Goal: Task Accomplishment & Management: Use online tool/utility

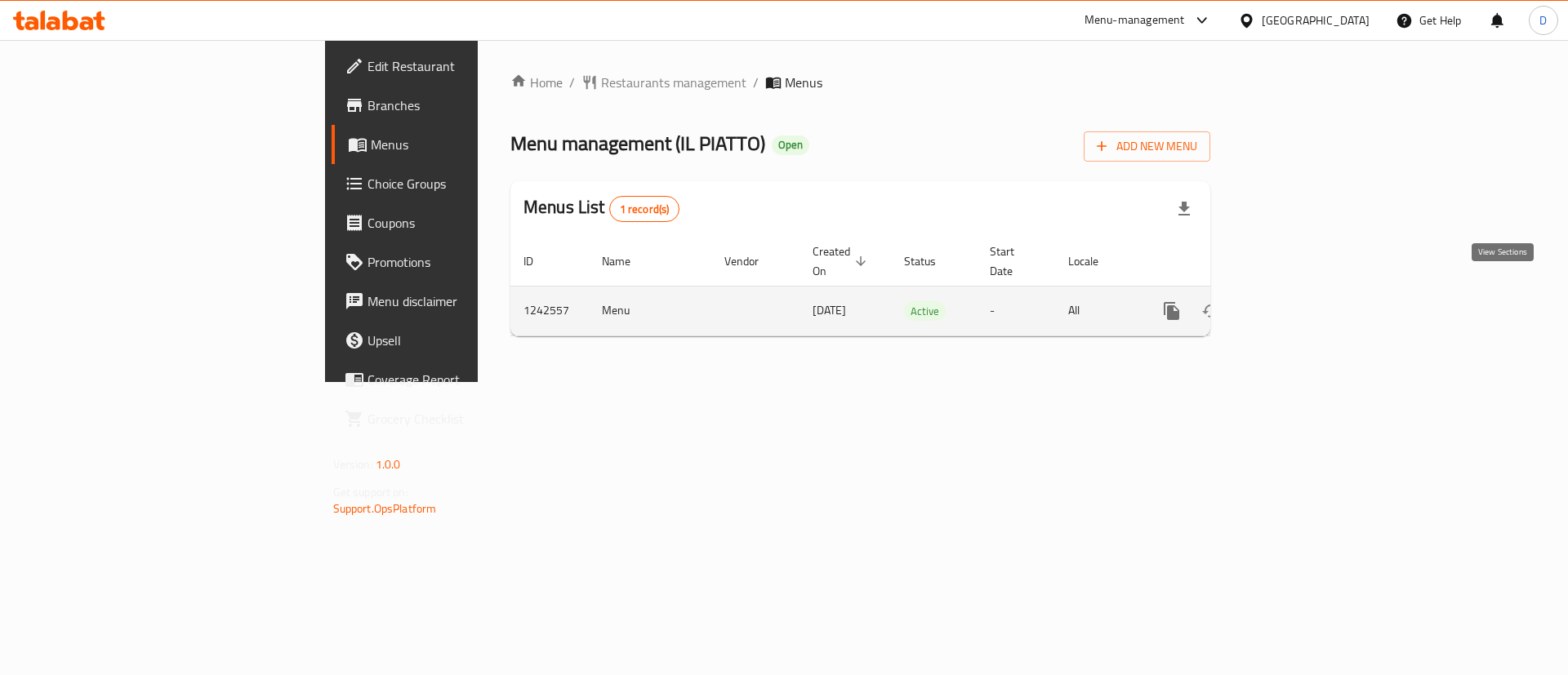
click at [1300, 301] on icon "enhanced table" at bounding box center [1289, 311] width 20 height 20
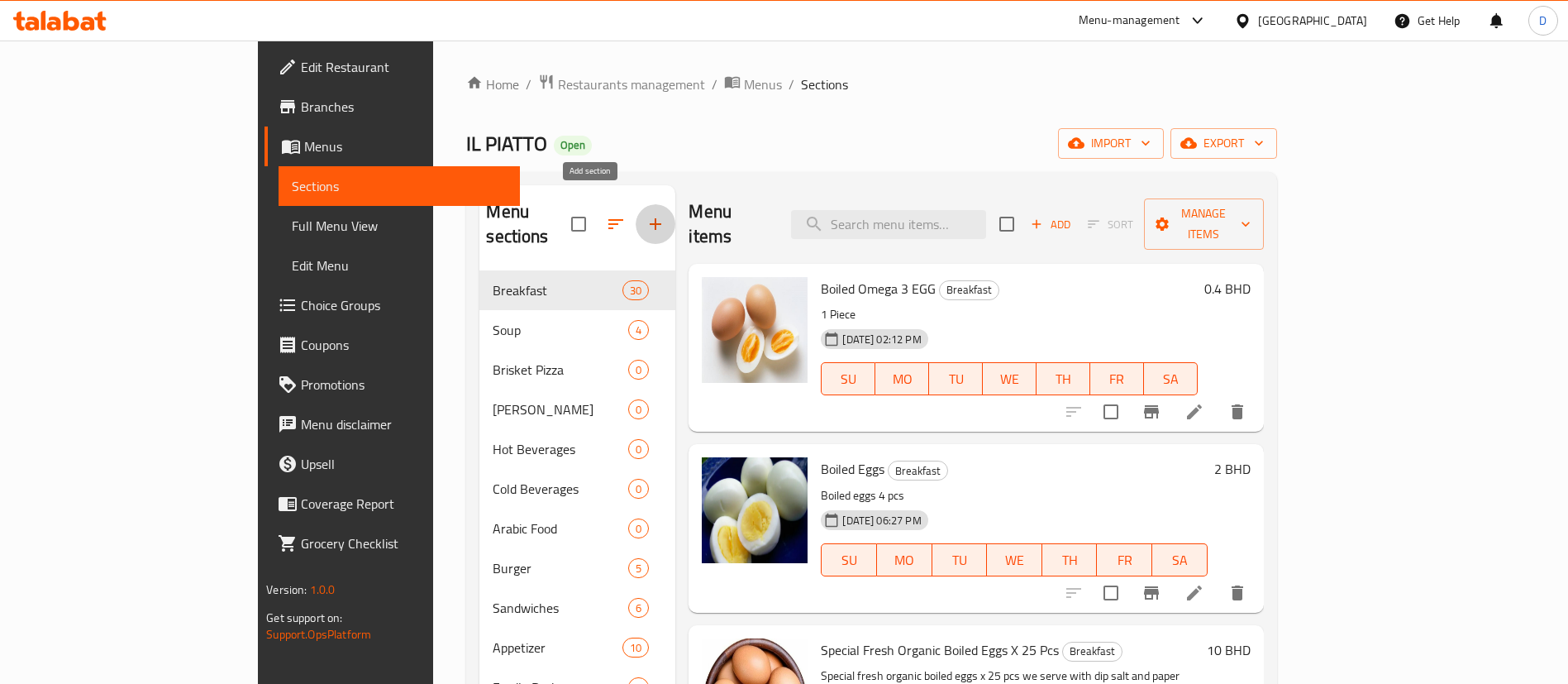
click at [636, 205] on button "button" at bounding box center [656, 225] width 40 height 40
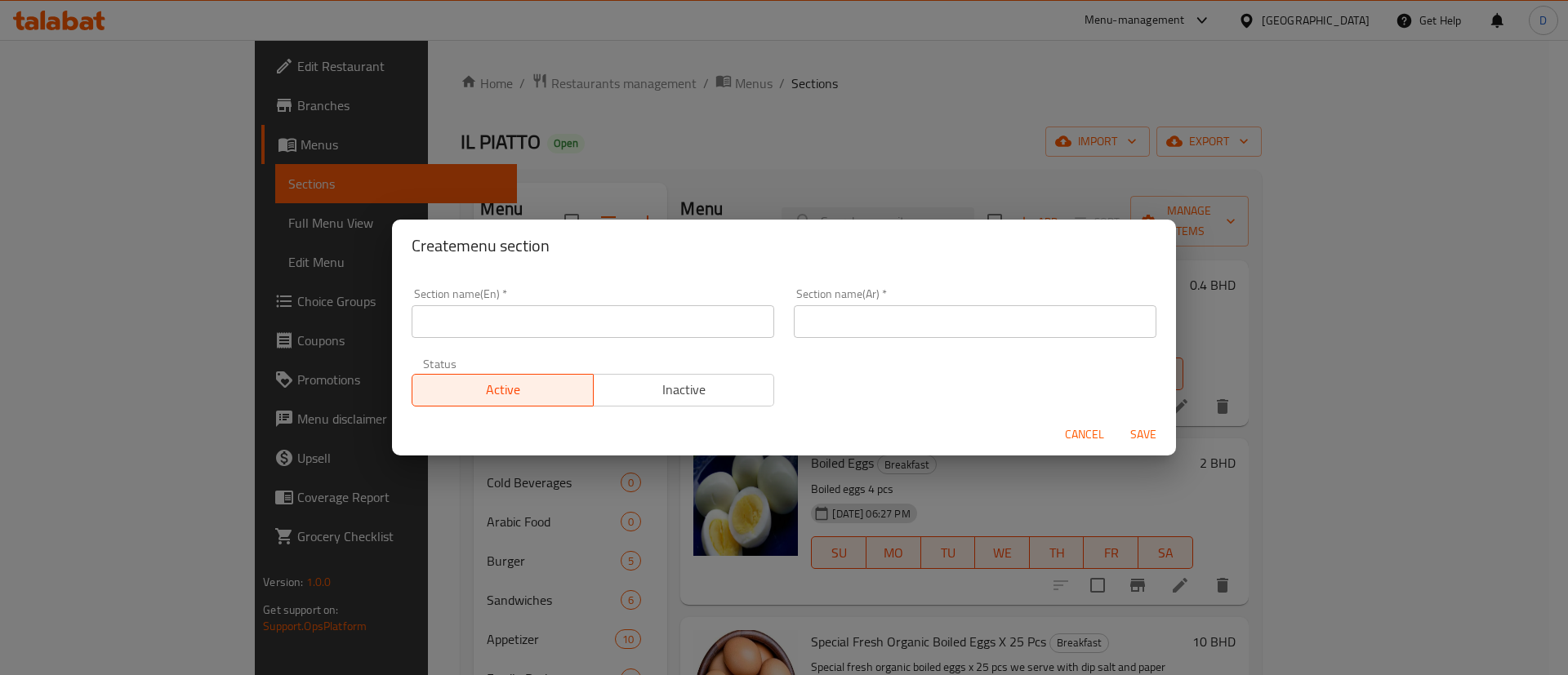
drag, startPoint x: 583, startPoint y: 293, endPoint x: 587, endPoint y: 312, distance: 19.4
click at [583, 295] on div "Section name(En)   * Section name(En) *" at bounding box center [593, 312] width 363 height 50
drag, startPoint x: 587, startPoint y: 312, endPoint x: 588, endPoint y: 321, distance: 9.1
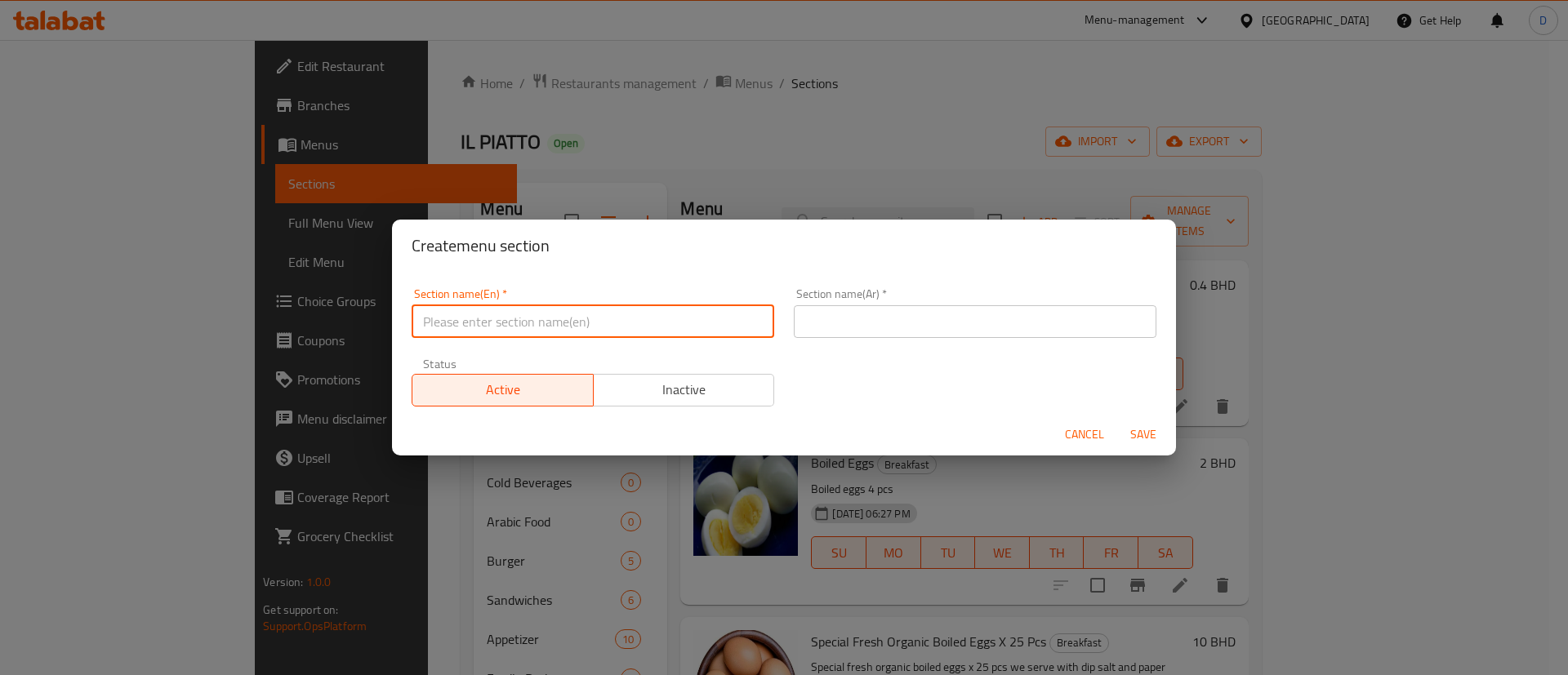
click at [587, 315] on input "text" at bounding box center [593, 321] width 363 height 33
type input "M41"
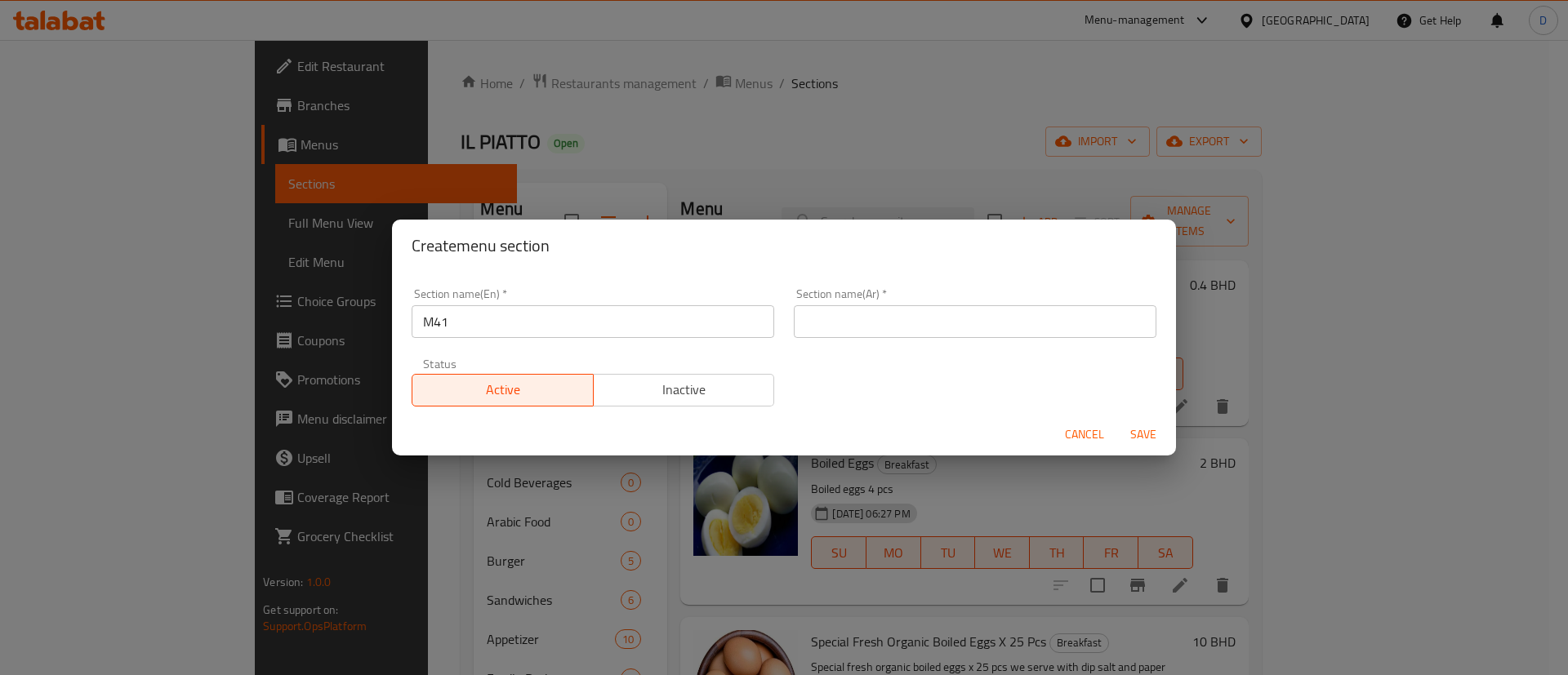
drag, startPoint x: 878, startPoint y: 304, endPoint x: 890, endPoint y: 315, distance: 16.3
click at [878, 304] on div "Section name(Ar)   * Section name(Ar) *" at bounding box center [976, 312] width 363 height 50
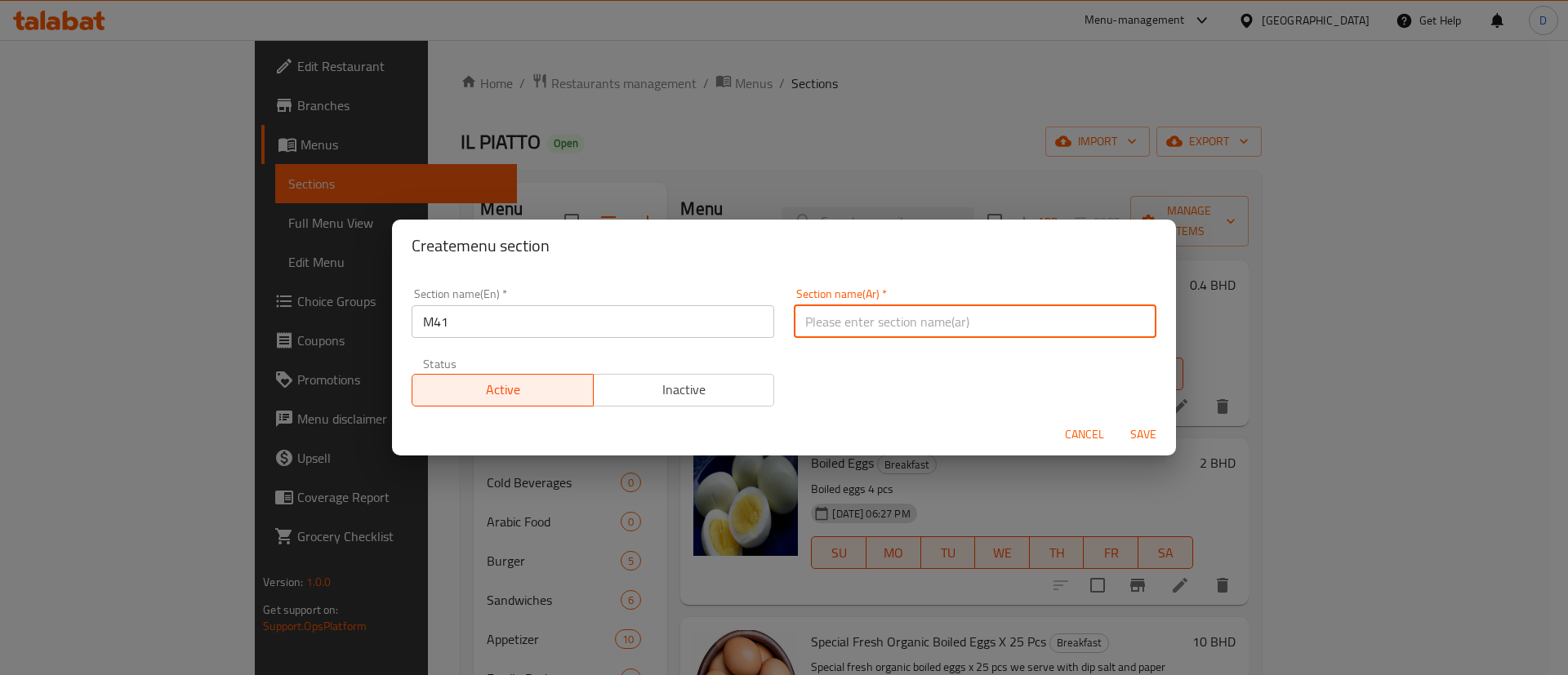
click at [891, 317] on input "text" at bounding box center [976, 321] width 363 height 33
type input "وجبة لشخص واحد"
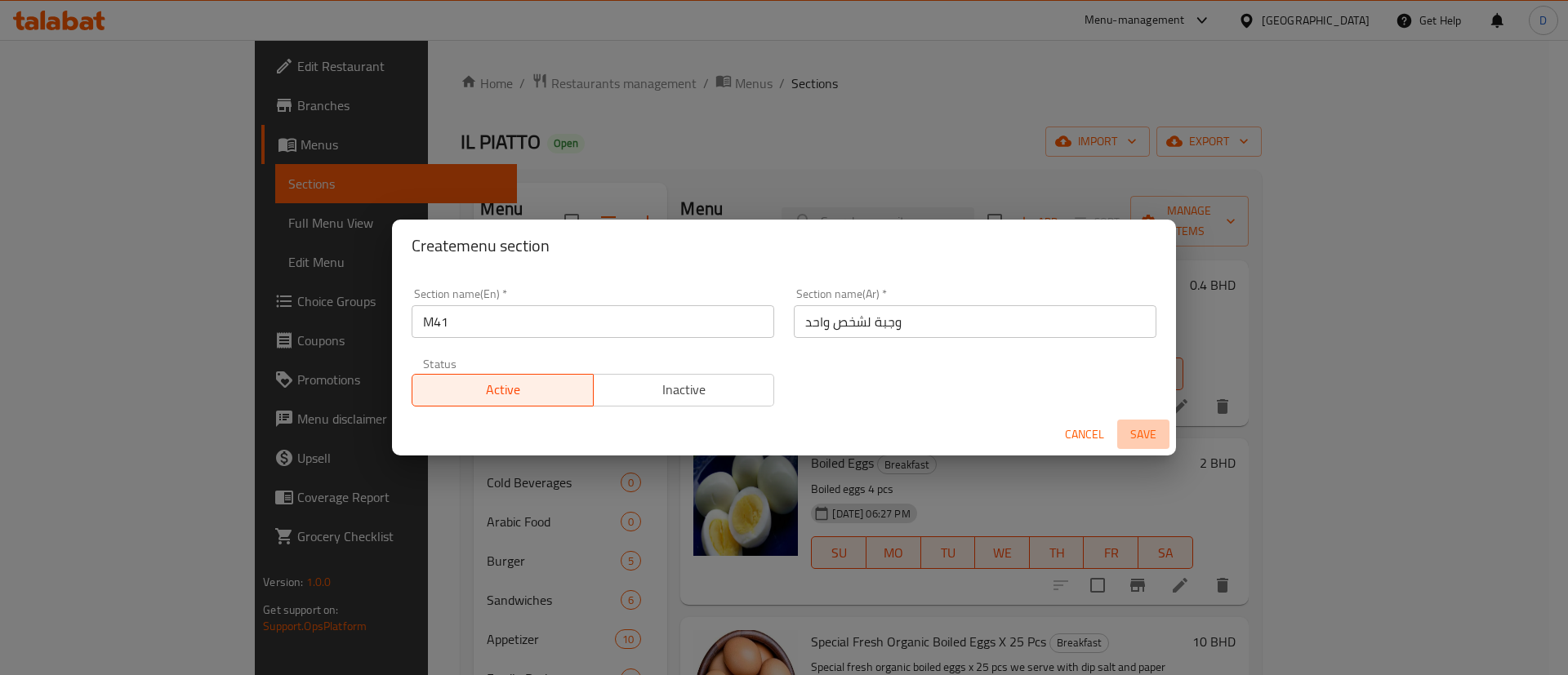
click at [1138, 429] on span "Save" at bounding box center [1144, 435] width 40 height 21
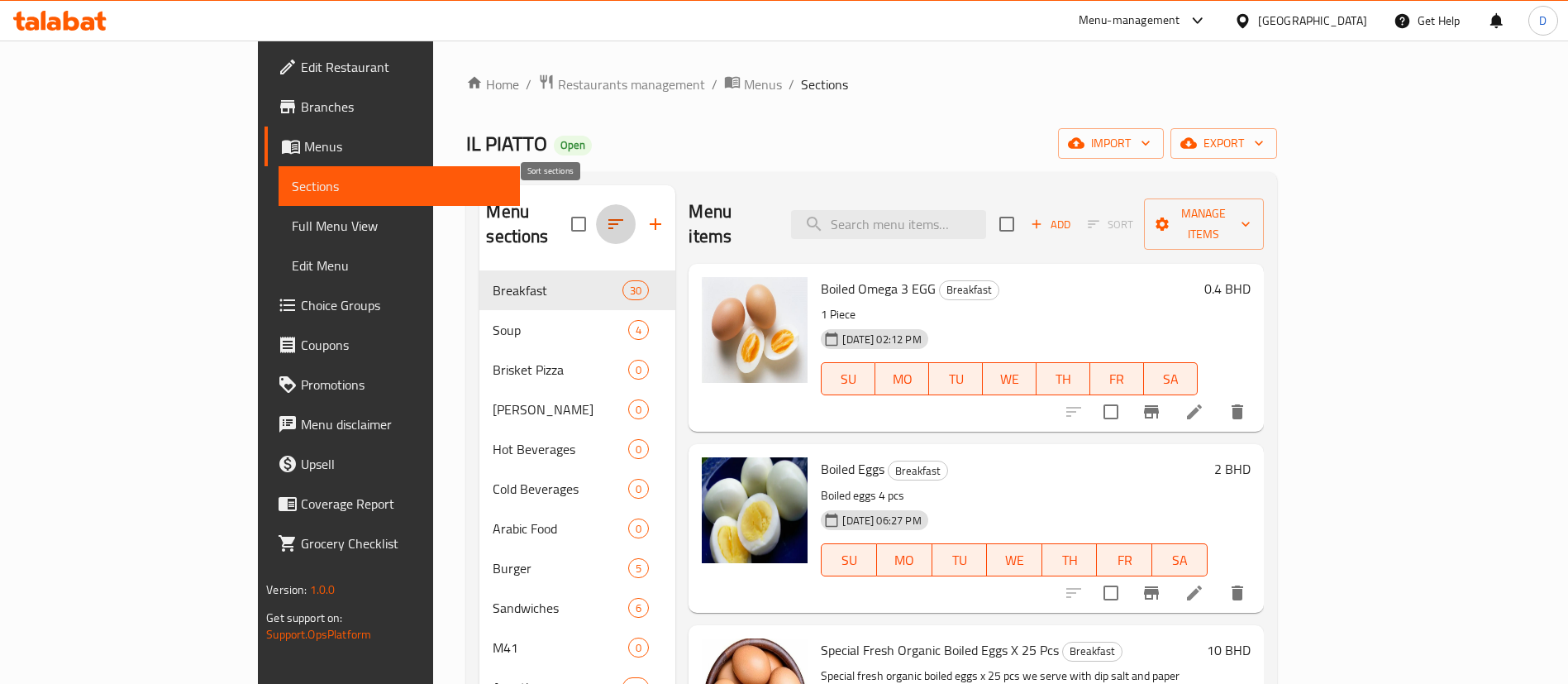
click at [606, 214] on icon "button" at bounding box center [616, 224] width 20 height 20
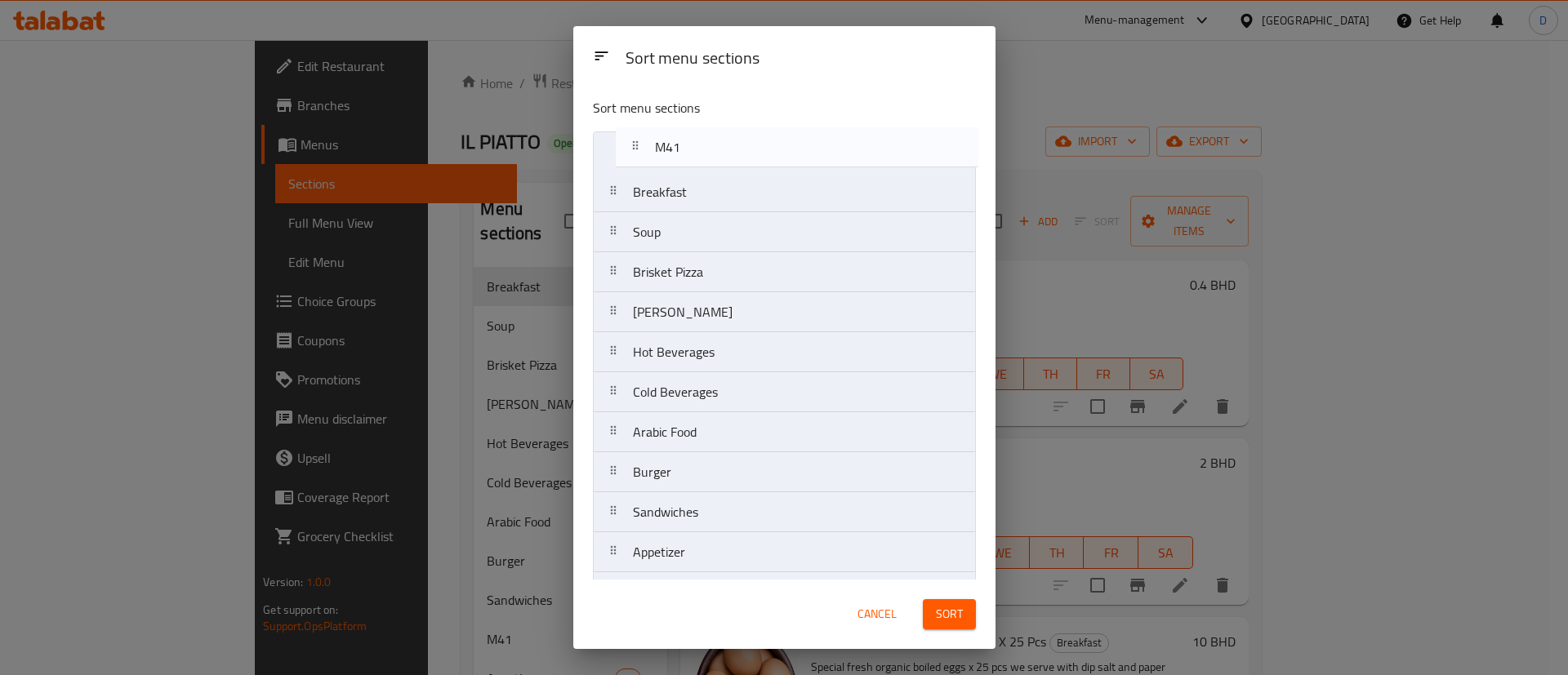
drag, startPoint x: 694, startPoint y: 522, endPoint x: 716, endPoint y: 152, distance: 370.7
click at [715, 152] on nav "Breakfast Soup Brisket Pizza [PERSON_NAME] Pizza Hot Beverages Cold Beverages A…" at bounding box center [785, 612] width 383 height 962
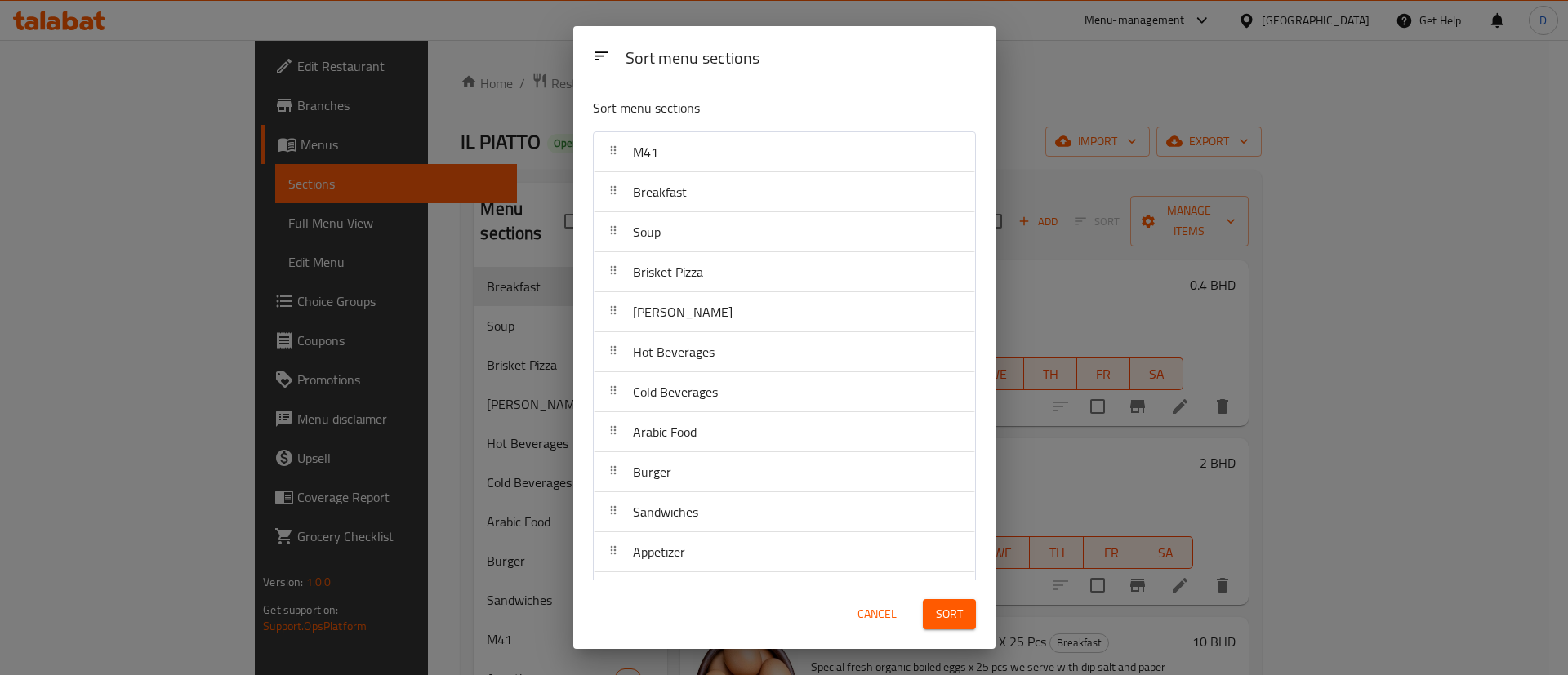
click at [945, 613] on span "Sort" at bounding box center [949, 615] width 27 height 21
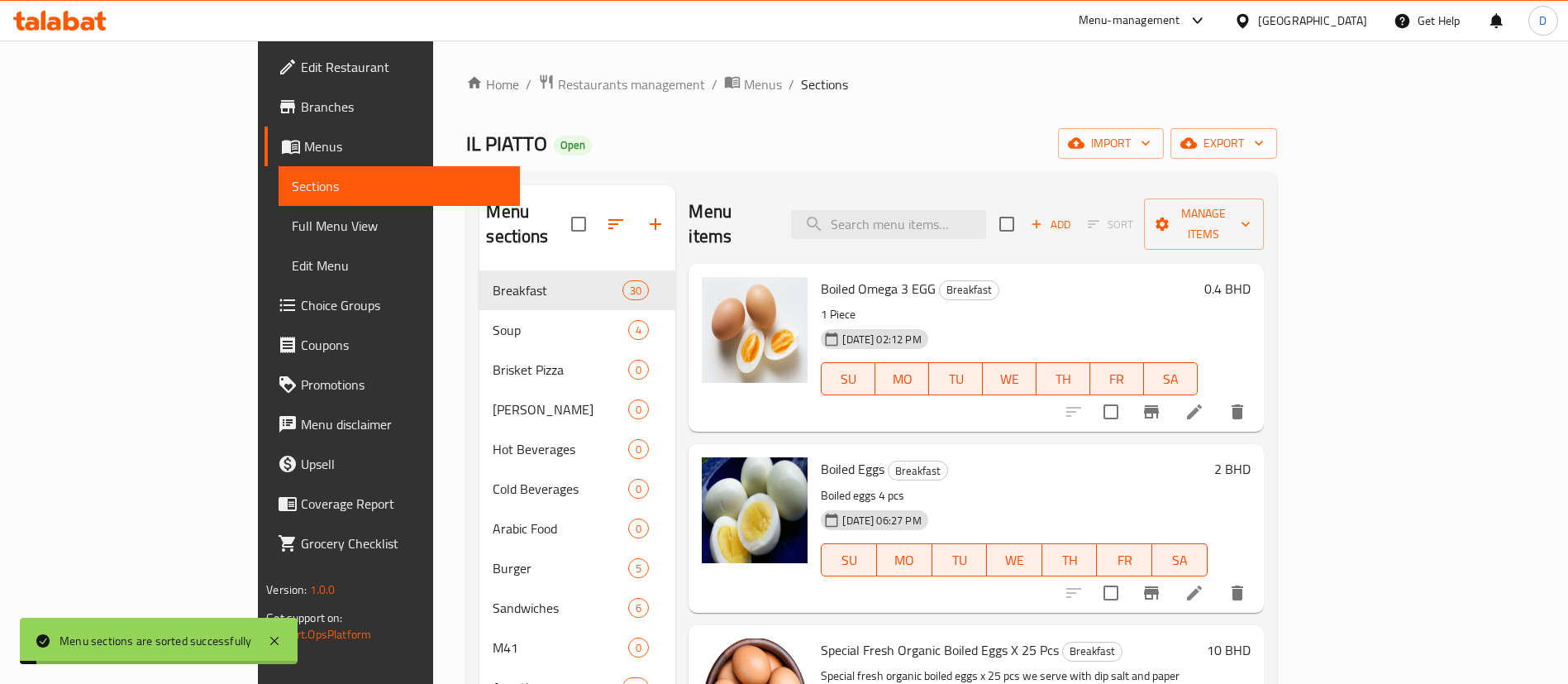
click at [626, 146] on div "IL PIATTO Open import export" at bounding box center [871, 143] width 810 height 31
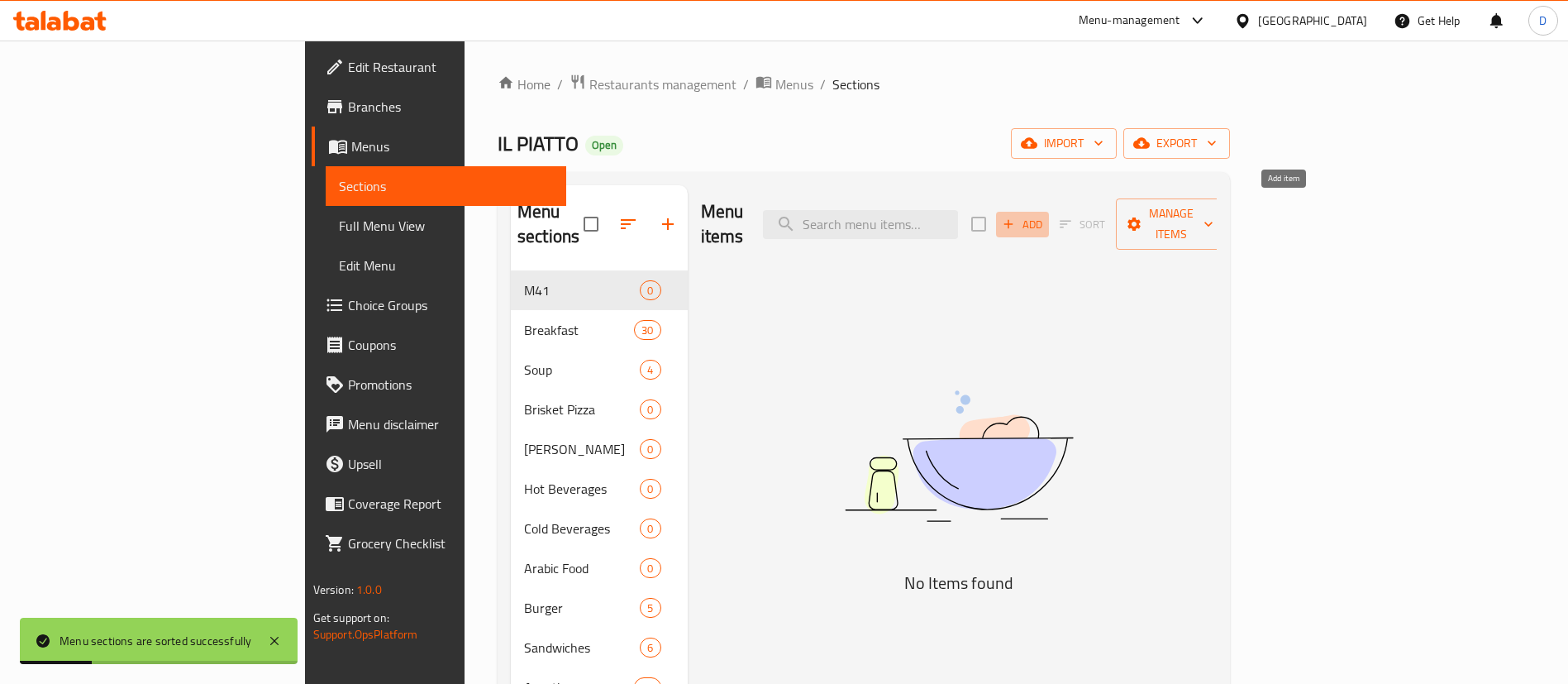
click at [1016, 217] on icon "button" at bounding box center [1009, 225] width 15 height 15
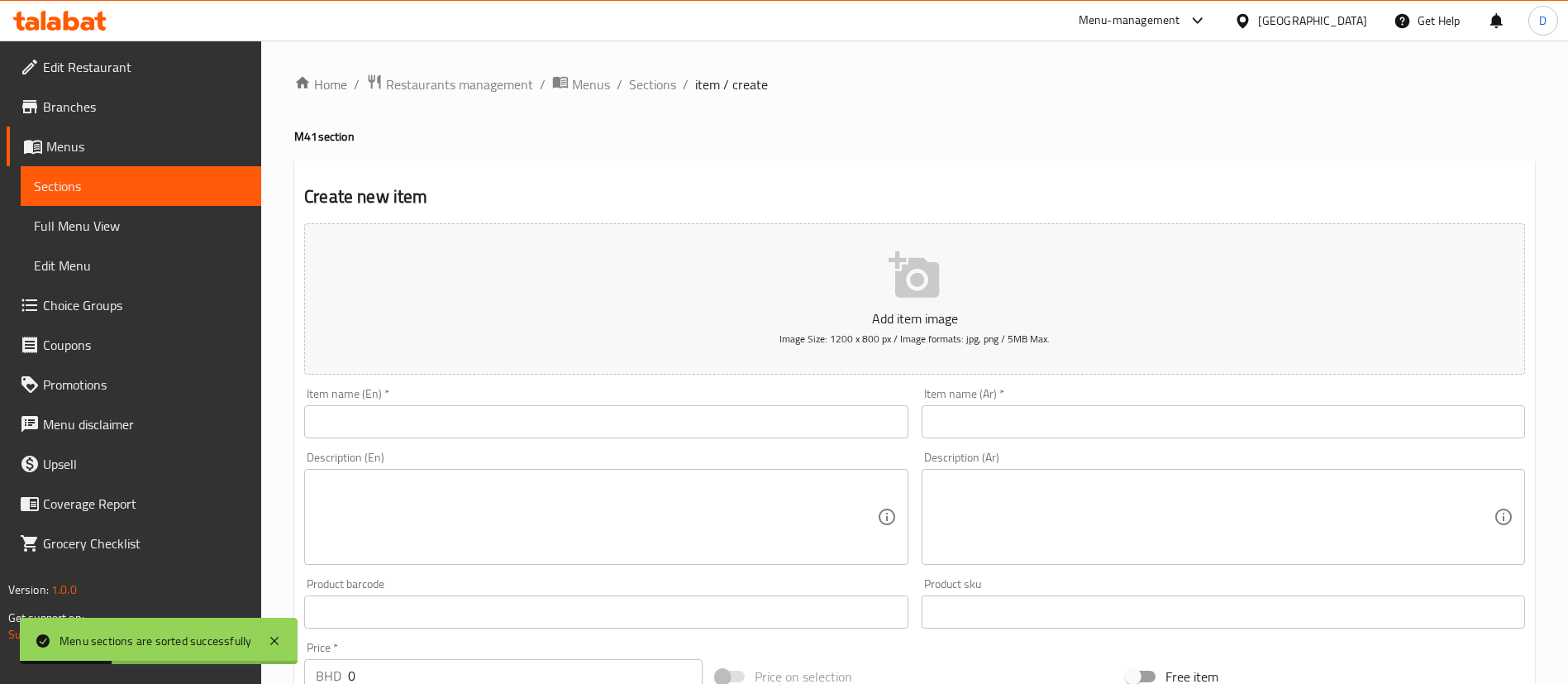
drag, startPoint x: 670, startPoint y: 425, endPoint x: 661, endPoint y: 430, distance: 10.3
click at [663, 430] on div "Home / Restaurants management / Menus / Sections / item / create M41 section Cr…" at bounding box center [915, 605] width 1241 height 1062
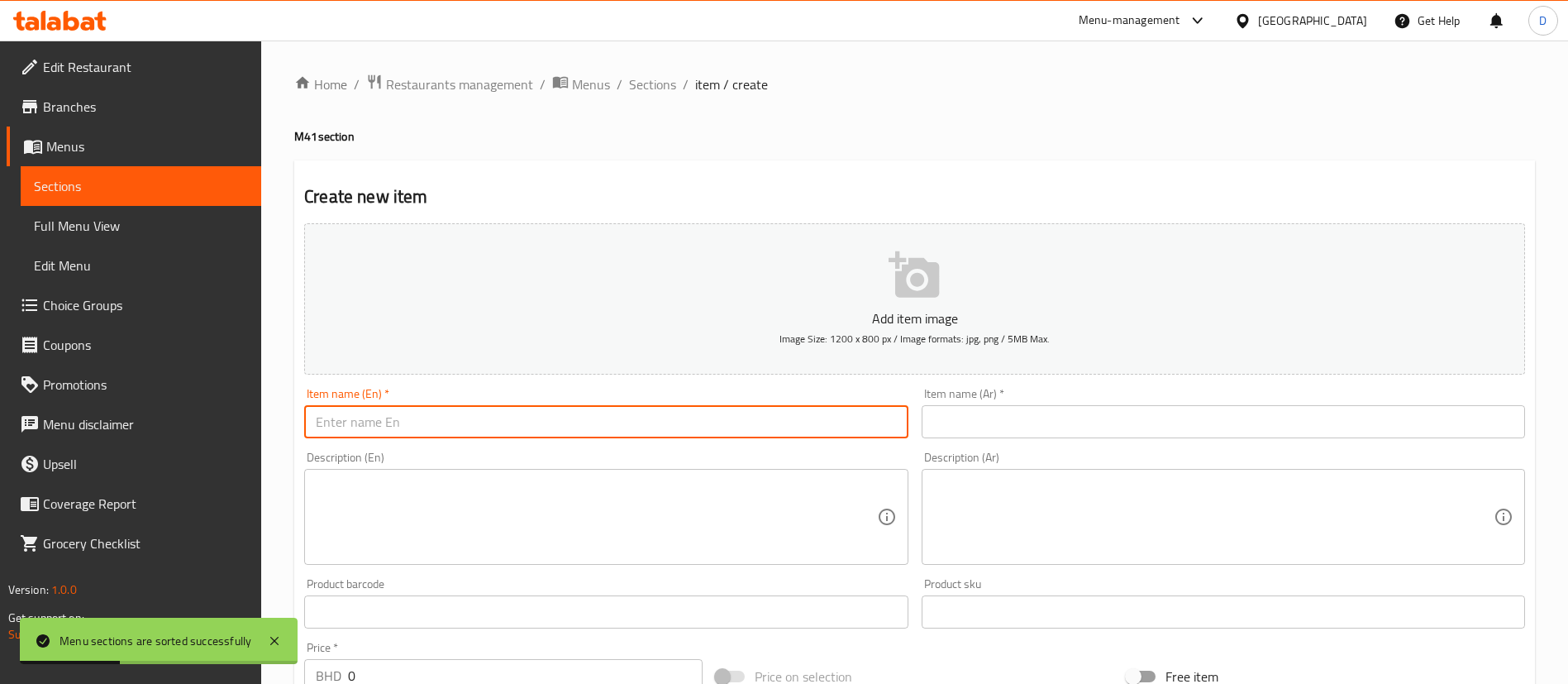
click at [660, 430] on input "text" at bounding box center [605, 422] width 603 height 33
paste input "1 Small pizza with dessert and a soft drink"
type input "1 Small pizza with dessert and a soft drink"
click at [958, 164] on div "Create new item Add item image Image Size: 1200 x 800 px / Image formats: jpg, …" at bounding box center [915, 642] width 1241 height 963
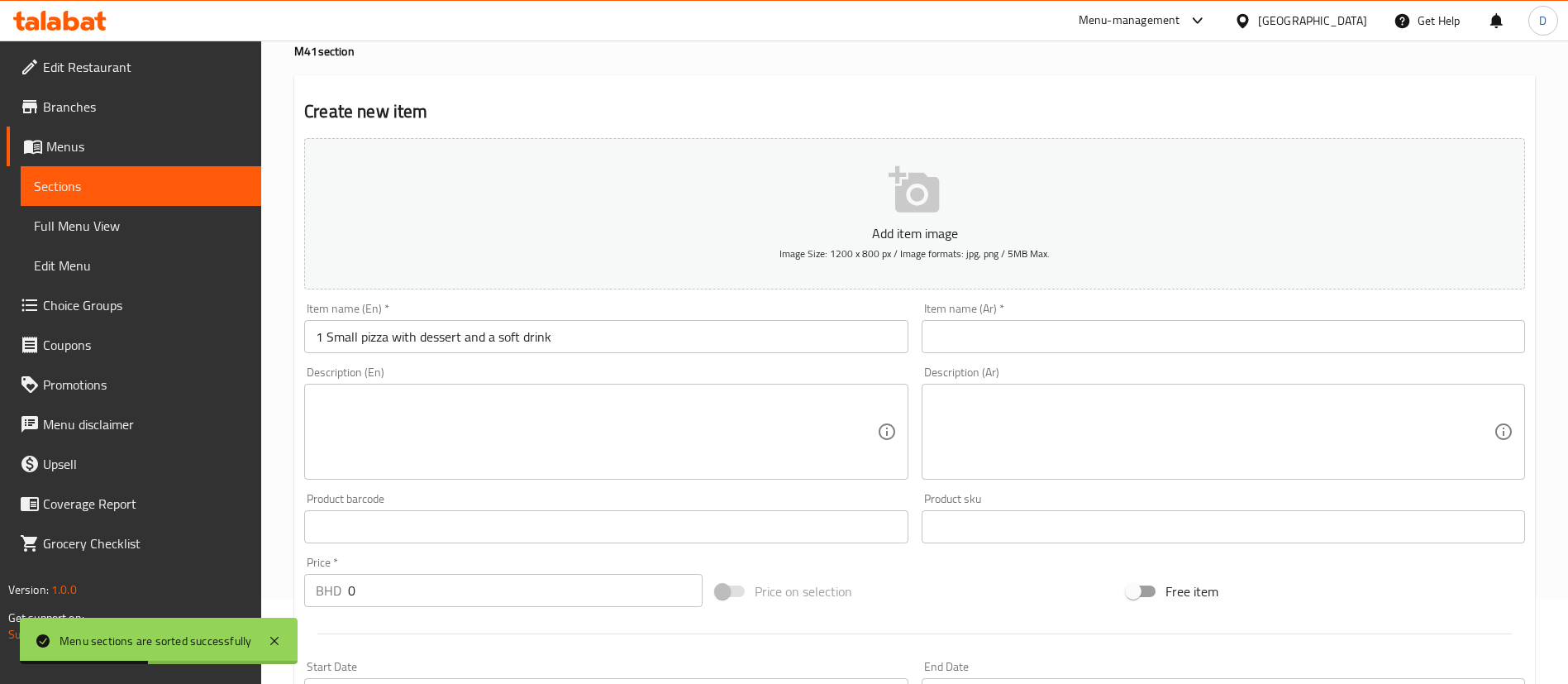
scroll to position [124, 0]
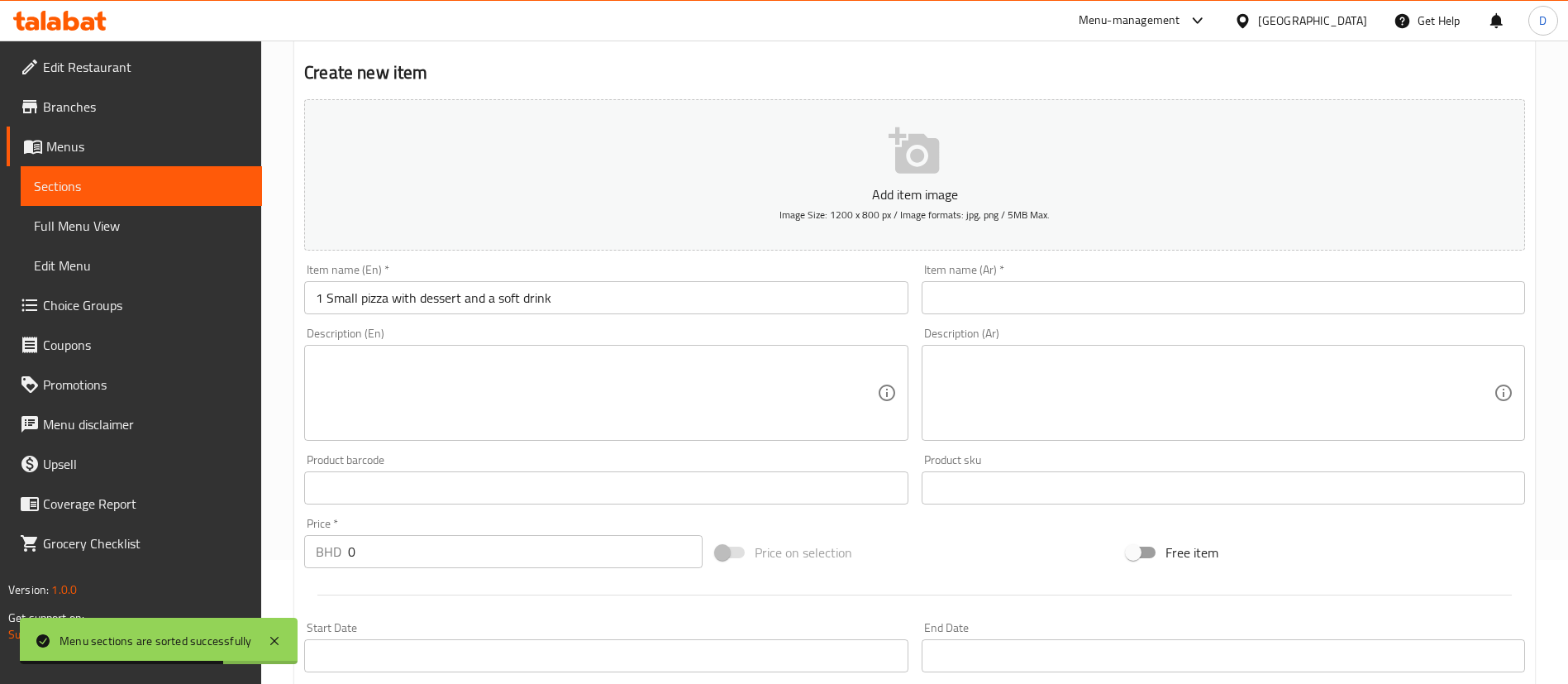
click at [915, 298] on div "Item name (Ar)   * Item name (Ar) *" at bounding box center [1223, 289] width 617 height 64
click at [934, 300] on input "text" at bounding box center [1223, 298] width 603 height 33
paste input "1 بيتزا صغيرة مع الحلوى ومشروب غازي"
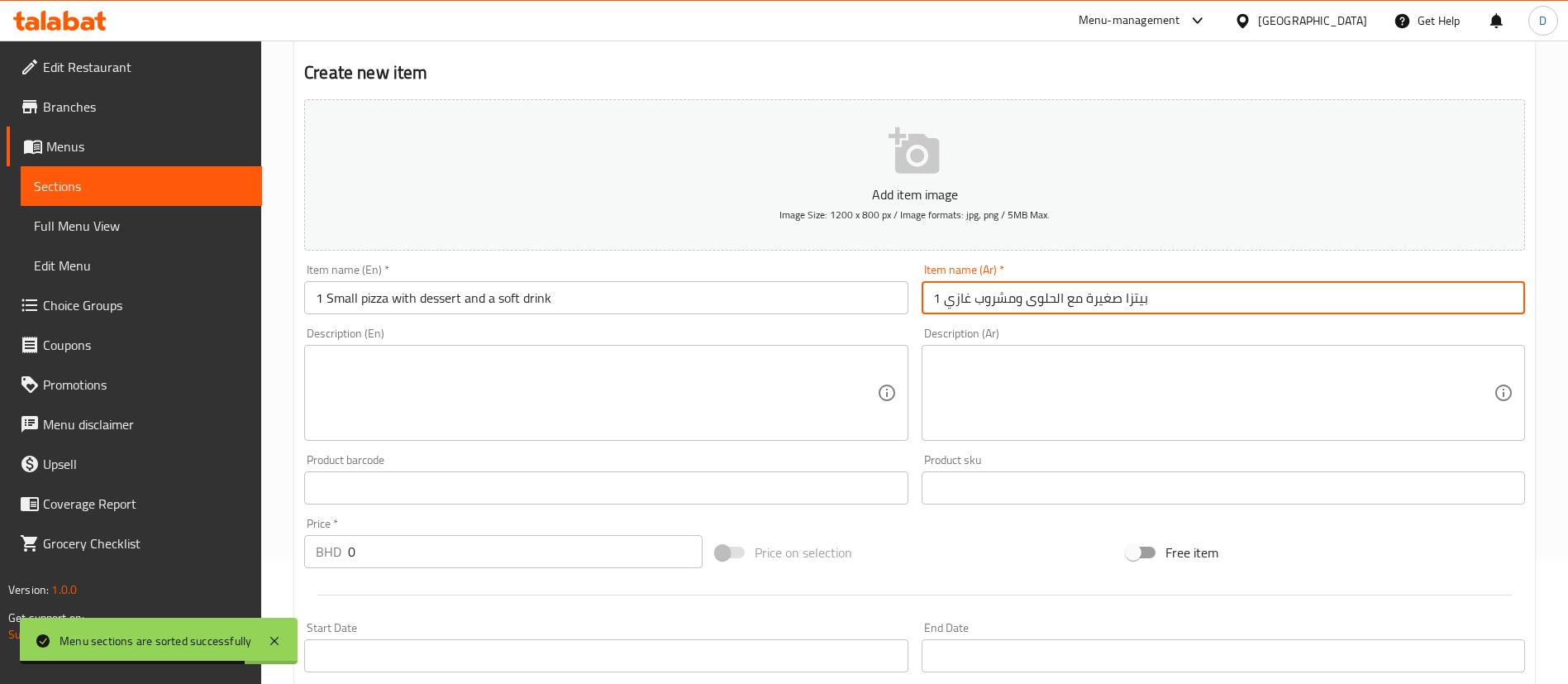
type input "1 بيتزا صغيرة مع الحلوى ومشروب غازي"
click at [700, 376] on textarea at bounding box center [596, 393] width 560 height 78
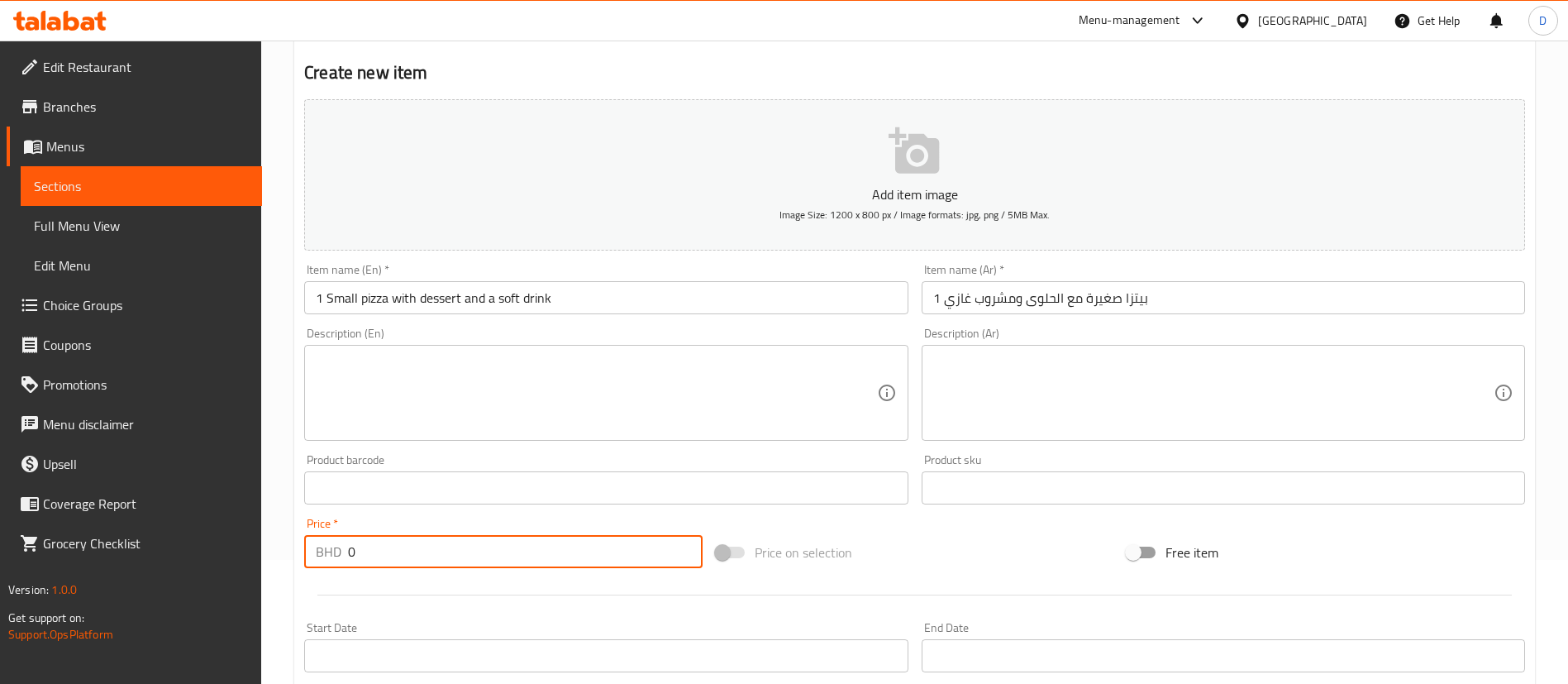
drag, startPoint x: 349, startPoint y: 548, endPoint x: 332, endPoint y: 547, distance: 17.0
click at [326, 549] on div "BHD 0 Price *" at bounding box center [503, 551] width 399 height 33
paste input "4"
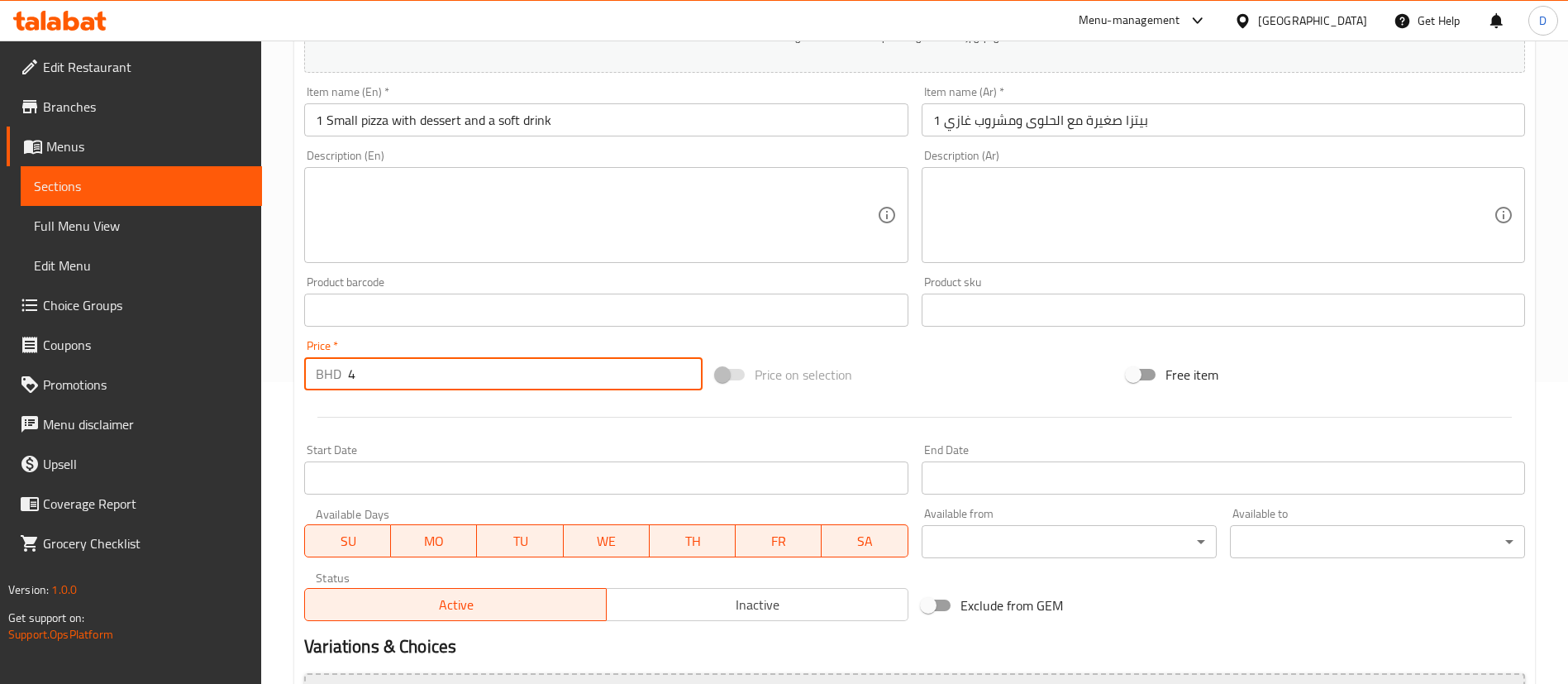
scroll to position [485, 0]
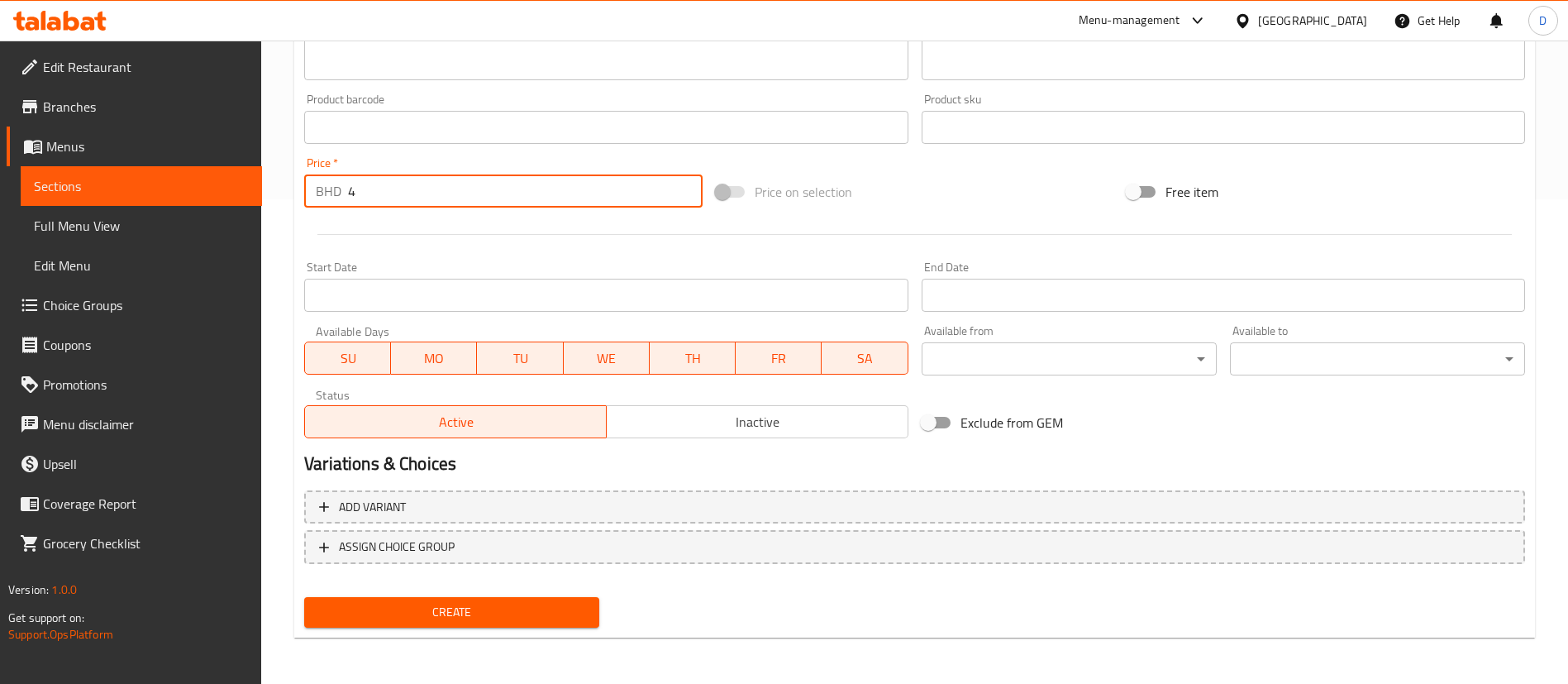
type input "4"
click at [566, 625] on button "Create" at bounding box center [451, 612] width 295 height 31
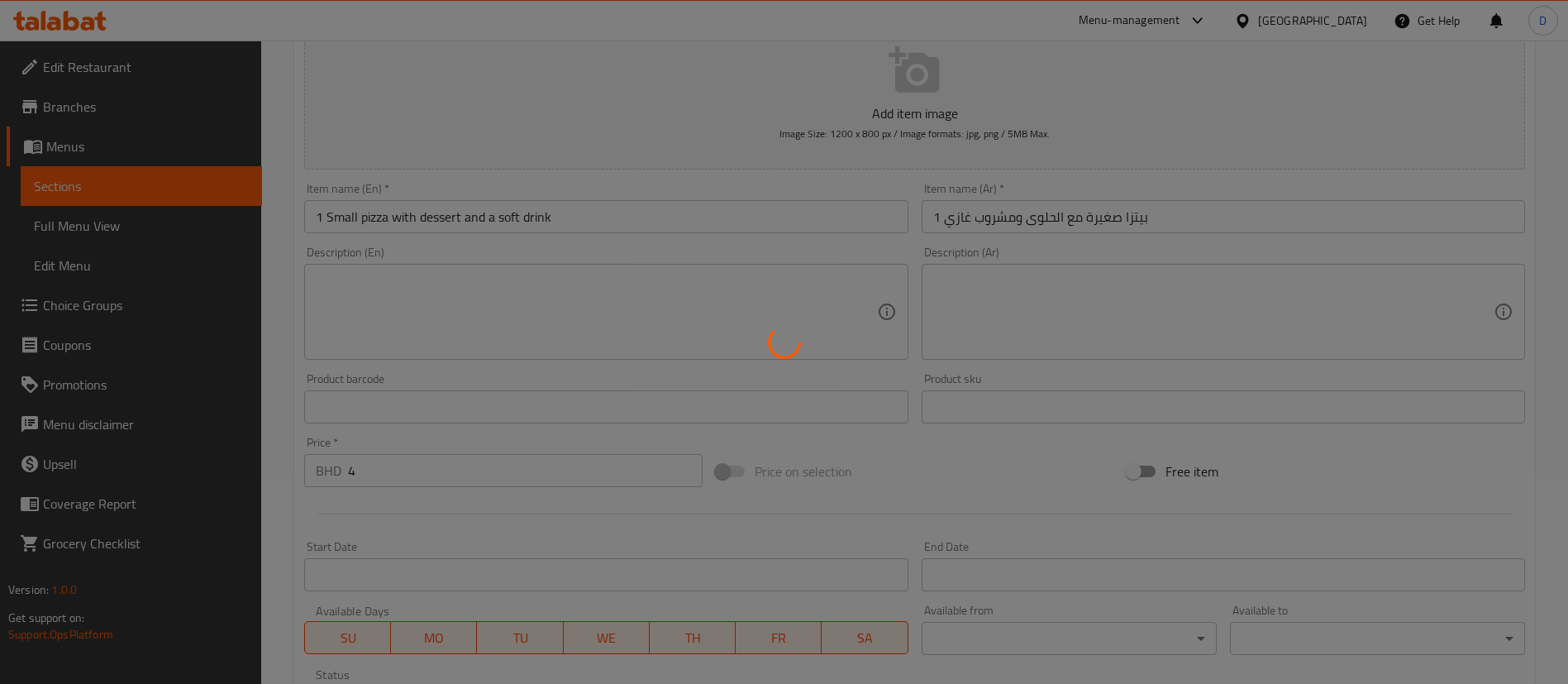
scroll to position [0, 0]
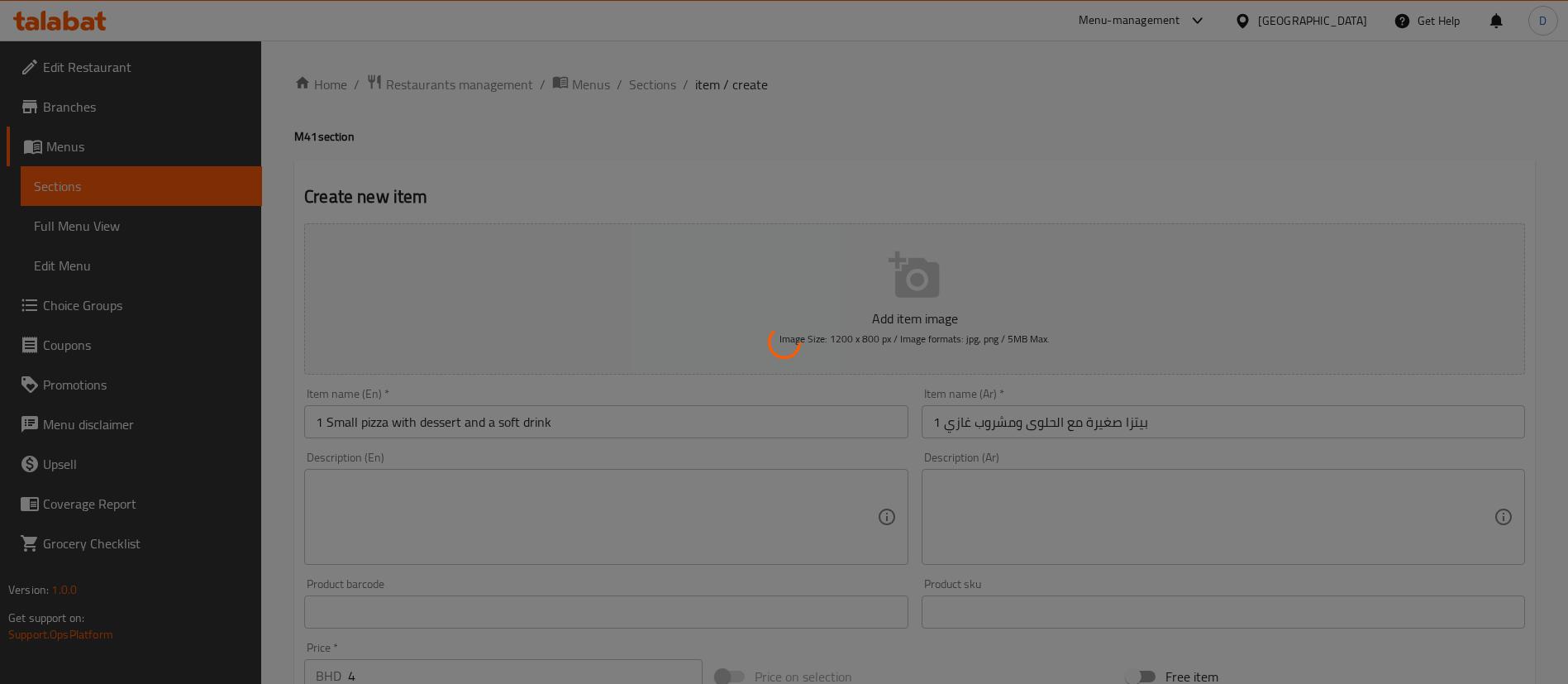
type input "0"
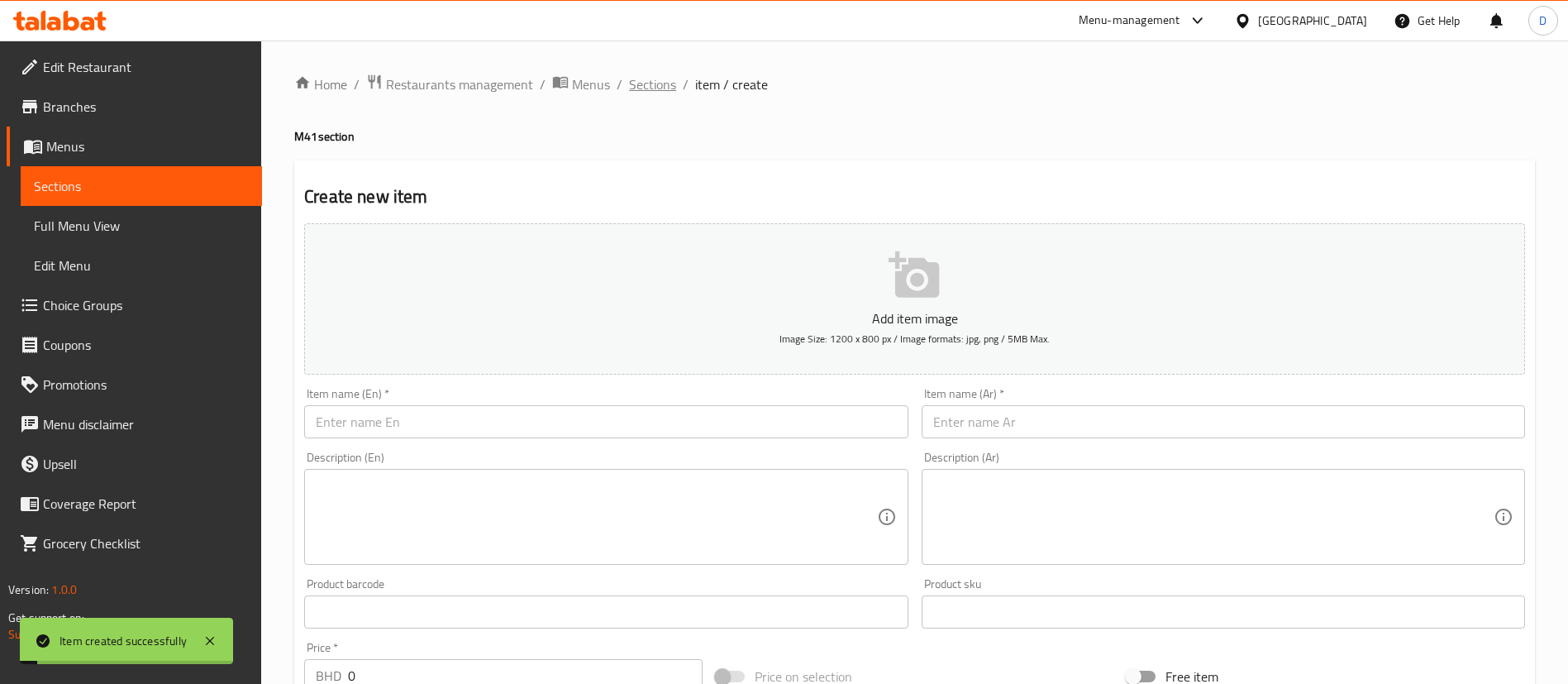
click at [645, 90] on span "Sections" at bounding box center [652, 84] width 47 height 20
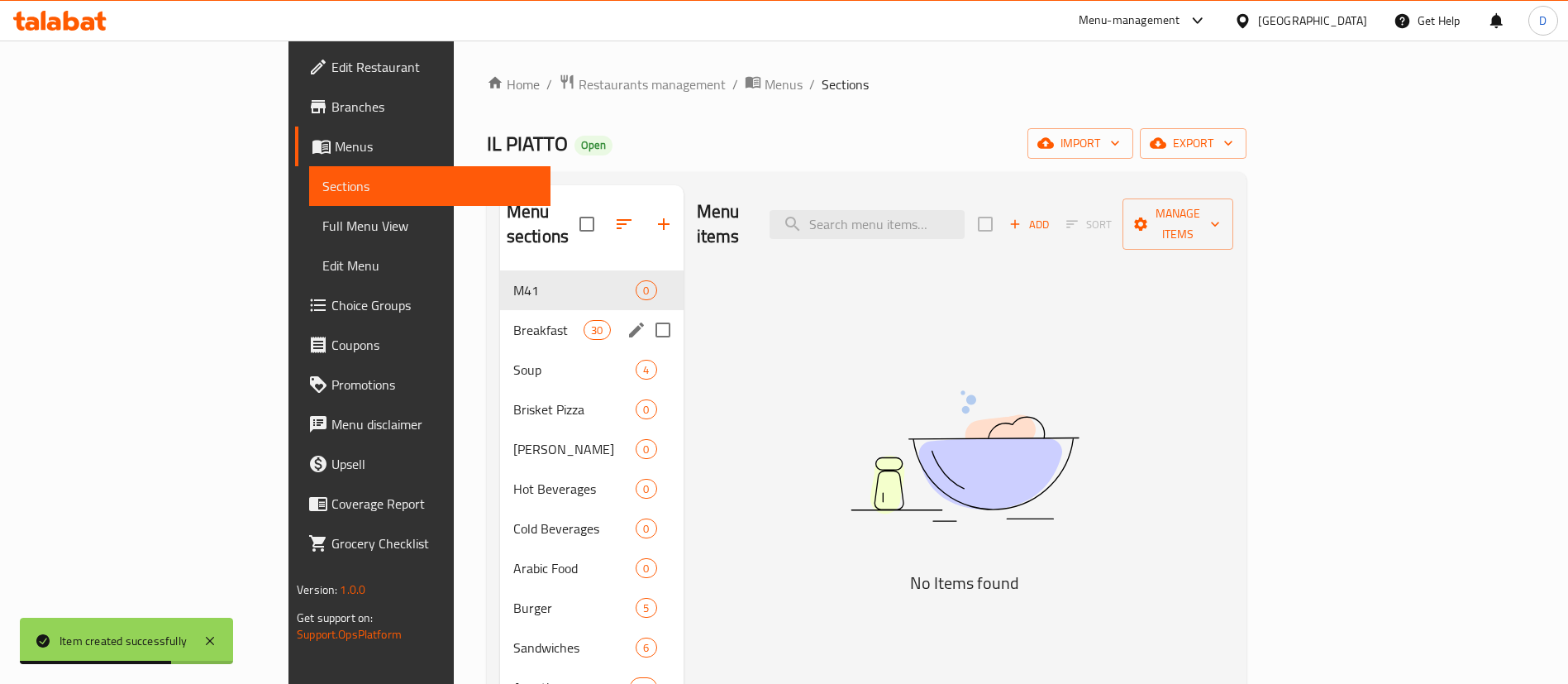
click at [500, 310] on div "Breakfast 30" at bounding box center [592, 330] width 184 height 40
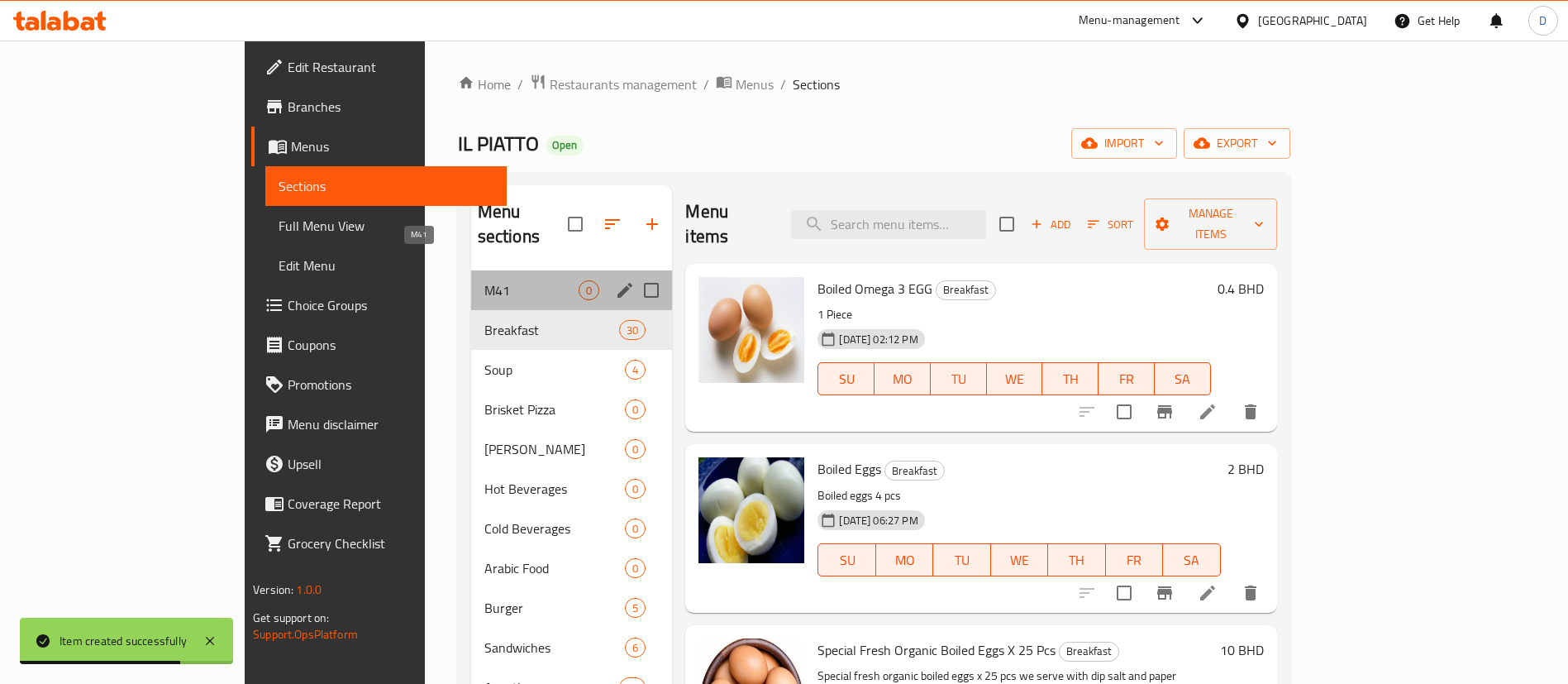
click at [485, 280] on span "M41" at bounding box center [532, 290] width 95 height 20
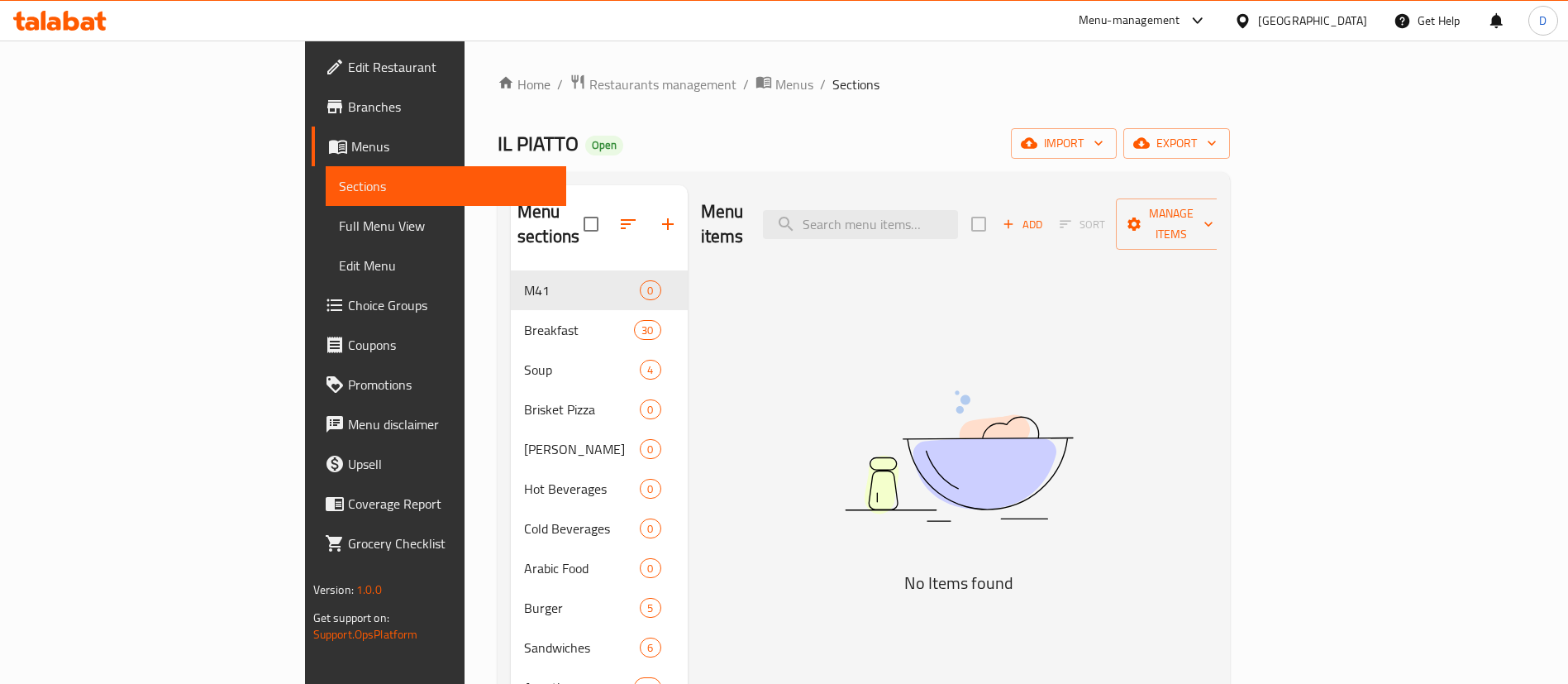
drag, startPoint x: 1028, startPoint y: 131, endPoint x: 1032, endPoint y: 140, distance: 9.8
click at [1032, 140] on div "IL PIATTO Open import export" at bounding box center [864, 143] width 732 height 31
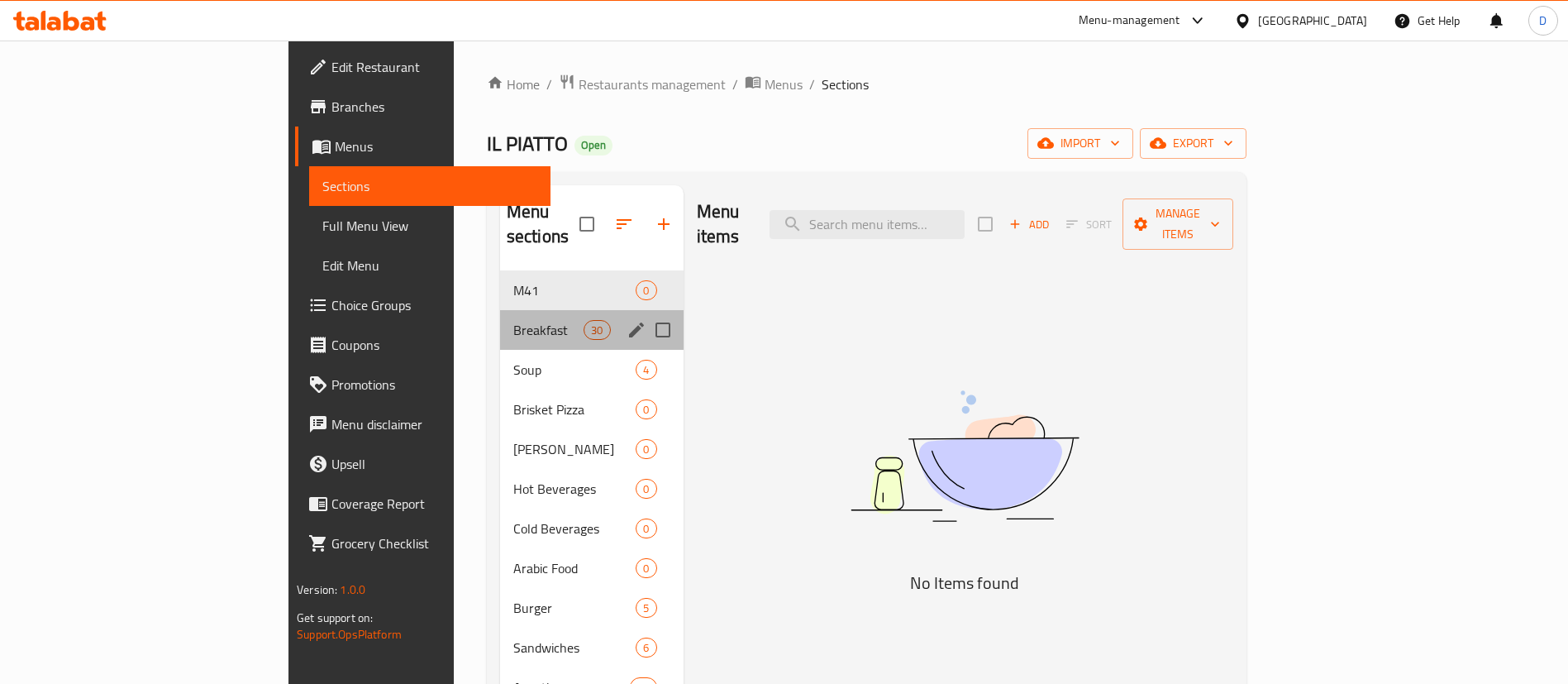
click at [500, 310] on div "Breakfast 30" at bounding box center [592, 330] width 184 height 40
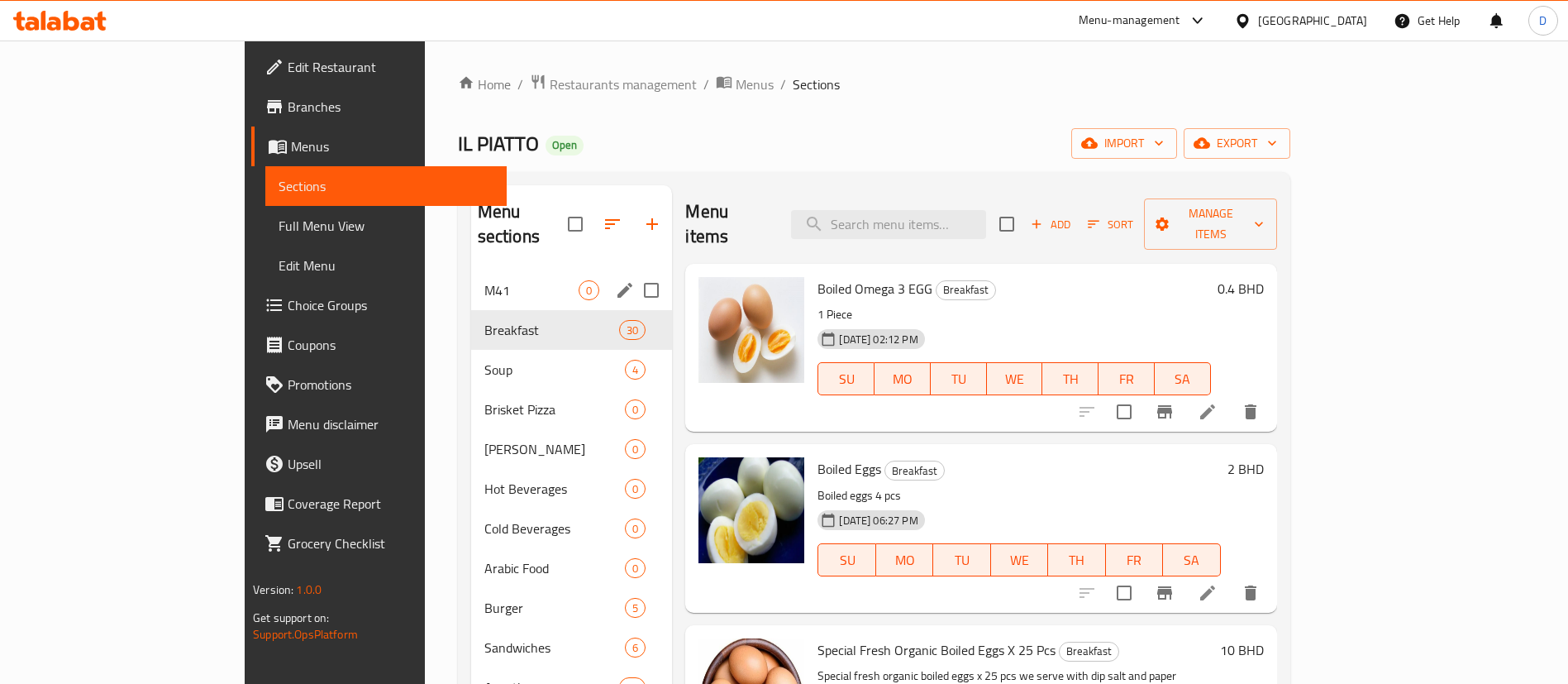
click at [485, 280] on span "M41" at bounding box center [532, 290] width 95 height 20
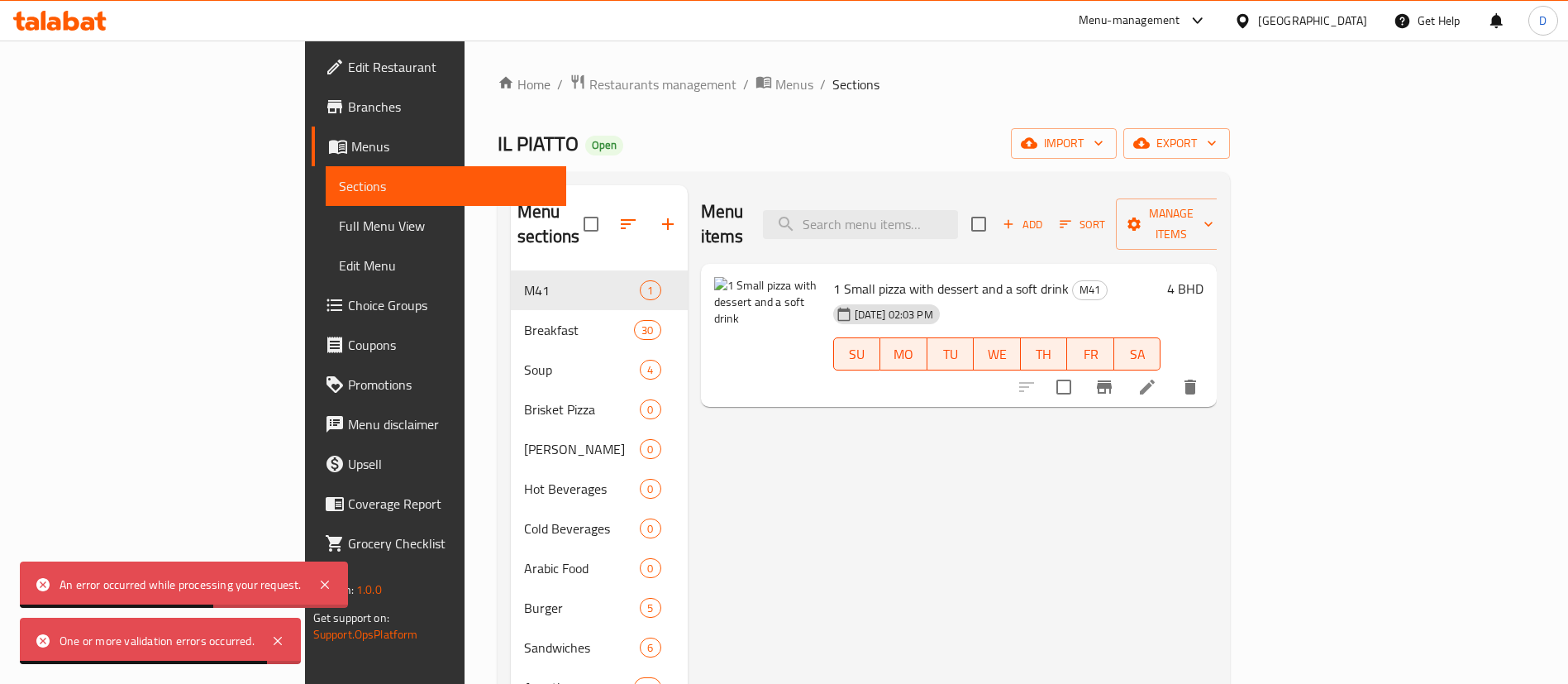
click at [660, 115] on div "Home / Restaurants management / Menus / Sections IL PIATTO Open import export M…" at bounding box center [864, 658] width 732 height 1170
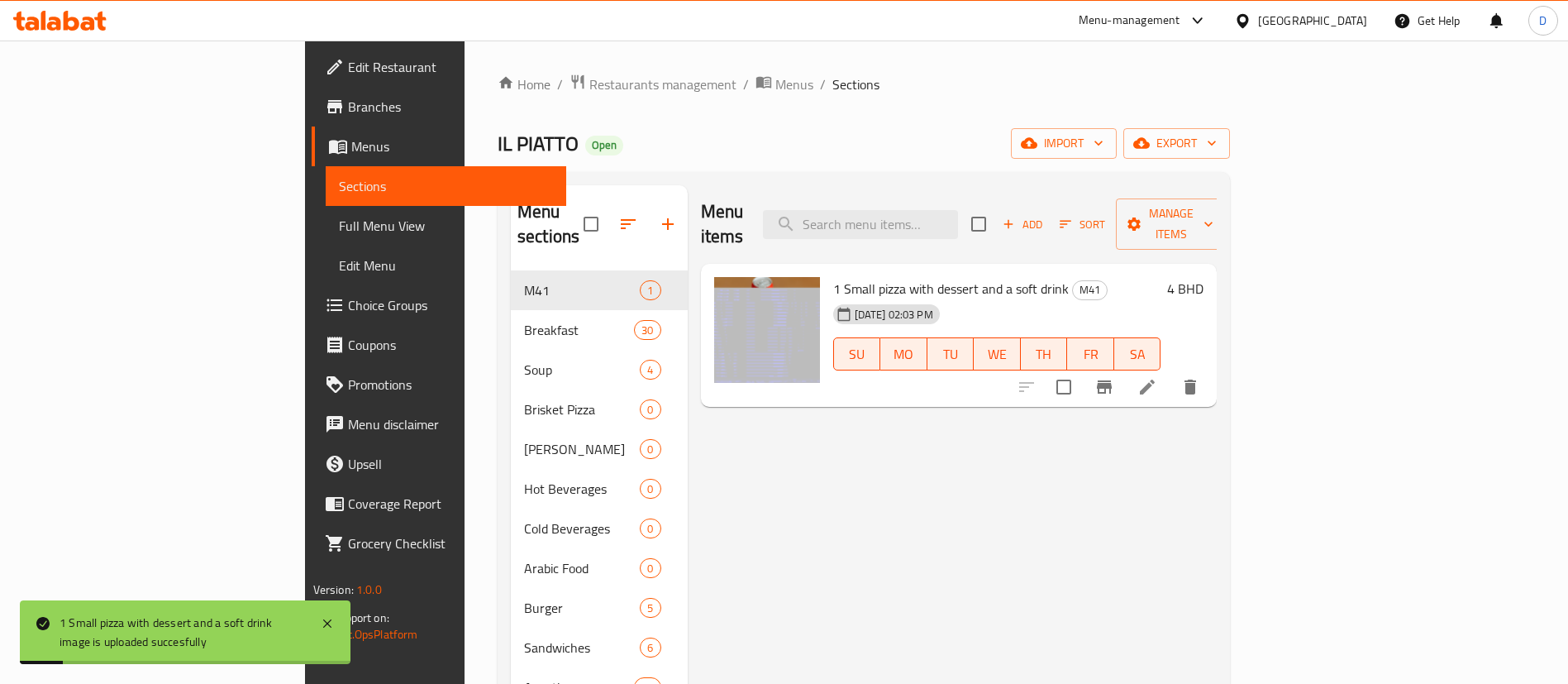
click at [348, 304] on span "Choice Groups" at bounding box center [450, 305] width 206 height 20
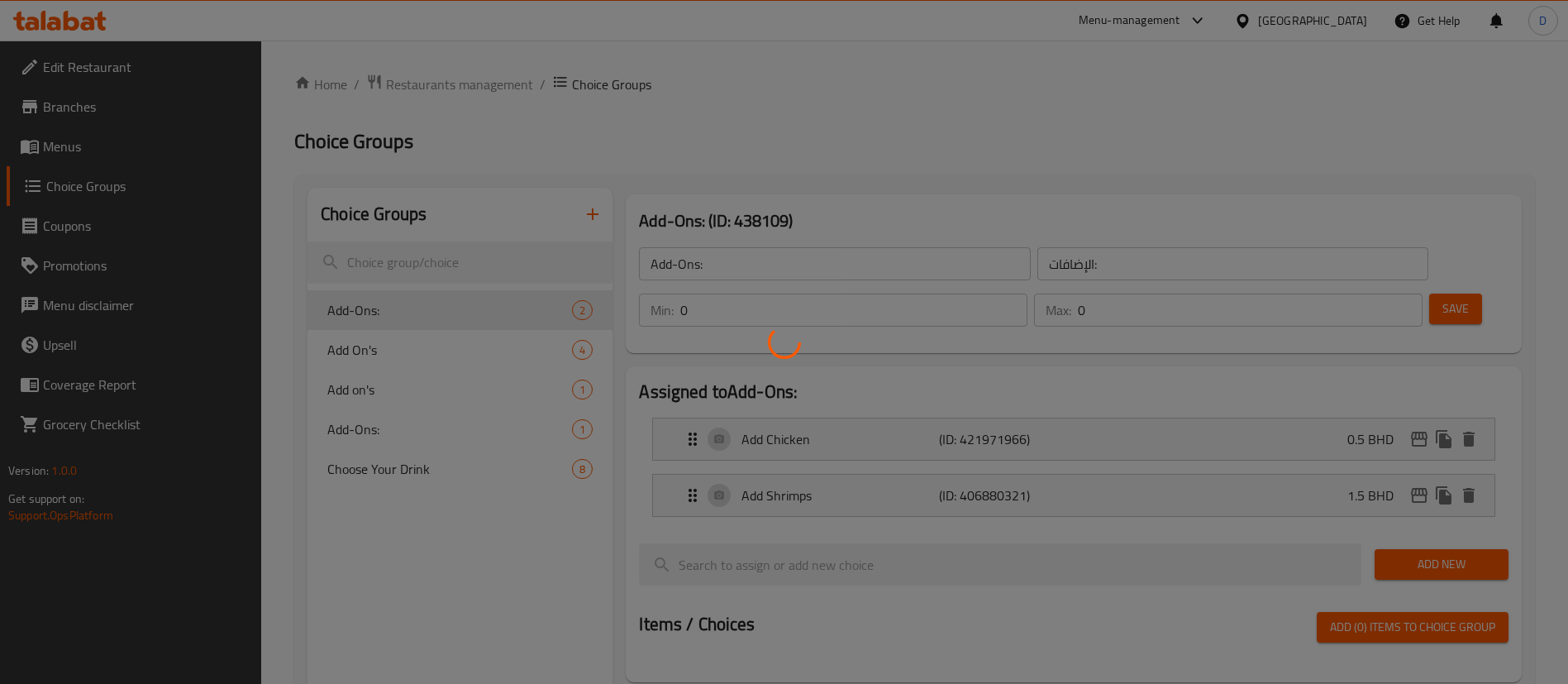
click at [725, 147] on div at bounding box center [784, 342] width 1568 height 684
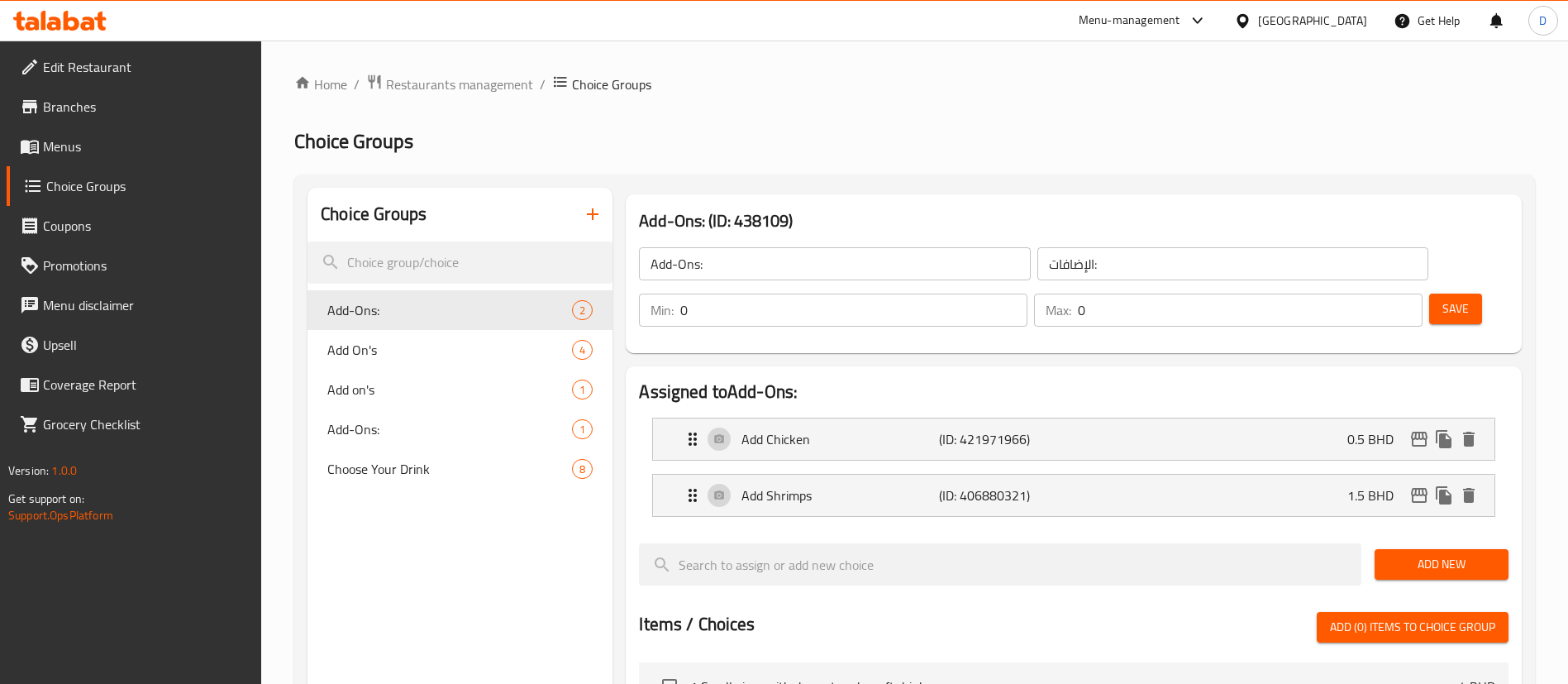
click at [603, 213] on button "button" at bounding box center [593, 214] width 40 height 40
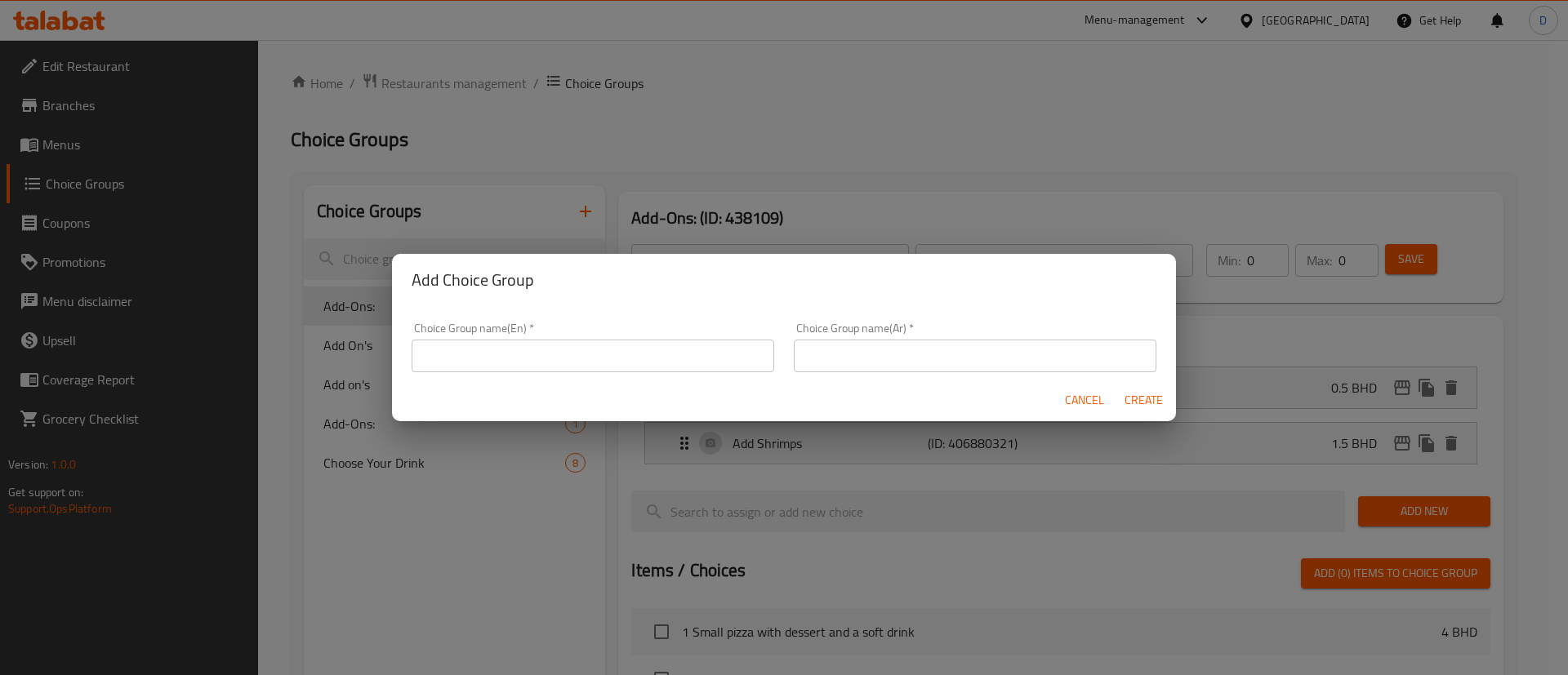
click at [578, 346] on input "text" at bounding box center [593, 356] width 363 height 33
click at [588, 344] on input "your choice of pizza" at bounding box center [593, 356] width 363 height 33
type input "your choice of pizza"
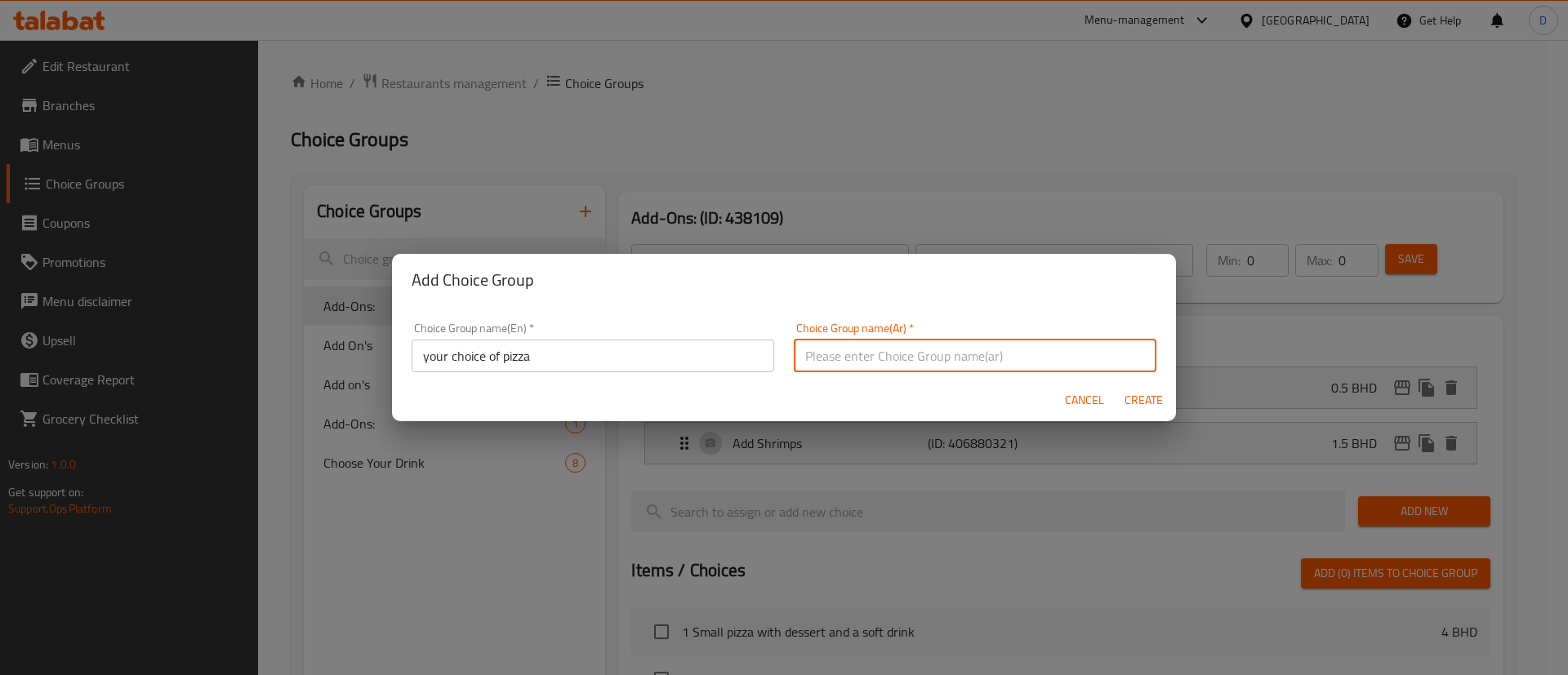
click at [826, 350] on input "text" at bounding box center [976, 356] width 363 height 33
paste input "اختيارك من البيتزا"
type input "اختيارك من البيتزا"
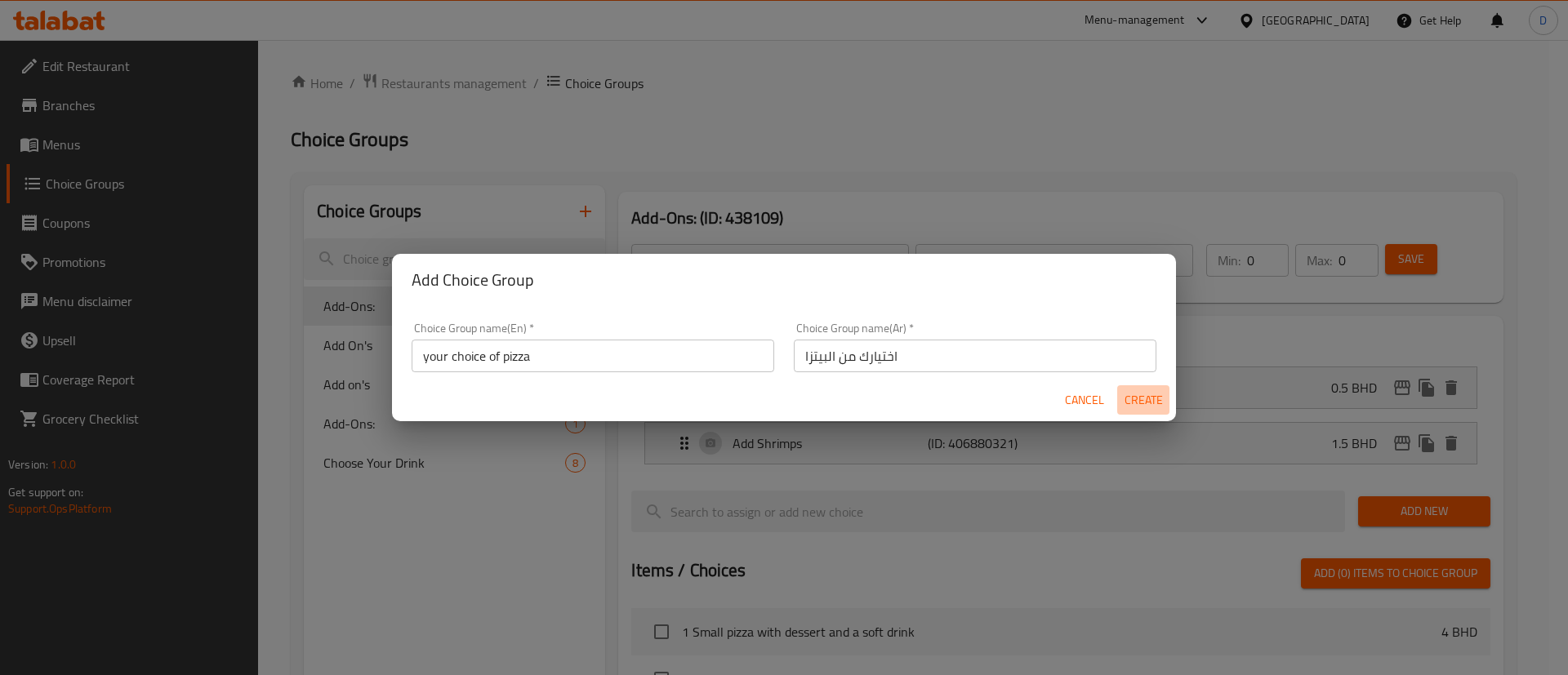
click at [1142, 396] on span "Create" at bounding box center [1144, 400] width 40 height 21
type input "your choice of pizza"
type input "اختيارك من البيتزا"
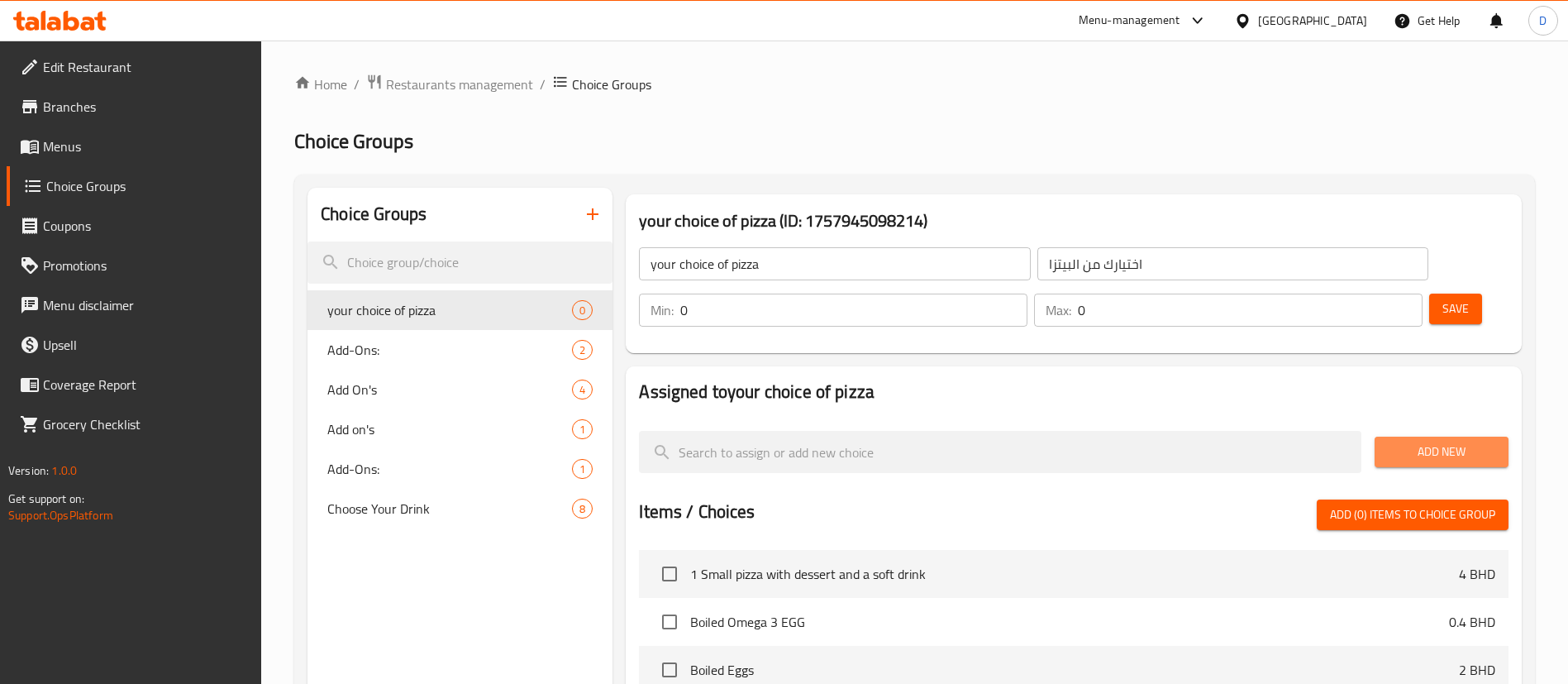
click at [1419, 442] on span "Add New" at bounding box center [1442, 452] width 107 height 21
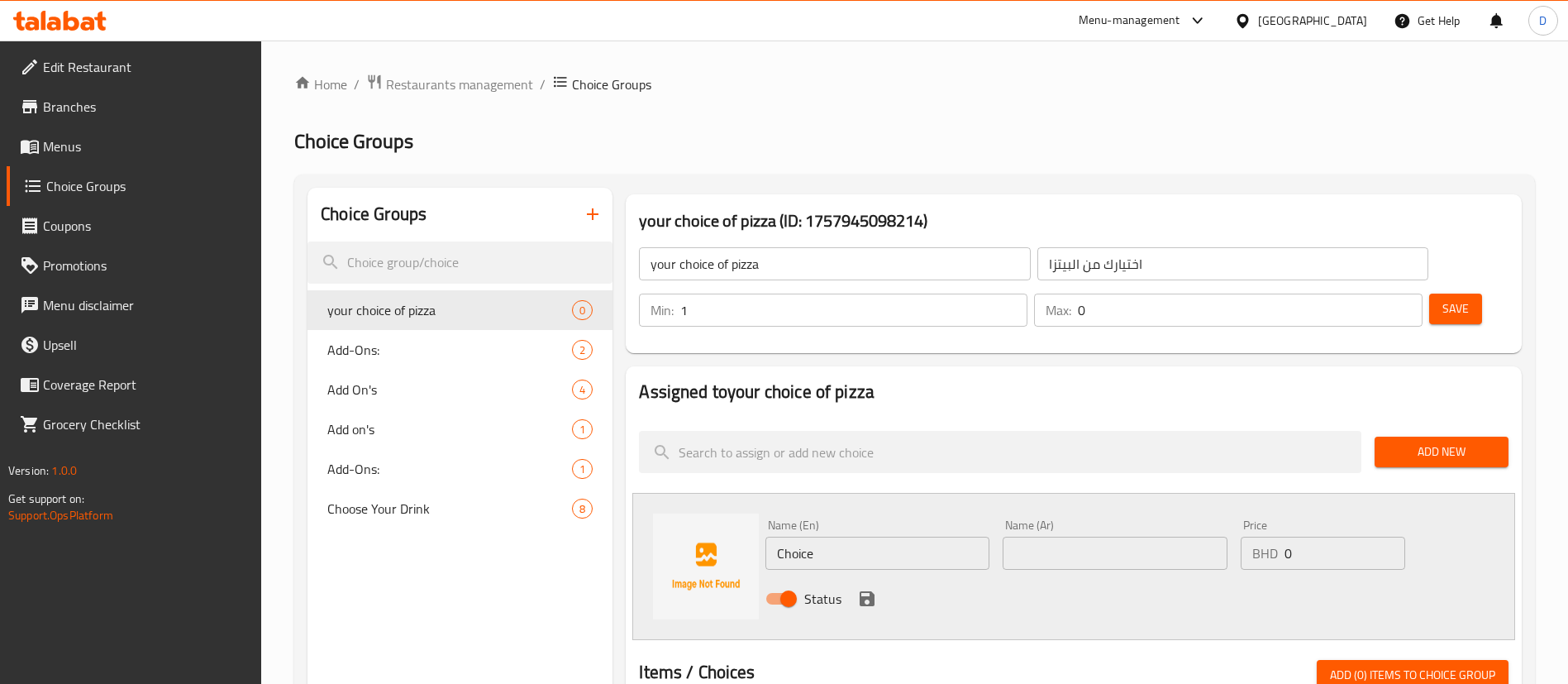
type input "1"
click at [1028, 294] on input "1" at bounding box center [854, 310] width 347 height 33
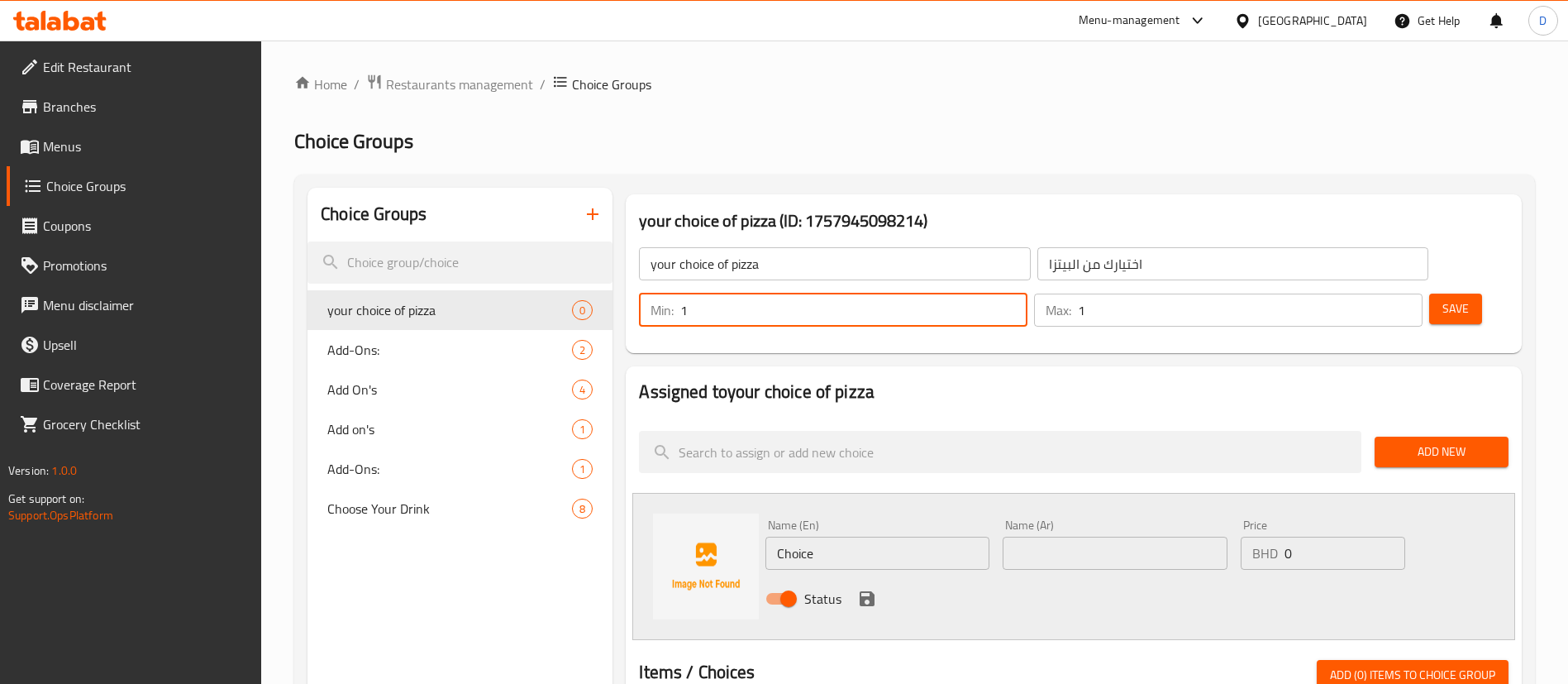
type input "1"
click at [1371, 294] on input "1" at bounding box center [1251, 310] width 345 height 33
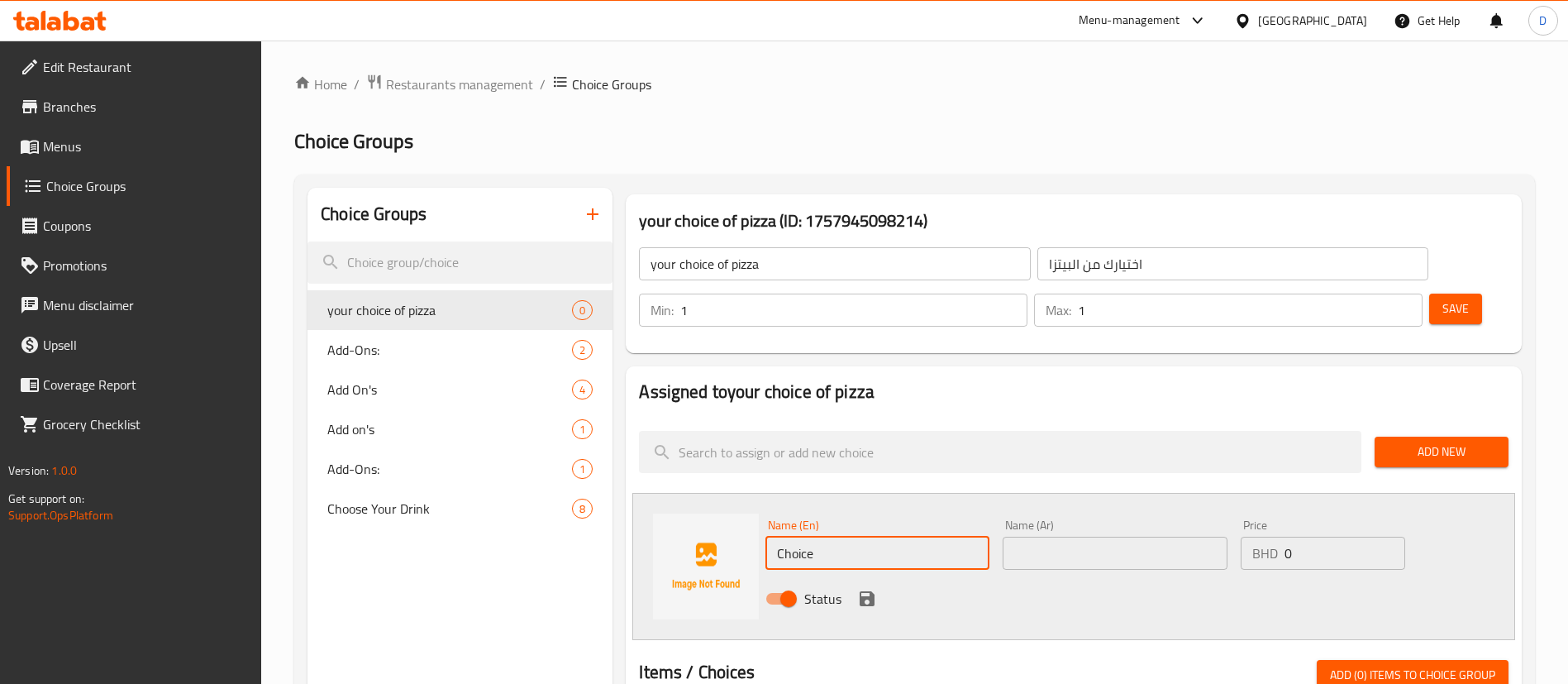
drag, startPoint x: 867, startPoint y: 497, endPoint x: 767, endPoint y: 498, distance: 100.0
click at [716, 502] on div "Name (En) Choice Name (En) Name (Ar) Name (Ar) Price BHD 0 Price Status" at bounding box center [1075, 566] width 883 height 147
paste input "Pepperoni"
type input "Pepperoni"
click at [1039, 537] on input "text" at bounding box center [1115, 553] width 224 height 33
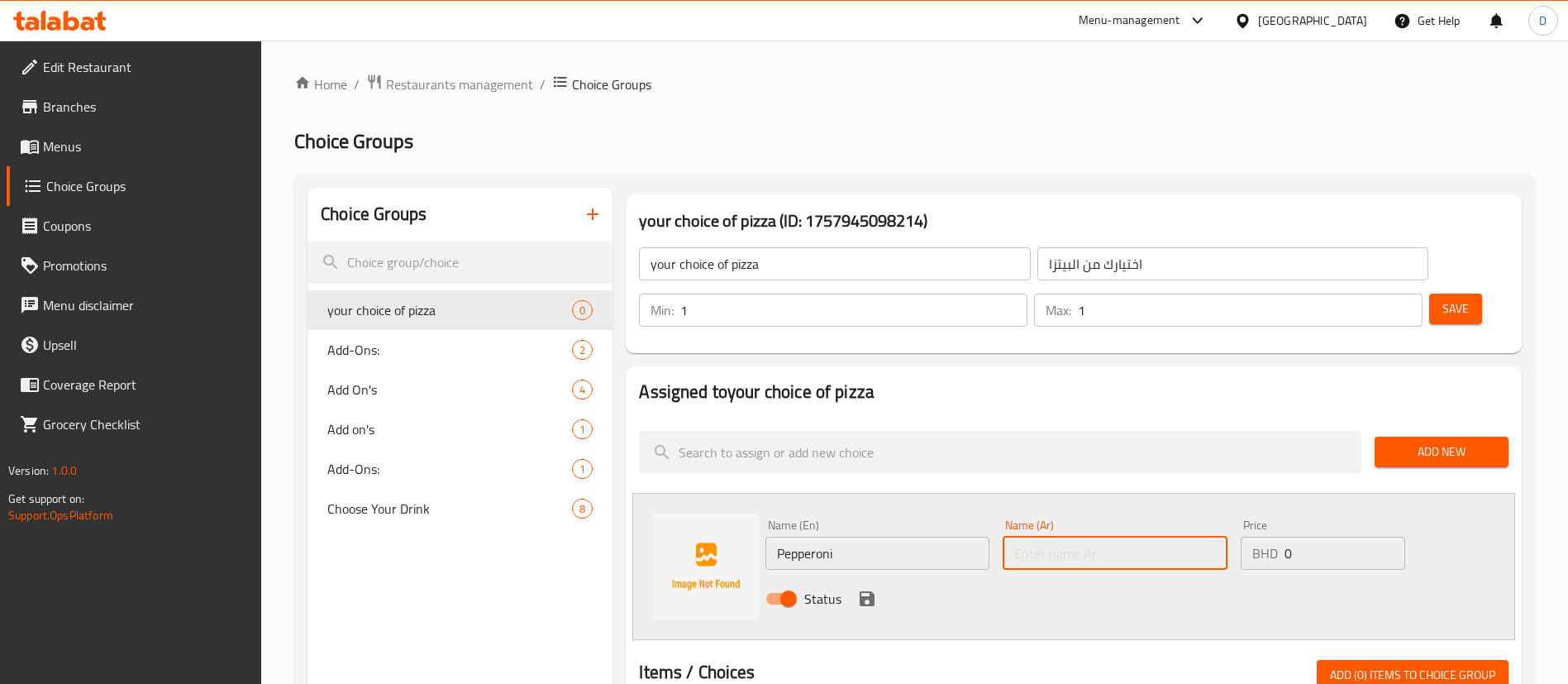
paste input "بيبروني"
type input "بيبروني"
drag, startPoint x: 864, startPoint y: 549, endPoint x: 920, endPoint y: 535, distance: 57.7
click at [866, 591] on icon "save" at bounding box center [867, 599] width 15 height 15
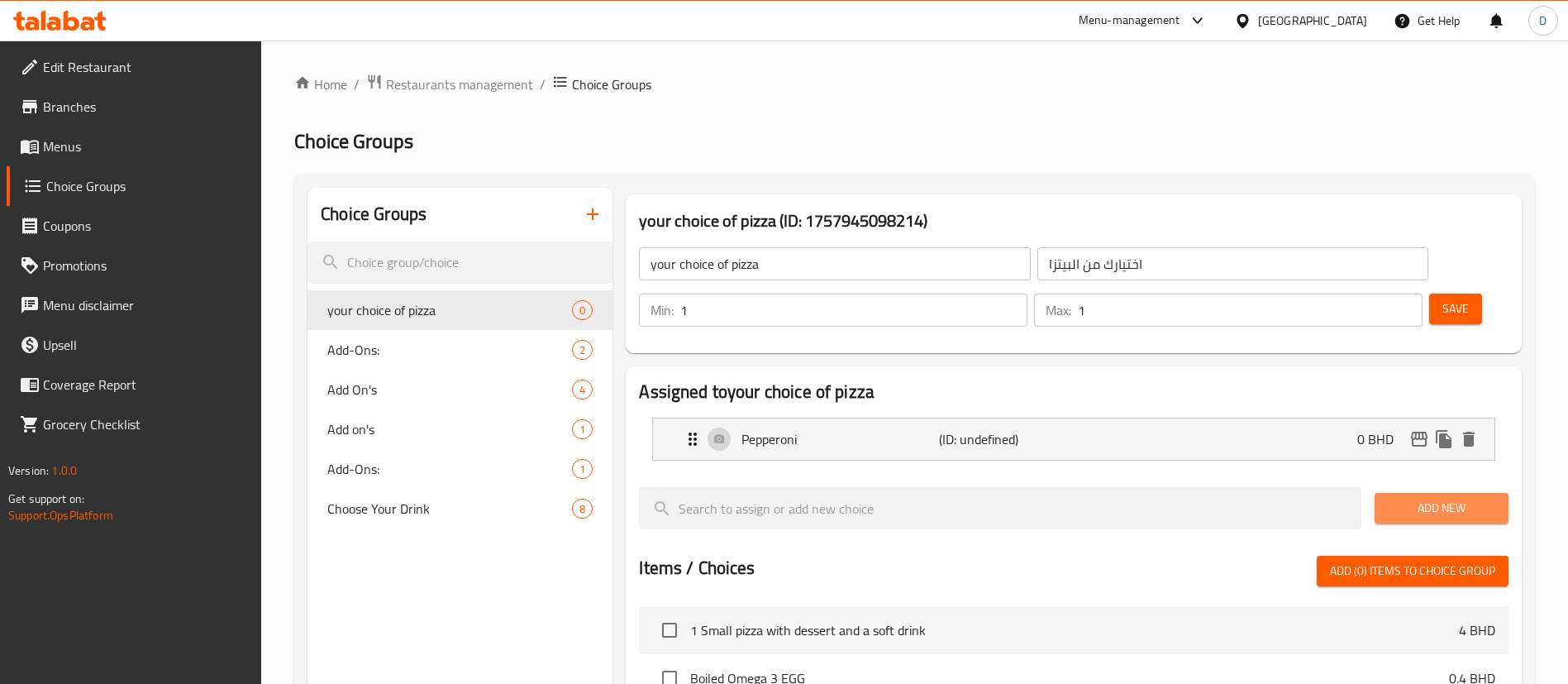
click at [1433, 498] on span "Add New" at bounding box center [1442, 509] width 107 height 21
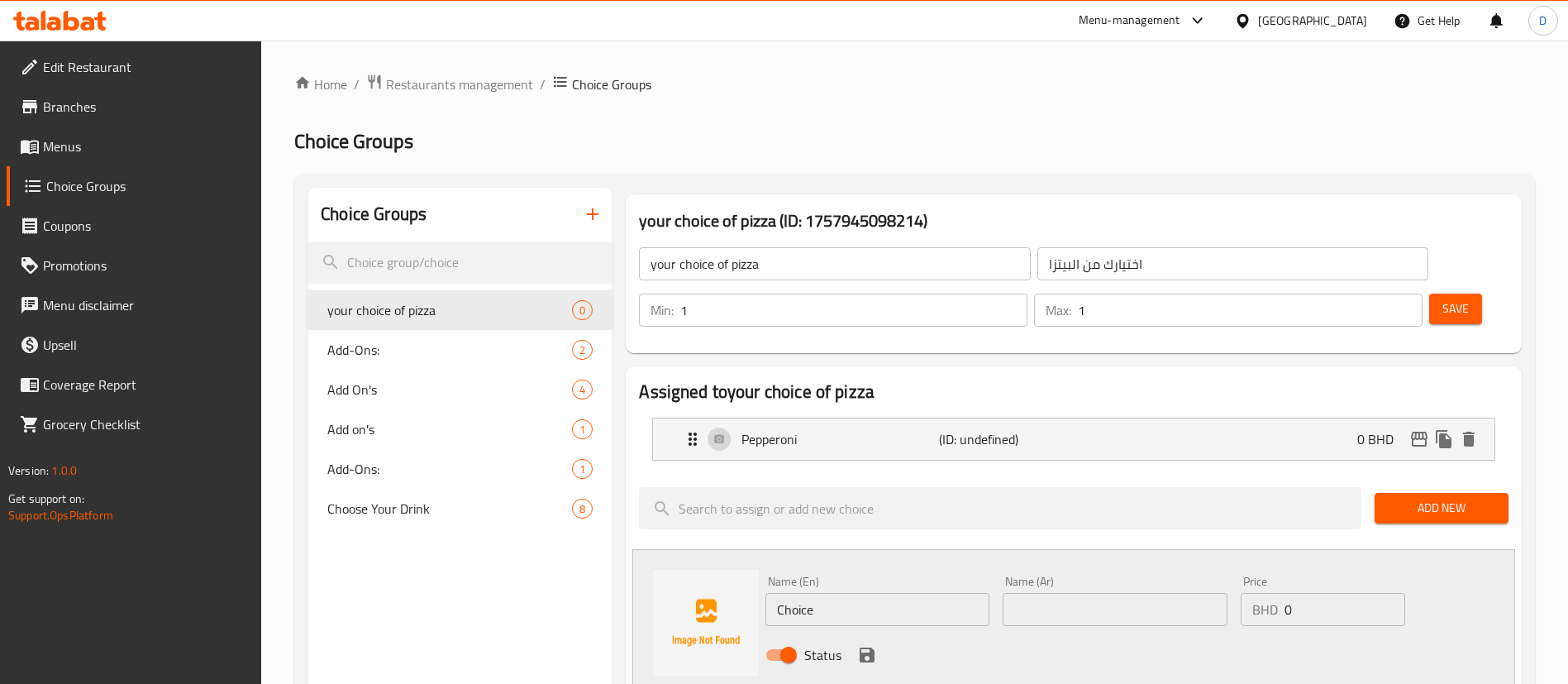
drag, startPoint x: 855, startPoint y: 566, endPoint x: 703, endPoint y: 551, distance: 152.7
click at [706, 551] on div "Name (En) Choice Name (En) Name (Ar) Name (Ar) Price BHD 0 Price Status" at bounding box center [1075, 623] width 883 height 147
paste input "[PERSON_NAME]"
type input "Classic Margarita"
click at [1071, 580] on div "Name (Ar) Name (Ar)" at bounding box center [1115, 601] width 237 height 64
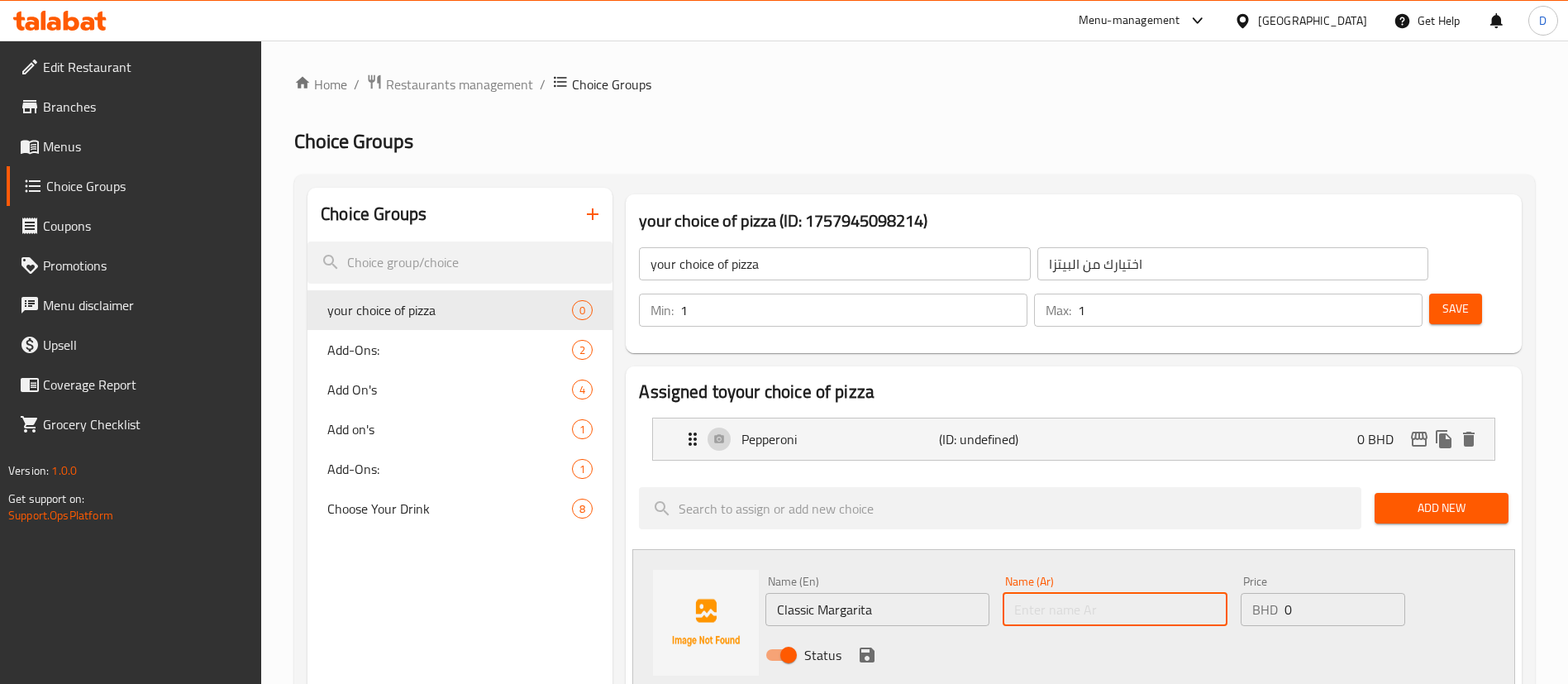
paste input "مارغريتا الكلاسيكية"
click at [1060, 593] on input "text" at bounding box center [1115, 609] width 224 height 33
type input "مارغريتا الكلاسيكية"
click at [871, 648] on icon "save" at bounding box center [867, 655] width 15 height 15
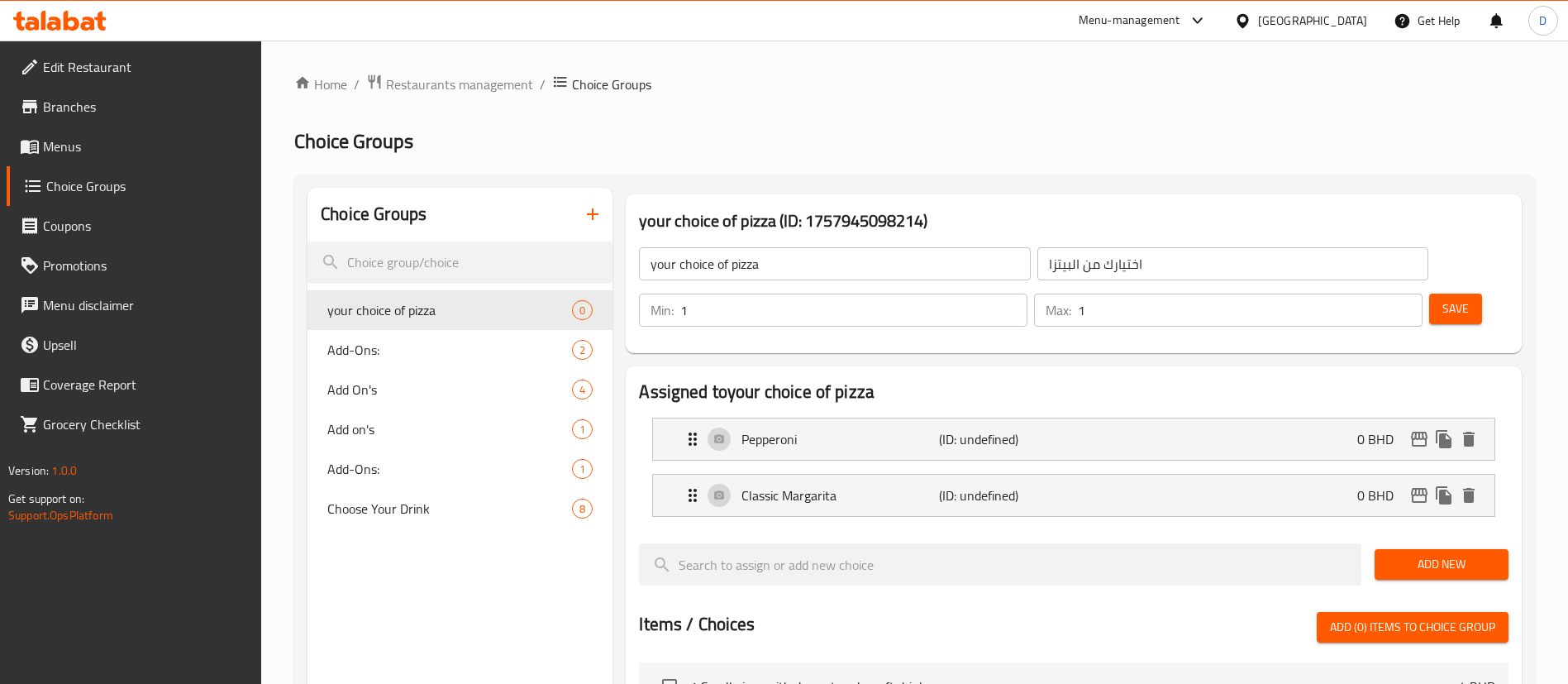
click at [1457, 554] on span "Add New" at bounding box center [1442, 564] width 107 height 21
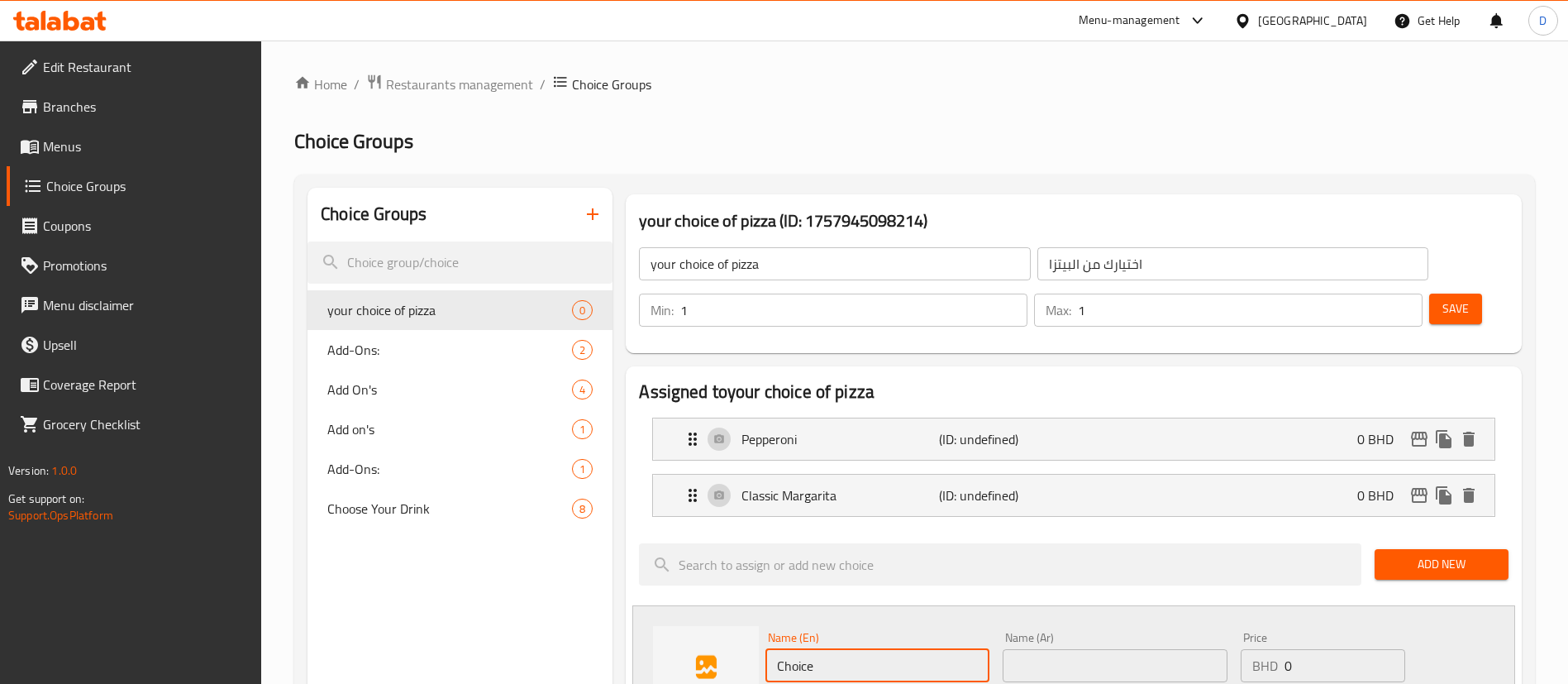
drag, startPoint x: 837, startPoint y: 603, endPoint x: 724, endPoint y: 603, distance: 113.0
click at [724, 606] on div "Name (En) Choice Name (En) Name (Ar) Name (Ar) Price BHD 0 Price Status" at bounding box center [1075, 679] width 883 height 147
paste input "icken barbecu"
type input "Chicken barbecue"
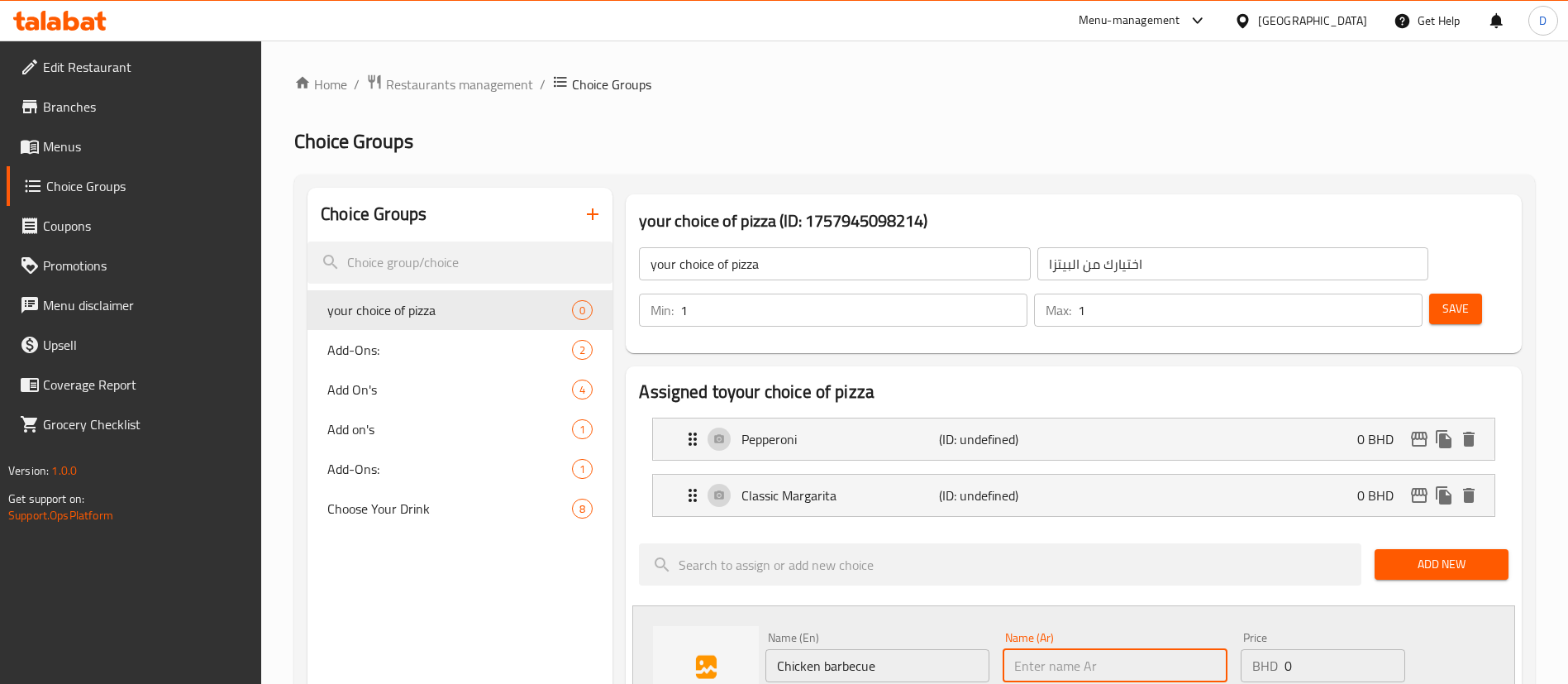
click at [1109, 650] on input "text" at bounding box center [1115, 666] width 224 height 33
paste input "دجاج مشوي"
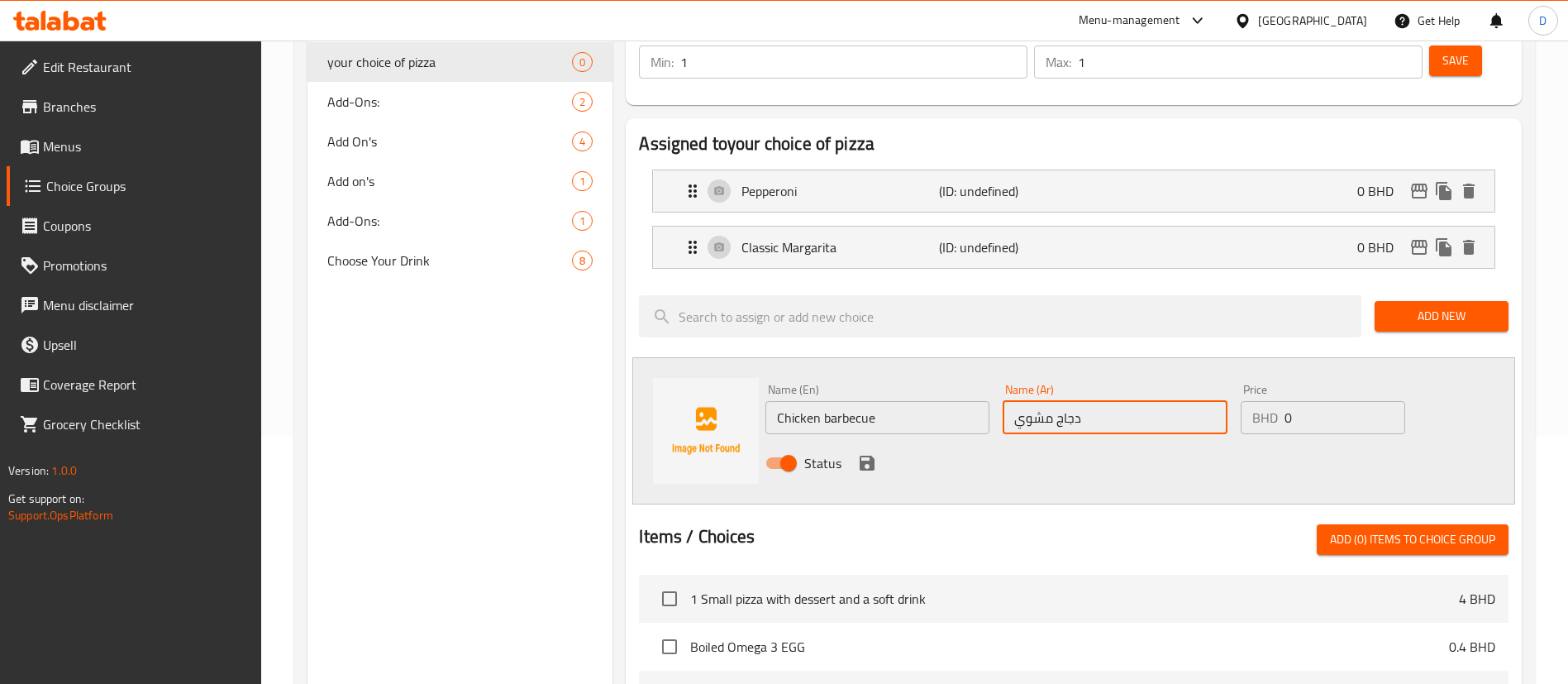
click at [1032, 401] on input "دجاج مشوي" at bounding box center [1115, 417] width 224 height 33
click at [889, 401] on input "Chicken barbecue" at bounding box center [878, 417] width 224 height 33
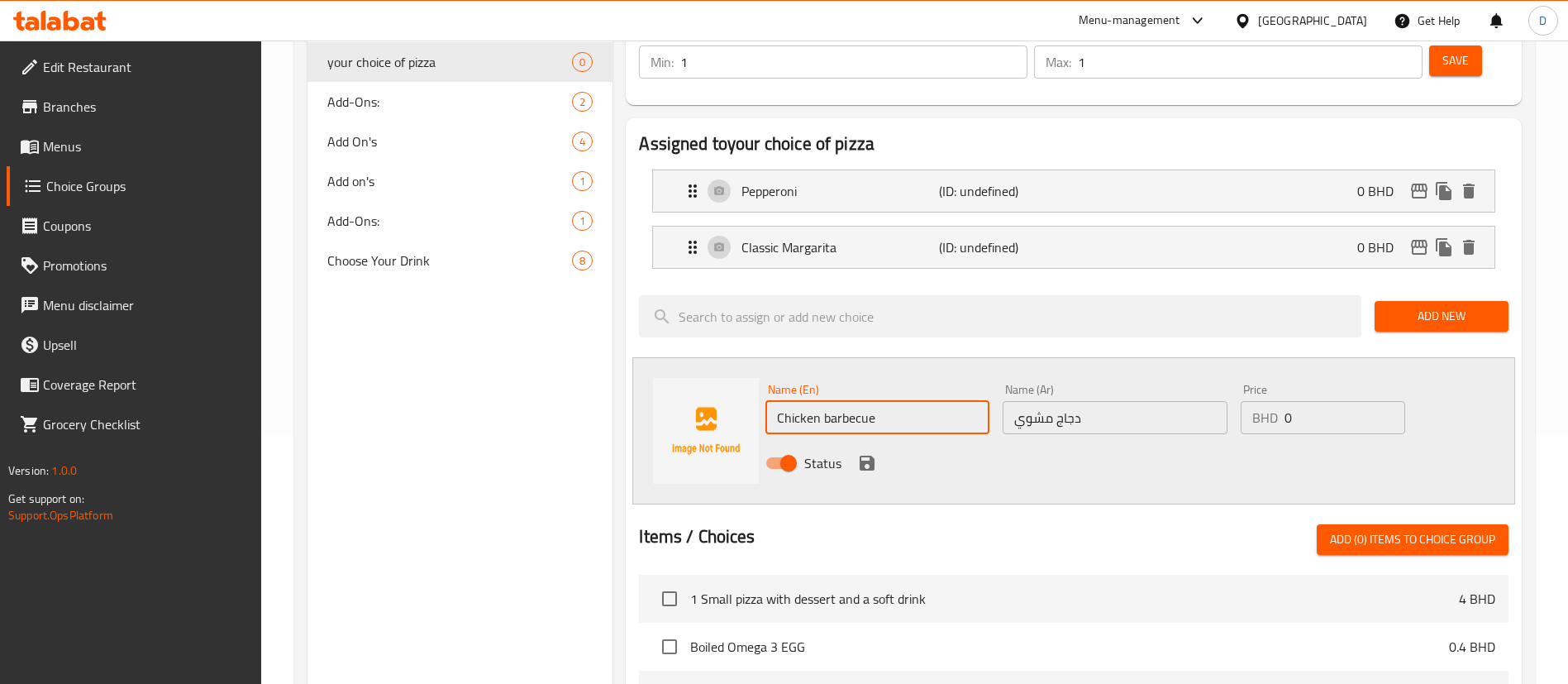
click at [889, 401] on input "Chicken barbecue" at bounding box center [878, 417] width 224 height 33
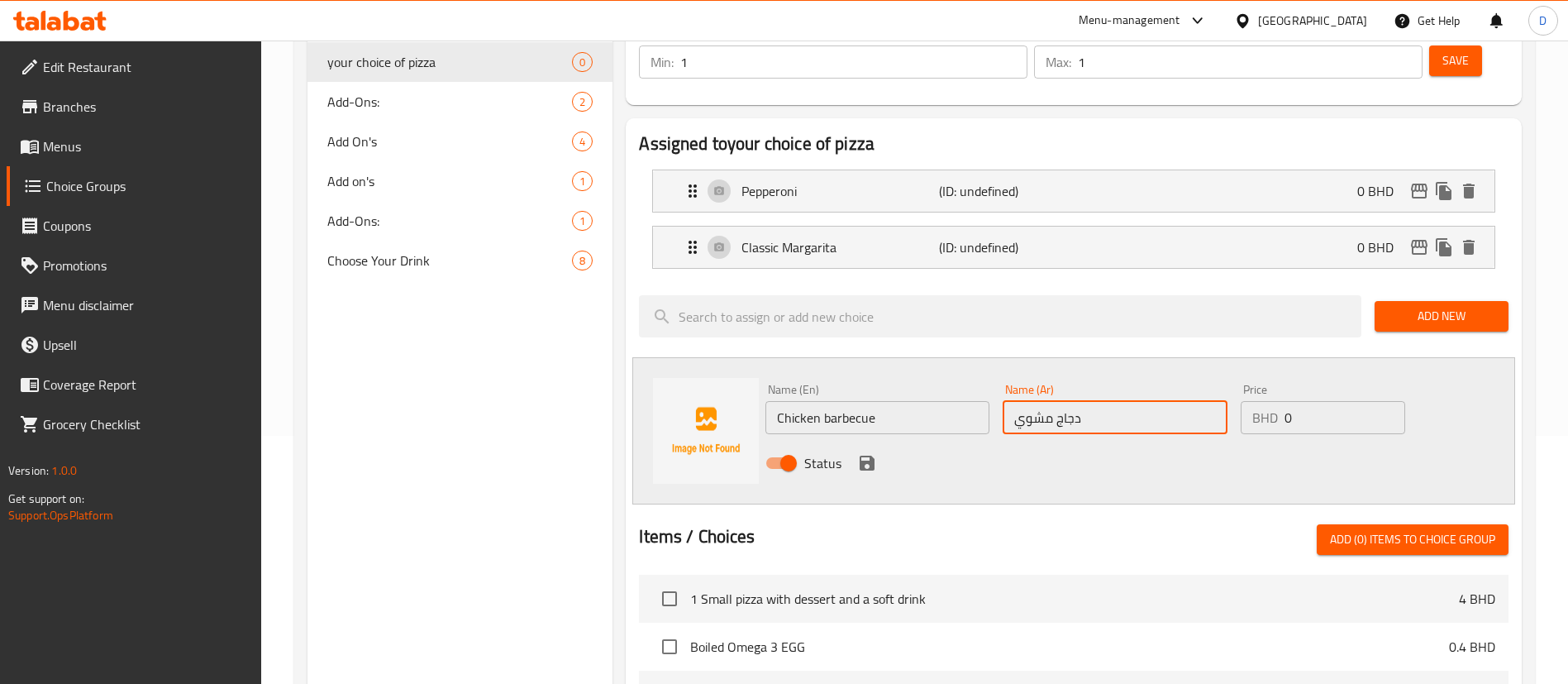
drag, startPoint x: 1086, startPoint y: 379, endPoint x: 926, endPoint y: 370, distance: 160.3
click at [926, 377] on div "Name (En) Chicken barbecue Name (En) Name (Ar) دجاج مشوي Name (Ar) Price BHD 0 …" at bounding box center [1115, 430] width 712 height 108
paste input "يتزا دجاج باربيكيو"
type input "بيتزا دجاج باربيكيو"
click at [877, 451] on button "save" at bounding box center [867, 463] width 25 height 25
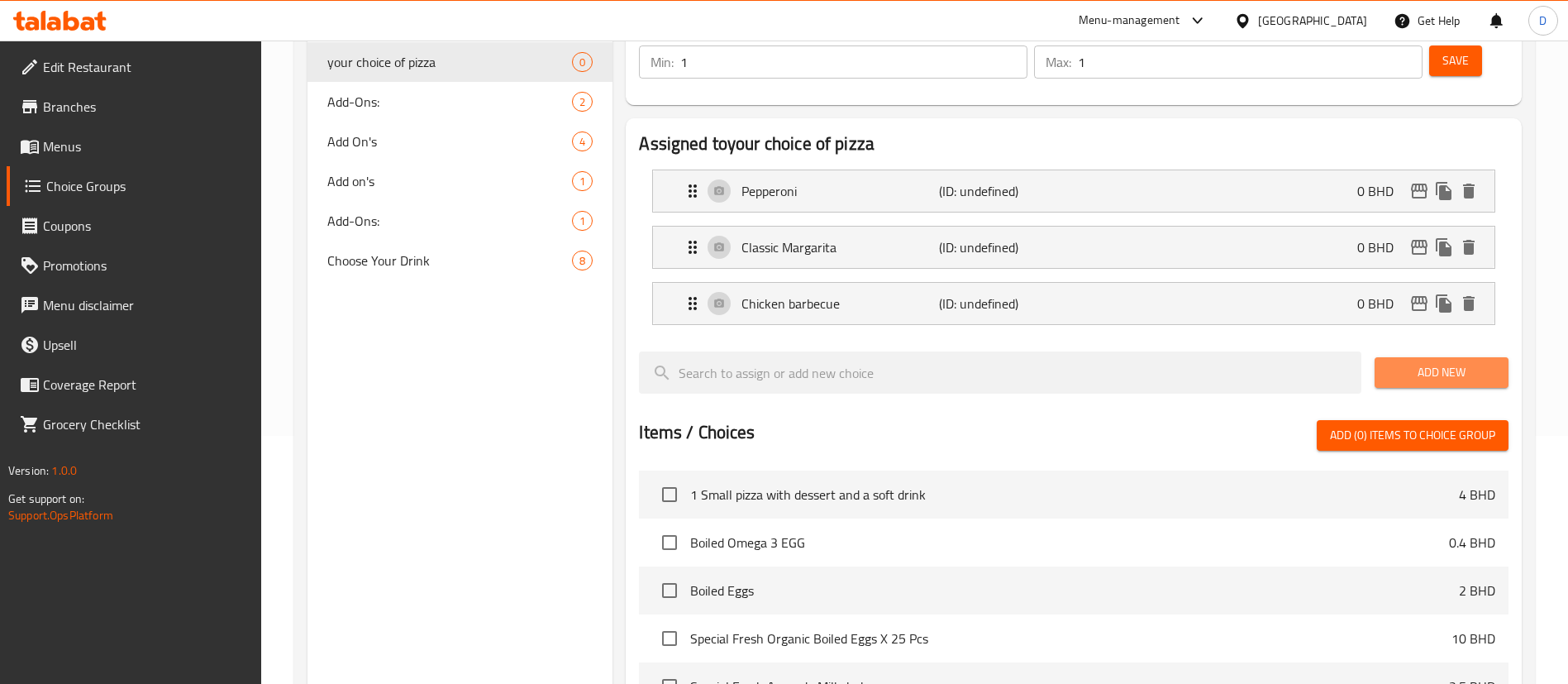
click at [1436, 363] on span "Add New" at bounding box center [1442, 373] width 107 height 21
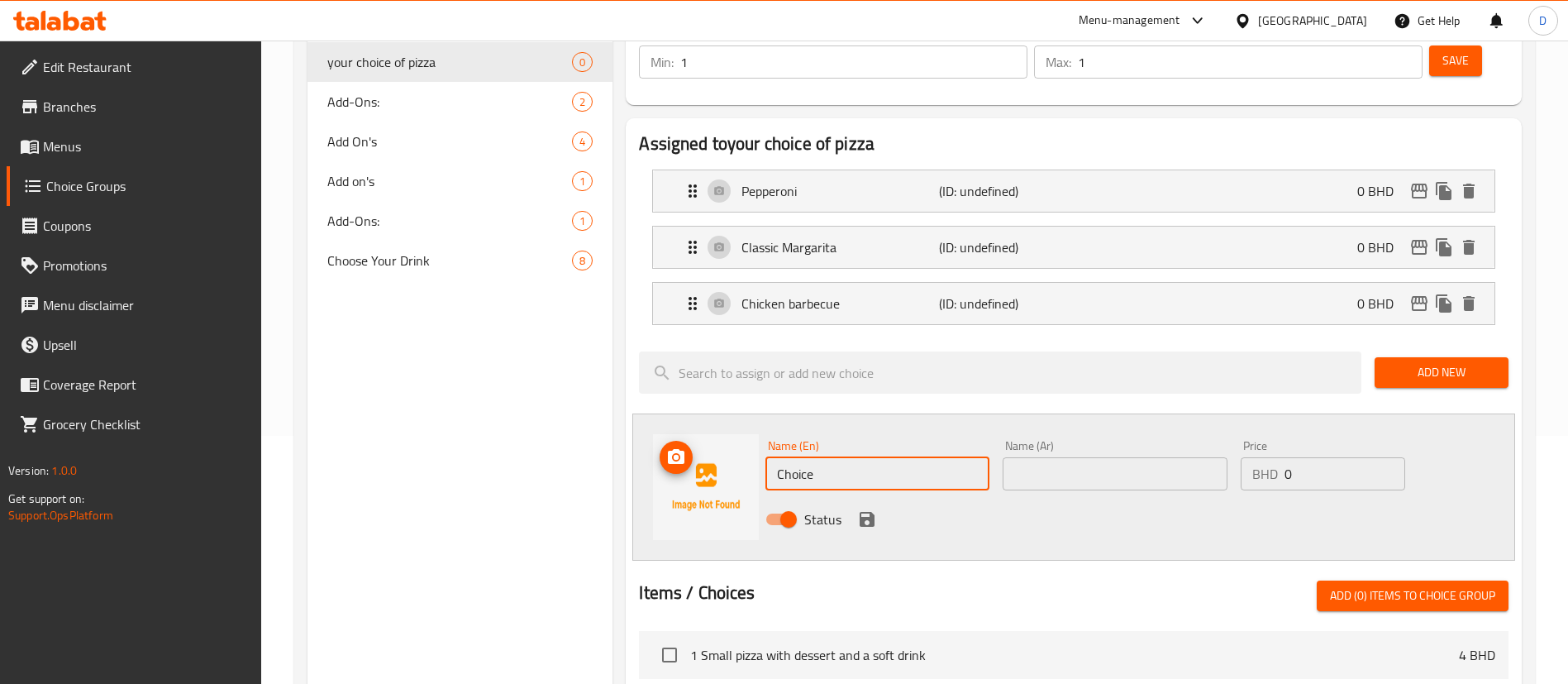
drag, startPoint x: 761, startPoint y: 439, endPoint x: 568, endPoint y: 437, distance: 193.0
click at [647, 449] on div "Name (En) Choice Name (En) Name (Ar) Name (Ar) Price BHD 0 Price Status" at bounding box center [1075, 487] width 883 height 147
paste input "Vegetable pizza"
type input "Vegetable pizza"
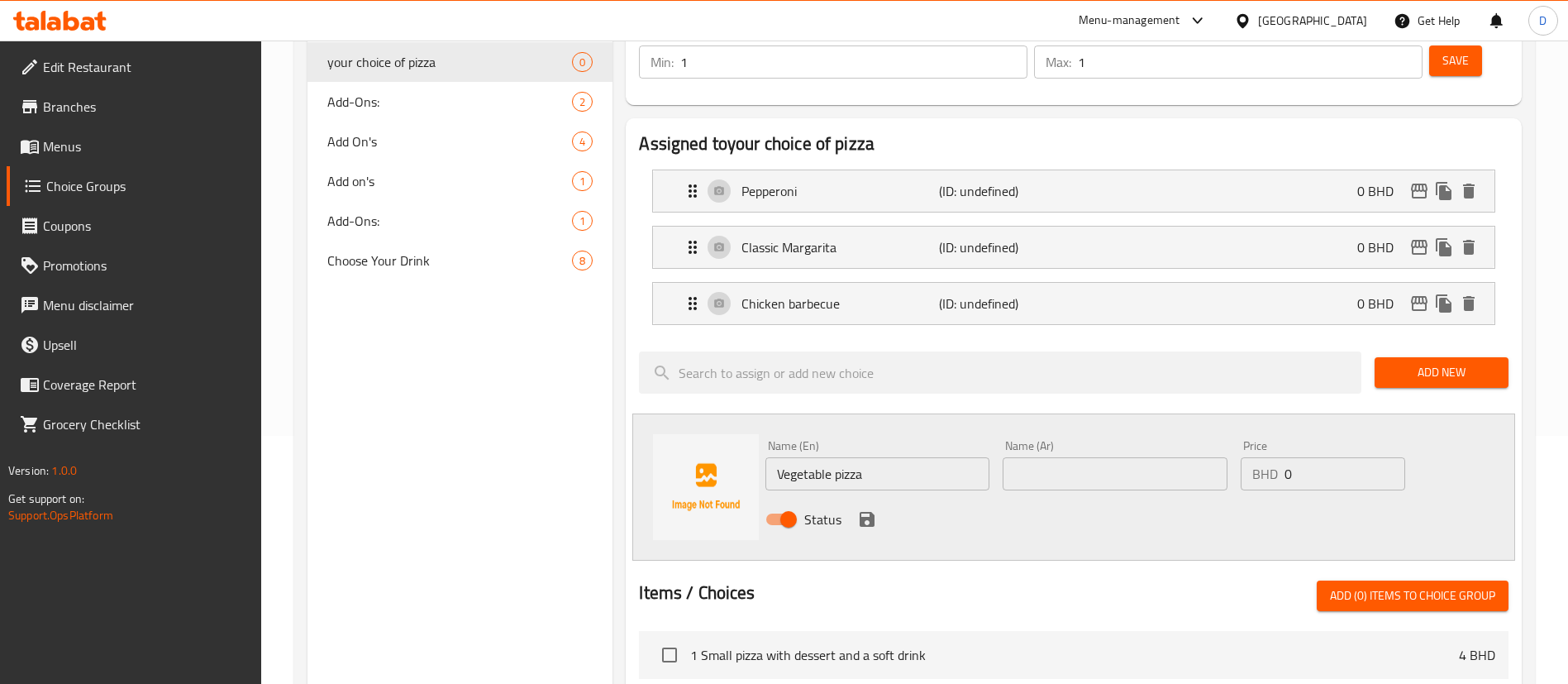
drag, startPoint x: 1063, startPoint y: 426, endPoint x: 968, endPoint y: 441, distance: 96.2
click at [1064, 457] on input "text" at bounding box center [1115, 474] width 224 height 33
paste input "بيتزا الخضار"
type input "بيتزا الخضار"
click at [864, 512] on icon "save" at bounding box center [867, 519] width 15 height 15
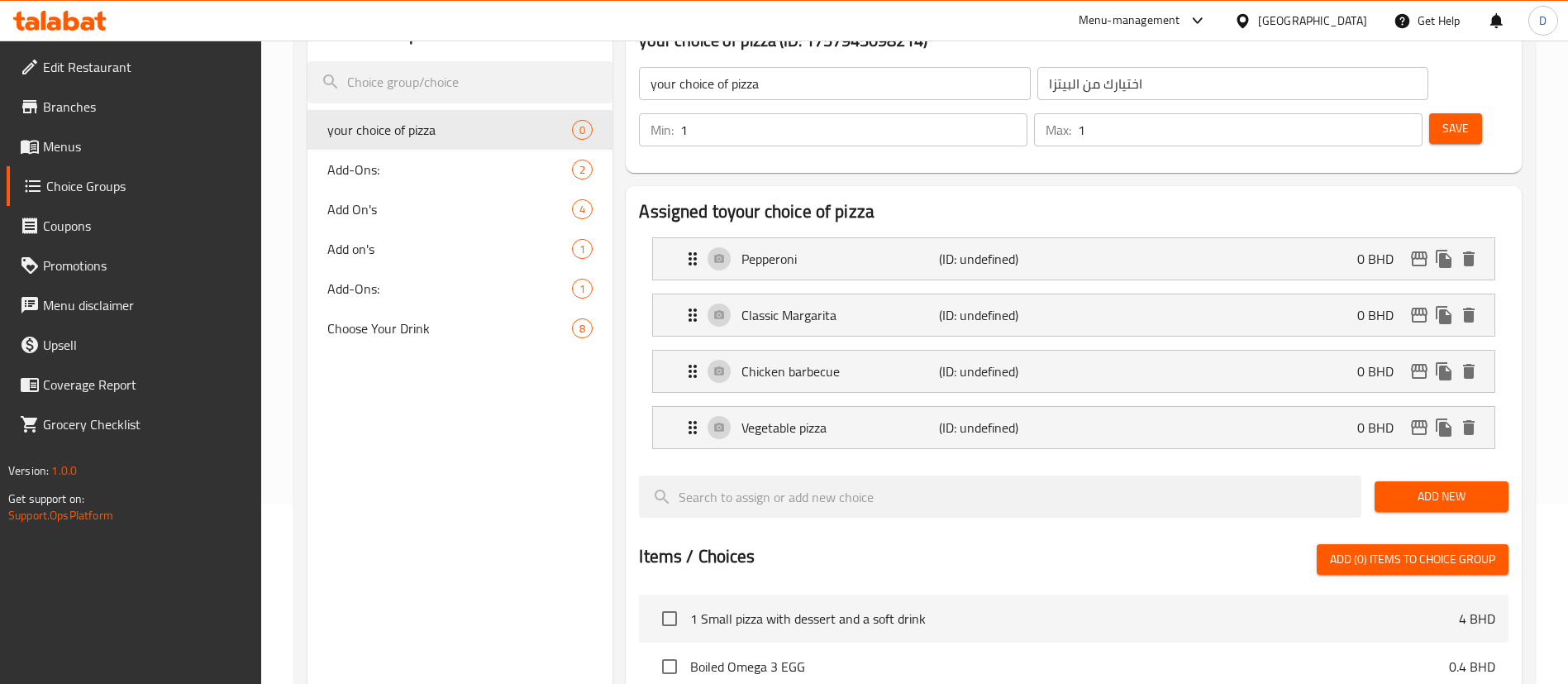
scroll to position [124, 0]
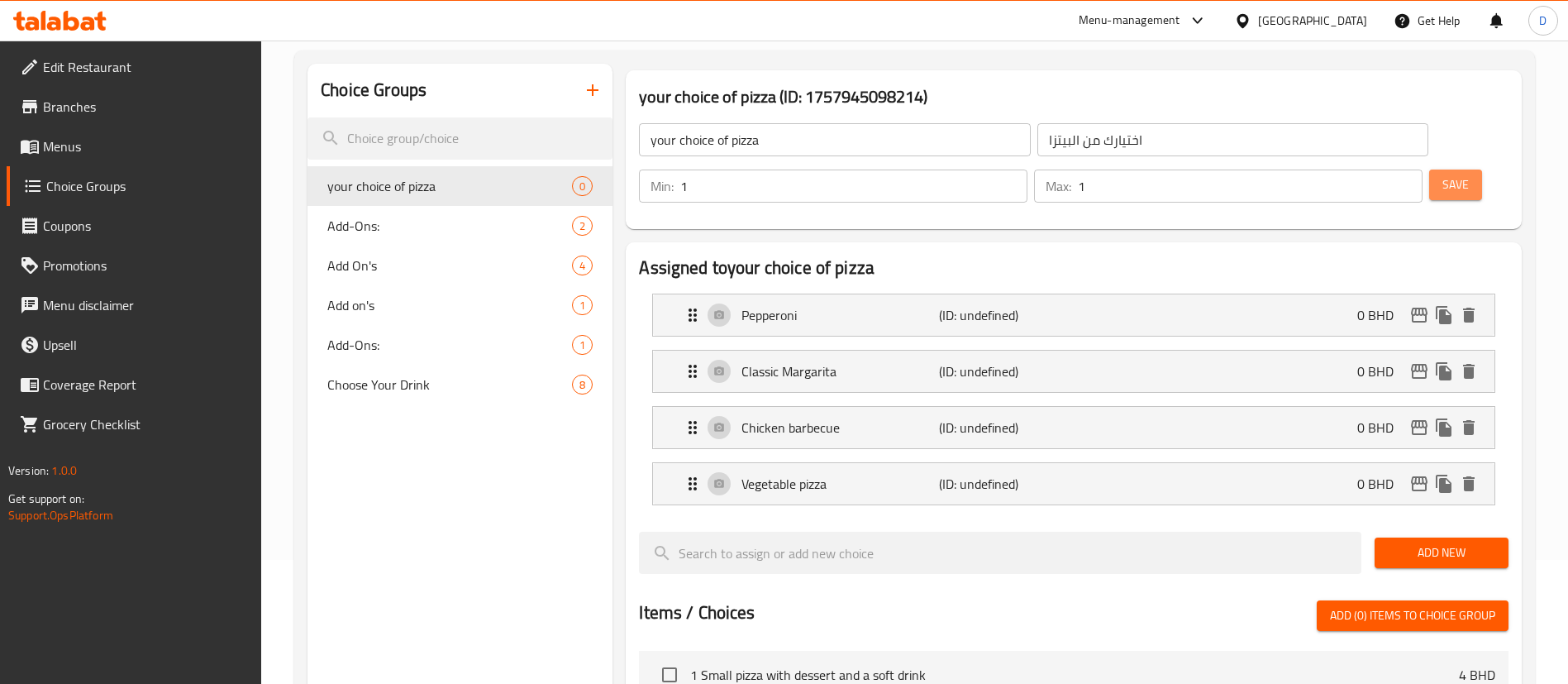
click at [1443, 174] on span "Save" at bounding box center [1456, 185] width 27 height 21
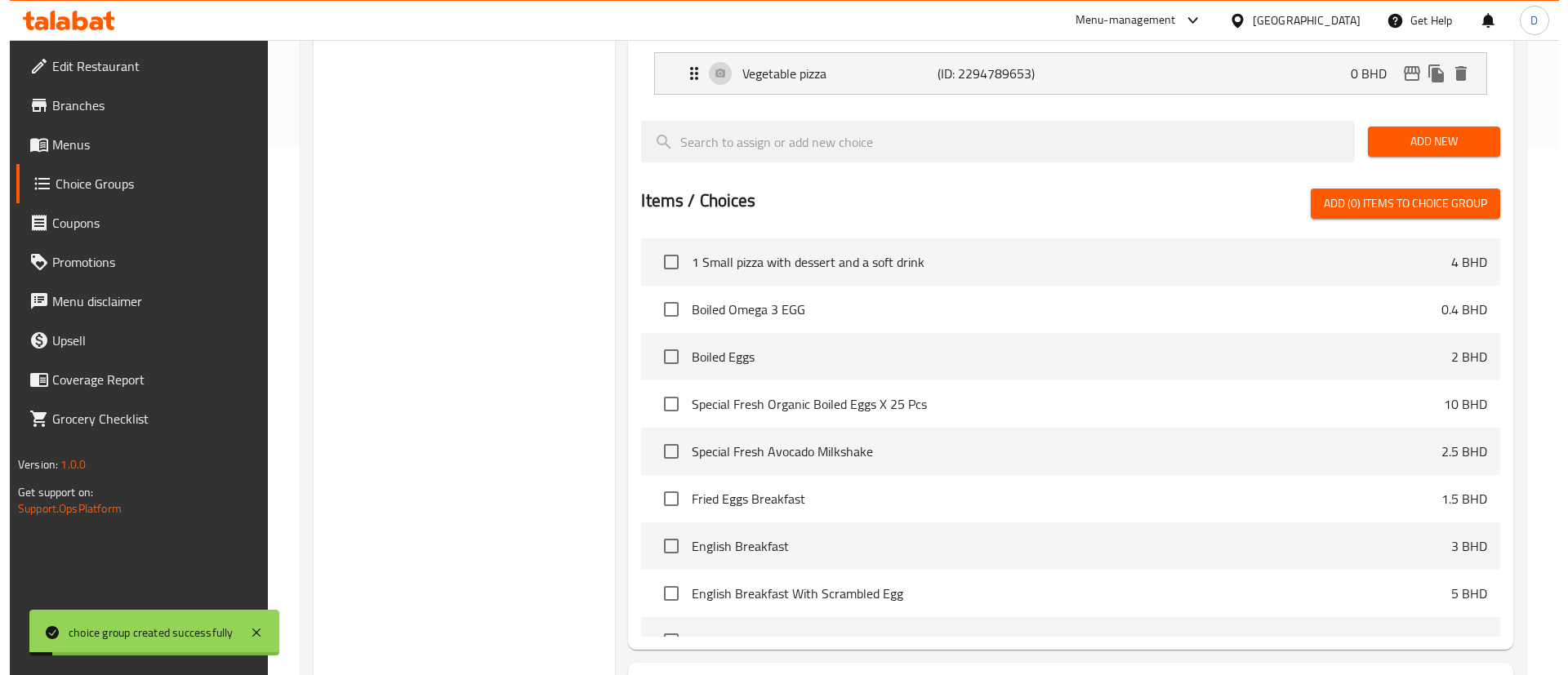
scroll to position [622, 0]
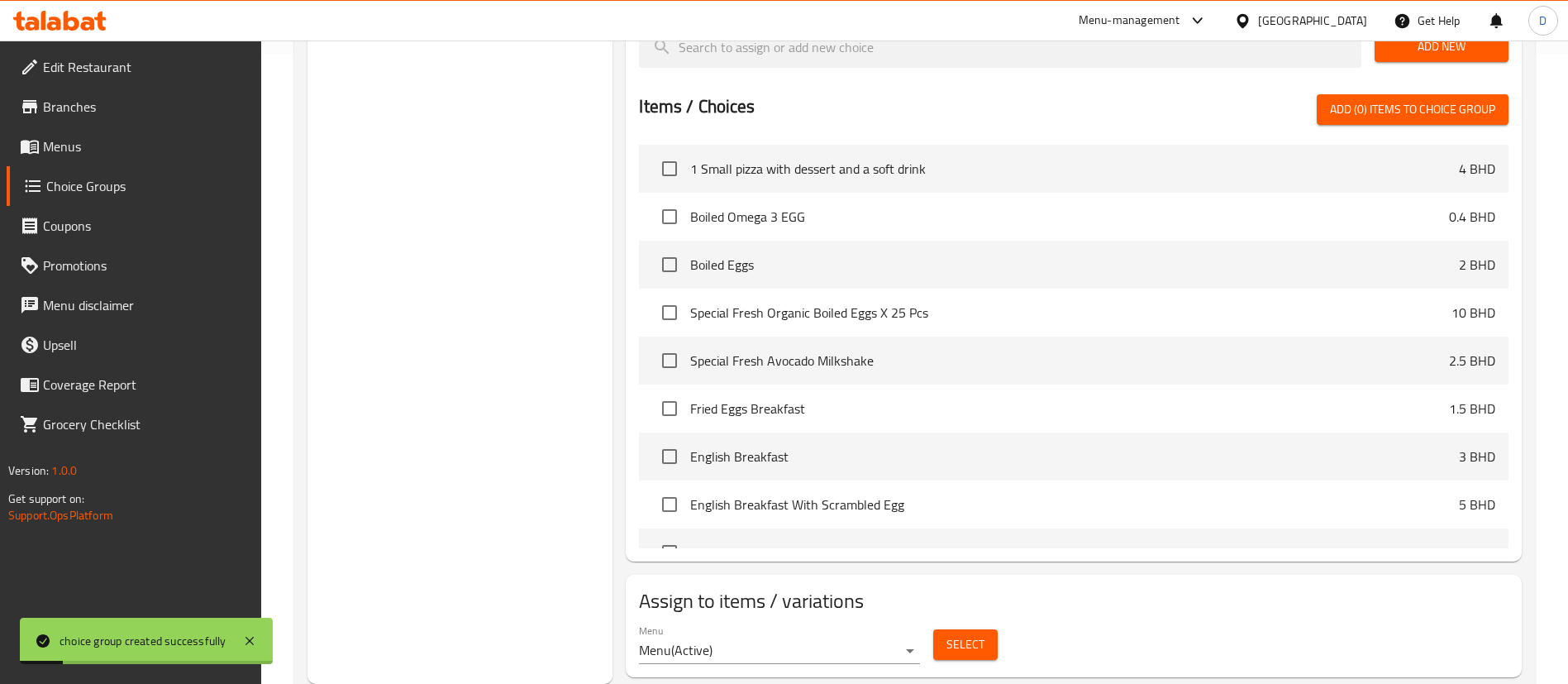
click at [958, 623] on div "Select" at bounding box center [965, 645] width 77 height 44
click at [954, 634] on span "Select" at bounding box center [966, 645] width 38 height 21
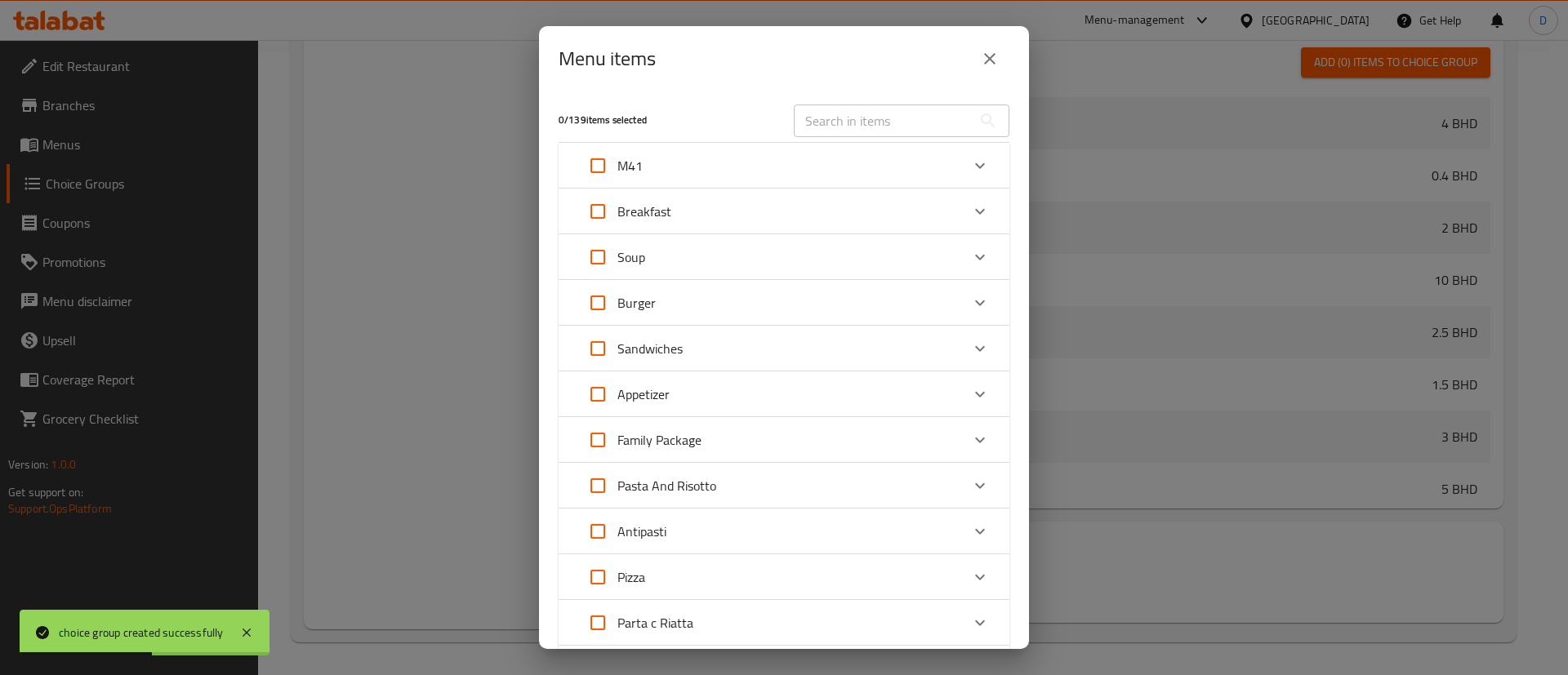
click at [961, 166] on div "Expand" at bounding box center [980, 166] width 40 height 40
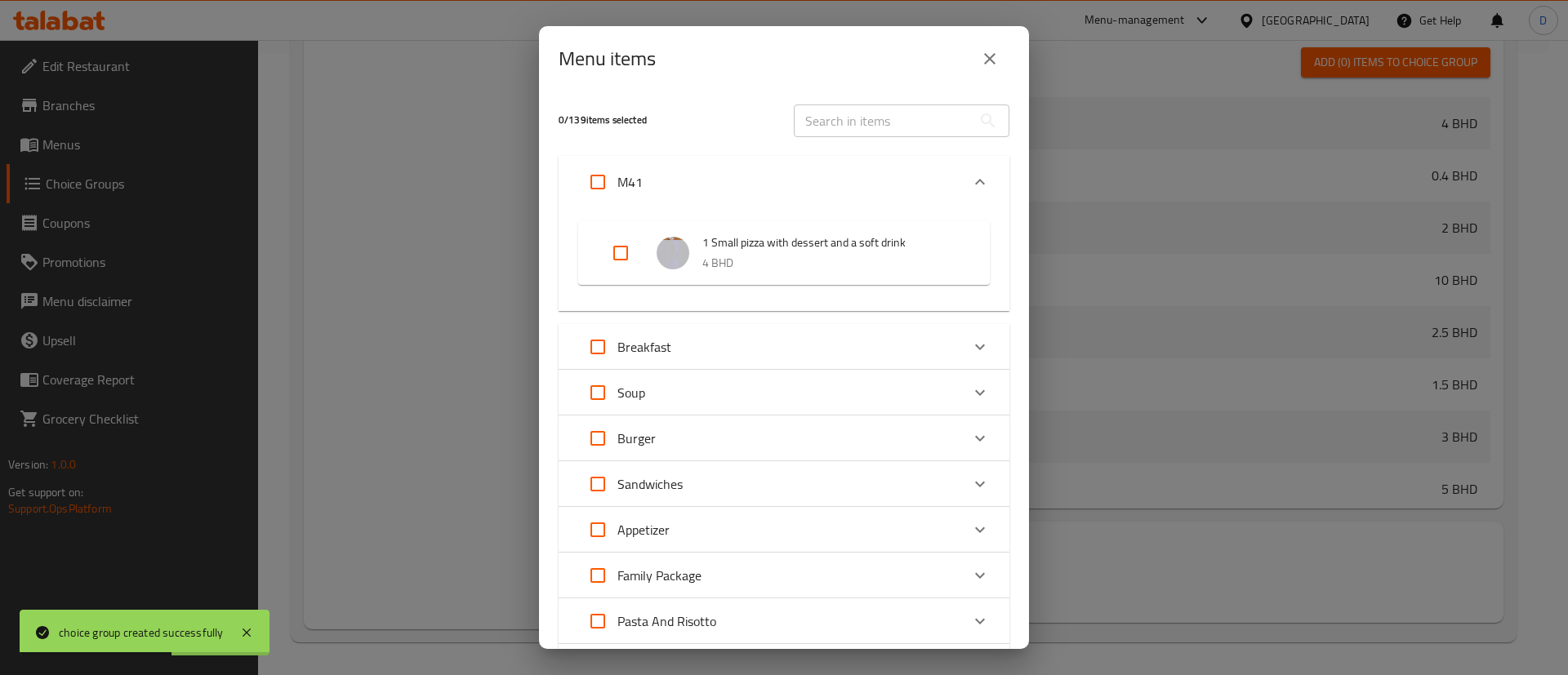
drag, startPoint x: 614, startPoint y: 239, endPoint x: 614, endPoint y: 250, distance: 11.0
click at [614, 247] on input "Expand" at bounding box center [621, 253] width 40 height 40
checkbox input "true"
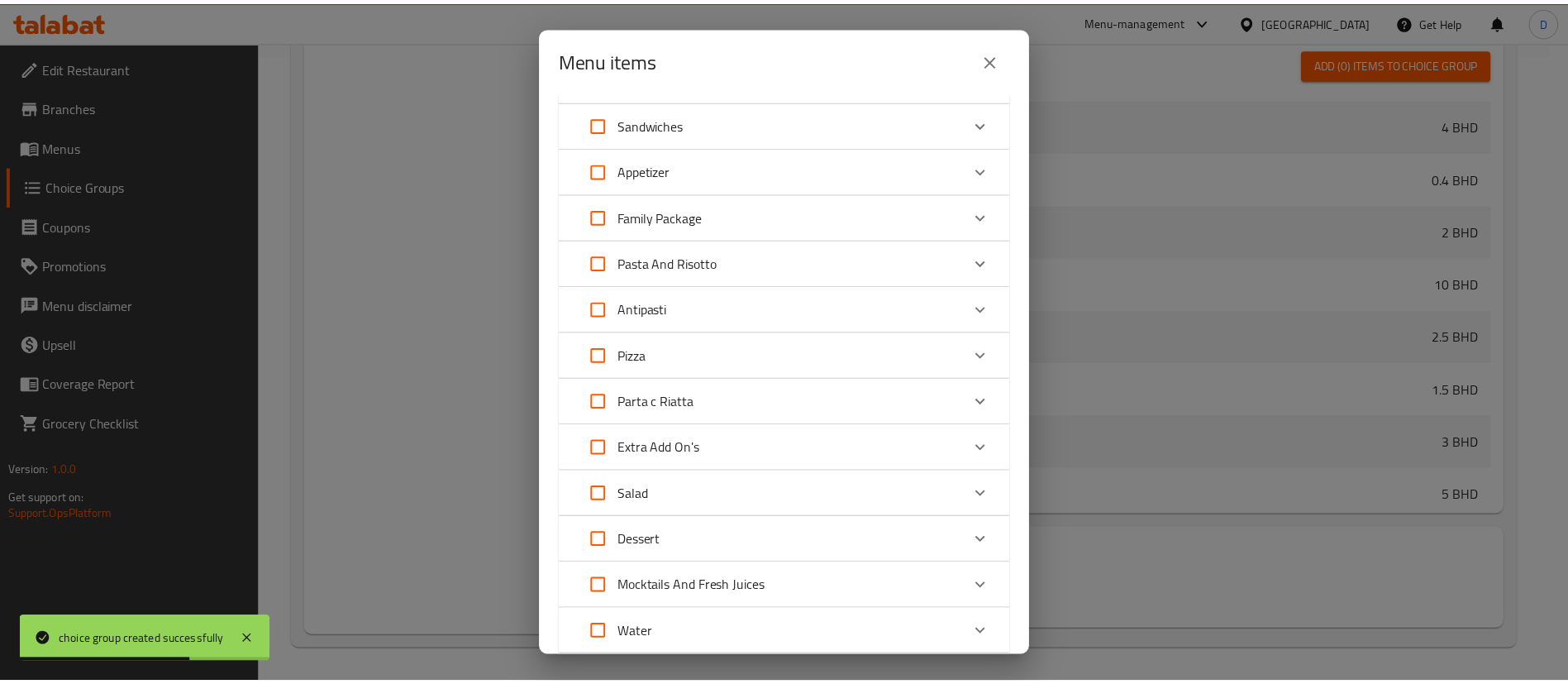
scroll to position [620, 0]
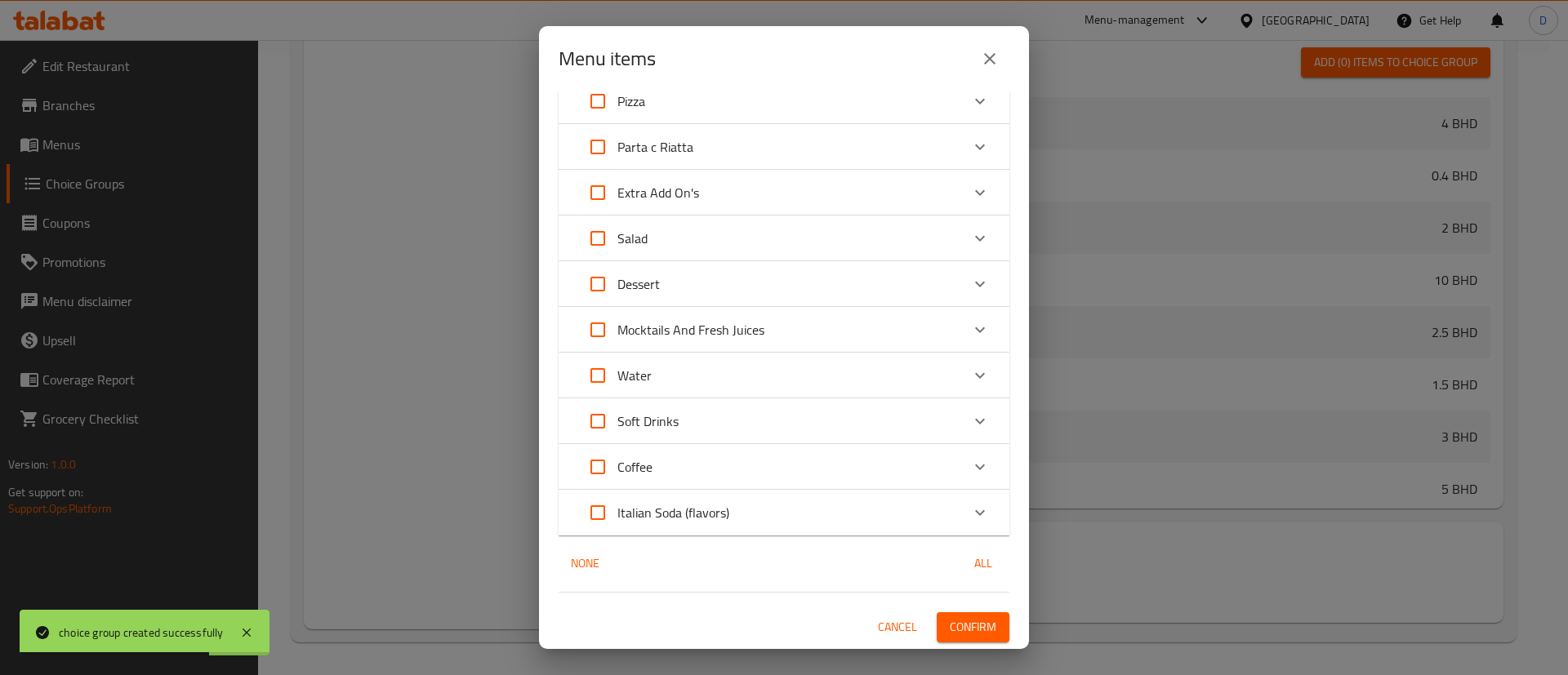
click at [950, 617] on span "Confirm" at bounding box center [973, 628] width 46 height 21
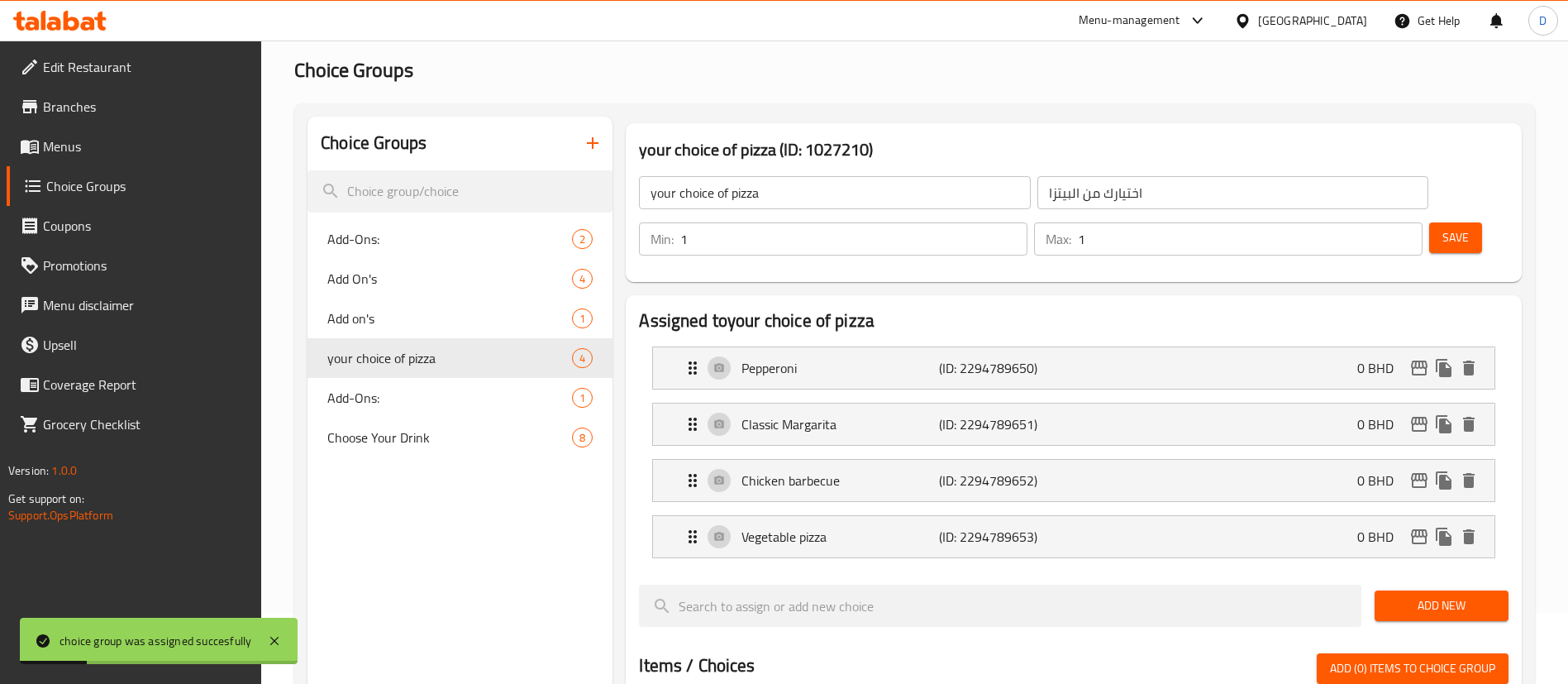
scroll to position [10, 0]
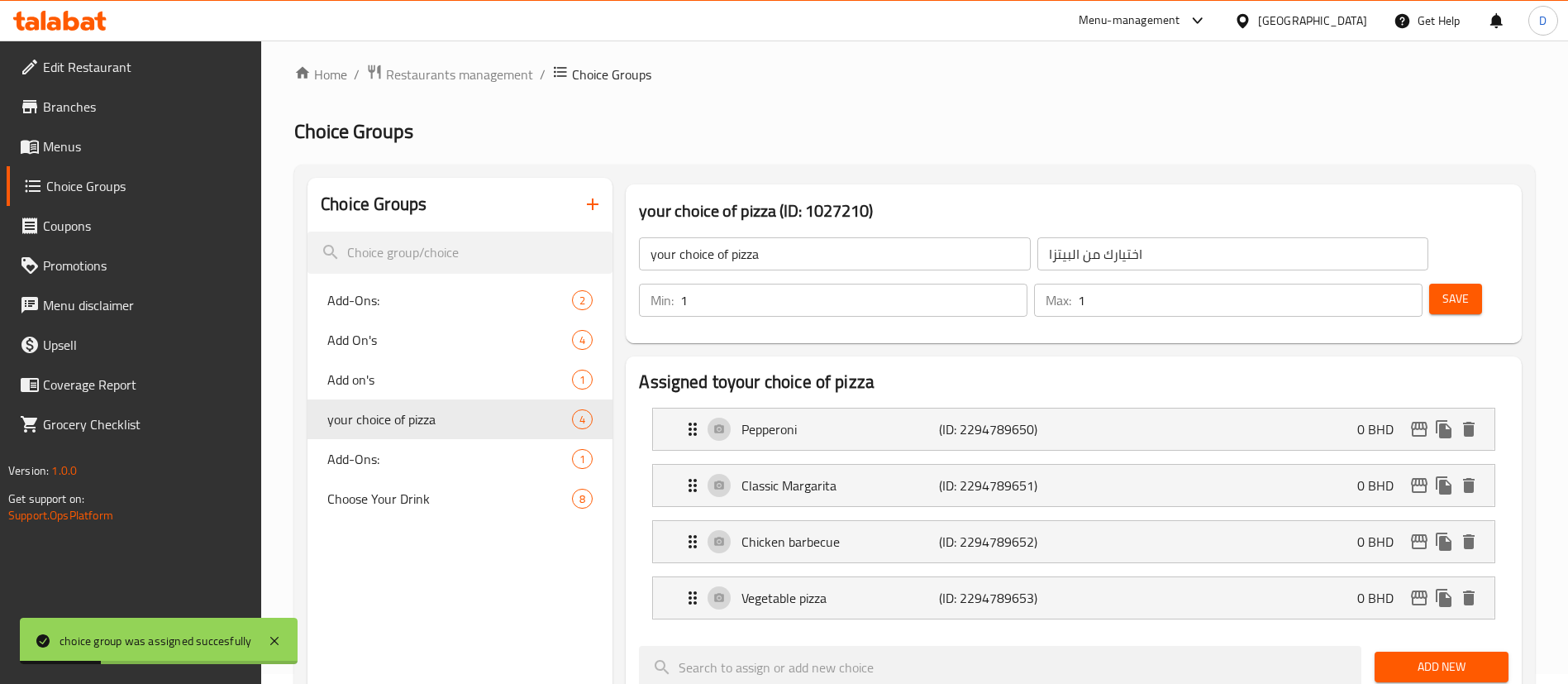
click at [598, 205] on icon "button" at bounding box center [593, 205] width 11 height 11
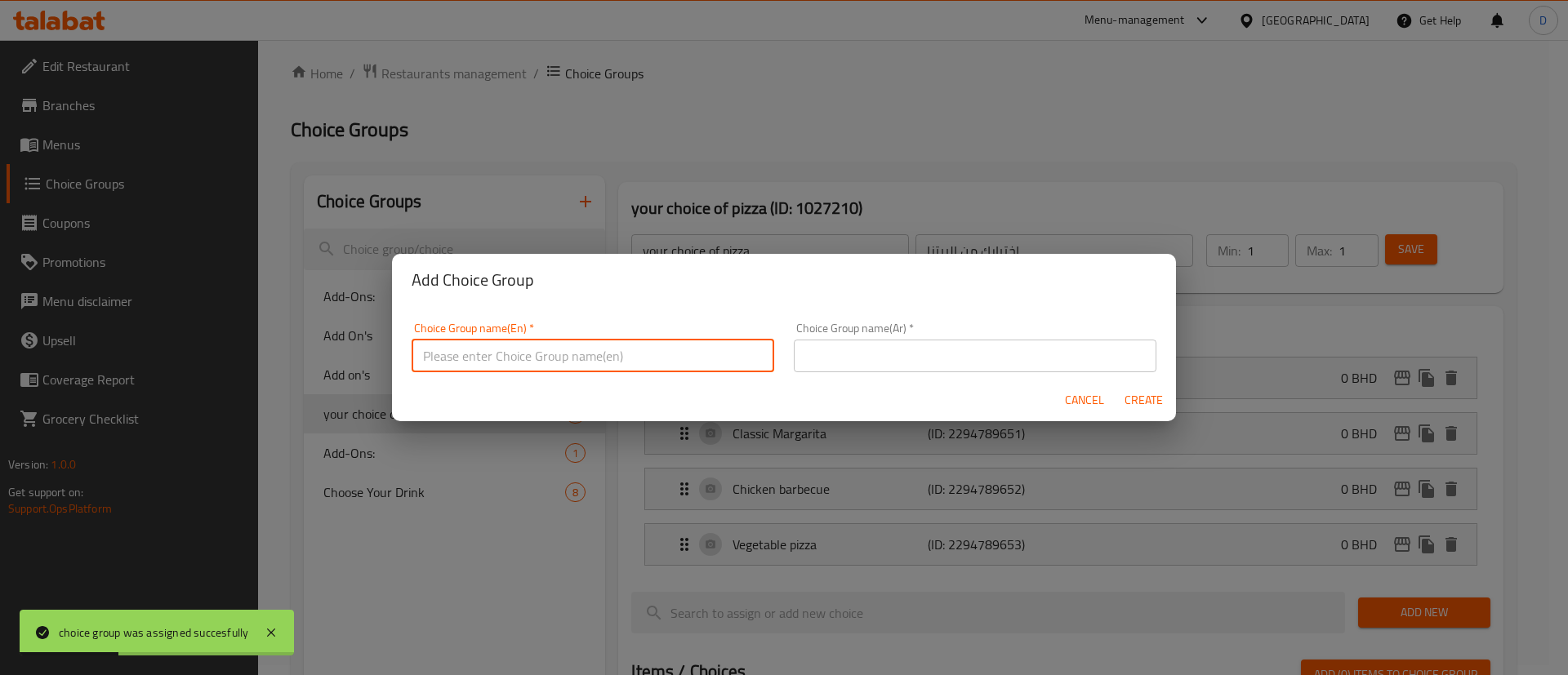
click at [560, 346] on input "text" at bounding box center [593, 356] width 363 height 33
type input "your choice of dessert"
click at [818, 361] on input "text" at bounding box center [976, 356] width 363 height 33
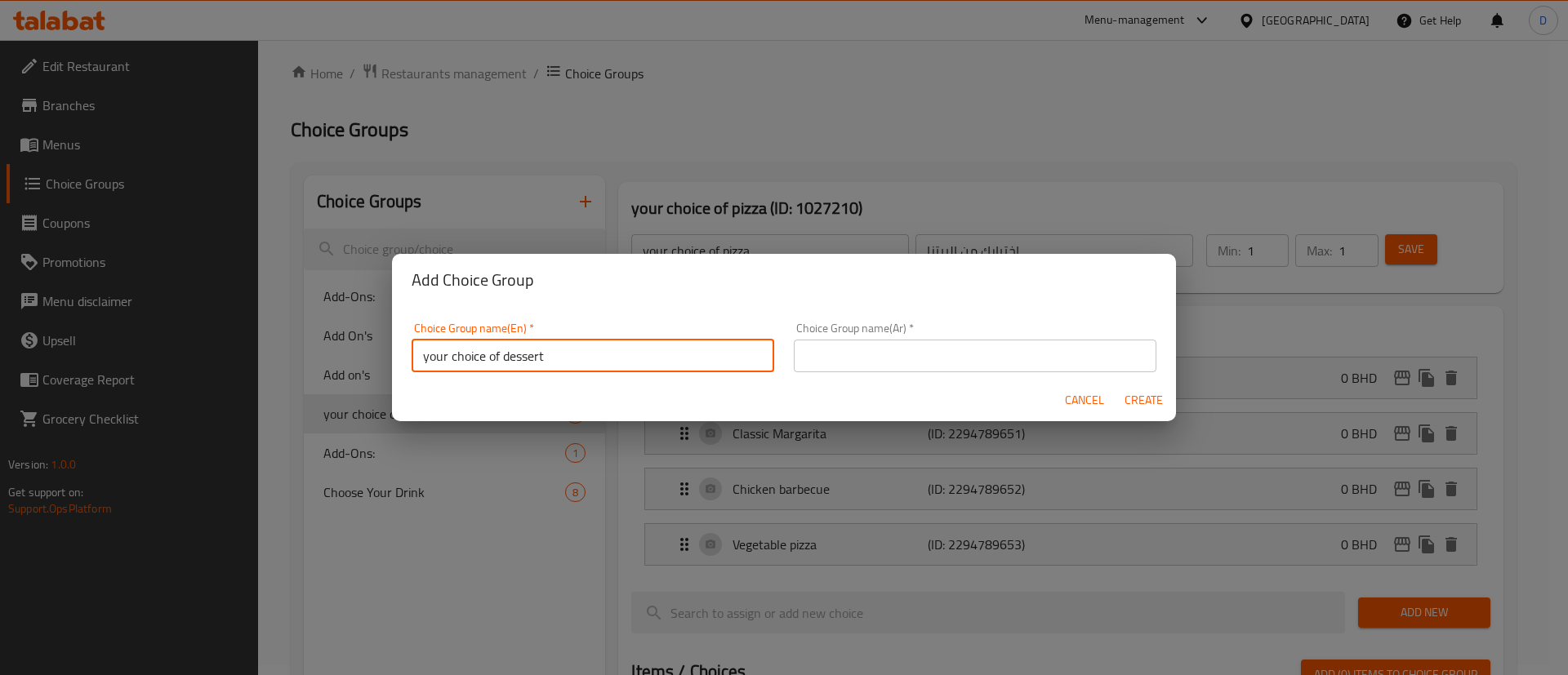
click at [649, 340] on input "your choice of dessert" at bounding box center [593, 356] width 363 height 33
click at [819, 352] on input "text" at bounding box center [976, 356] width 363 height 33
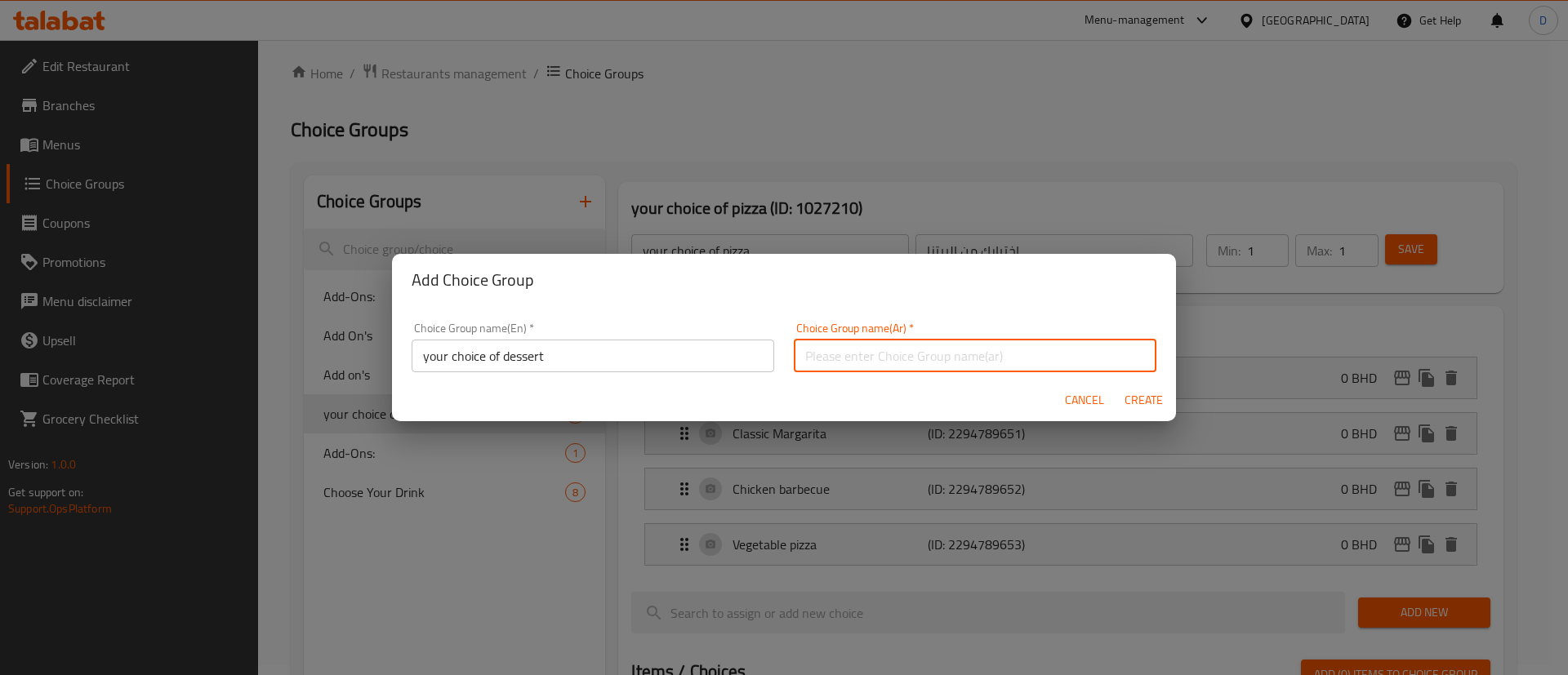
paste input "اختيارك للحلوى"
type input "اختيارك للحلوى"
click at [1140, 403] on span "Create" at bounding box center [1144, 400] width 40 height 21
type input "your choice of dessert"
type input "اختيارك للحلوى"
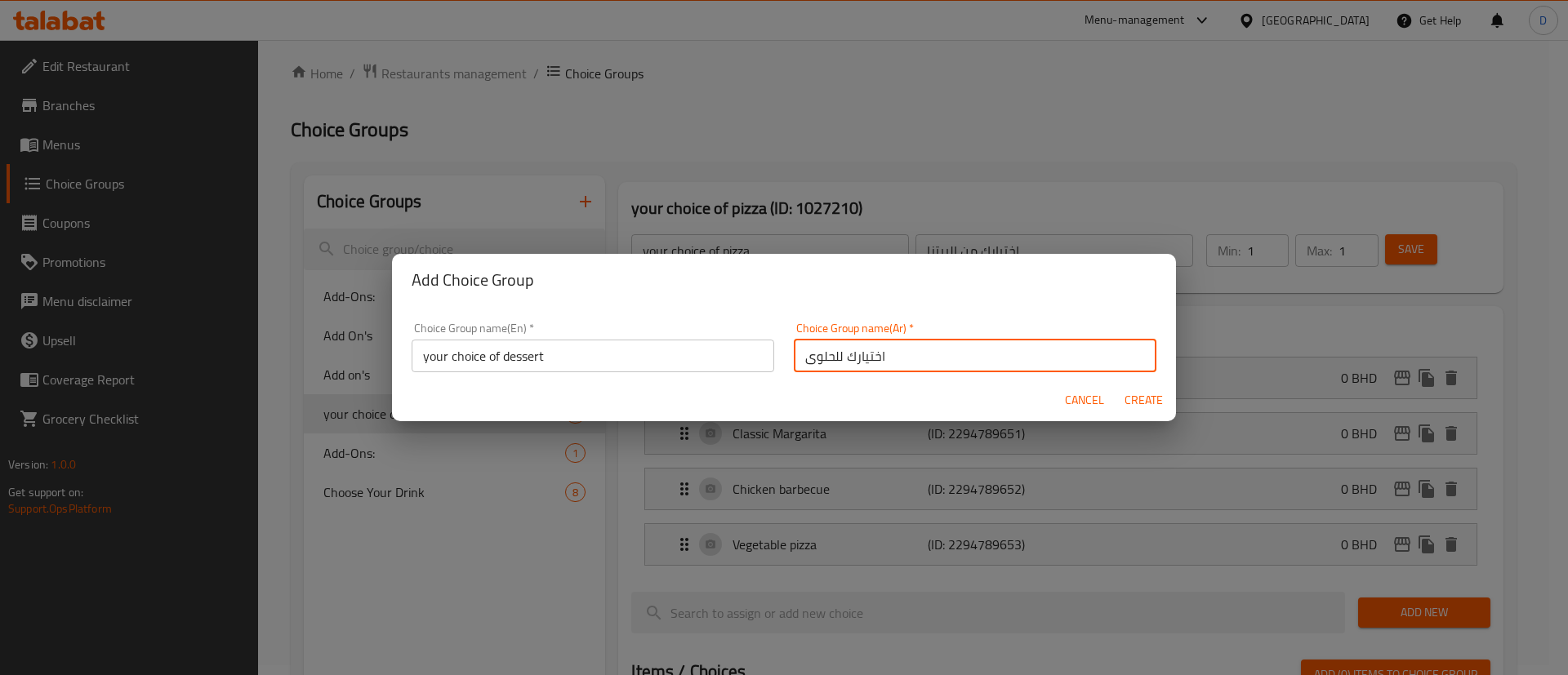
type input "0"
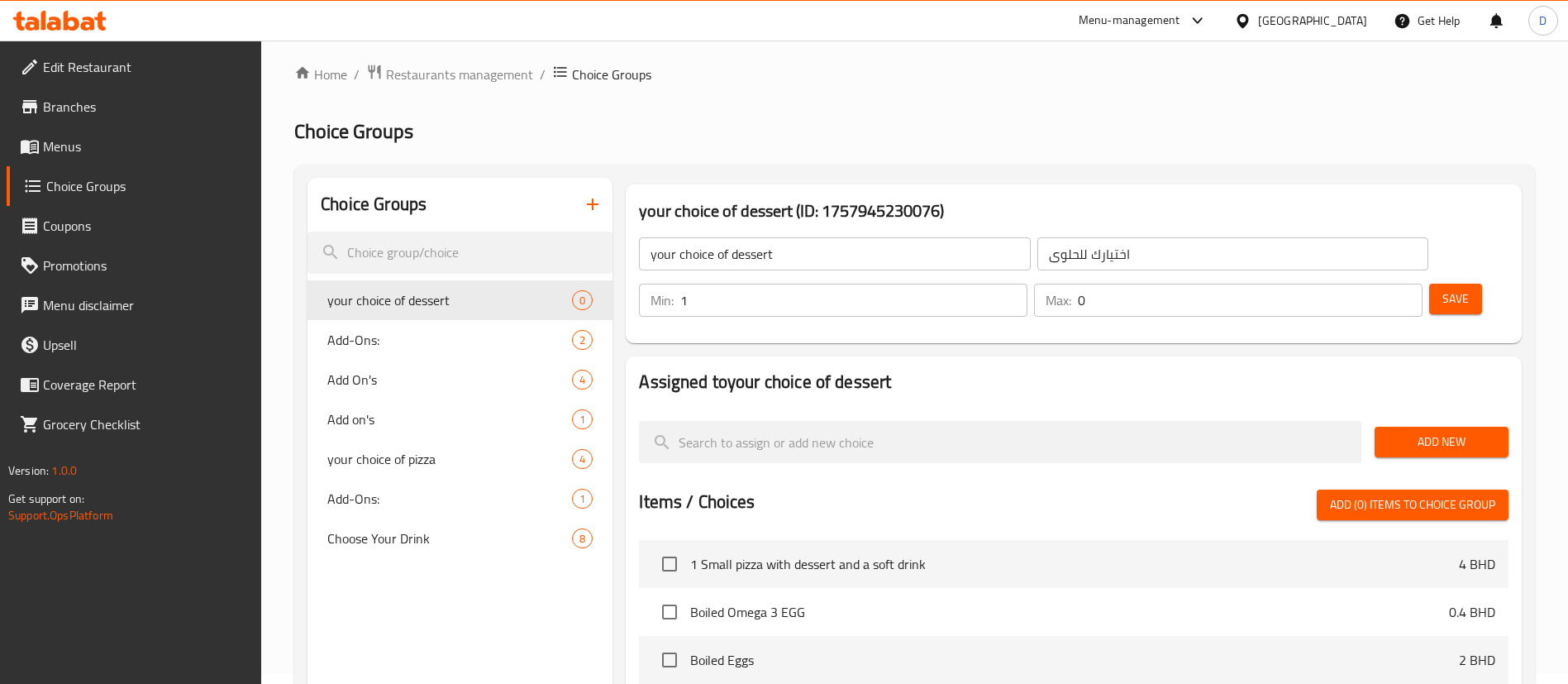
type input "1"
click at [1028, 284] on input "1" at bounding box center [854, 300] width 347 height 33
type input "1"
click at [1382, 284] on input "1" at bounding box center [1251, 300] width 345 height 33
click at [1426, 431] on span "Add New" at bounding box center [1442, 442] width 107 height 21
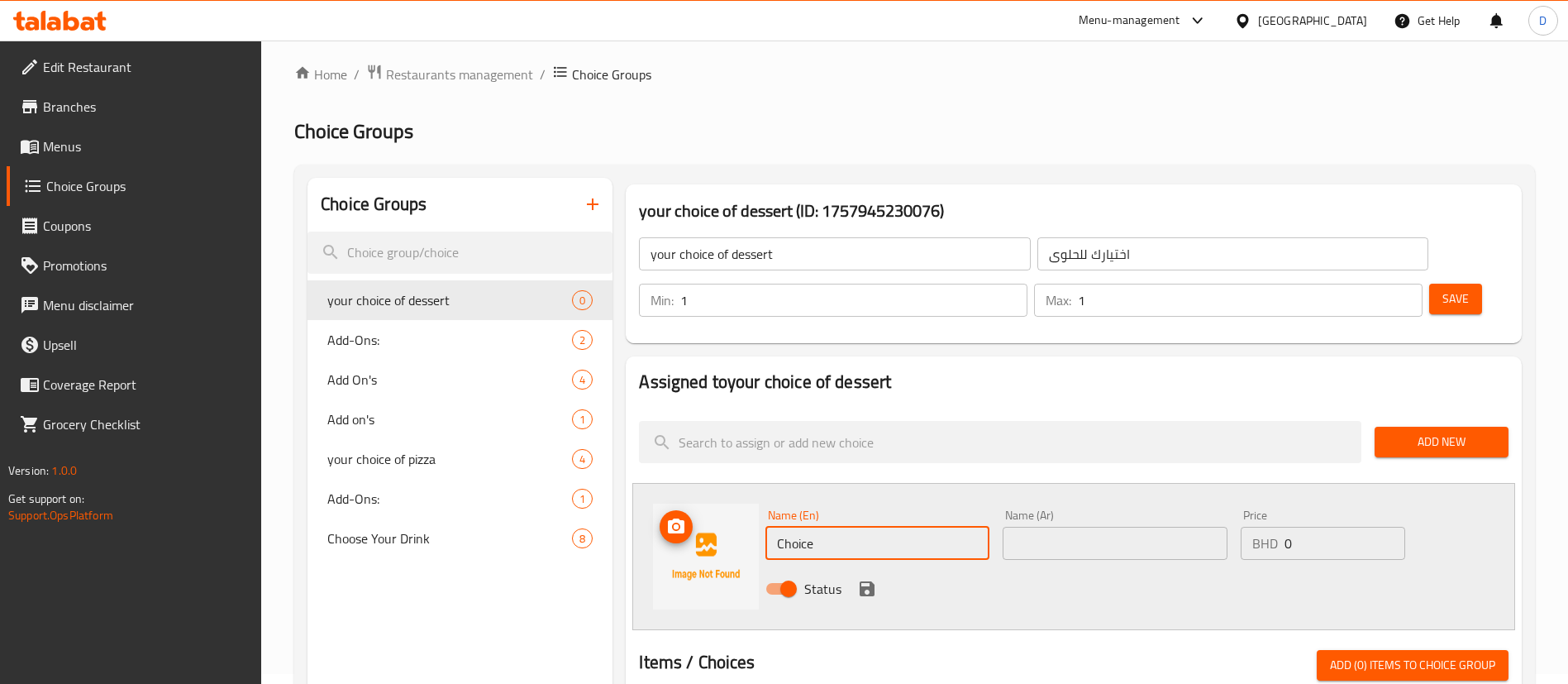
drag, startPoint x: 848, startPoint y: 499, endPoint x: 698, endPoint y: 501, distance: 150.0
click at [699, 502] on div "Name (En) Choice Name (En) Name (Ar) Name (Ar) Price BHD 0 Price Status" at bounding box center [1075, 557] width 883 height 147
paste input "Mango Mousse cak"
type input "Mango Mousse cake"
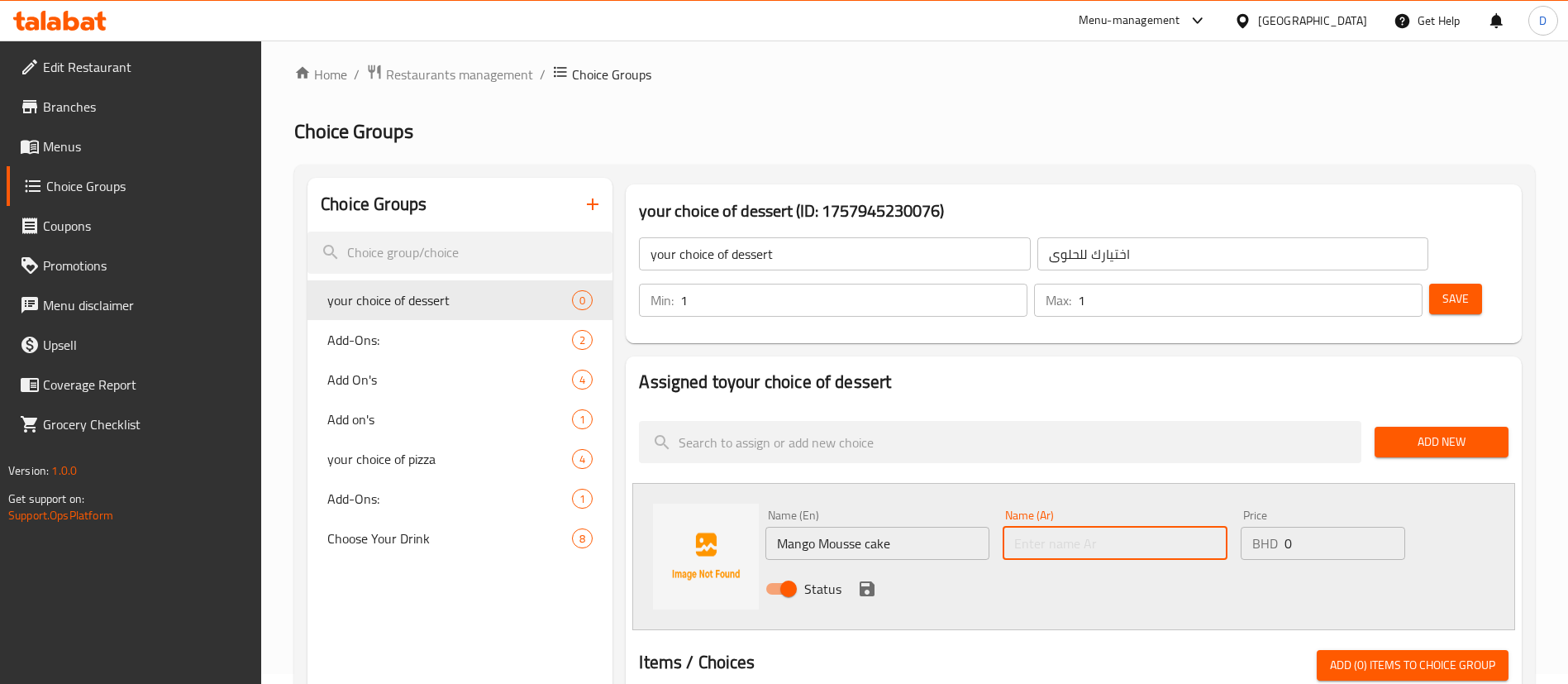
drag, startPoint x: 1115, startPoint y: 483, endPoint x: 1030, endPoint y: 505, distance: 87.8
click at [1107, 527] on input "text" at bounding box center [1115, 543] width 224 height 33
paste input "كعكة موس المانجو"
type input "كعكة موس المانجو"
click at [871, 582] on icon "save" at bounding box center [867, 589] width 15 height 15
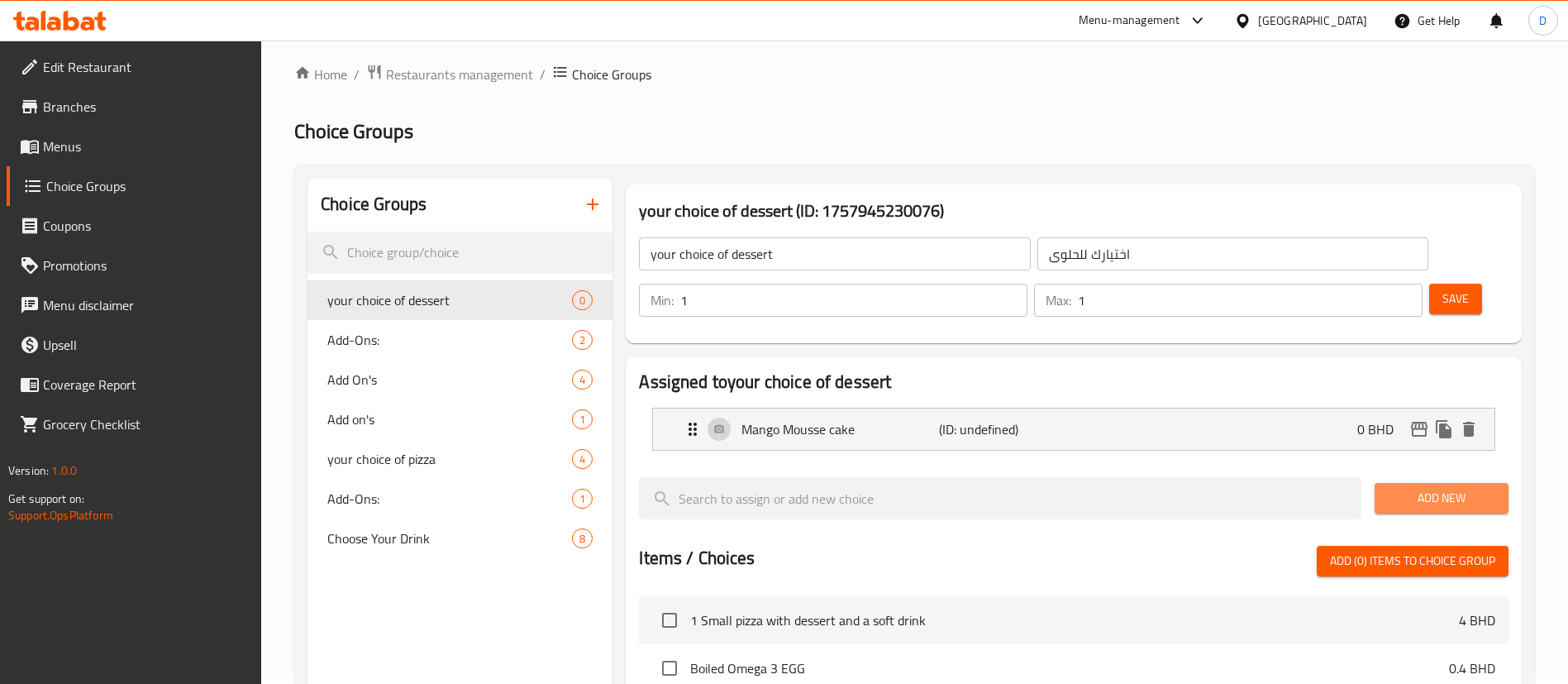
click at [1392, 488] on span "Add New" at bounding box center [1442, 498] width 107 height 21
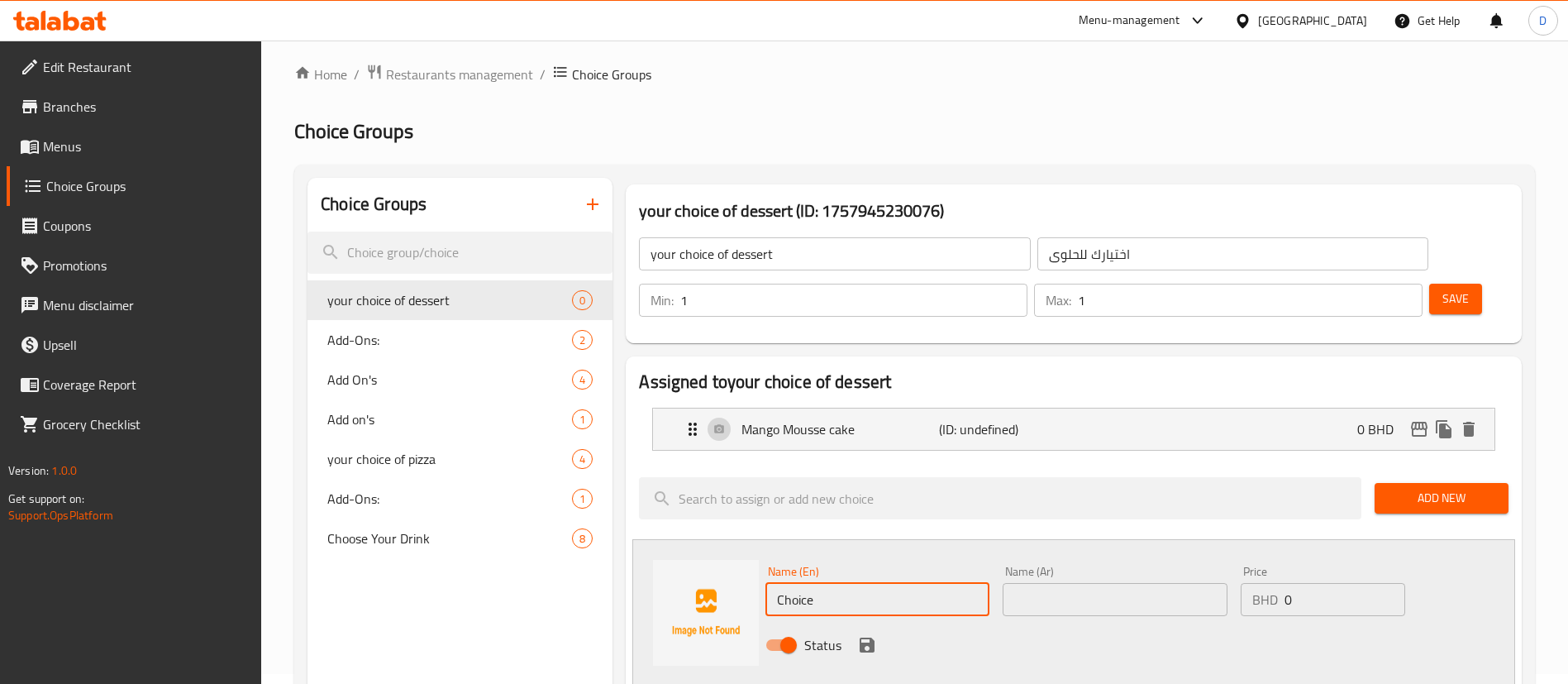
drag, startPoint x: 862, startPoint y: 545, endPoint x: 703, endPoint y: 547, distance: 159.0
click at [703, 547] on div "Name (En) Choice Name (En) Name (Ar) Name (Ar) Price BHD 0 Price Status" at bounding box center [1075, 613] width 883 height 147
paste input "colate Mousse cak"
type input "Chocolate Mousse cake"
click at [1091, 584] on input "text" at bounding box center [1115, 600] width 224 height 33
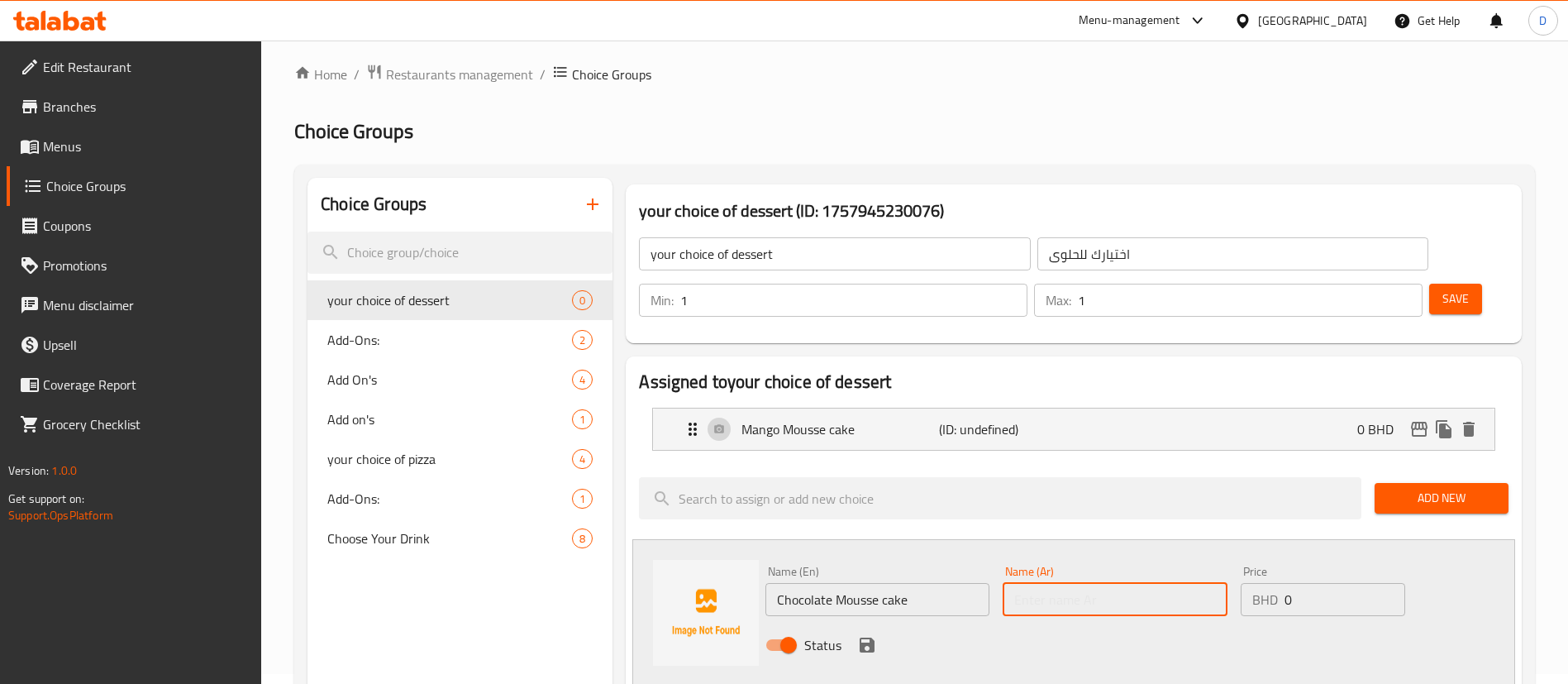
paste input "كعكة موس الشوكولاتة"
type input "كعكة موس الشوكولاتة"
click at [865, 638] on icon "save" at bounding box center [867, 646] width 15 height 15
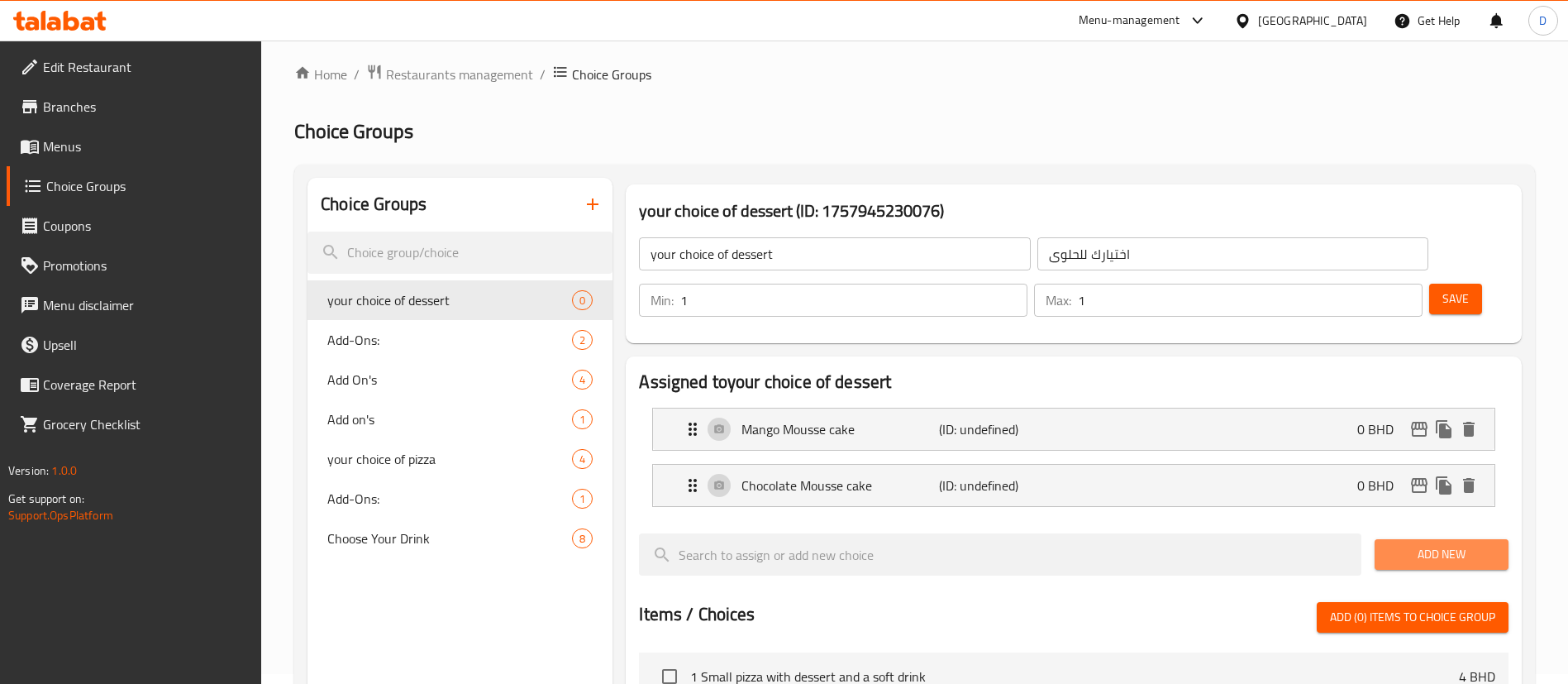
click at [1401, 544] on span "Add New" at bounding box center [1442, 555] width 107 height 21
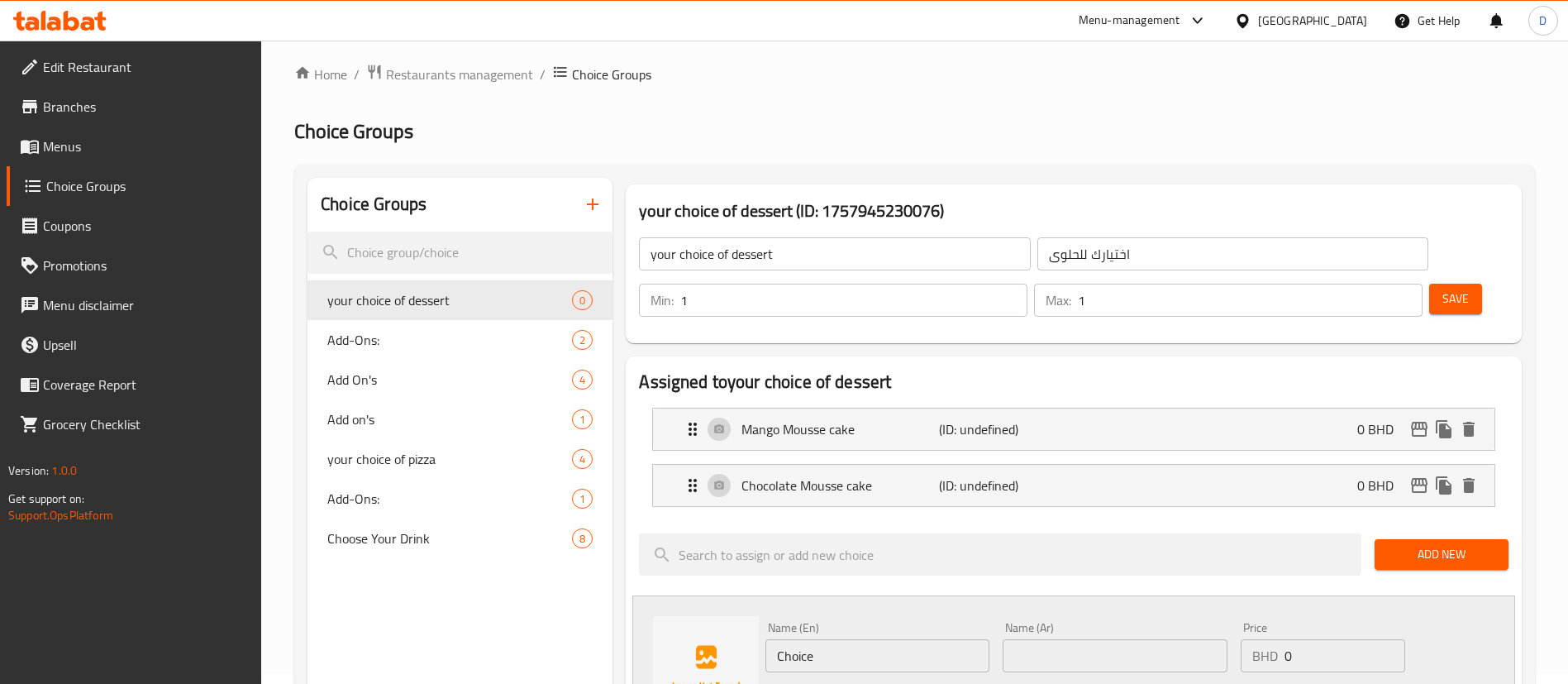
paste input "eese Mousse cak"
drag, startPoint x: 832, startPoint y: 608, endPoint x: 694, endPoint y: 621, distance: 138.6
click at [696, 621] on div "Name (En) Choice Name (En) Name (Ar) Name (Ar) Price BHD 0 Price Status" at bounding box center [1075, 670] width 883 height 147
type input "Cheese Mousse cake"
click at [1063, 639] on input "text" at bounding box center [1115, 655] width 224 height 33
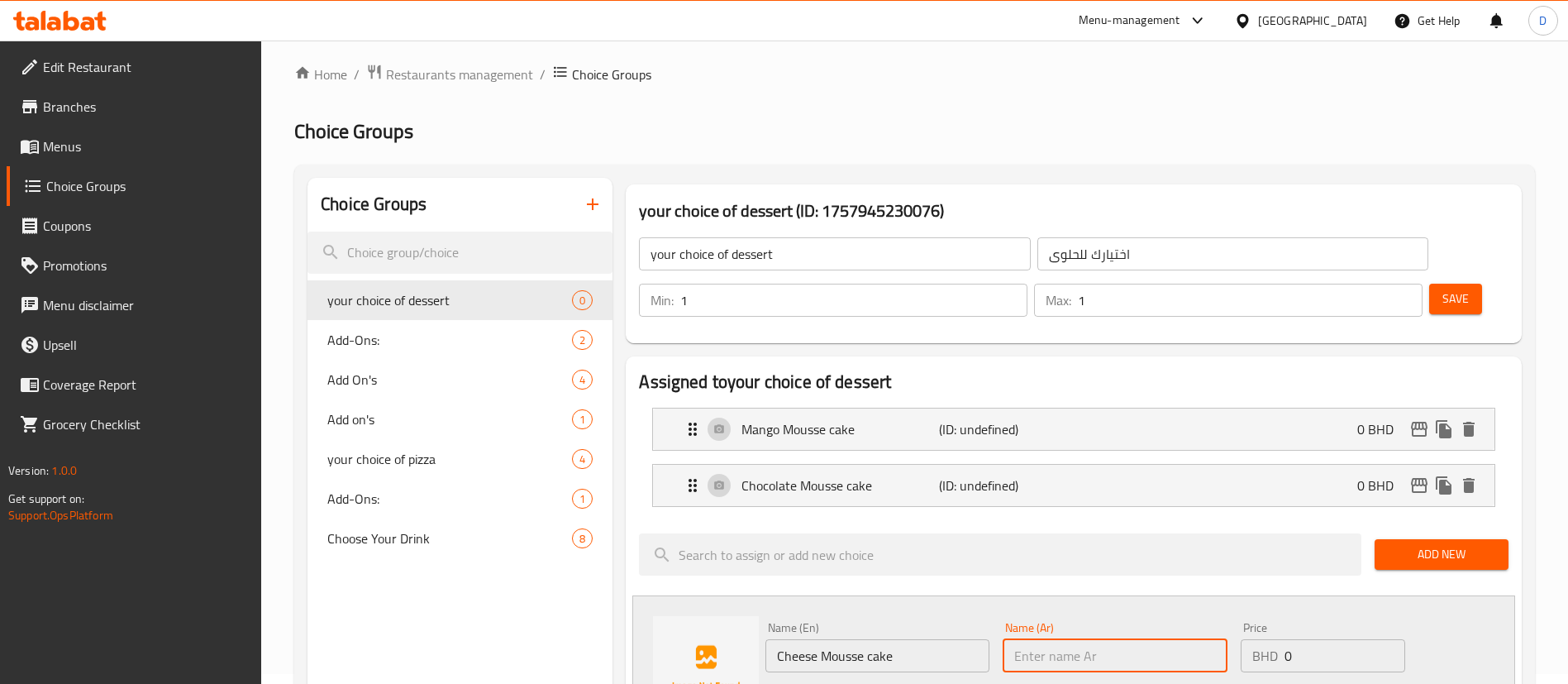
paste input "كعكة موس الجبن"
type input "كعكة موس الجبن"
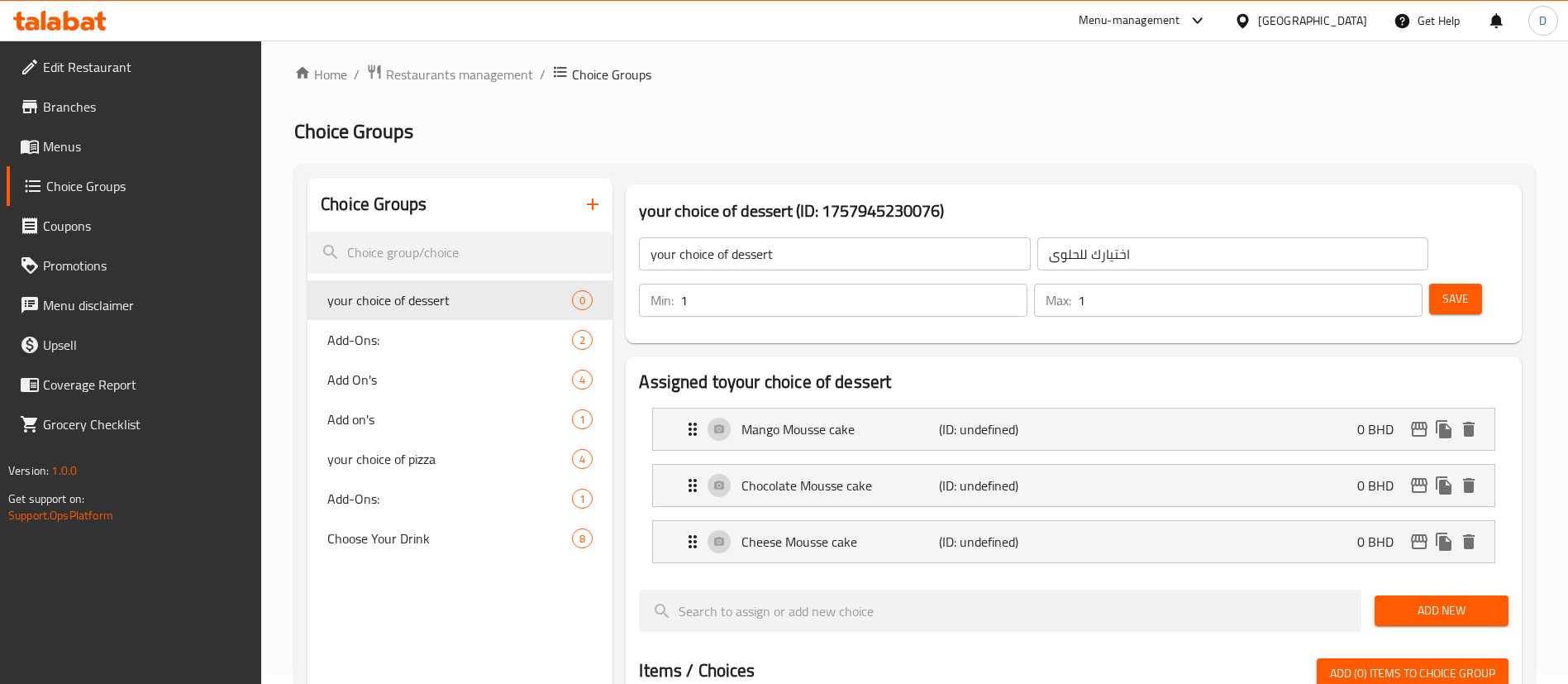
drag, startPoint x: 1463, startPoint y: 242, endPoint x: 1448, endPoint y: 253, distance: 18.6
click at [1457, 280] on div "Save" at bounding box center [1463, 300] width 73 height 40
click at [1443, 289] on span "Save" at bounding box center [1456, 299] width 27 height 21
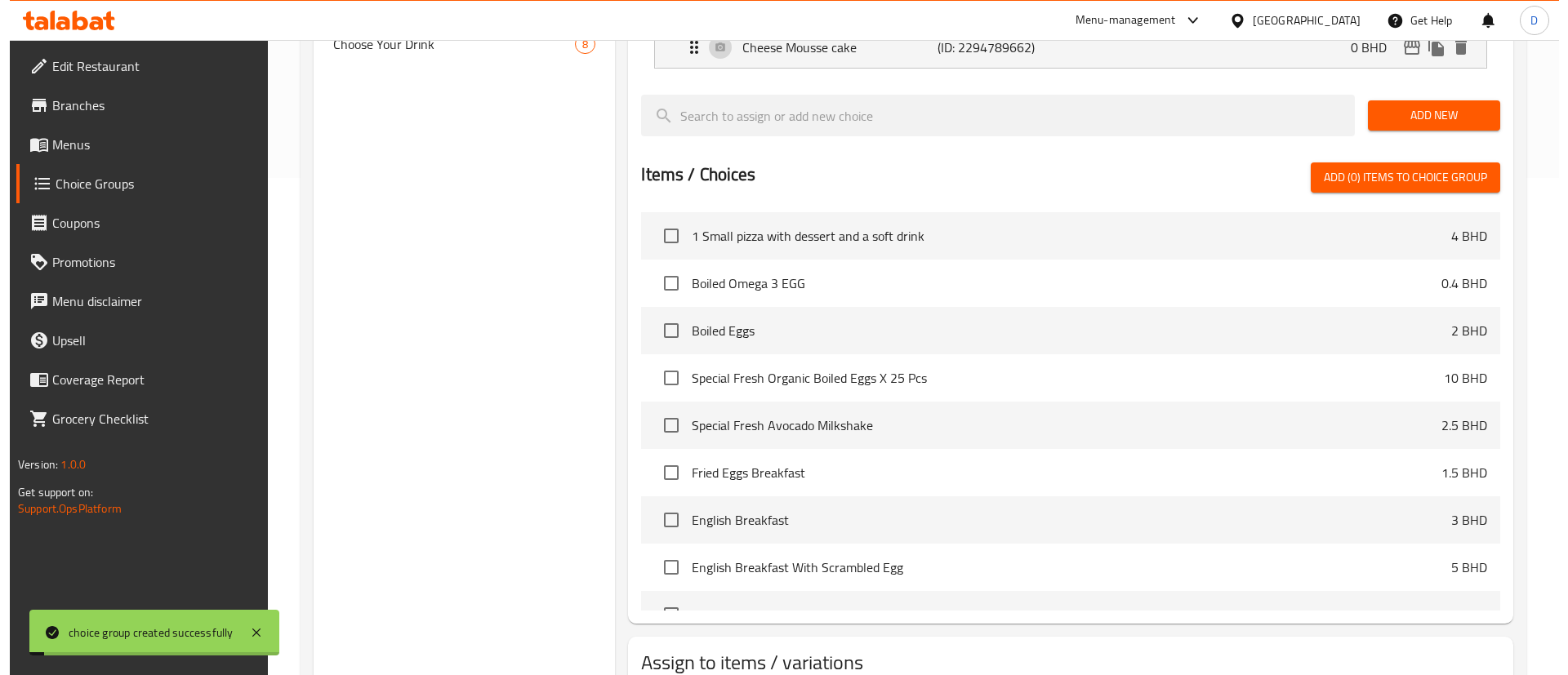
scroll to position [566, 0]
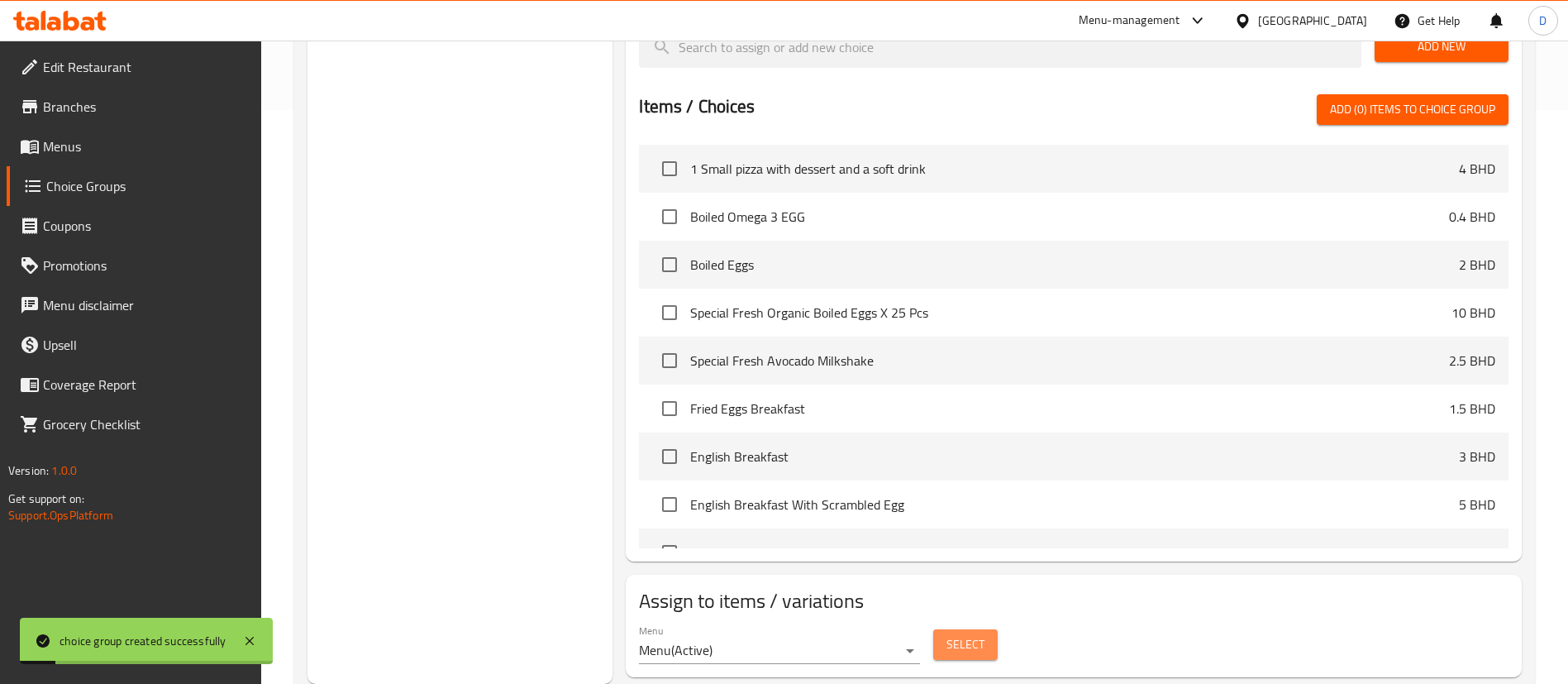
click at [949, 634] on span "Select" at bounding box center [966, 645] width 38 height 21
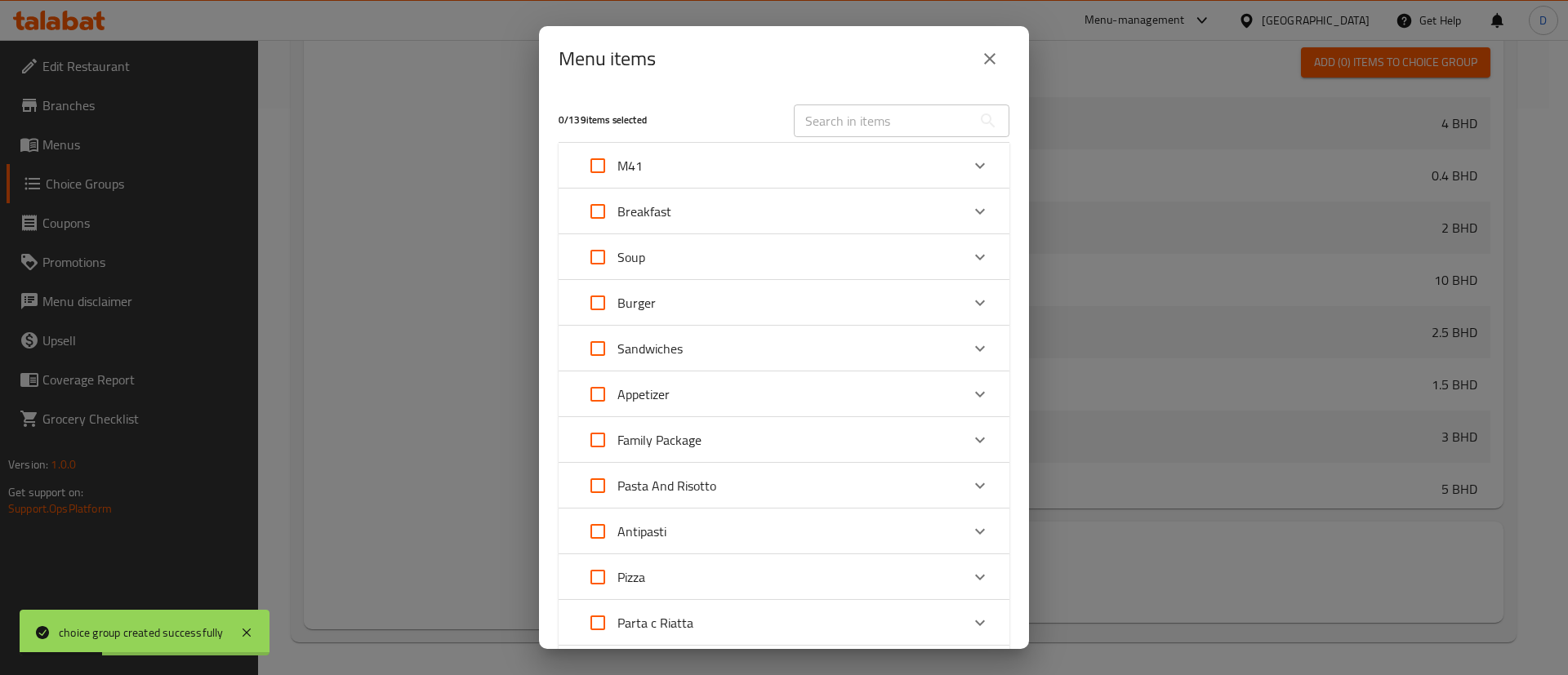
click at [987, 165] on div "M41" at bounding box center [783, 165] width 451 height 45
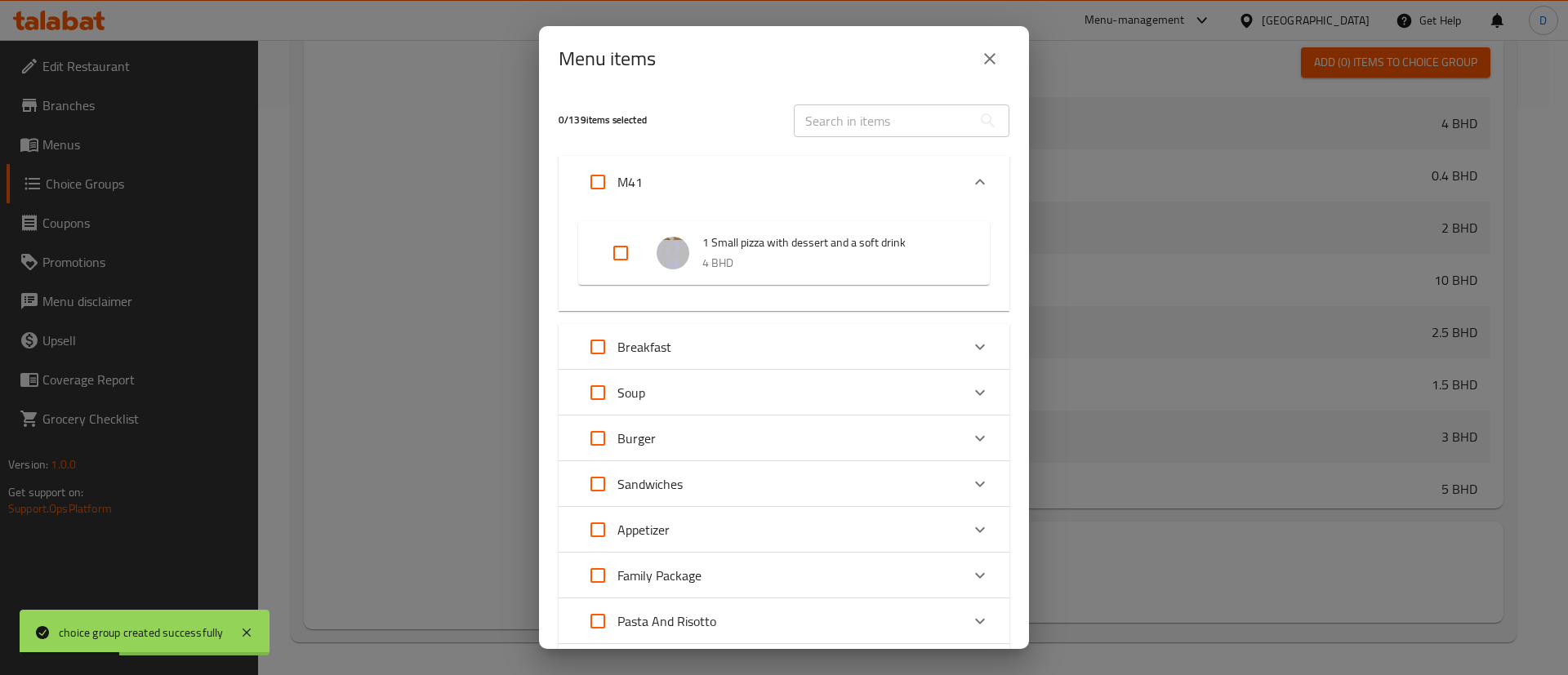
click at [622, 259] on input "Expand" at bounding box center [621, 253] width 40 height 40
checkbox input "true"
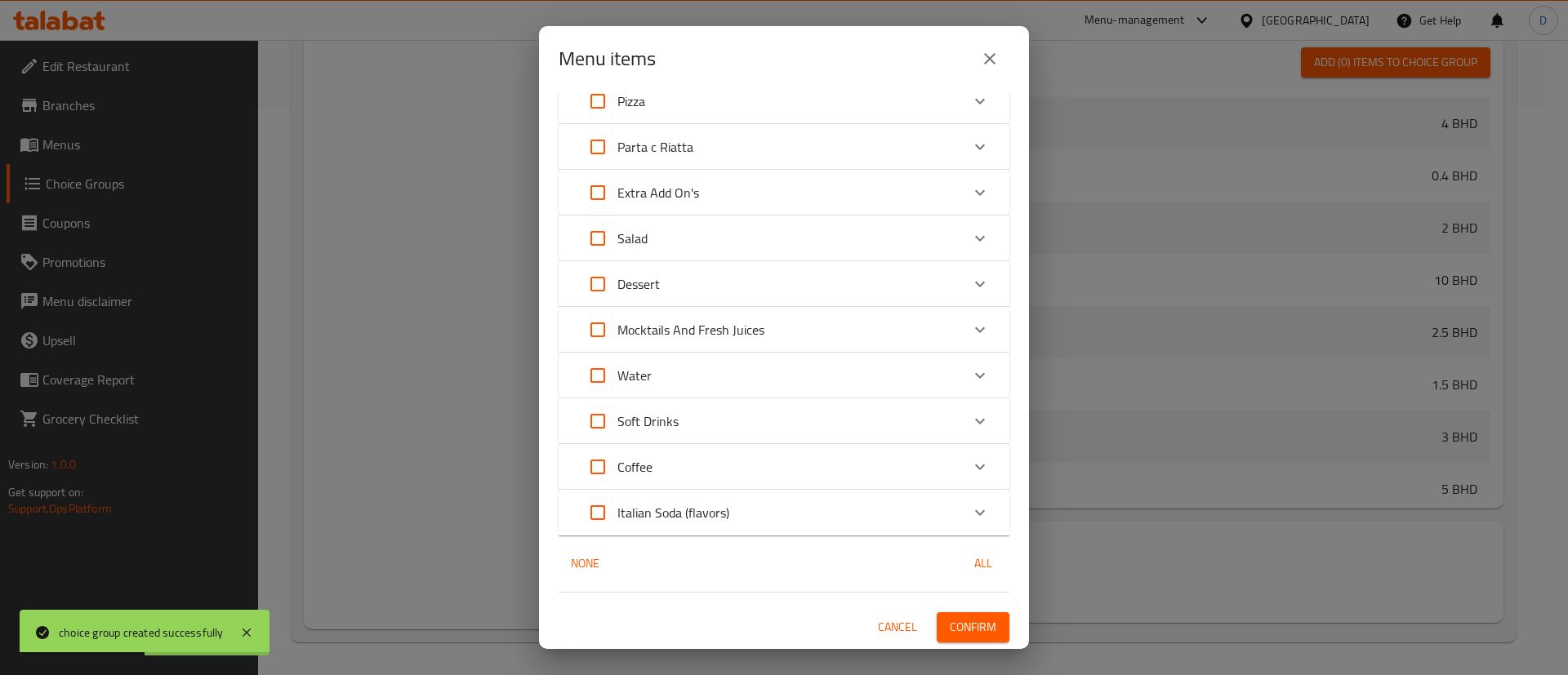
click at [963, 633] on span "Confirm" at bounding box center [973, 628] width 46 height 21
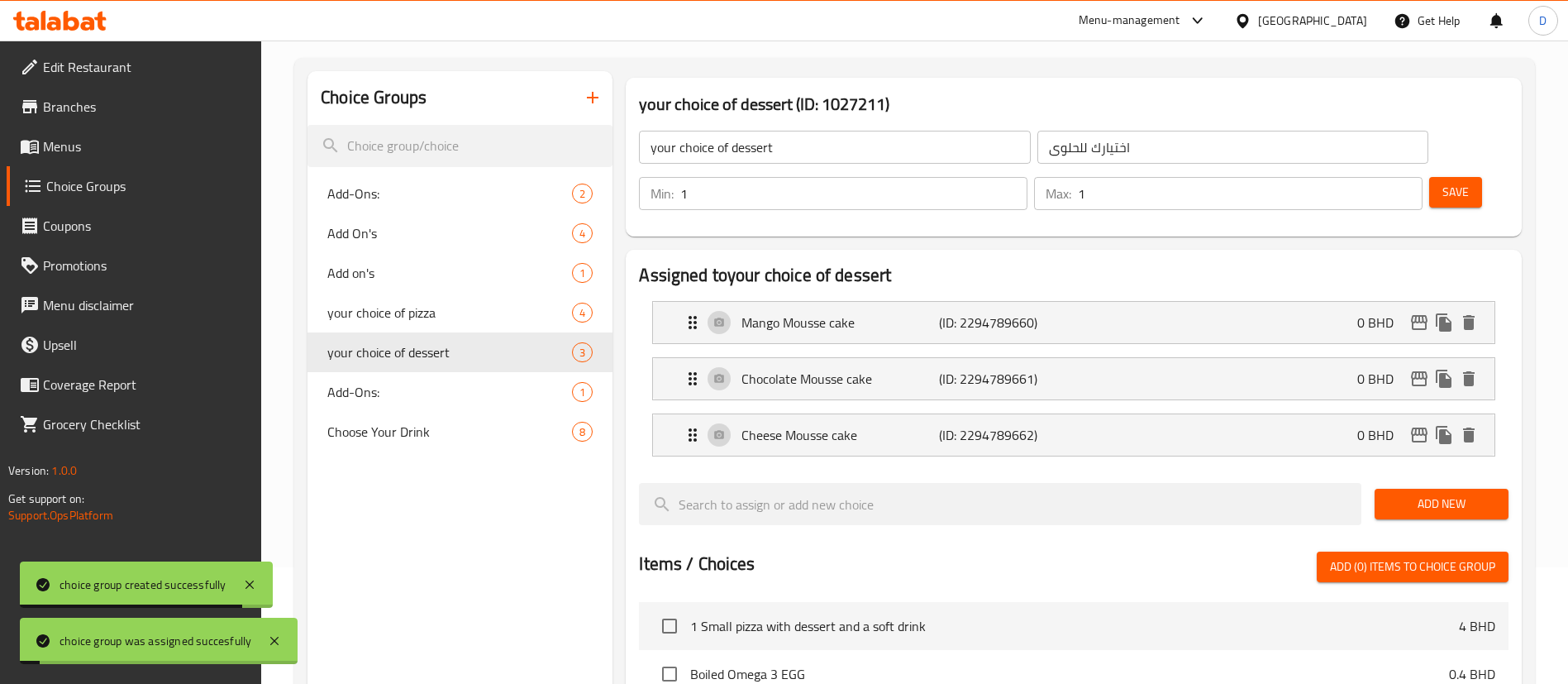
scroll to position [77, 0]
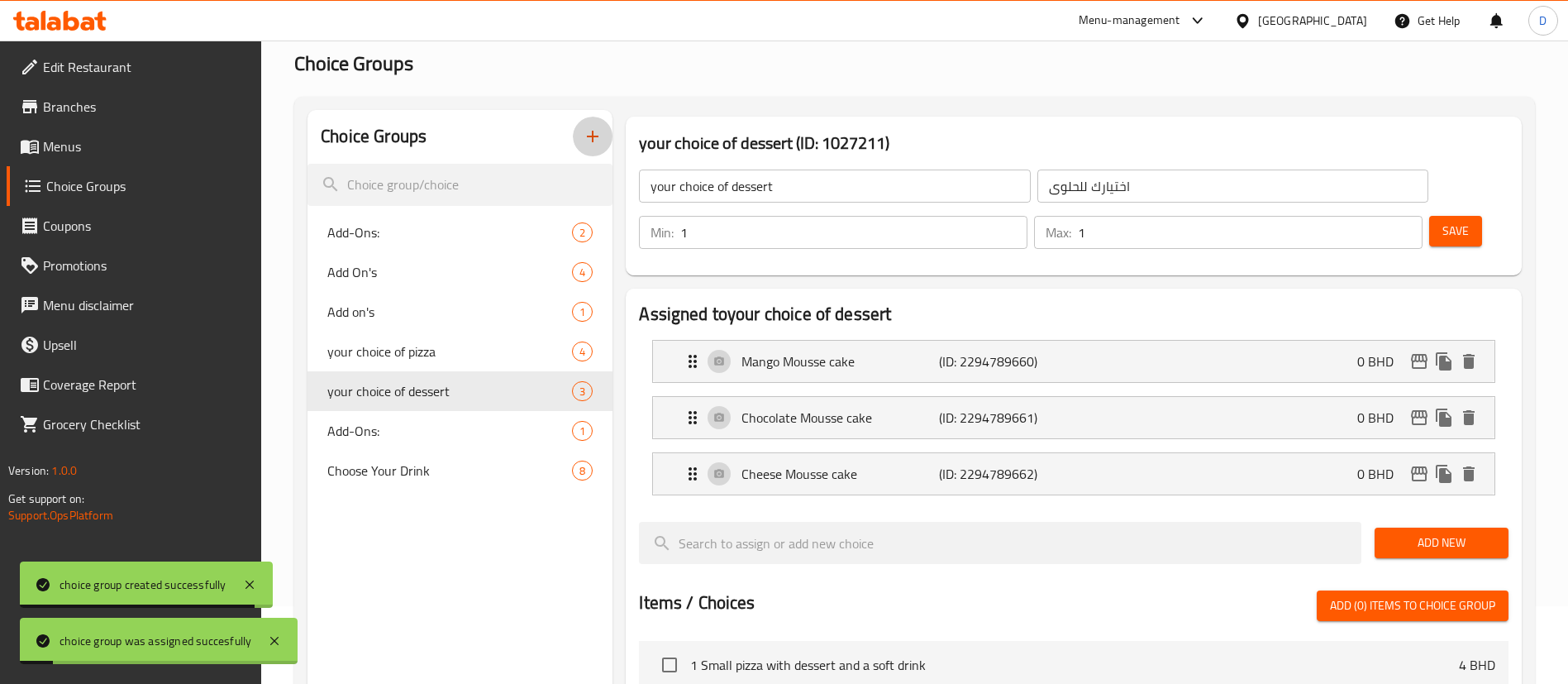
click at [602, 137] on icon "button" at bounding box center [593, 136] width 20 height 20
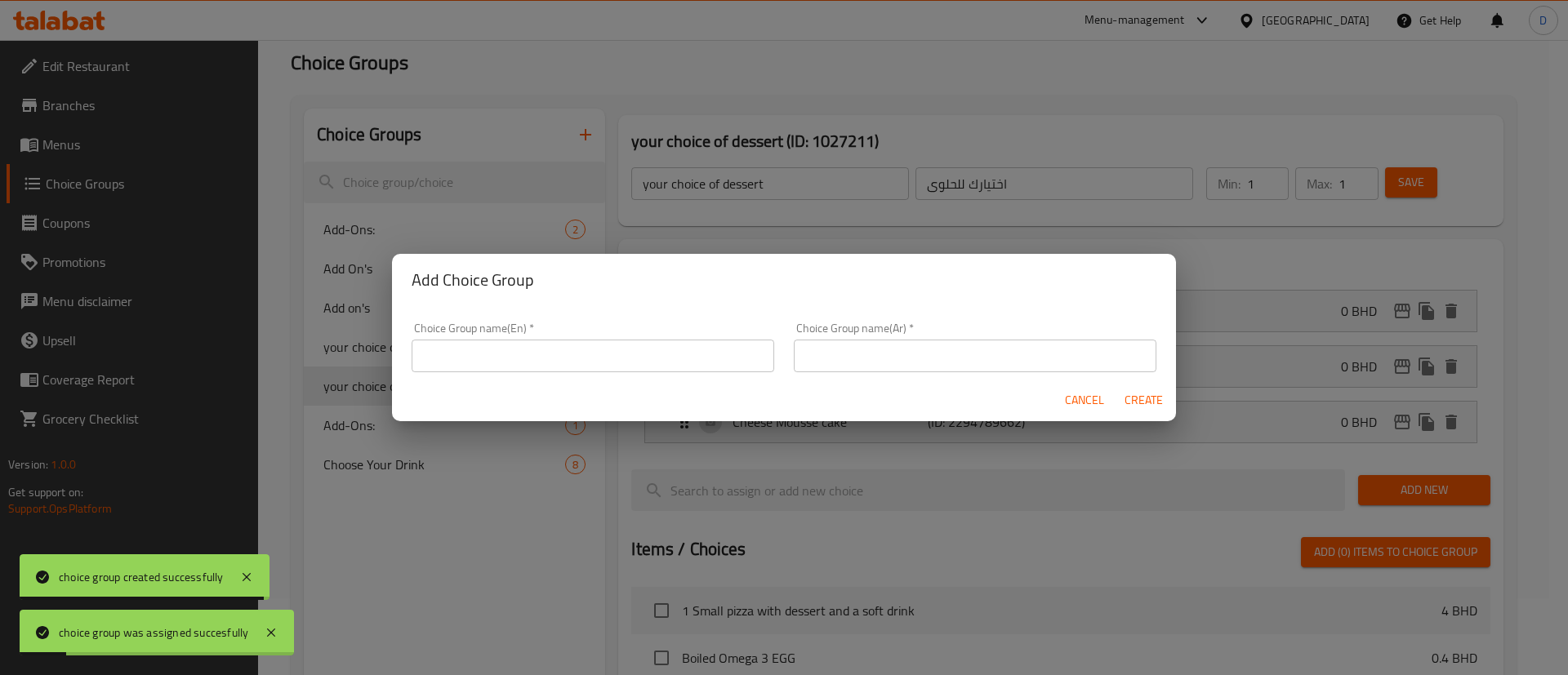
click at [585, 348] on input "text" at bounding box center [593, 356] width 363 height 33
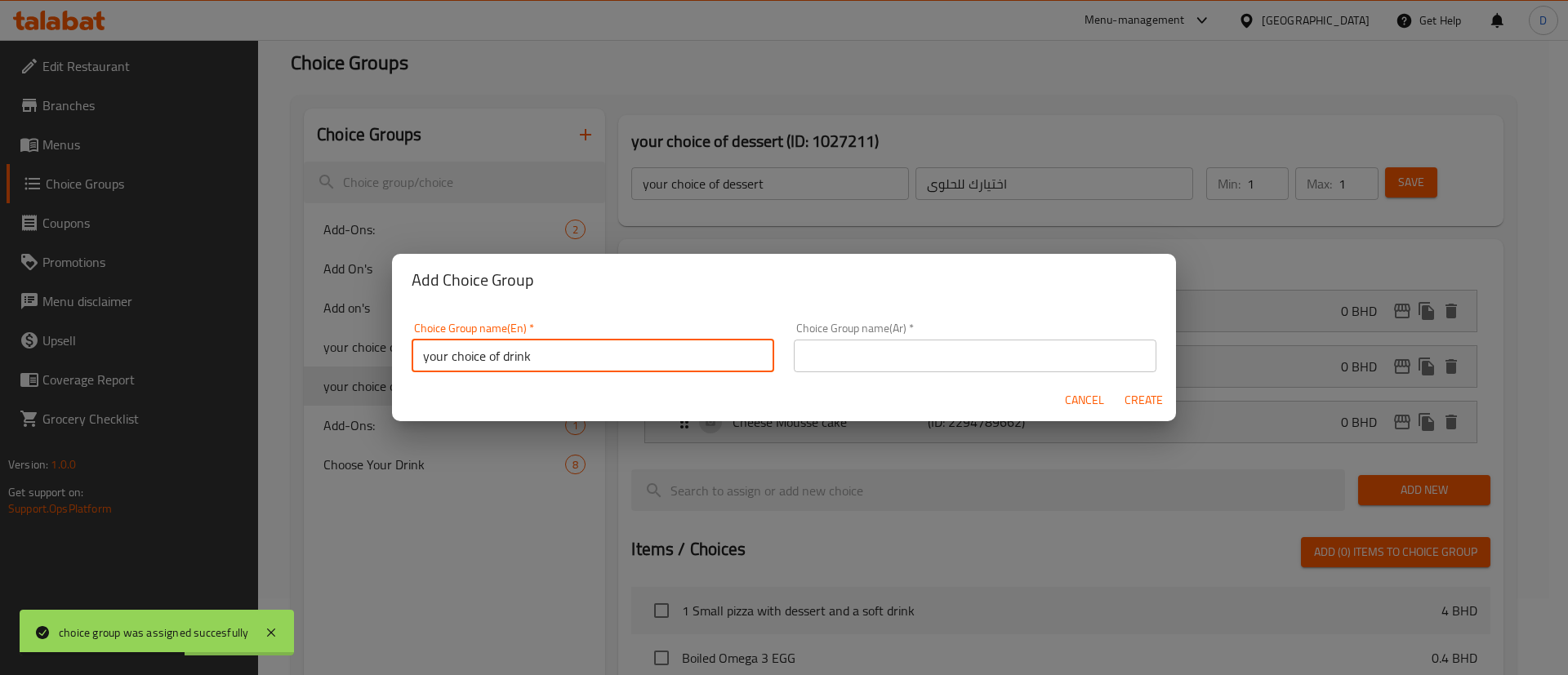
type input "your choice of drink"
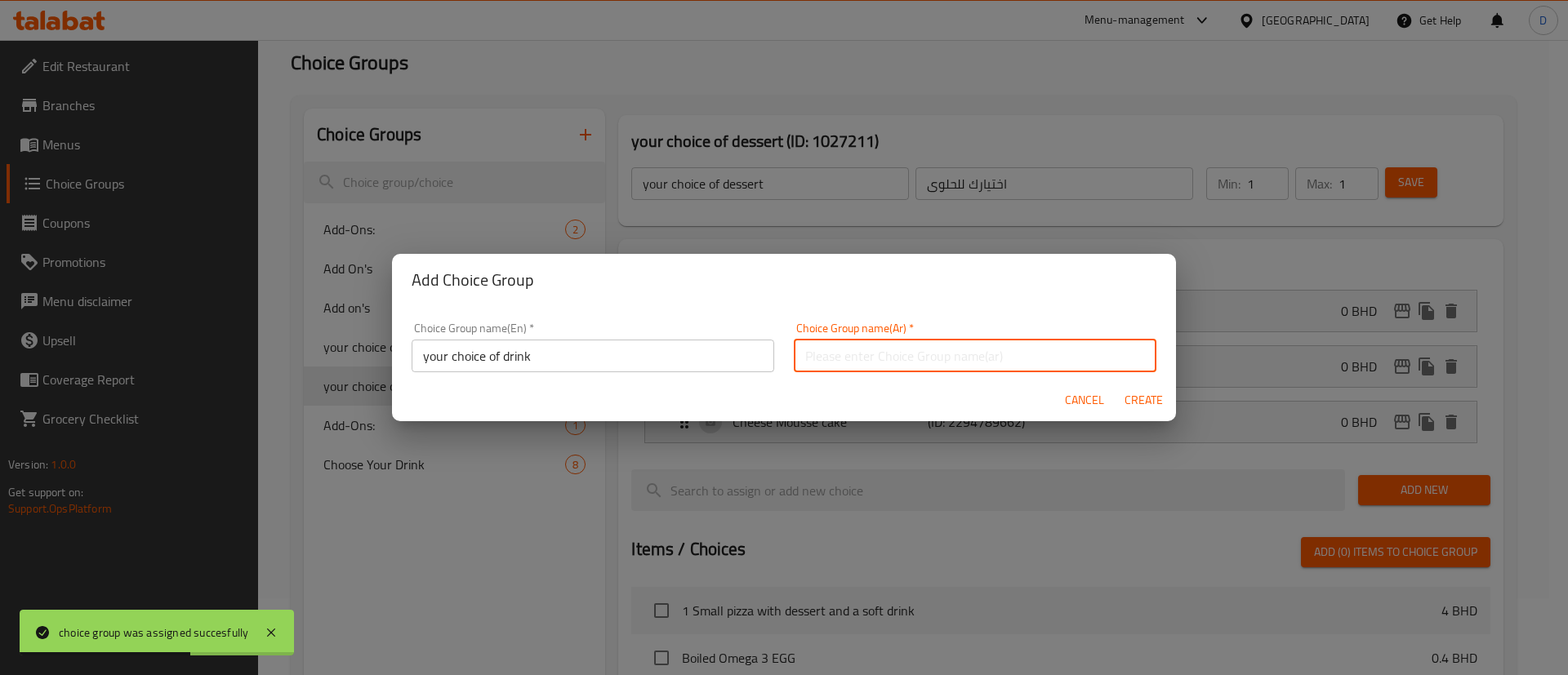
click at [829, 346] on input "text" at bounding box center [976, 356] width 363 height 33
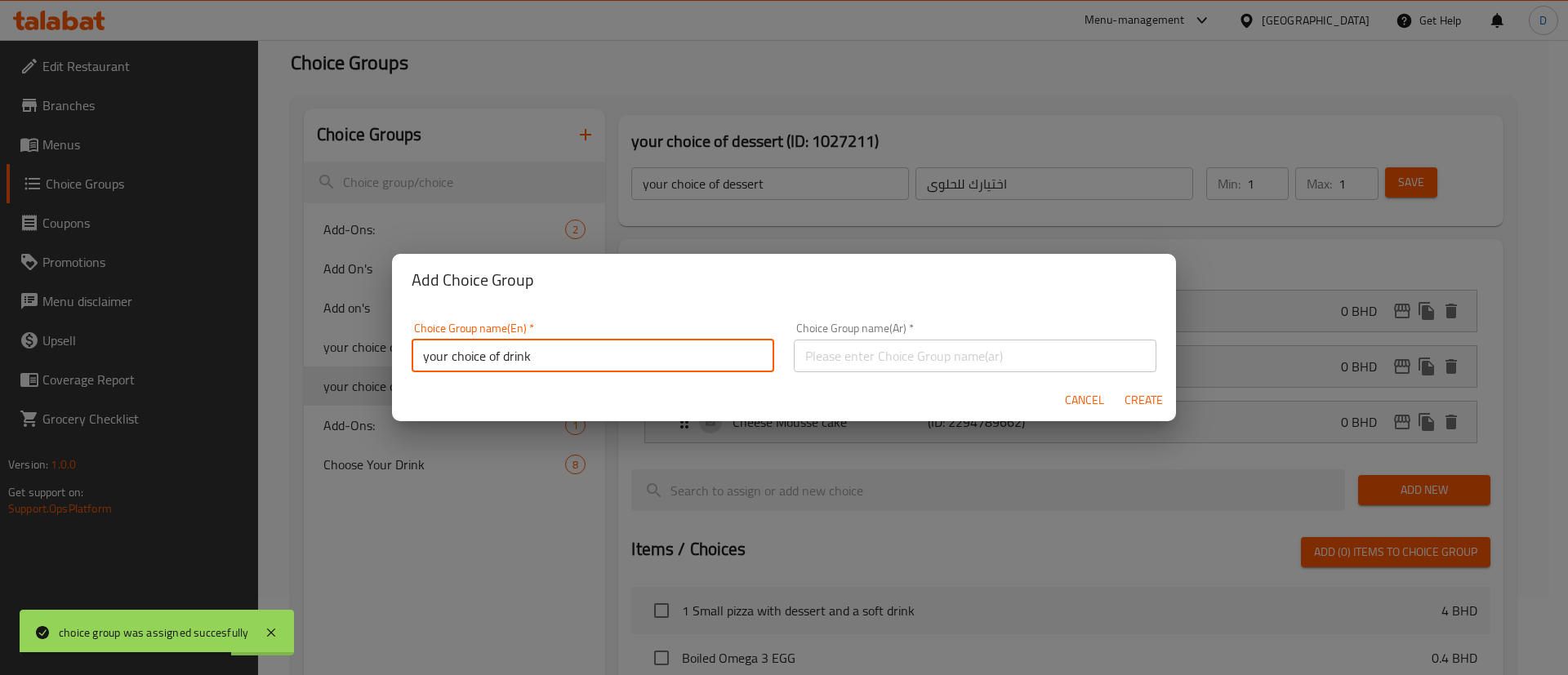
click at [691, 353] on input "your choice of drink" at bounding box center [593, 356] width 363 height 33
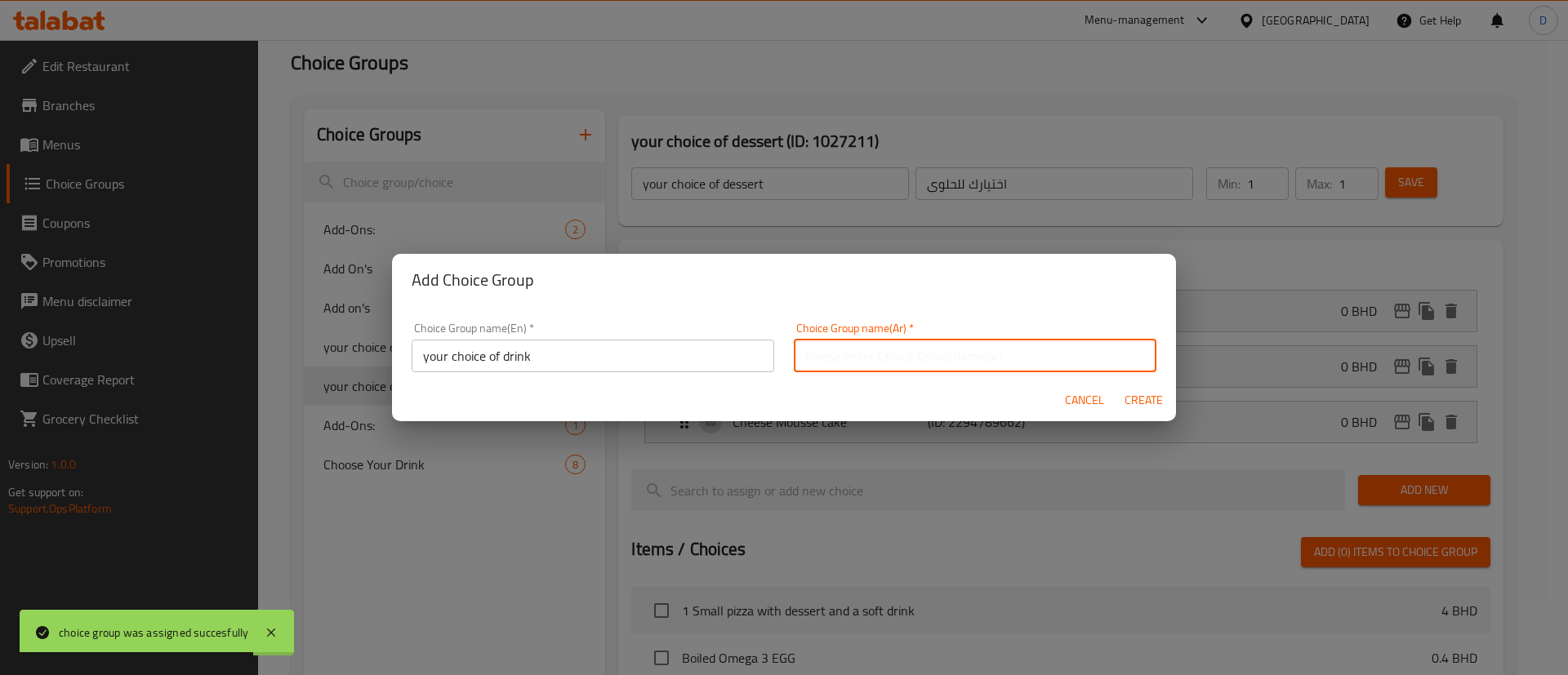
click at [881, 356] on input "text" at bounding box center [976, 356] width 363 height 33
type input "اختيارك من المشروب"
click at [1143, 405] on span "Create" at bounding box center [1144, 400] width 40 height 21
type input "your choice of drink"
type input "اختيارك من المشروب"
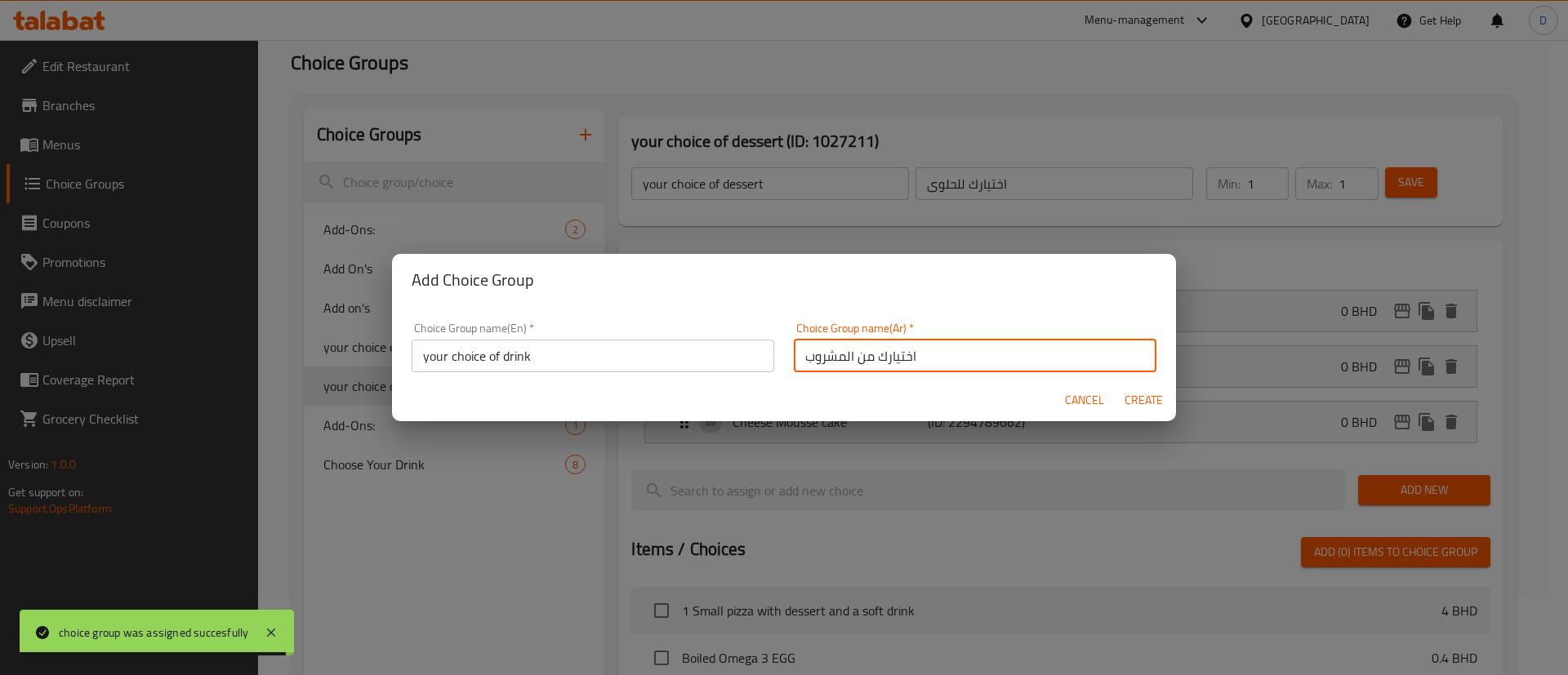
type input "0"
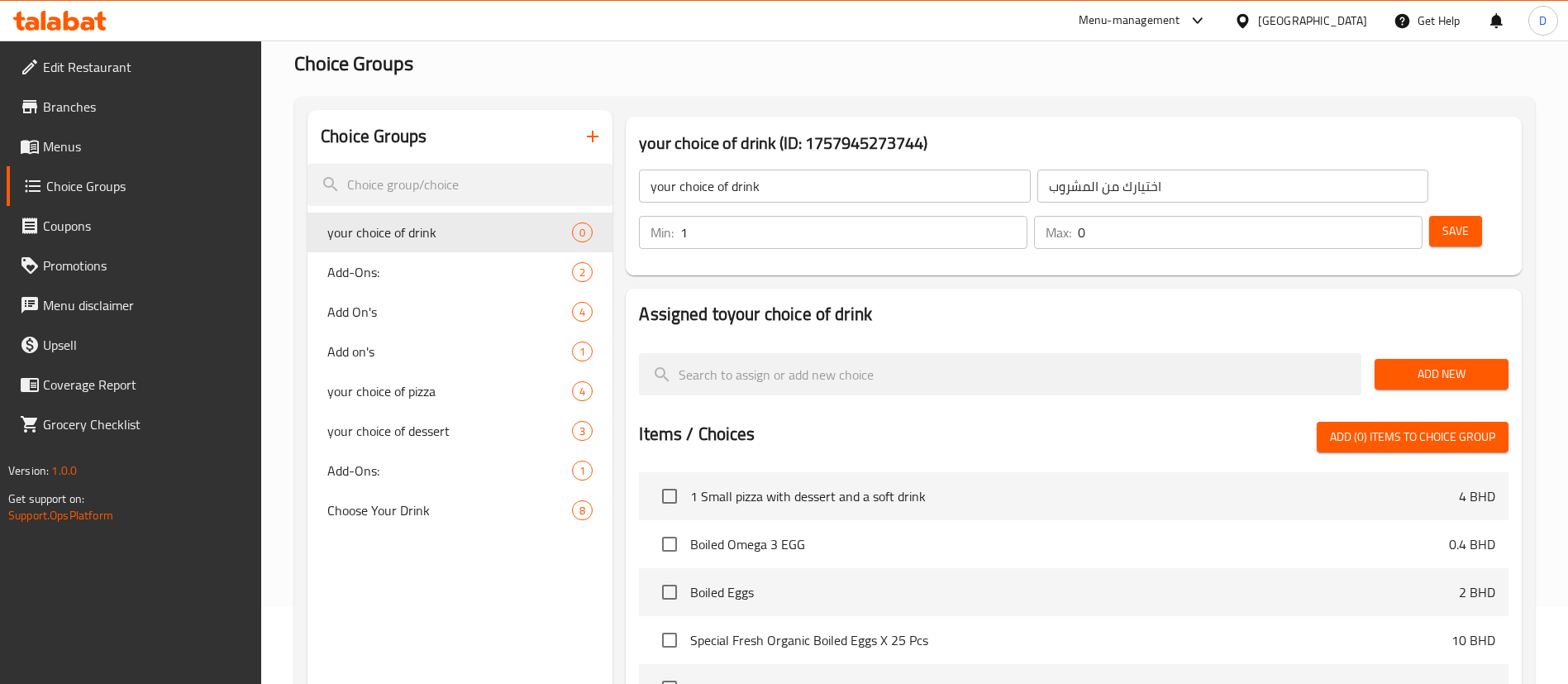
type input "1"
click at [1028, 216] on input "1" at bounding box center [854, 232] width 347 height 33
type input "1"
click at [1379, 216] on input "1" at bounding box center [1251, 232] width 345 height 33
click at [1415, 346] on div "Add New" at bounding box center [1442, 374] width 147 height 55
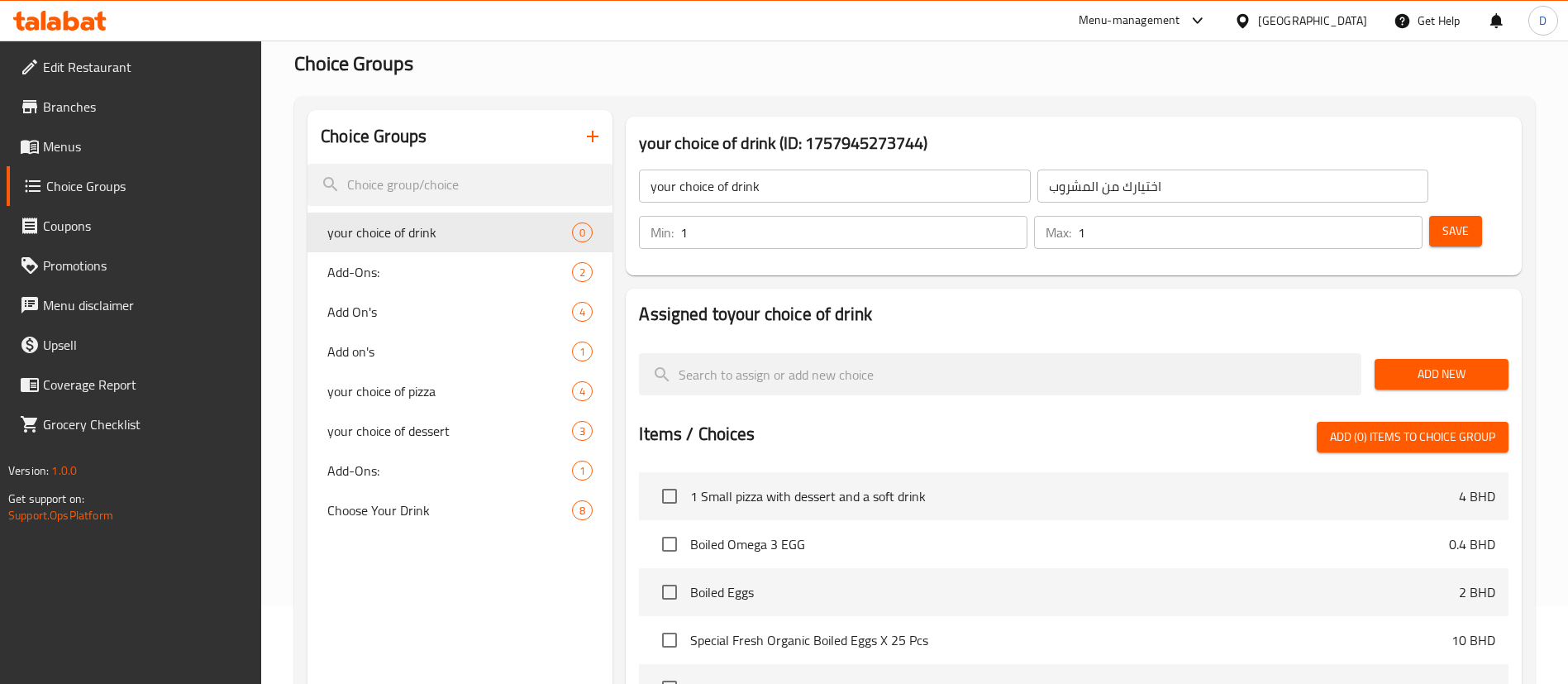
click at [1415, 364] on span "Add New" at bounding box center [1442, 374] width 107 height 21
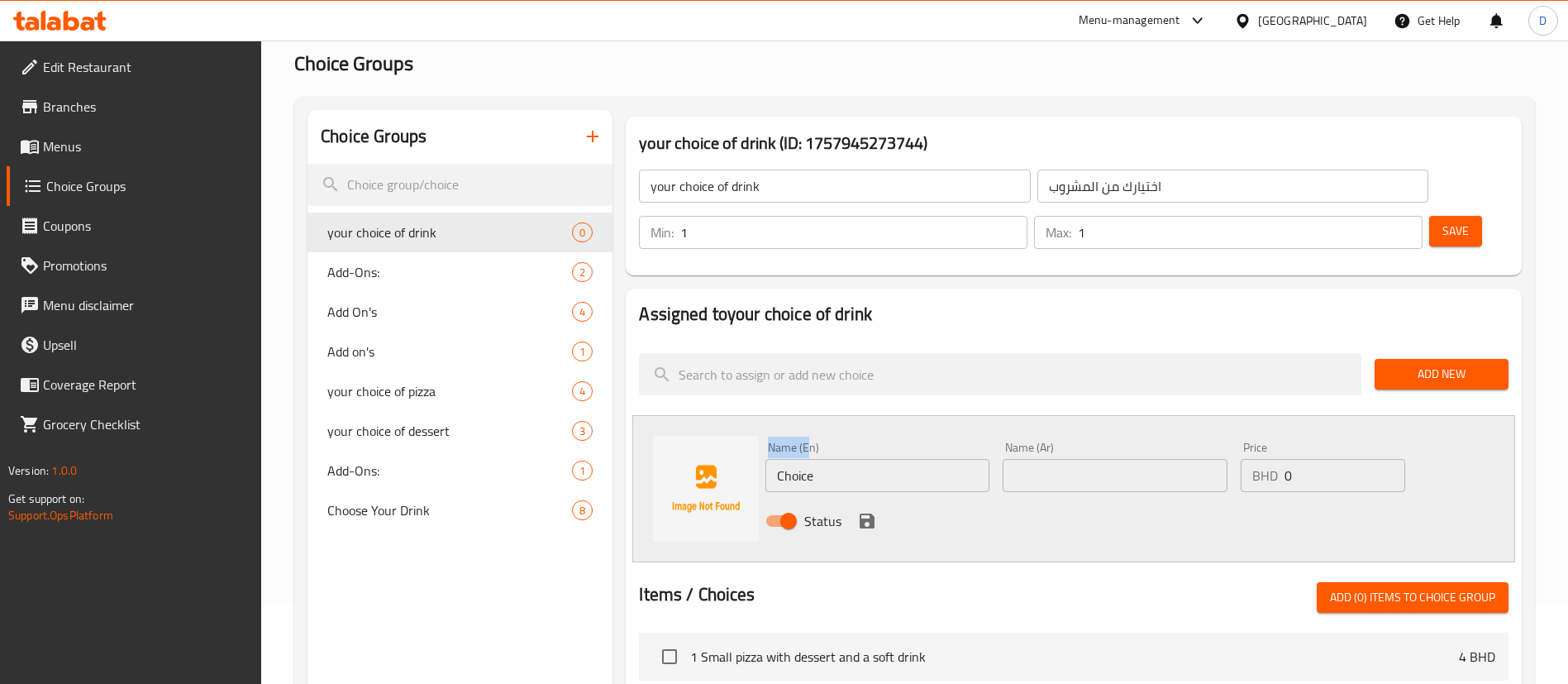
drag, startPoint x: 809, startPoint y: 394, endPoint x: 829, endPoint y: 419, distance: 32.0
click at [816, 435] on div "Name (En) Choice Name (En)" at bounding box center [878, 467] width 237 height 64
drag, startPoint x: 837, startPoint y: 431, endPoint x: 708, endPoint y: 422, distance: 129.3
click at [708, 422] on div "Name (En) Choice Name (En) Name (Ar) Name (Ar) Price BHD 0 Price Status" at bounding box center [1075, 489] width 883 height 147
paste input "ok"
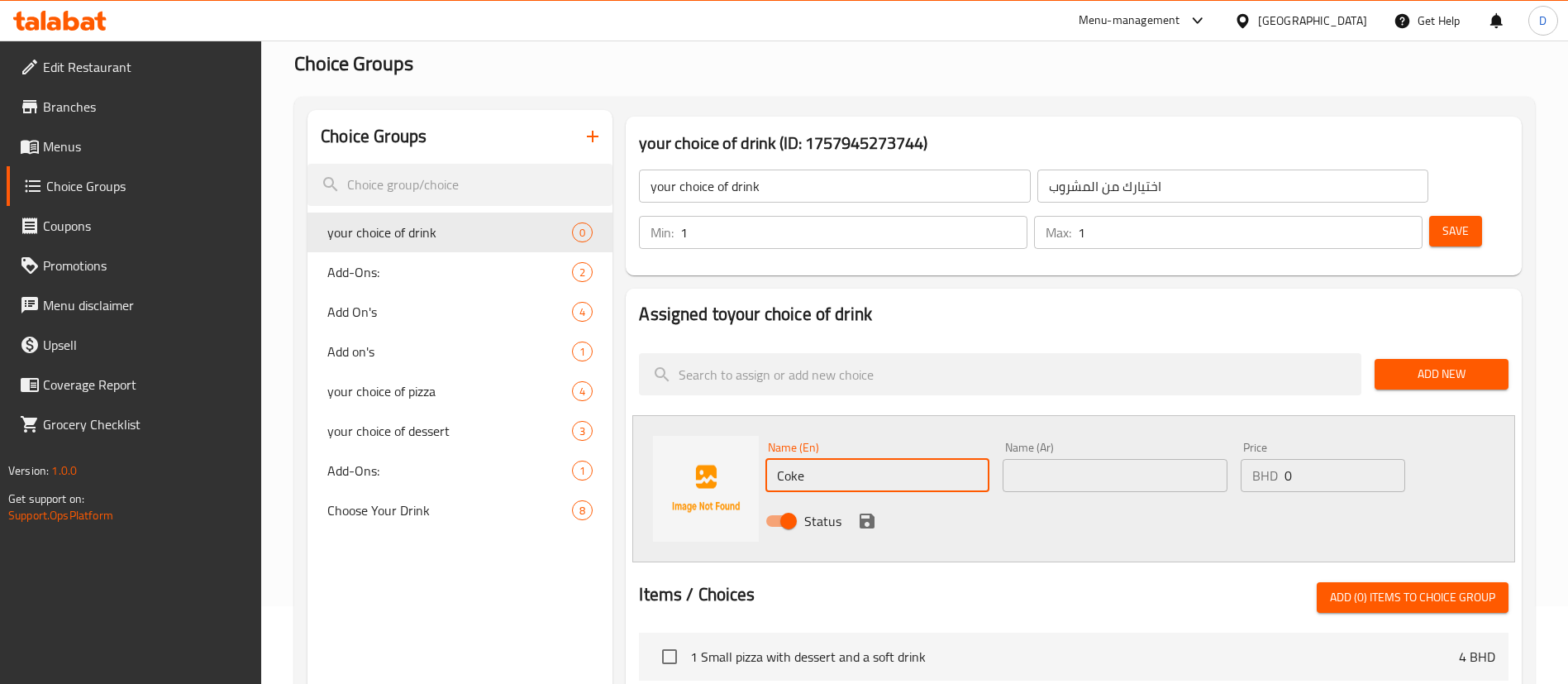
type input "Coke"
click at [1031, 459] on input "text" at bounding box center [1115, 475] width 224 height 33
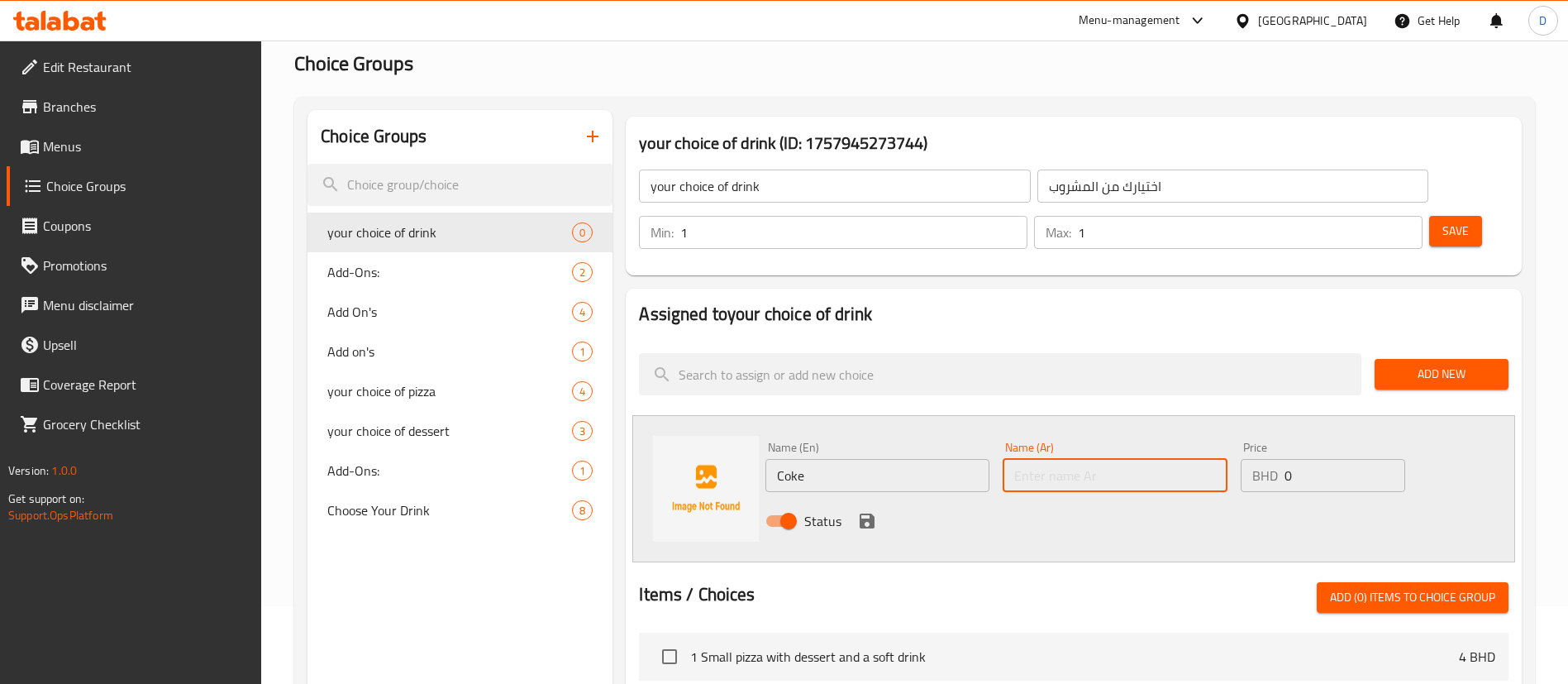
paste input "فحم الكوك"
drag, startPoint x: 1042, startPoint y: 428, endPoint x: 1233, endPoint y: 430, distance: 191.0
click at [1283, 454] on div "Name (En) Coke Name (En) Name (Ar) فحم الكوك Name (Ar) Price BHD 0 Price Status" at bounding box center [1115, 489] width 712 height 108
type input "كوك"
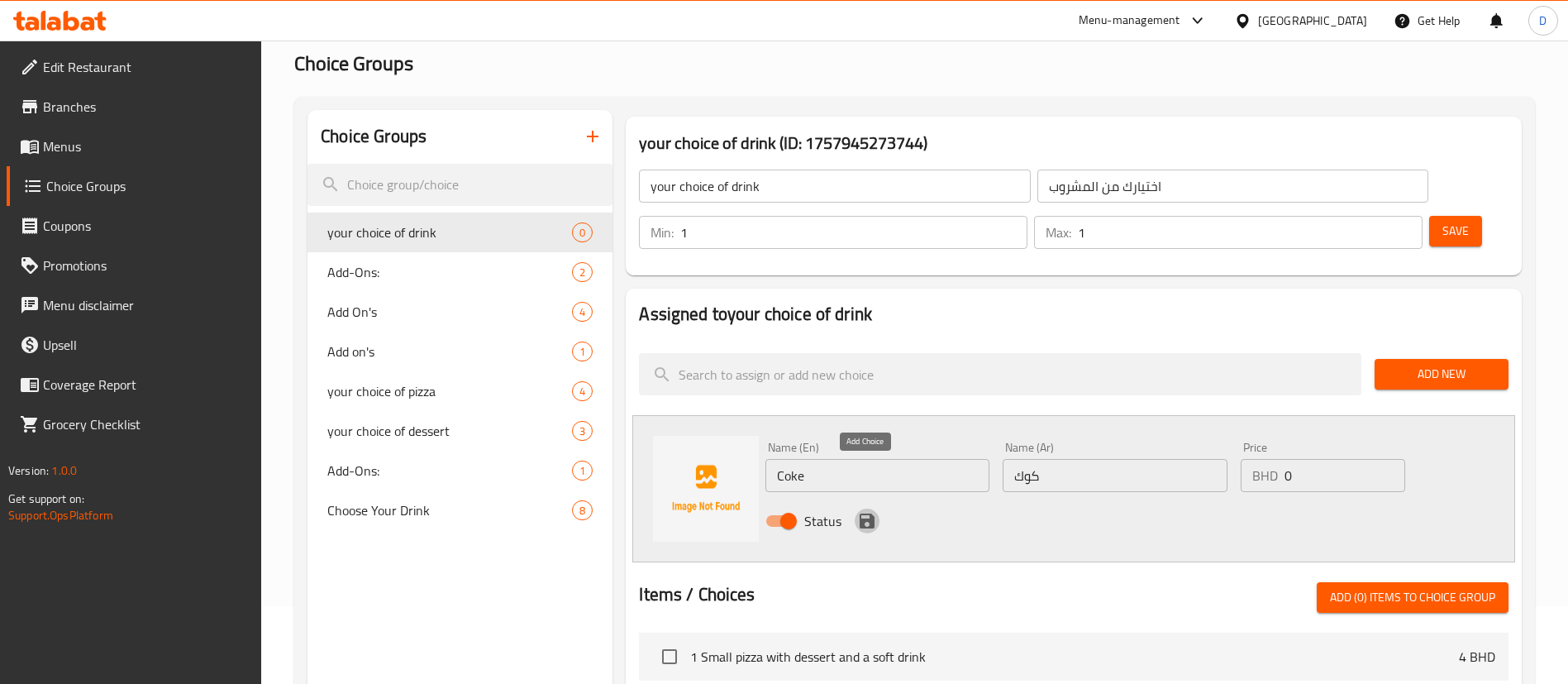
click at [871, 514] on icon "save" at bounding box center [867, 521] width 15 height 15
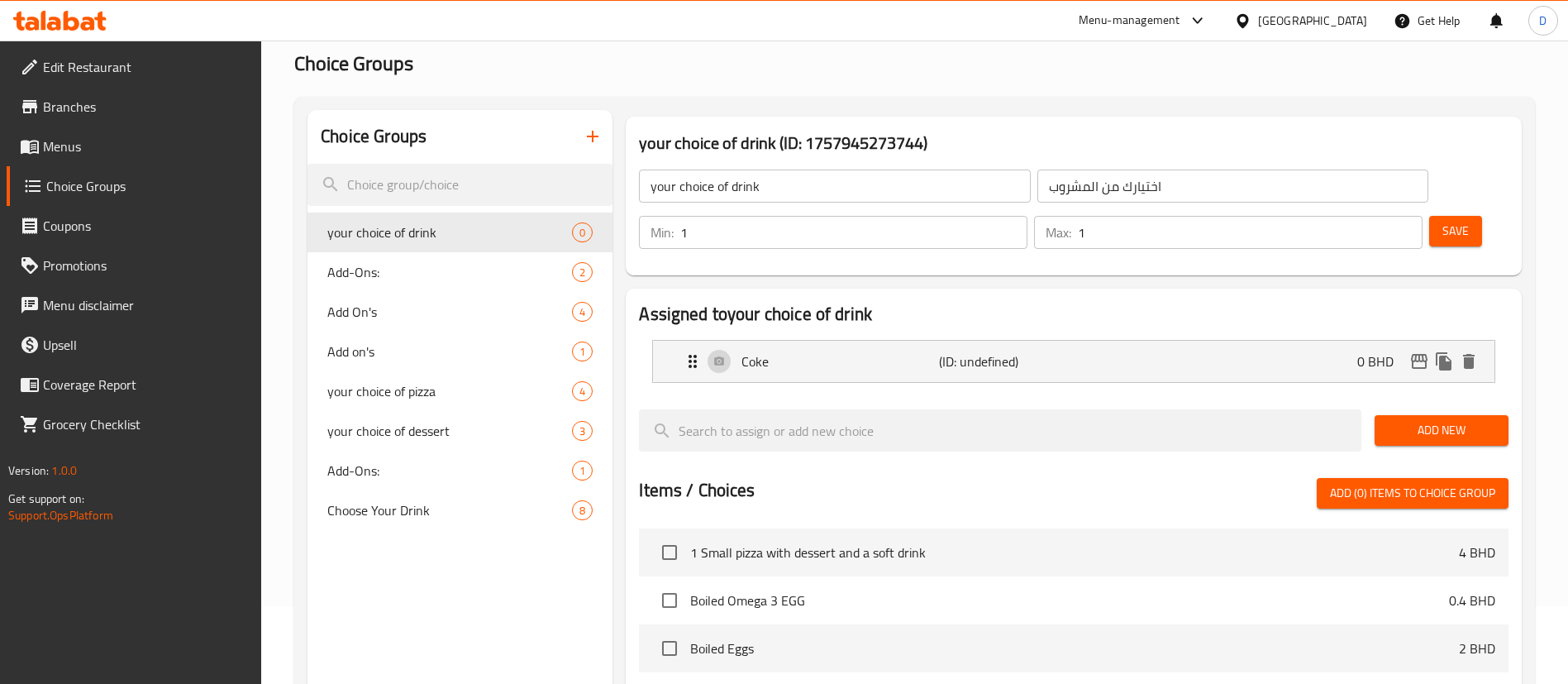
click at [1432, 420] on span "Add New" at bounding box center [1442, 430] width 107 height 21
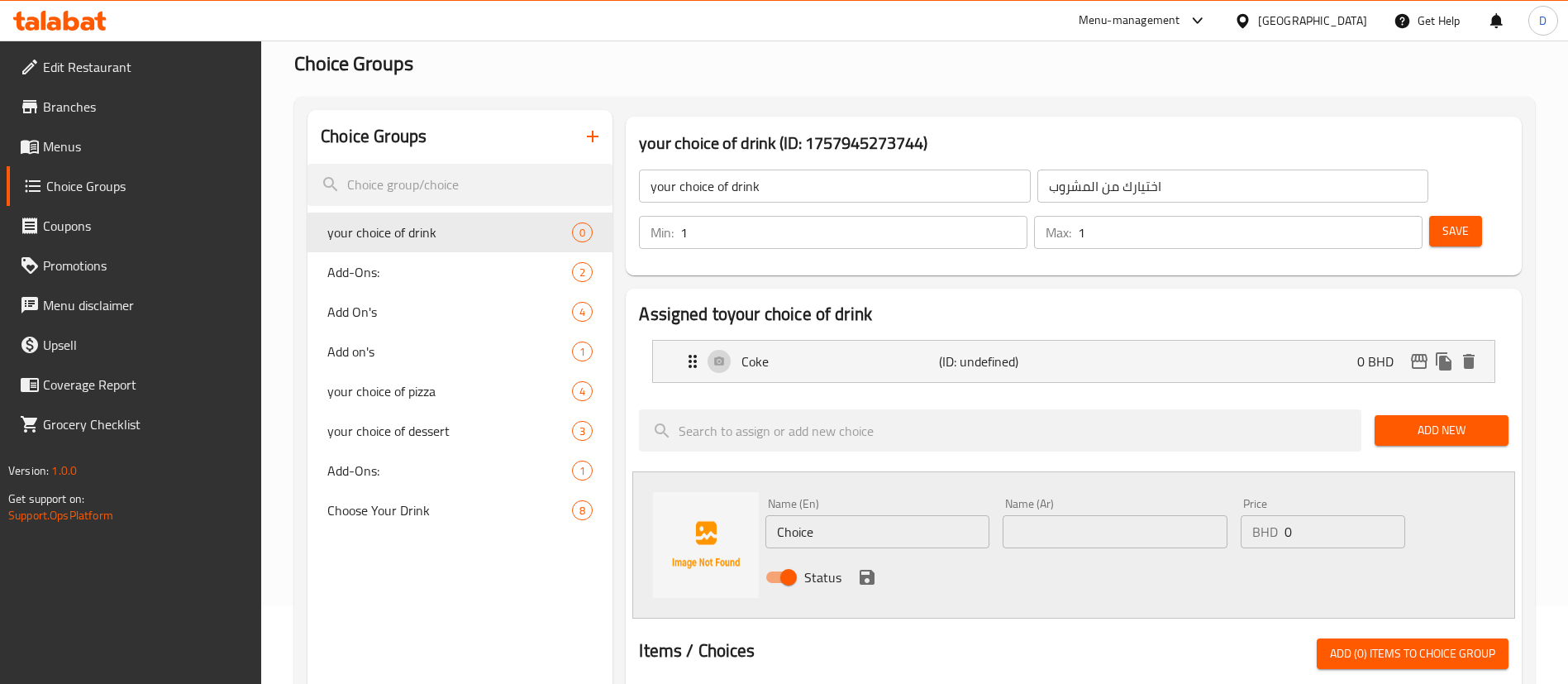
drag, startPoint x: 828, startPoint y: 480, endPoint x: 642, endPoint y: 498, distance: 186.9
click at [643, 503] on div "Name (En) Choice Name (En) Name (Ar) Name (Ar) Price BHD 0 Price Status" at bounding box center [1075, 545] width 883 height 147
paste input "Sprit"
type input "Sprite"
click at [1037, 516] on input "text" at bounding box center [1115, 532] width 224 height 33
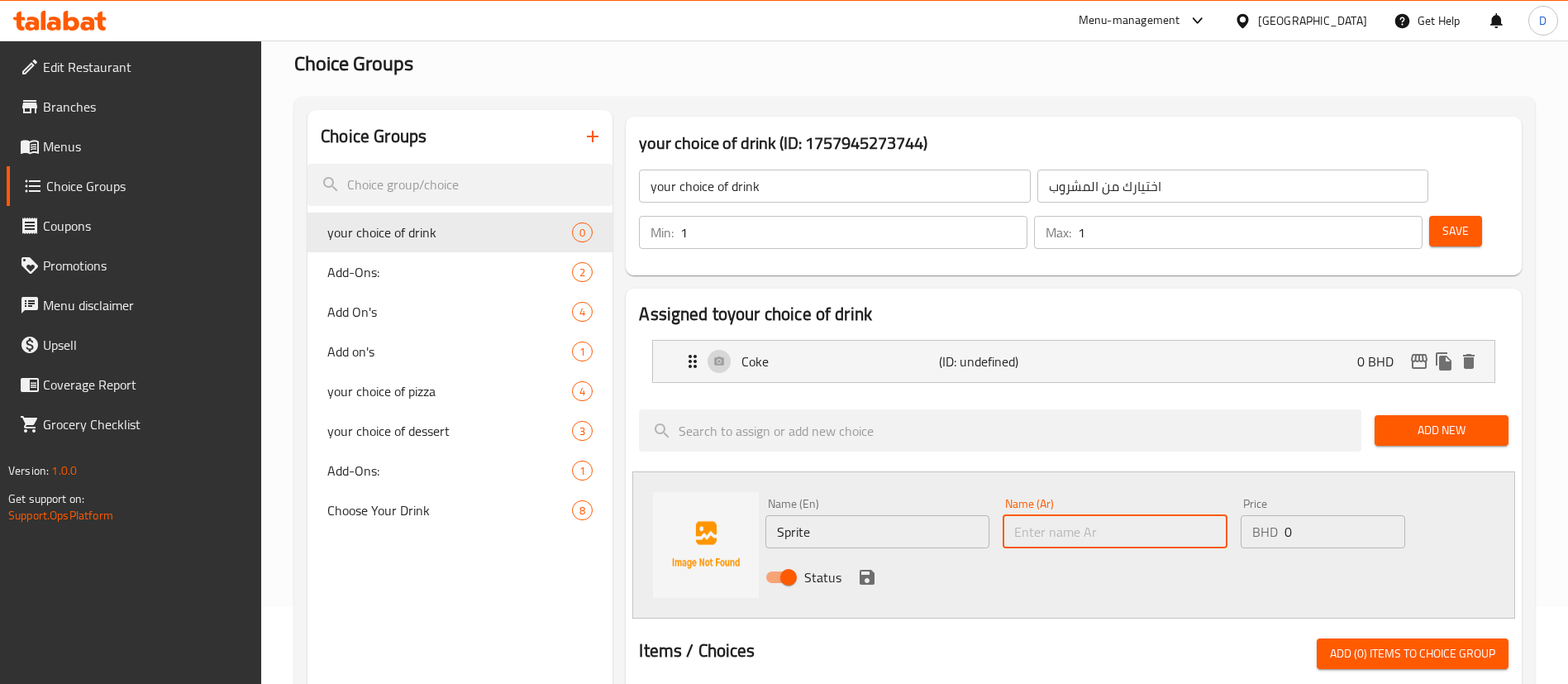
paste input "مشروب سبرايت"
drag, startPoint x: 1060, startPoint y: 486, endPoint x: 1204, endPoint y: 459, distance: 146.5
click at [1204, 498] on div "Name (Ar) مشروب سبرايت Name (Ar)" at bounding box center [1115, 523] width 224 height 51
type input "سبرايت"
click at [857, 565] on button "save" at bounding box center [867, 578] width 25 height 25
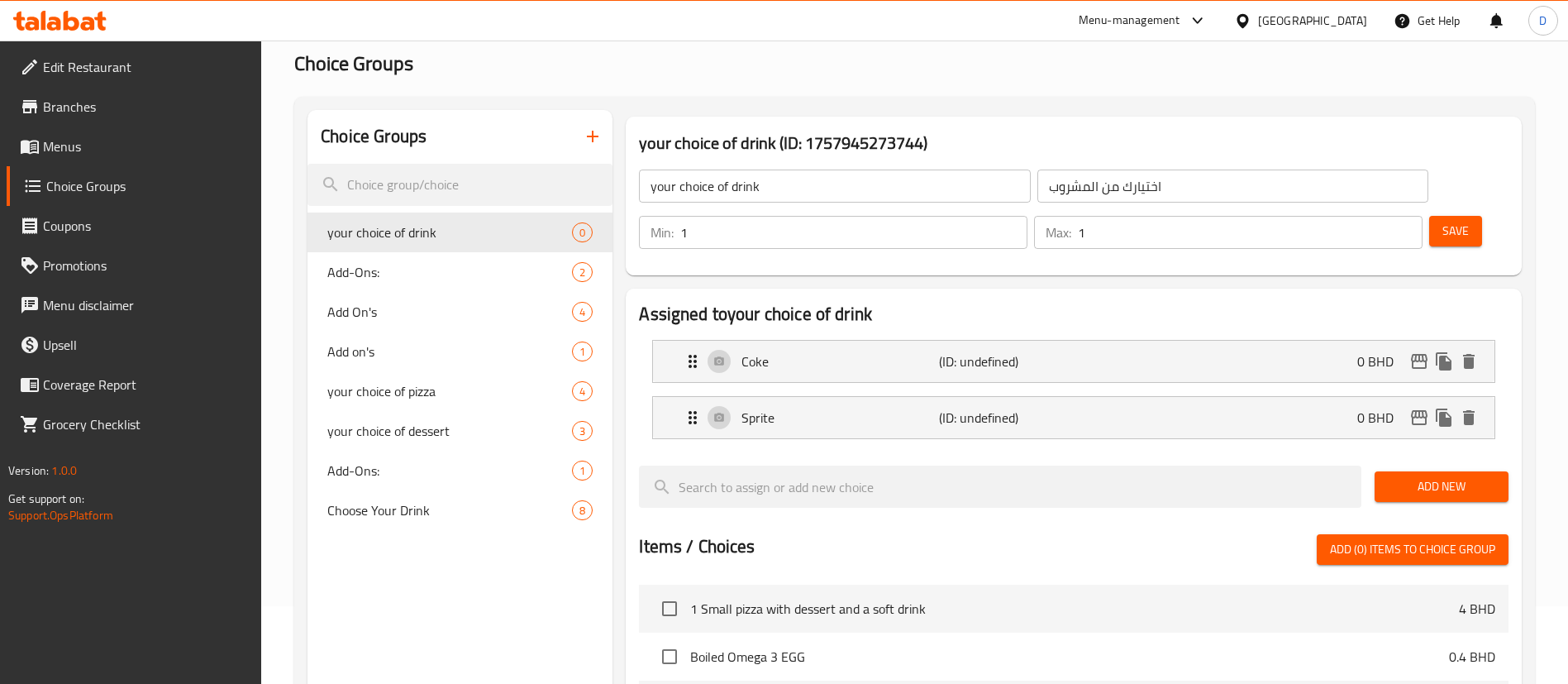
drag, startPoint x: 1499, startPoint y: 446, endPoint x: 1379, endPoint y: 456, distance: 120.4
click at [1499, 472] on button "Add New" at bounding box center [1442, 487] width 134 height 31
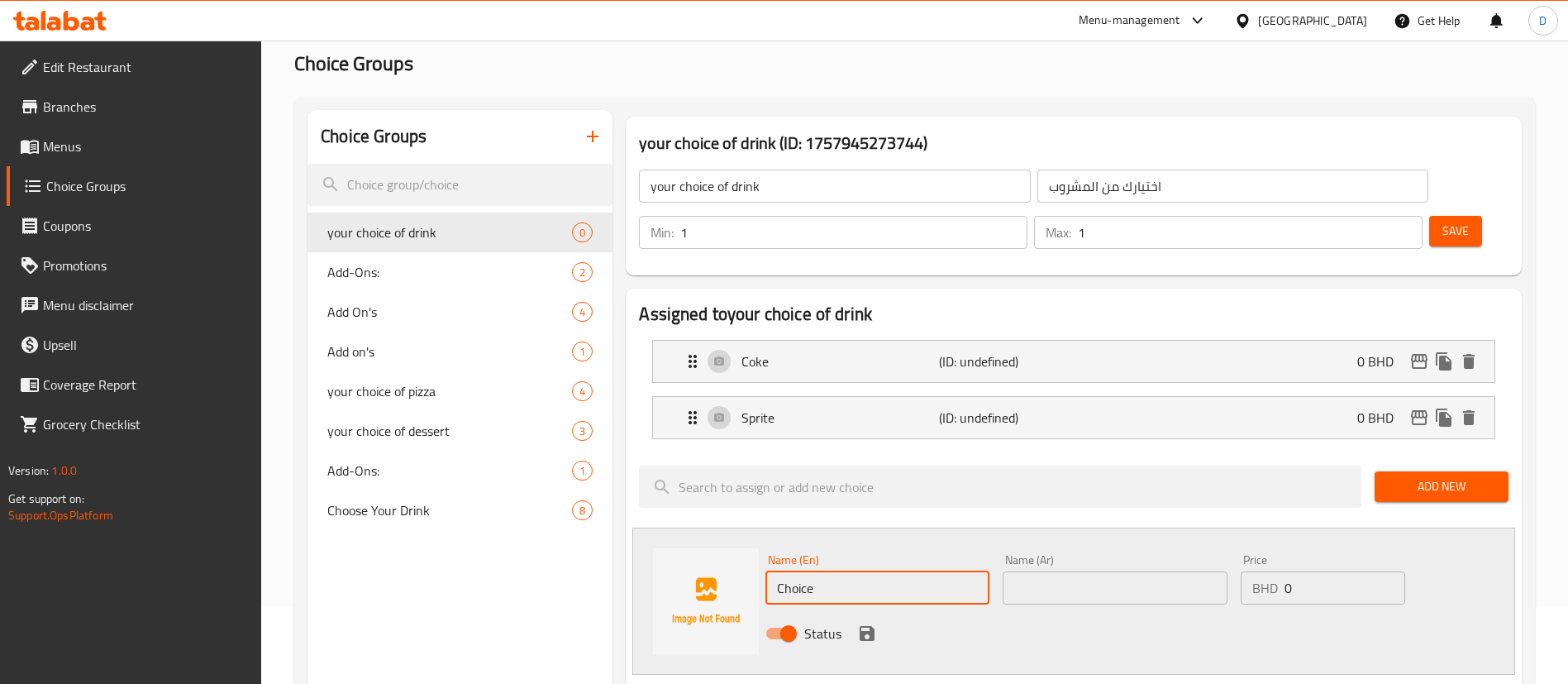
drag, startPoint x: 869, startPoint y: 541, endPoint x: 524, endPoint y: 570, distance: 346.2
click at [526, 570] on div "Choice Groups your choice of drink 0 Add-Ons: 2 Add On's 4 Add on's 1 your choi…" at bounding box center [918, 697] width 1221 height 1175
paste input "Pepsi"
type input "Pepsi"
drag, startPoint x: 1038, startPoint y: 526, endPoint x: 1042, endPoint y: 540, distance: 14.6
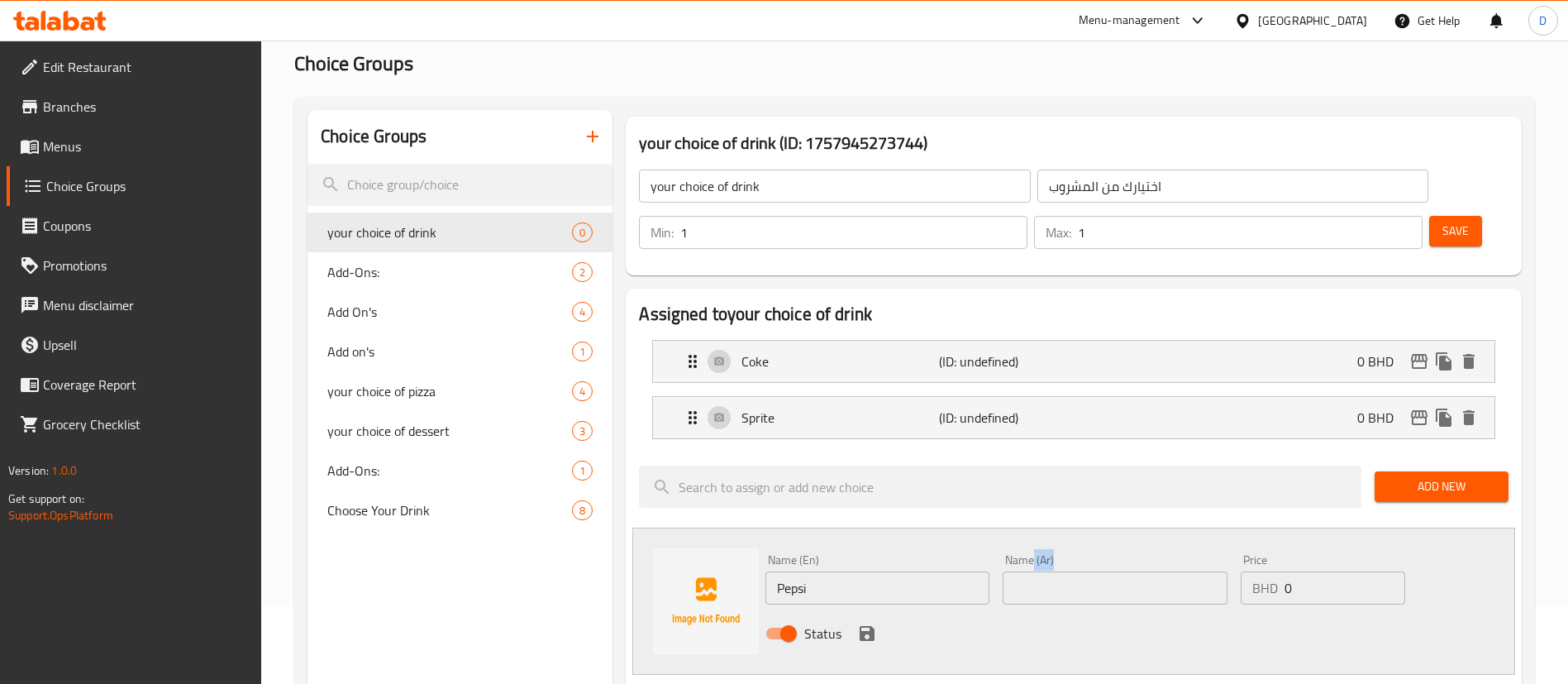
click at [1038, 554] on div "Name (Ar) Name (Ar)" at bounding box center [1115, 579] width 224 height 51
click at [1042, 572] on input "text" at bounding box center [1115, 588] width 224 height 33
paste input "بيبسي"
type input "بيبسي"
click at [859, 624] on icon "save" at bounding box center [867, 633] width 20 height 20
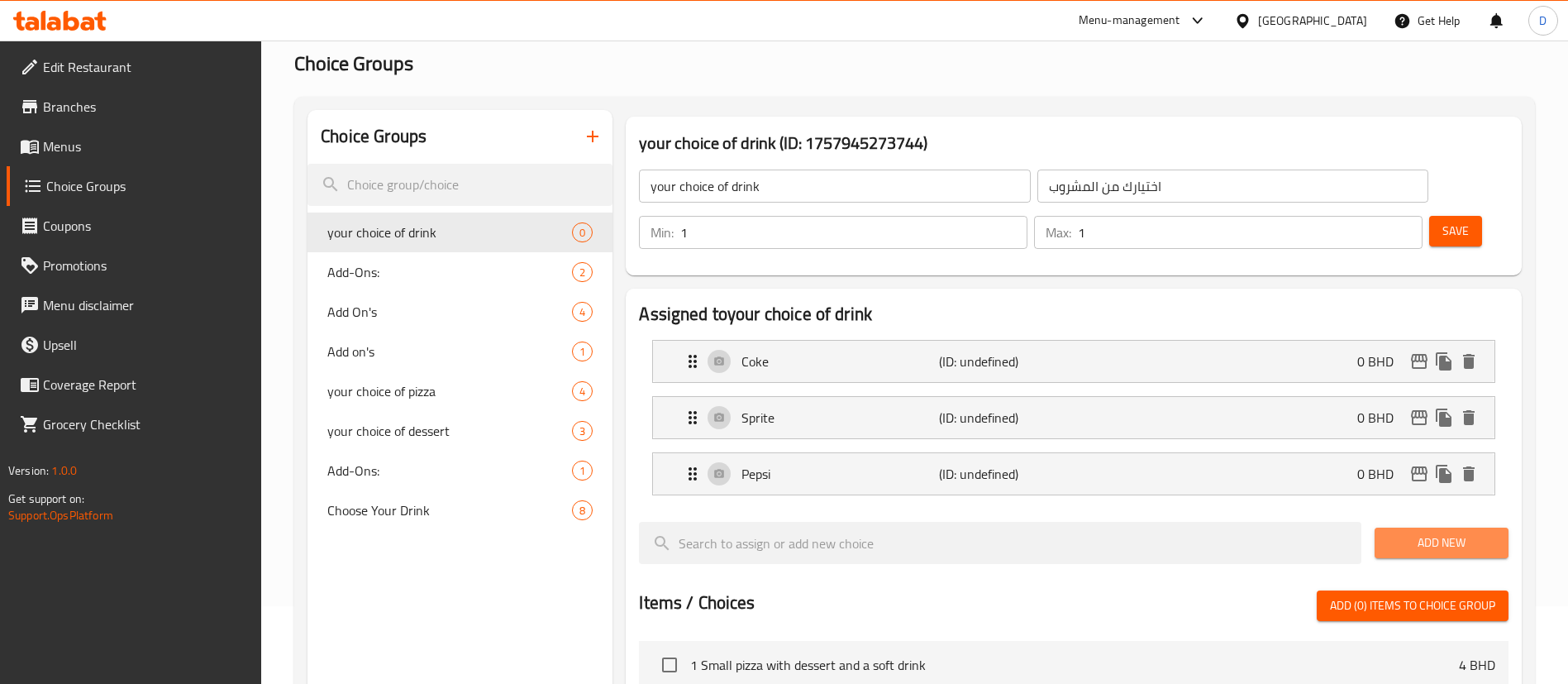
click at [1394, 533] on span "Add New" at bounding box center [1442, 543] width 107 height 21
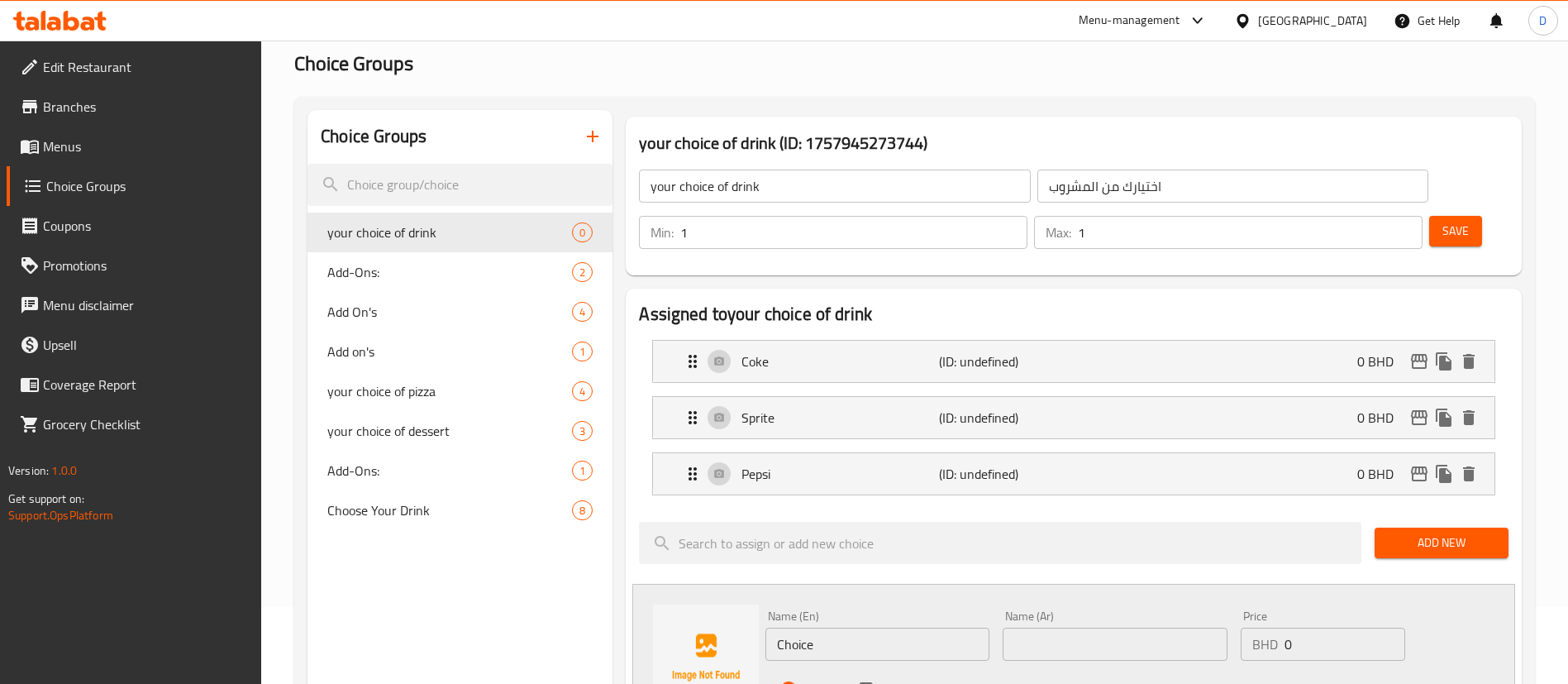
drag, startPoint x: 686, startPoint y: 611, endPoint x: 664, endPoint y: 607, distance: 22.4
click at [664, 612] on div "Name (En) Choice Name (En) Name (Ar) Name (Ar) Price BHD 0 Price Status" at bounding box center [1075, 658] width 883 height 147
paste input "7up"
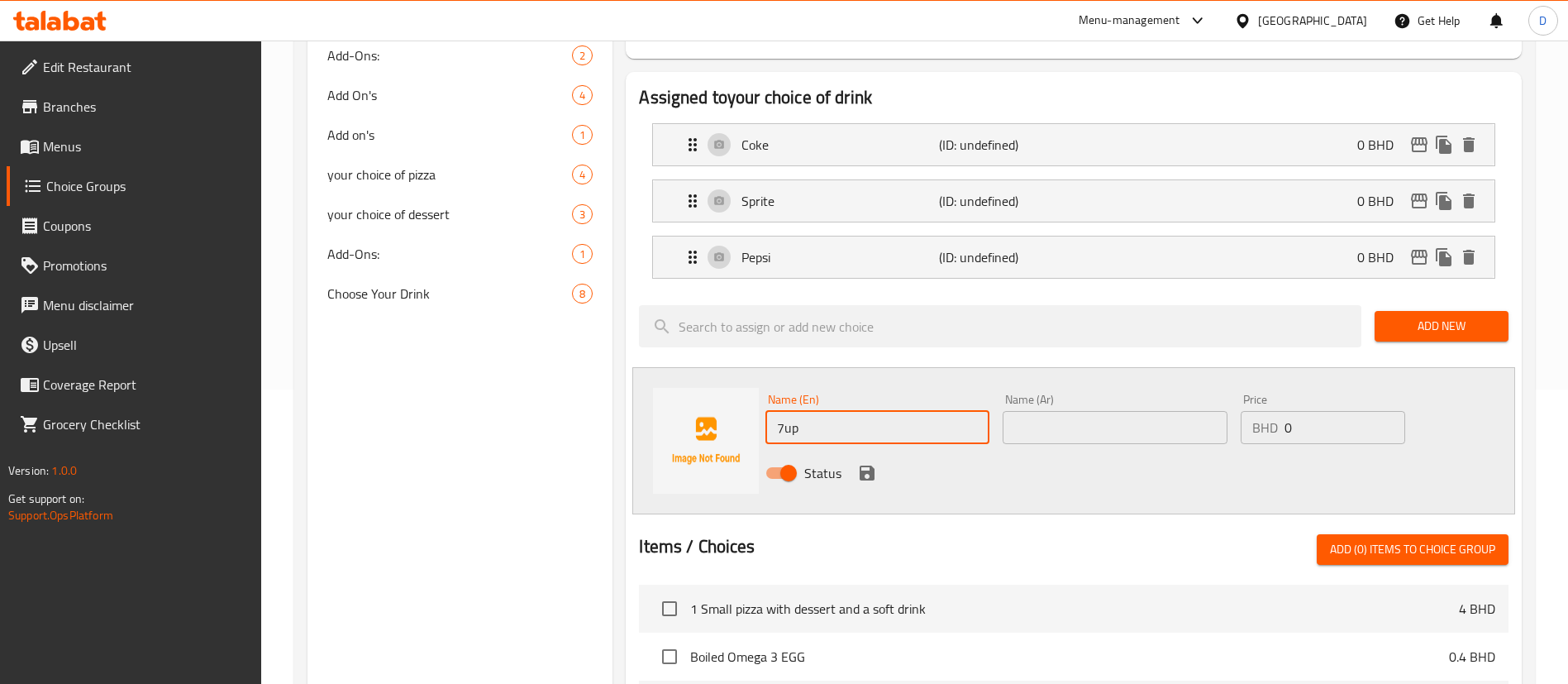
scroll to position [326, 0]
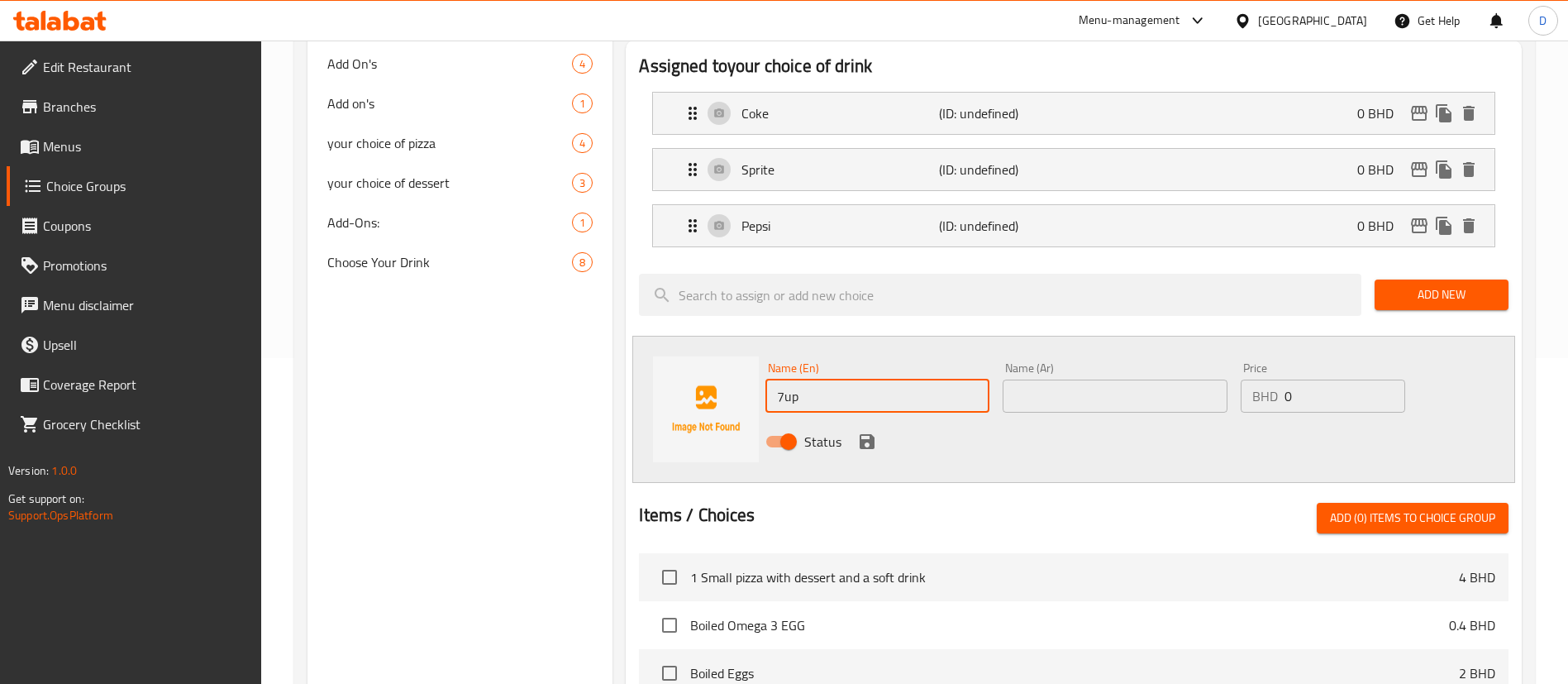
type input "7up"
click at [1088, 380] on input "text" at bounding box center [1115, 396] width 224 height 33
paste input "سفن أب"
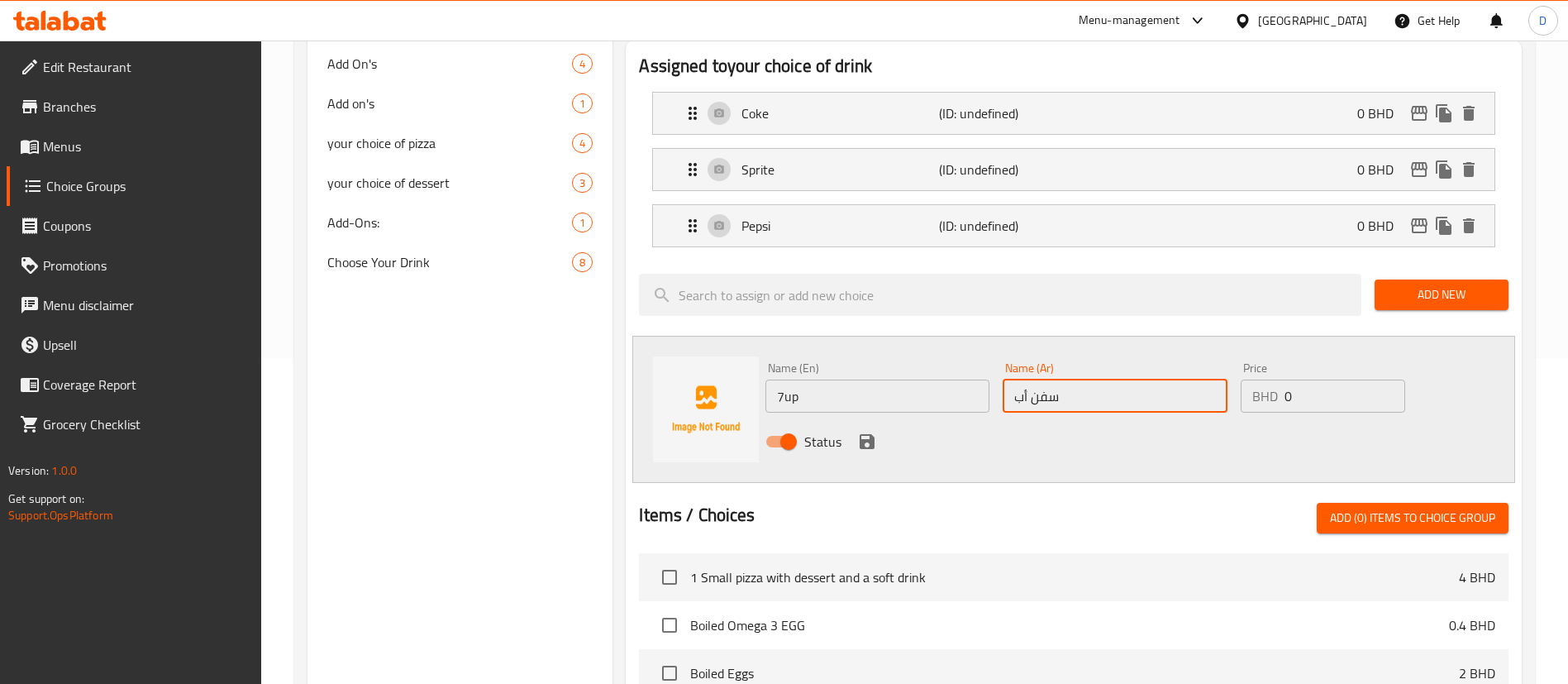
type input "سفن أب"
click at [873, 434] on icon "save" at bounding box center [867, 442] width 15 height 15
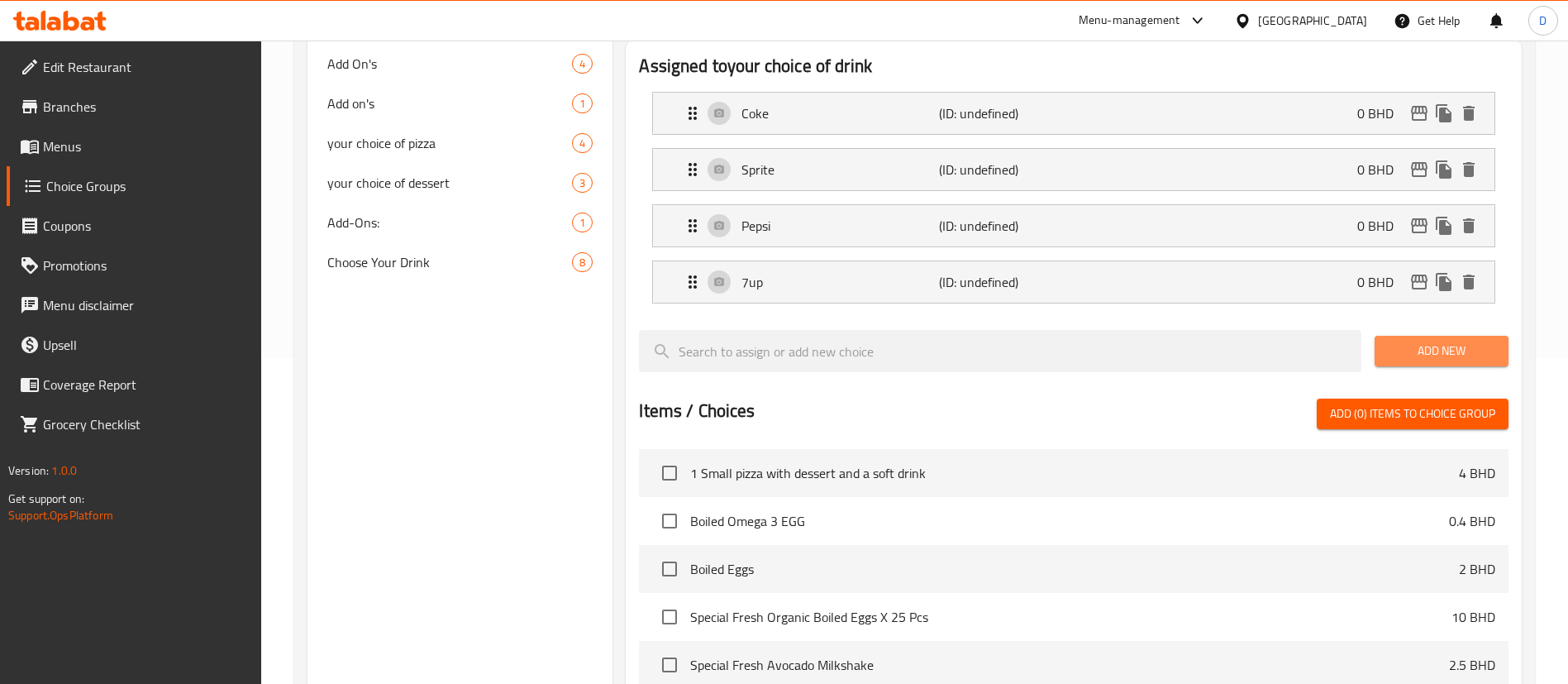
click at [1417, 341] on span "Add New" at bounding box center [1442, 351] width 107 height 21
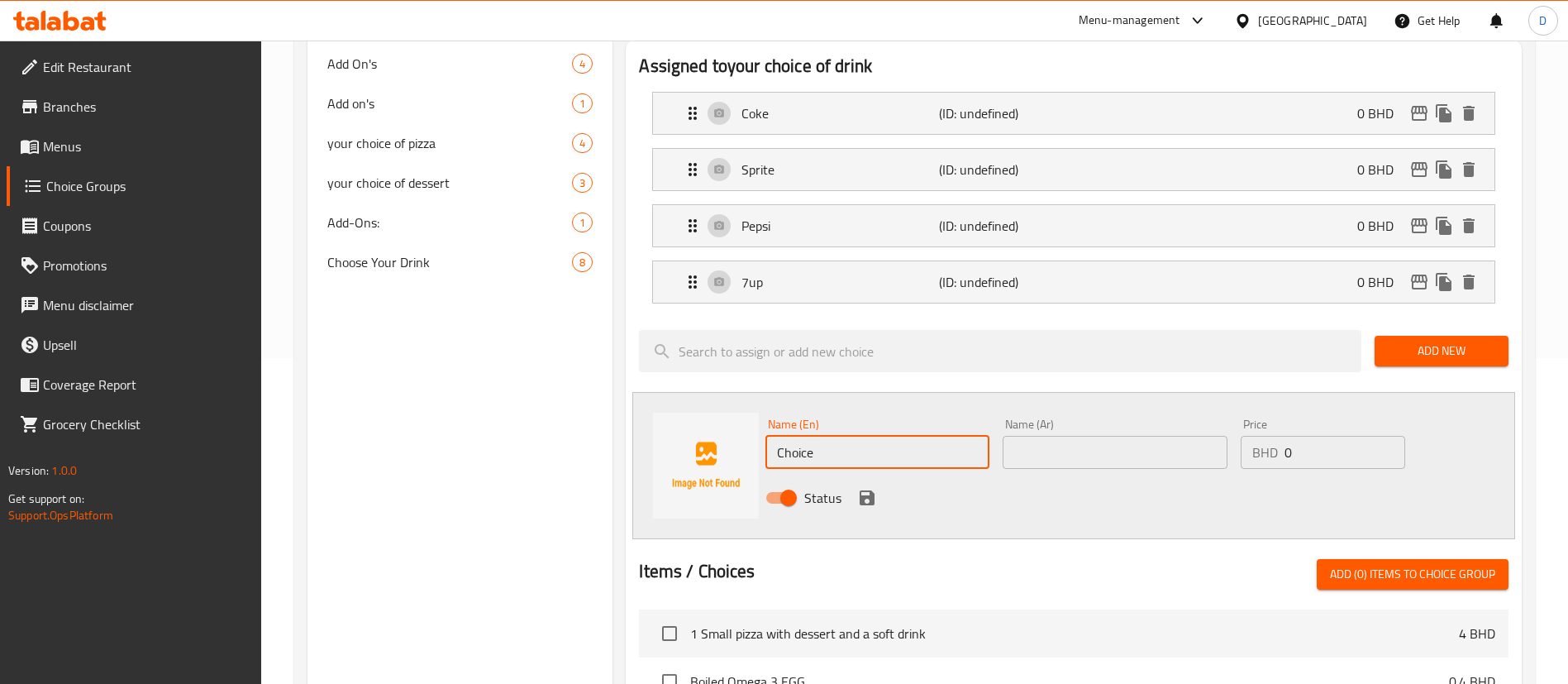
drag, startPoint x: 892, startPoint y: 408, endPoint x: 605, endPoint y: 414, distance: 287.1
click at [613, 415] on div "your choice of drink (ID: 1757945273744) your choice of drink ​ اختيارك من المش…" at bounding box center [1071, 506] width 916 height 1288
paste input "Kinza"
type input "Kinza"
drag, startPoint x: 1128, startPoint y: 384, endPoint x: 1128, endPoint y: 402, distance: 18.0
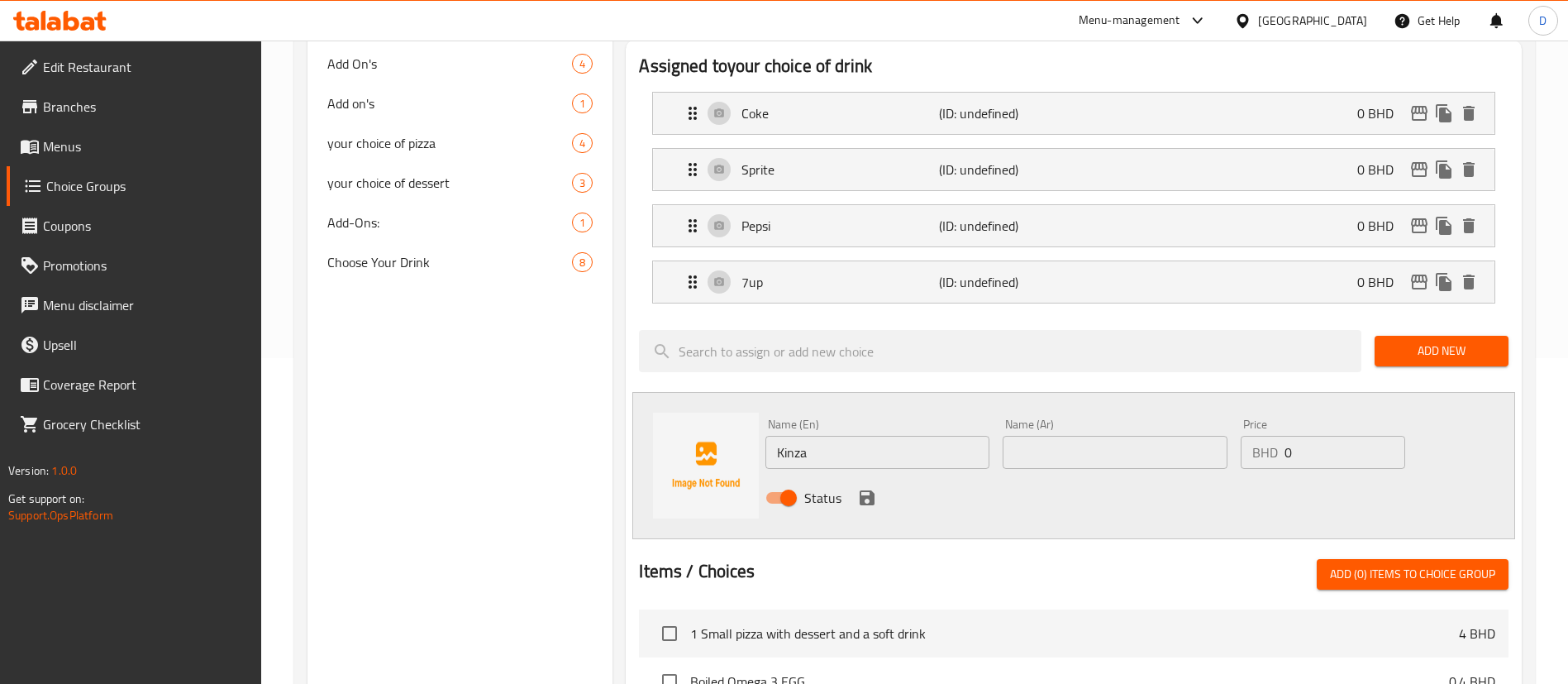
click at [1128, 419] on div "Name (Ar) Name (Ar)" at bounding box center [1115, 444] width 224 height 51
click at [1128, 436] on input "text" at bounding box center [1115, 452] width 224 height 33
paste input "كينزا"
type input "كينزا"
click at [867, 491] on icon "save" at bounding box center [867, 498] width 15 height 15
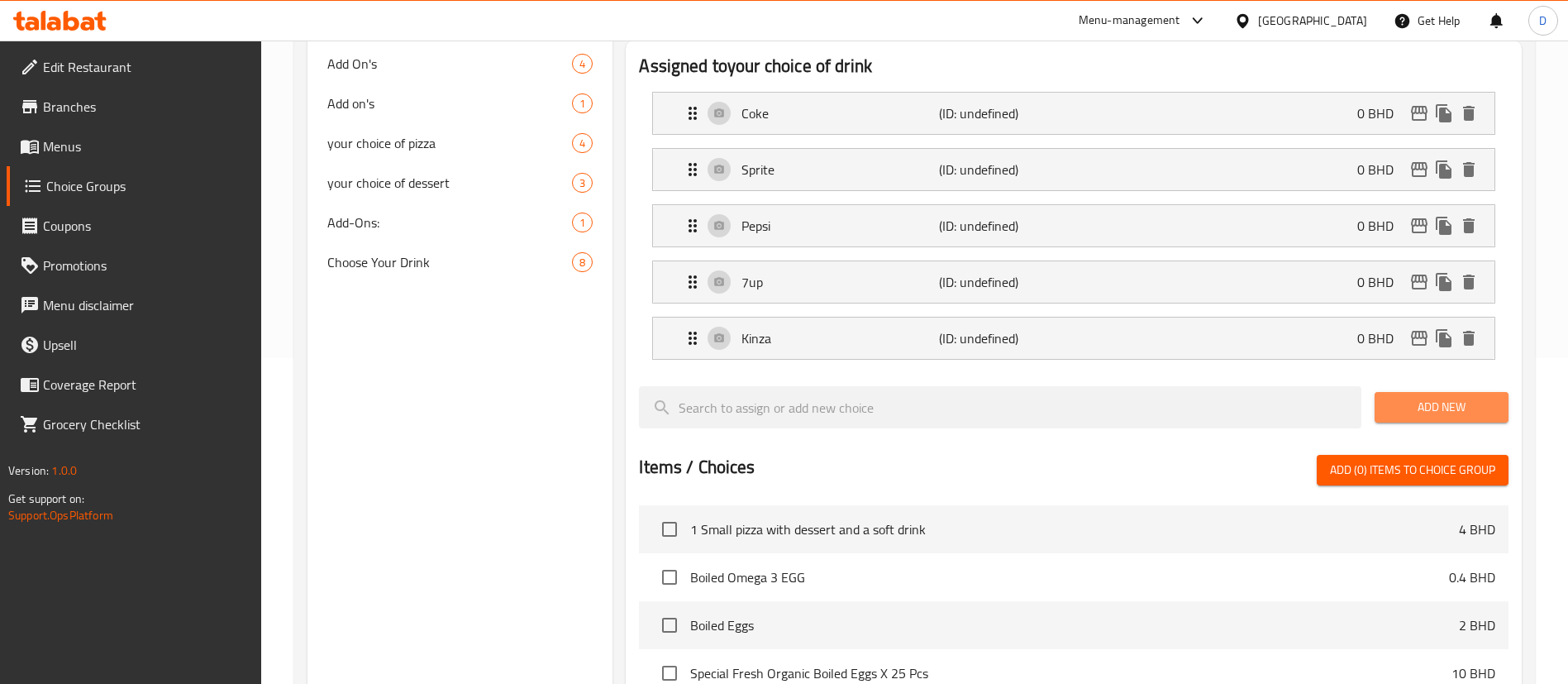
drag, startPoint x: 1456, startPoint y: 370, endPoint x: 1442, endPoint y: 365, distance: 14.9
click at [1456, 397] on span "Add New" at bounding box center [1442, 408] width 107 height 21
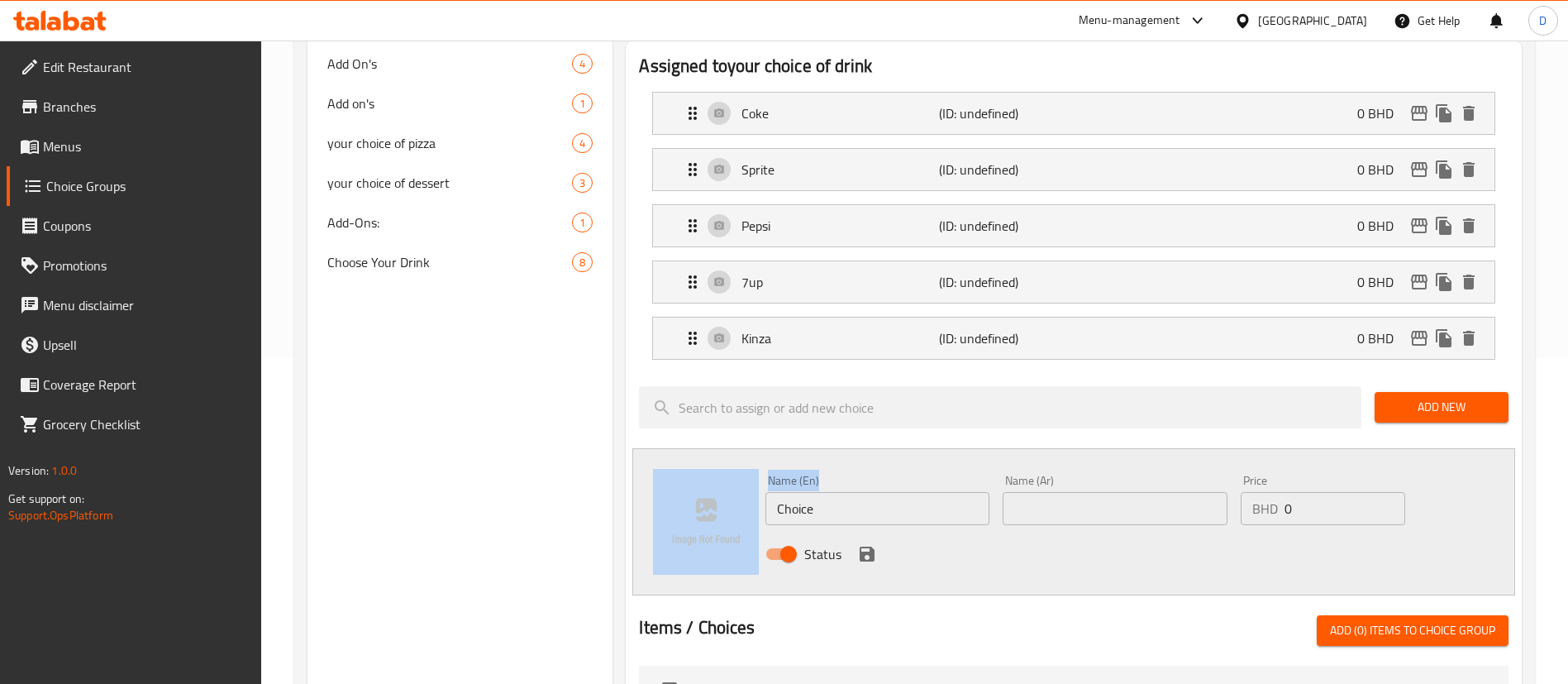
drag, startPoint x: 894, startPoint y: 443, endPoint x: 666, endPoint y: 461, distance: 228.7
click at [666, 461] on div "Name (En) Choice Name (En) Name (Ar) Name (Ar) Price BHD 0 Price Status" at bounding box center [1075, 522] width 883 height 147
click at [835, 493] on input "Choice" at bounding box center [878, 509] width 224 height 33
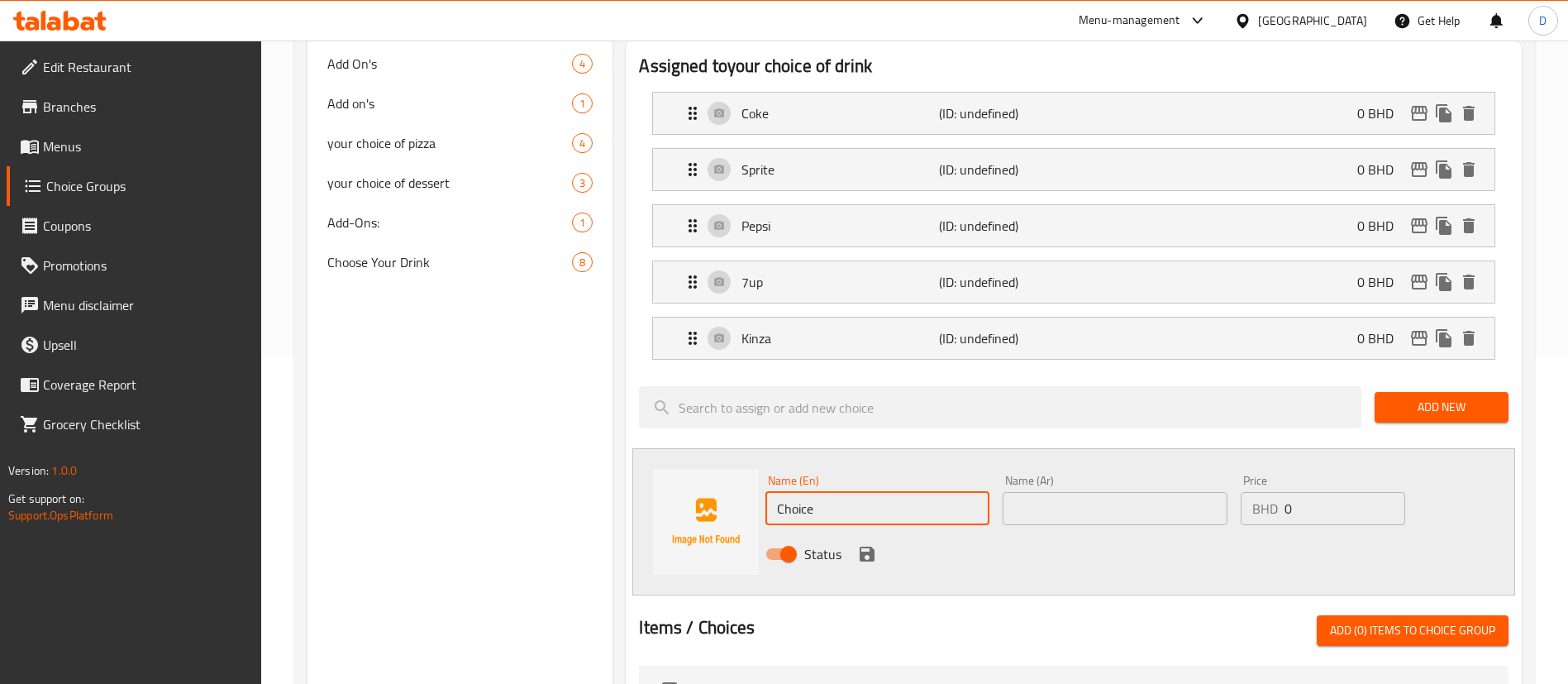
click at [835, 493] on input "Choice" at bounding box center [878, 509] width 224 height 33
paste input "Water"
type input "Water"
click at [1201, 493] on input "text" at bounding box center [1115, 509] width 224 height 33
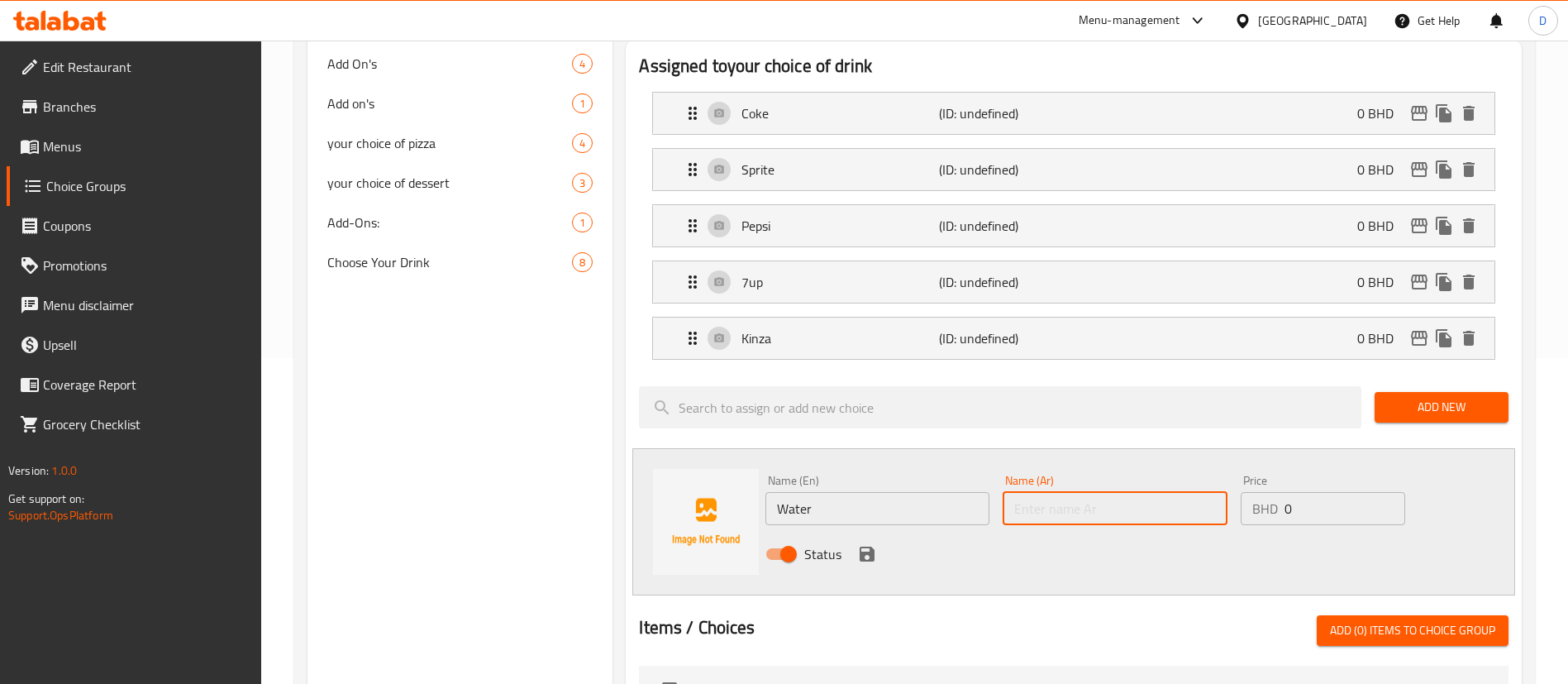
paste input "ماء"
type input "ماء"
click at [871, 547] on icon "save" at bounding box center [867, 555] width 15 height 15
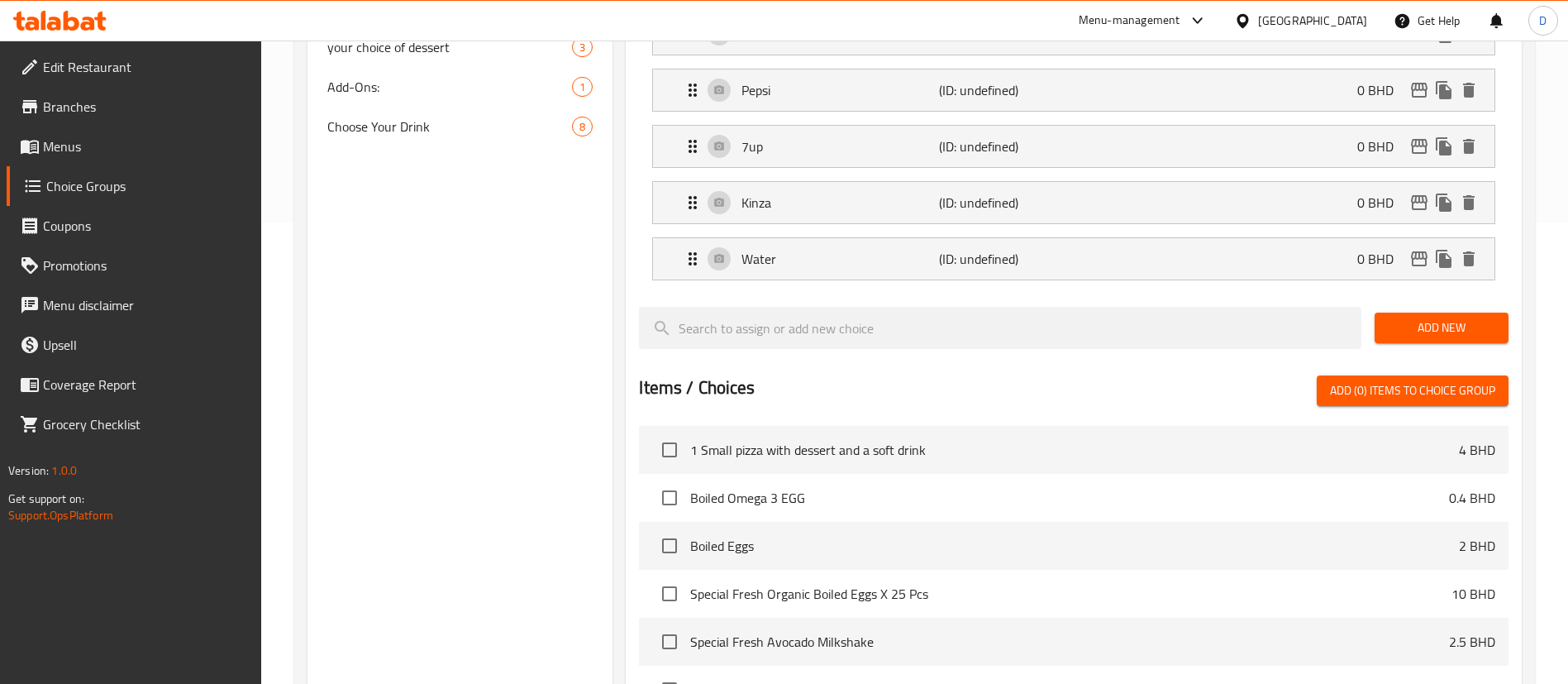
scroll to position [743, 0]
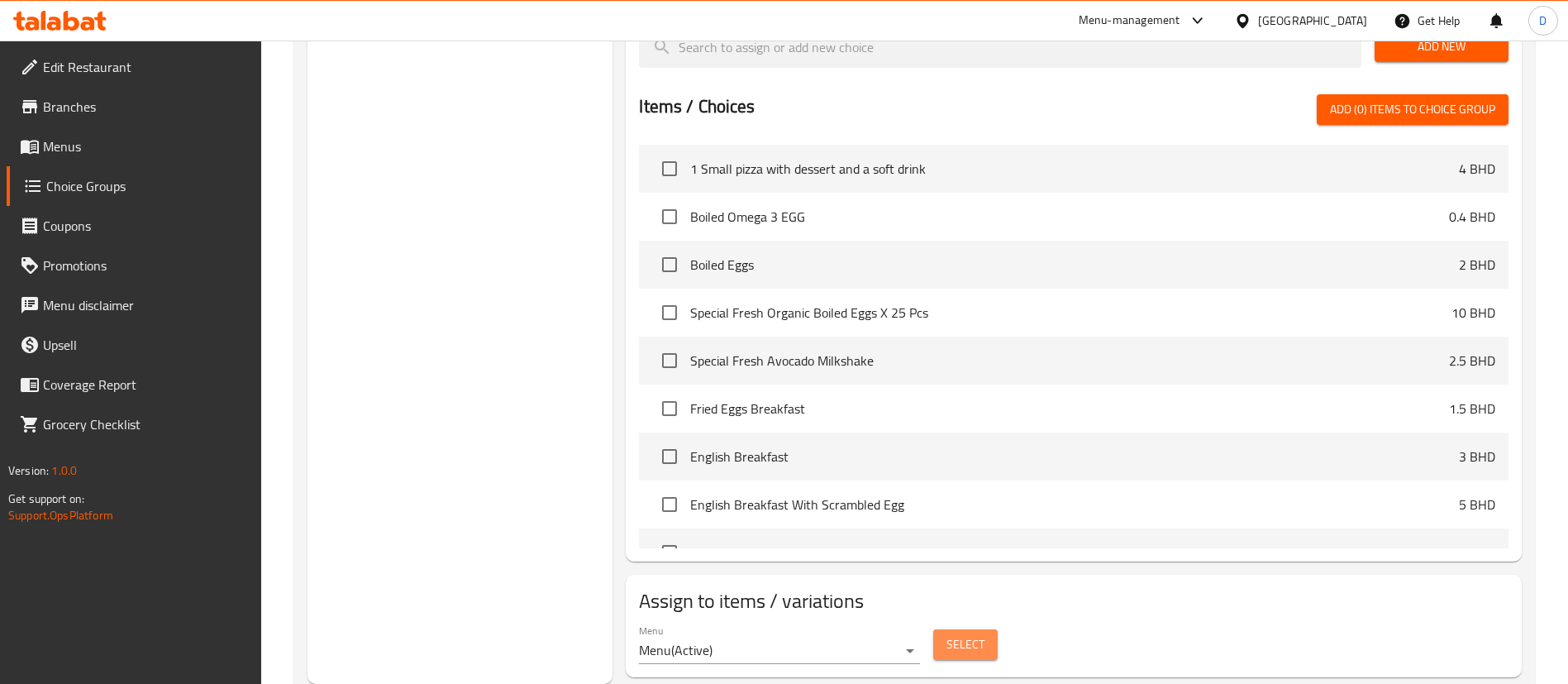
click at [961, 634] on span "Select" at bounding box center [966, 645] width 38 height 21
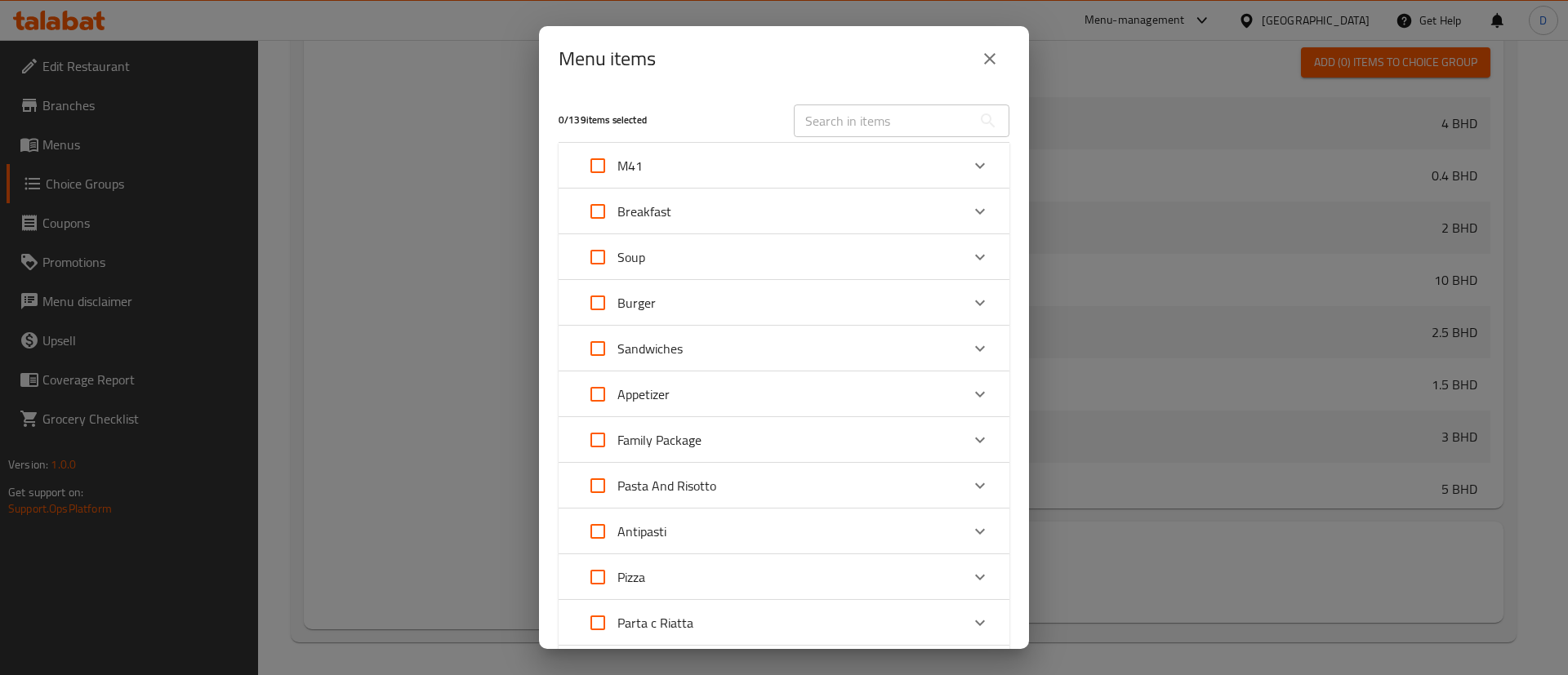
click at [1004, 104] on div at bounding box center [784, 337] width 1568 height 675
click at [997, 56] on icon "close" at bounding box center [990, 59] width 20 height 20
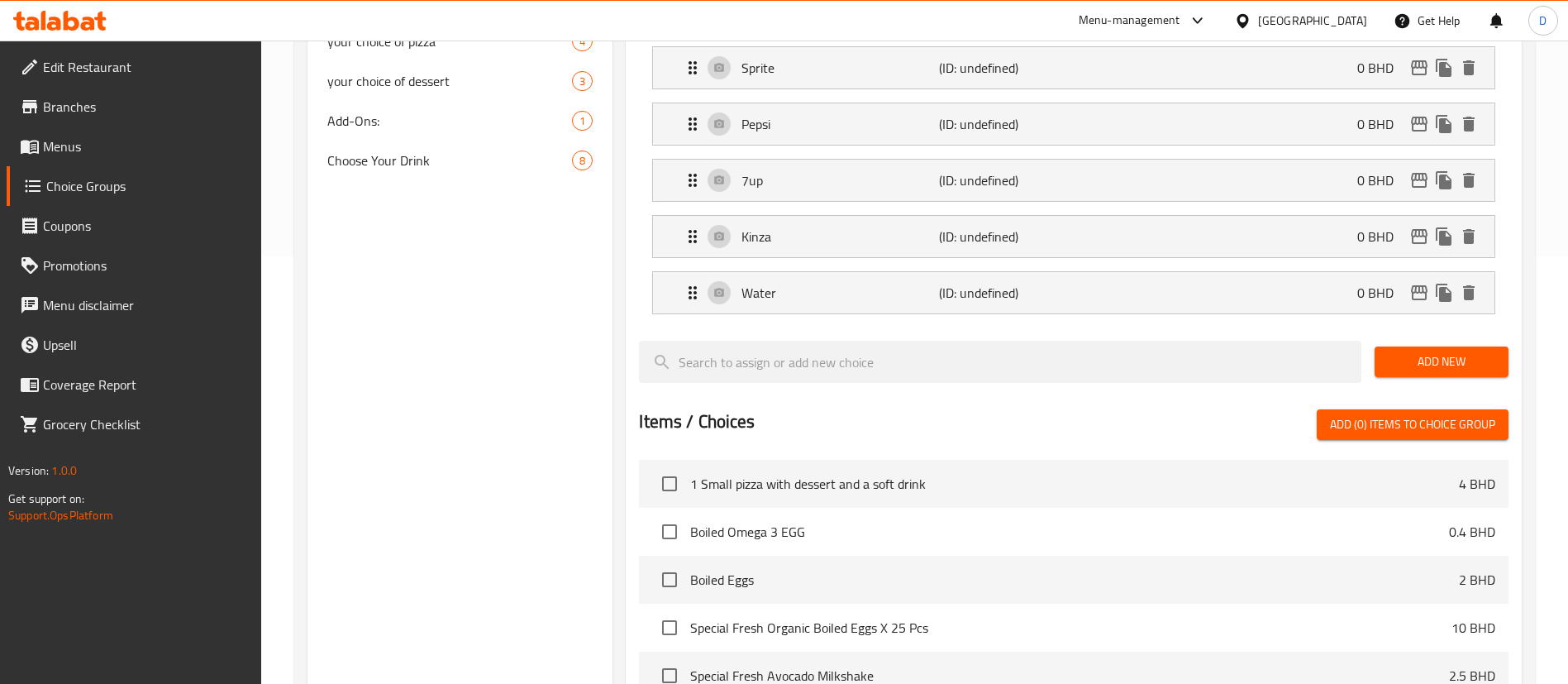
scroll to position [0, 0]
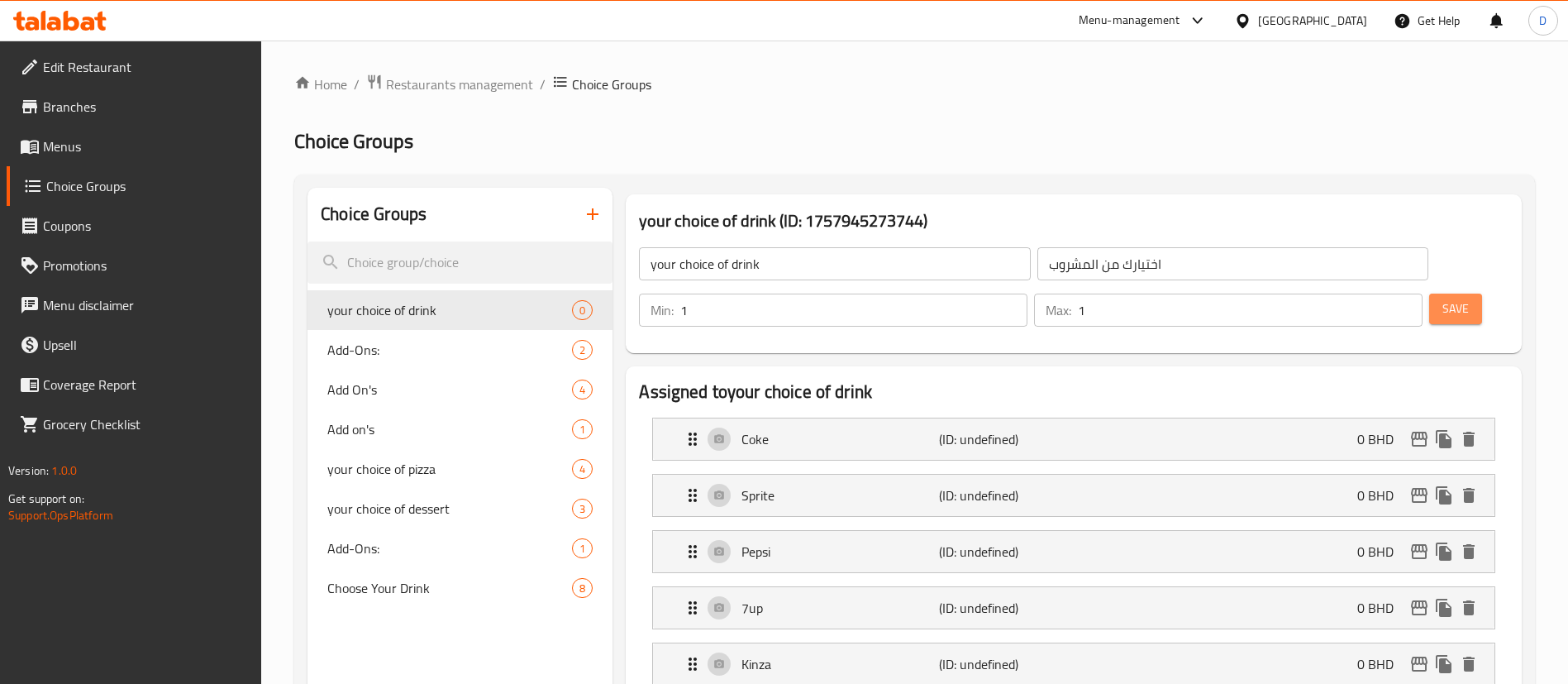
click at [1443, 298] on span "Save" at bounding box center [1456, 309] width 27 height 21
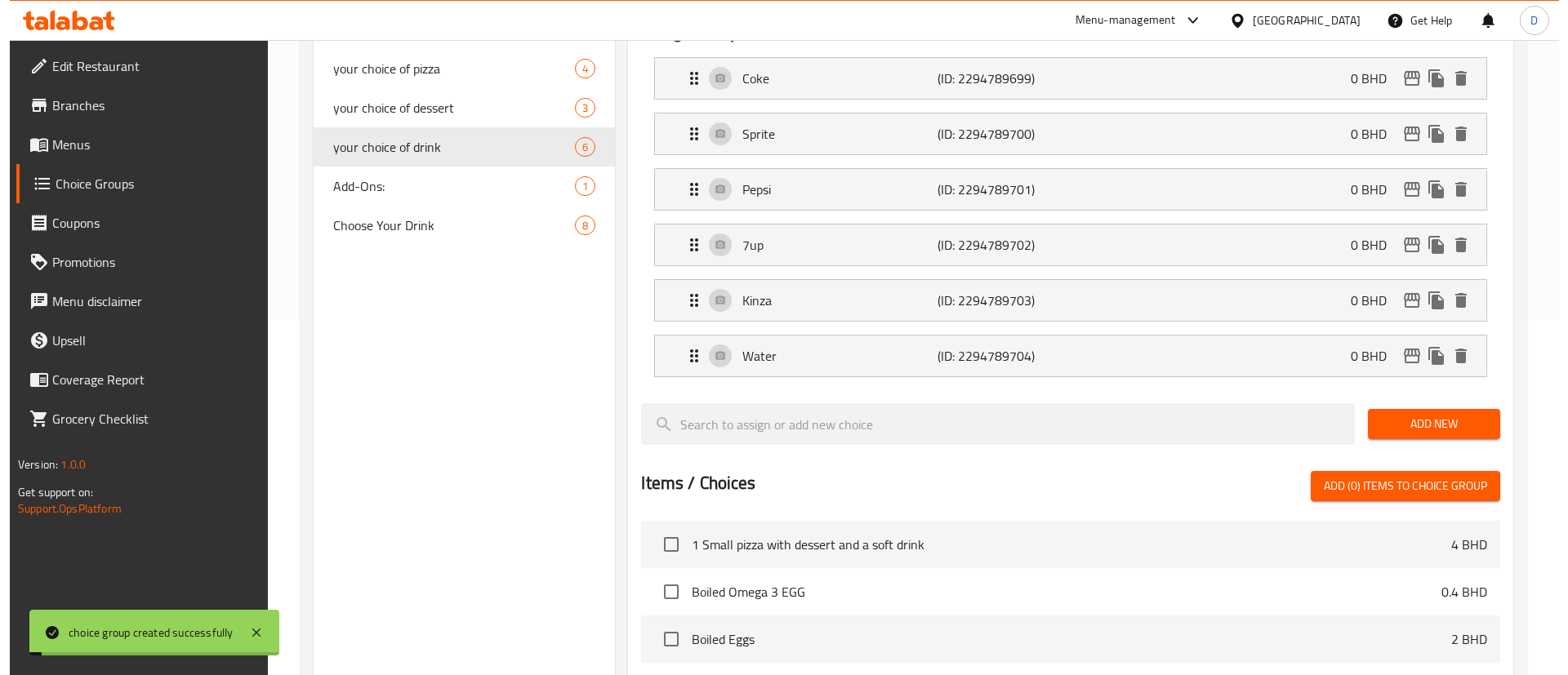
scroll to position [734, 0]
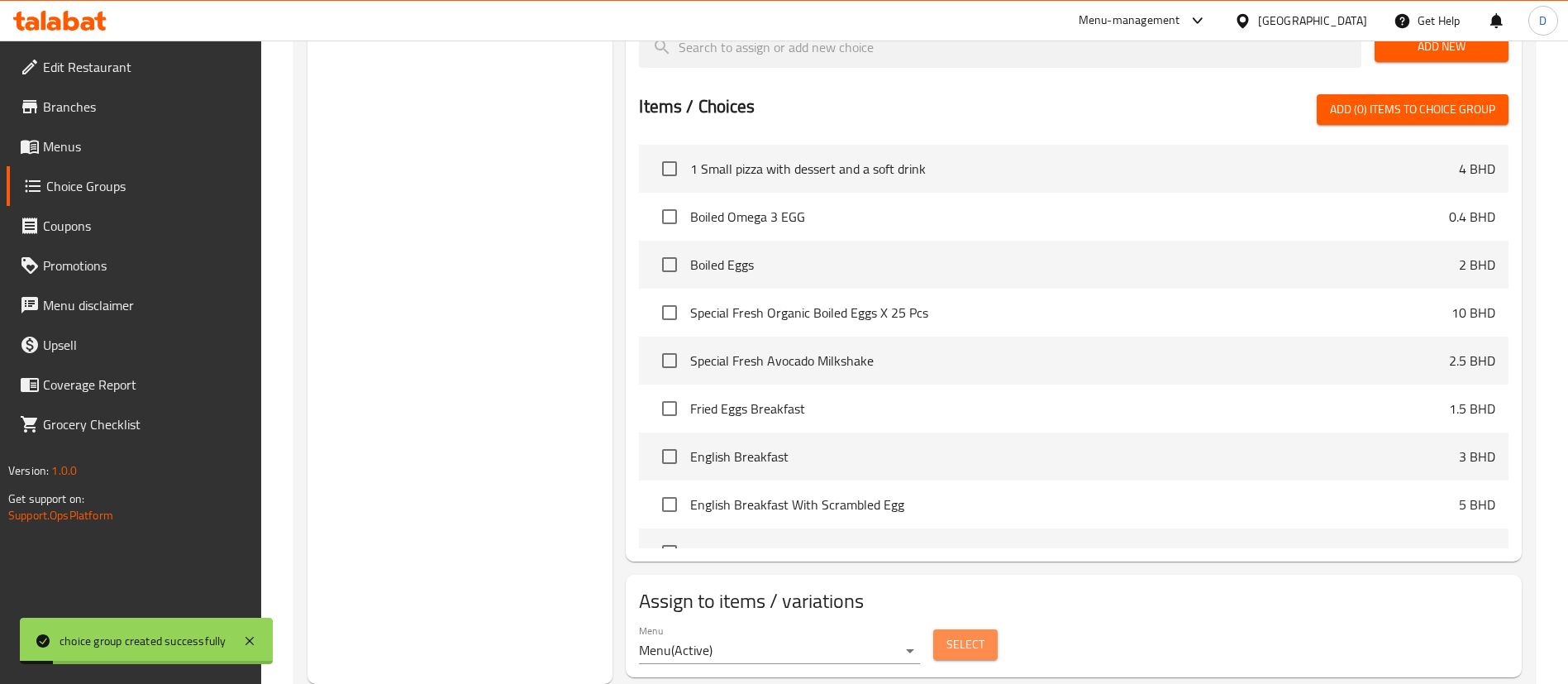
click at [961, 634] on span "Select" at bounding box center [966, 645] width 38 height 21
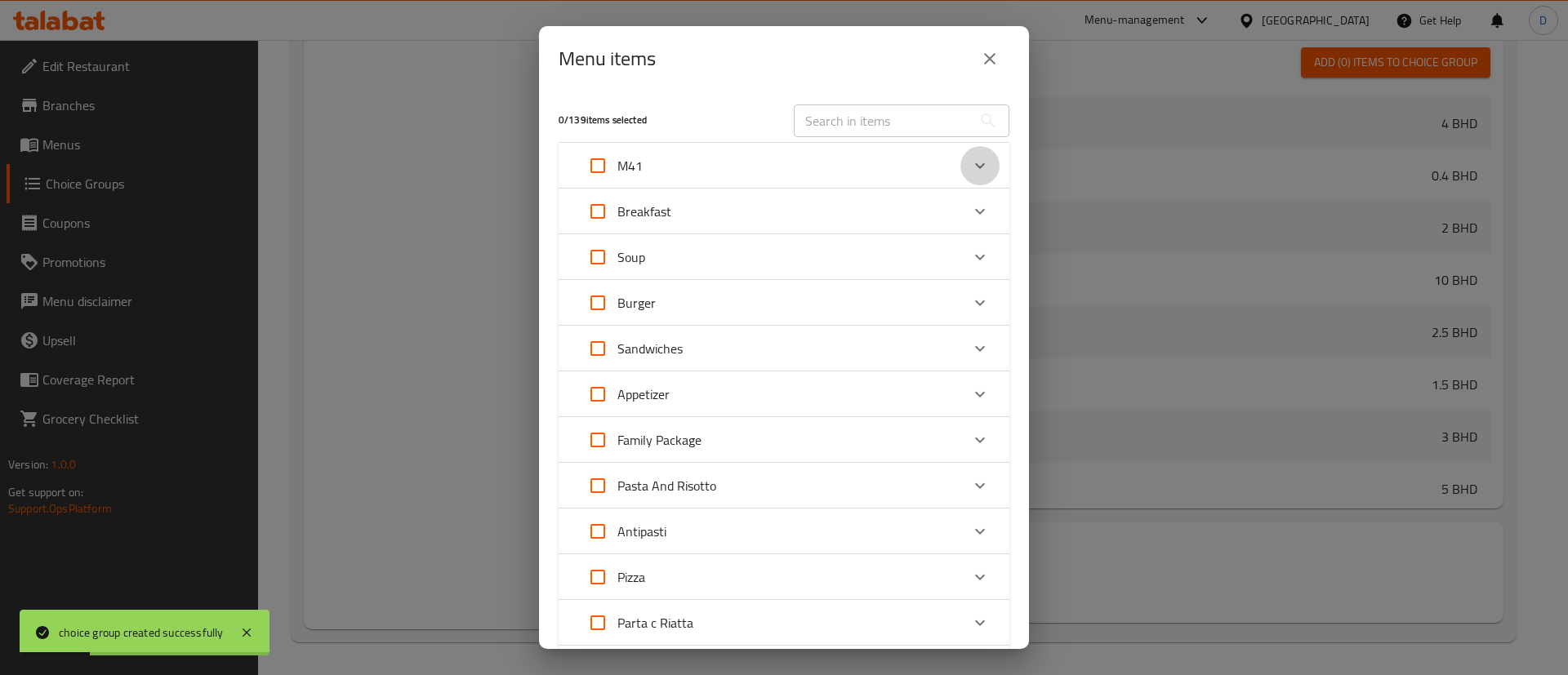
click at [970, 166] on icon "Expand" at bounding box center [980, 165] width 20 height 20
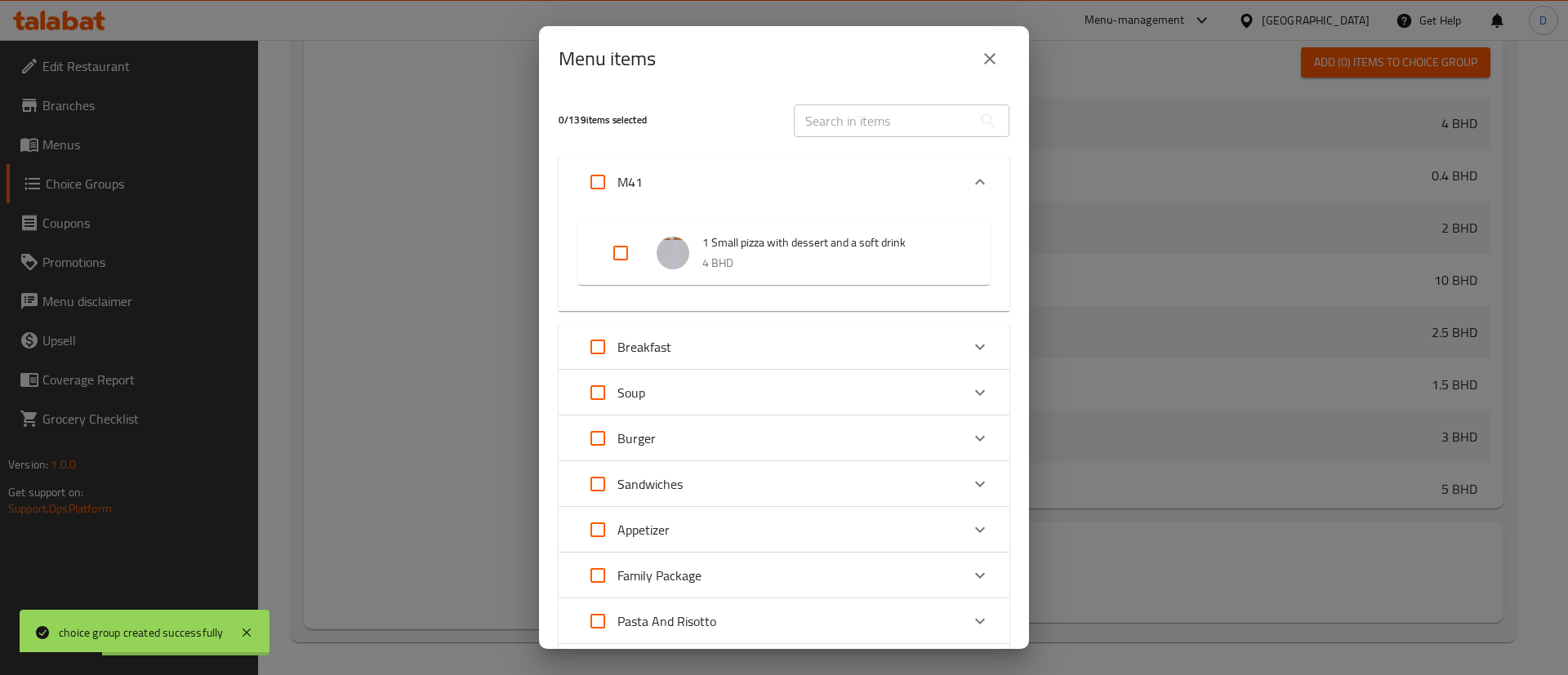
click at [618, 250] on input "Expand" at bounding box center [621, 253] width 40 height 40
checkbox input "true"
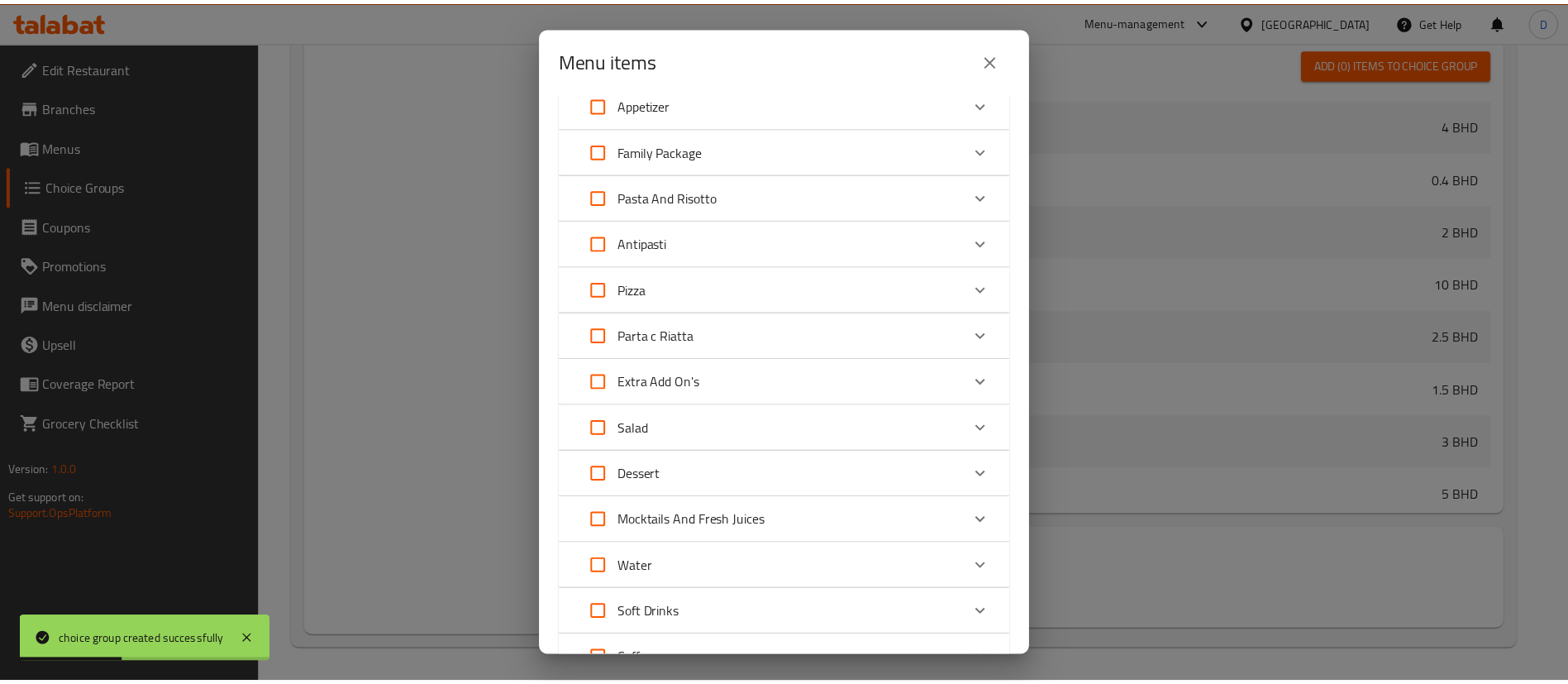
scroll to position [620, 0]
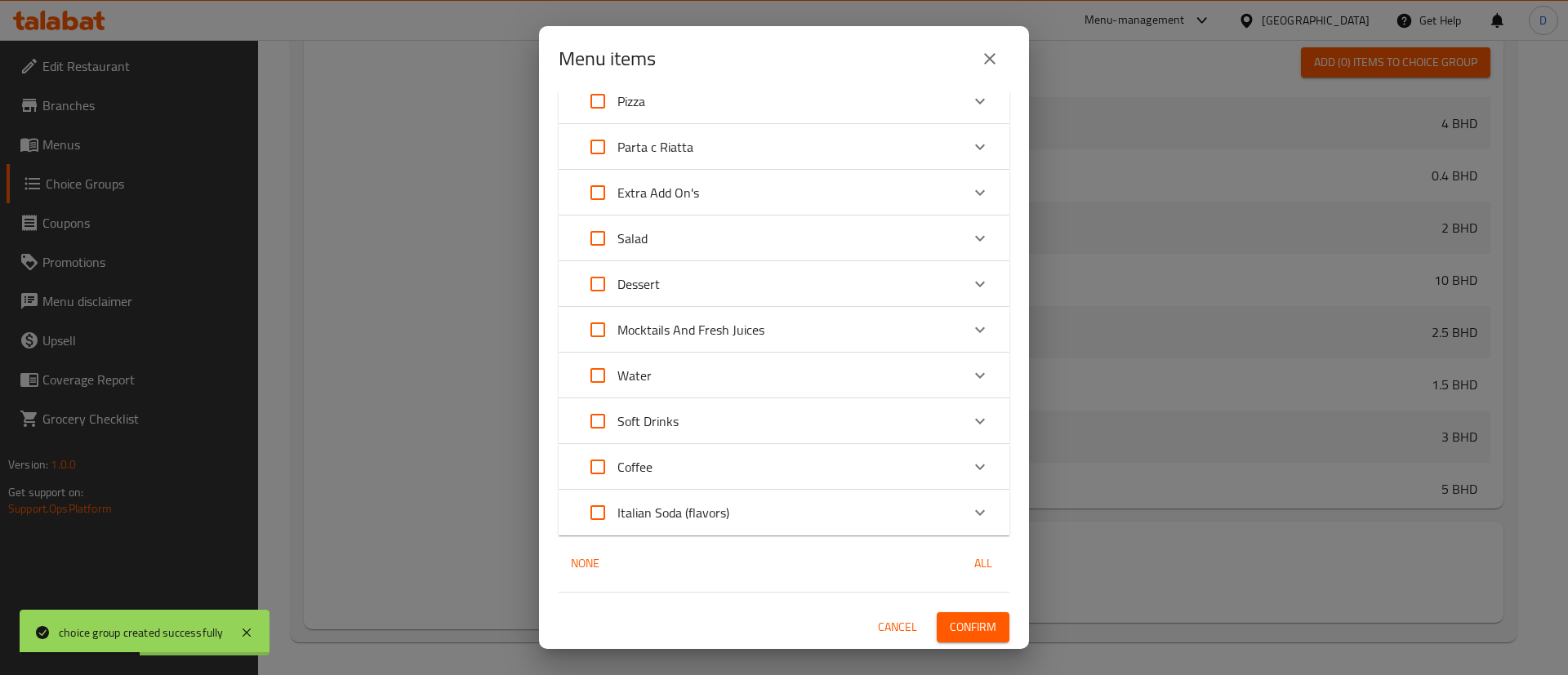
drag, startPoint x: 968, startPoint y: 608, endPoint x: 970, endPoint y: 618, distance: 10.2
click at [969, 615] on div "1 / 139 items selected ​ M41 1 Small pizza with dessert and a soft drink 4 BHD …" at bounding box center [784, 370] width 490 height 558
click at [971, 620] on span "Confirm" at bounding box center [973, 628] width 46 height 21
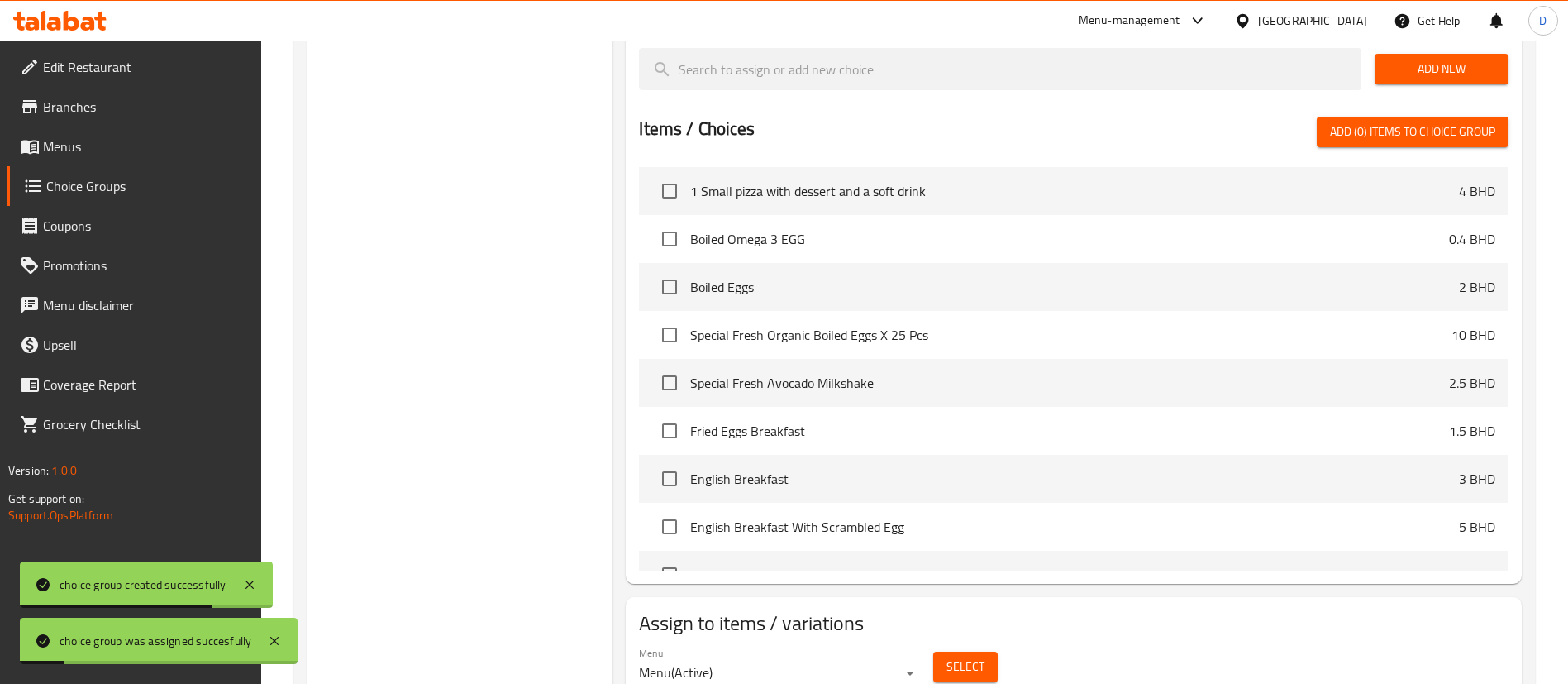
scroll to position [122, 0]
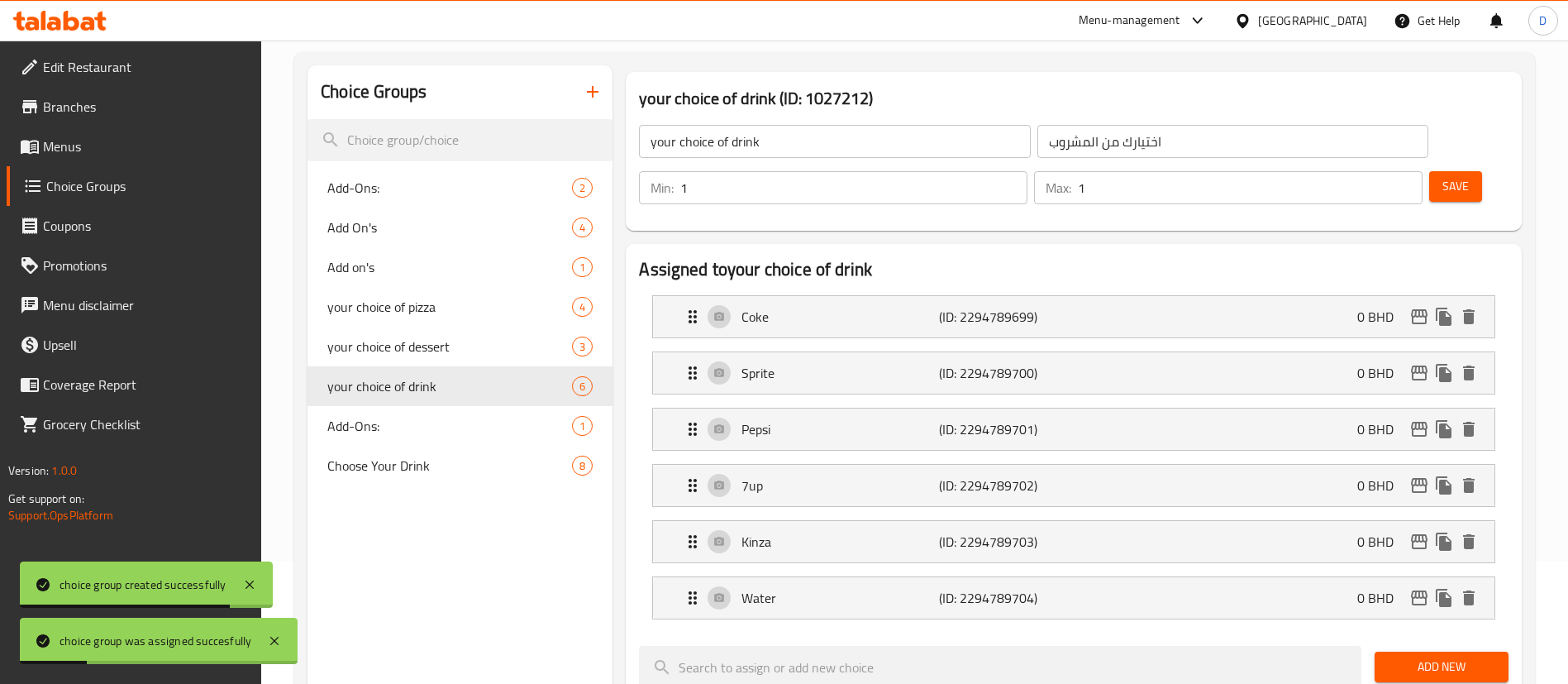
click at [83, 147] on span "Menus" at bounding box center [145, 146] width 206 height 20
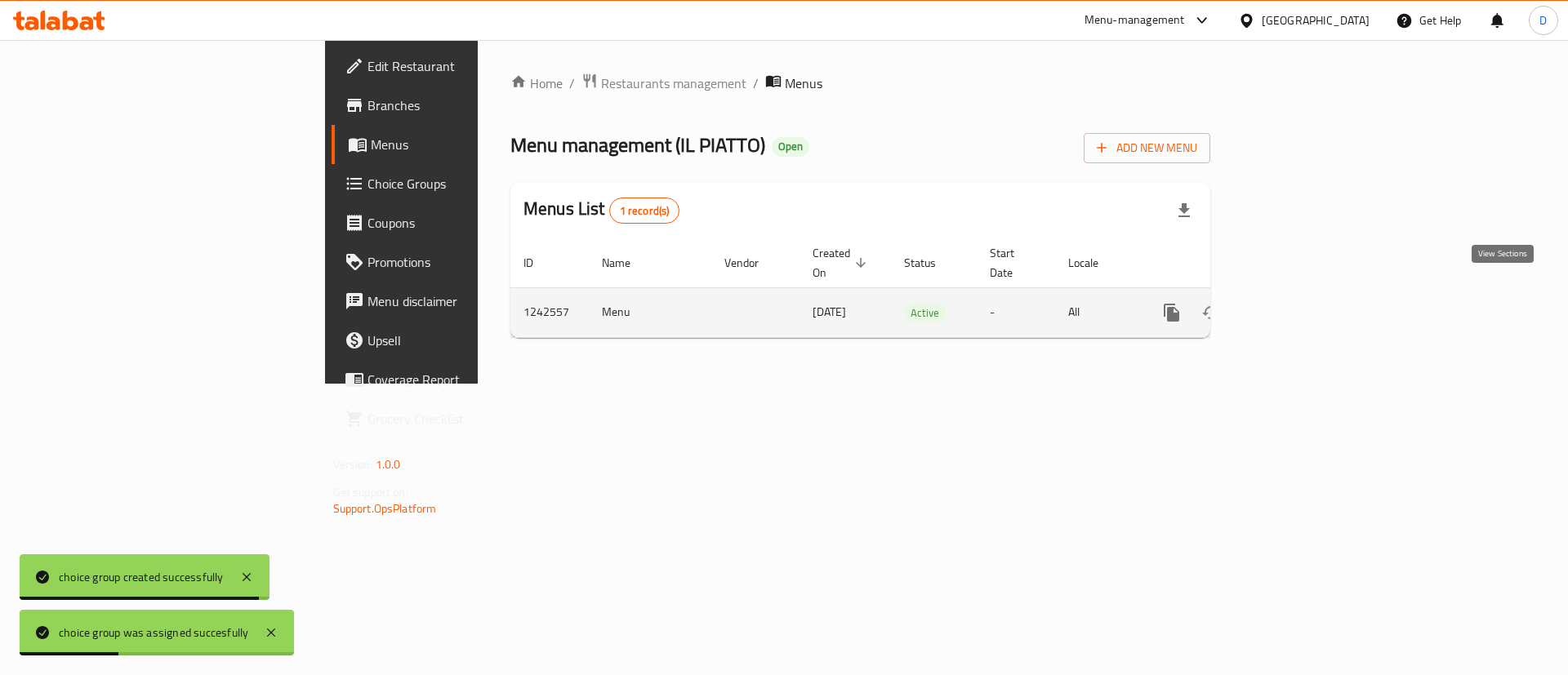
click at [1297, 305] on icon "enhanced table" at bounding box center [1290, 312] width 15 height 15
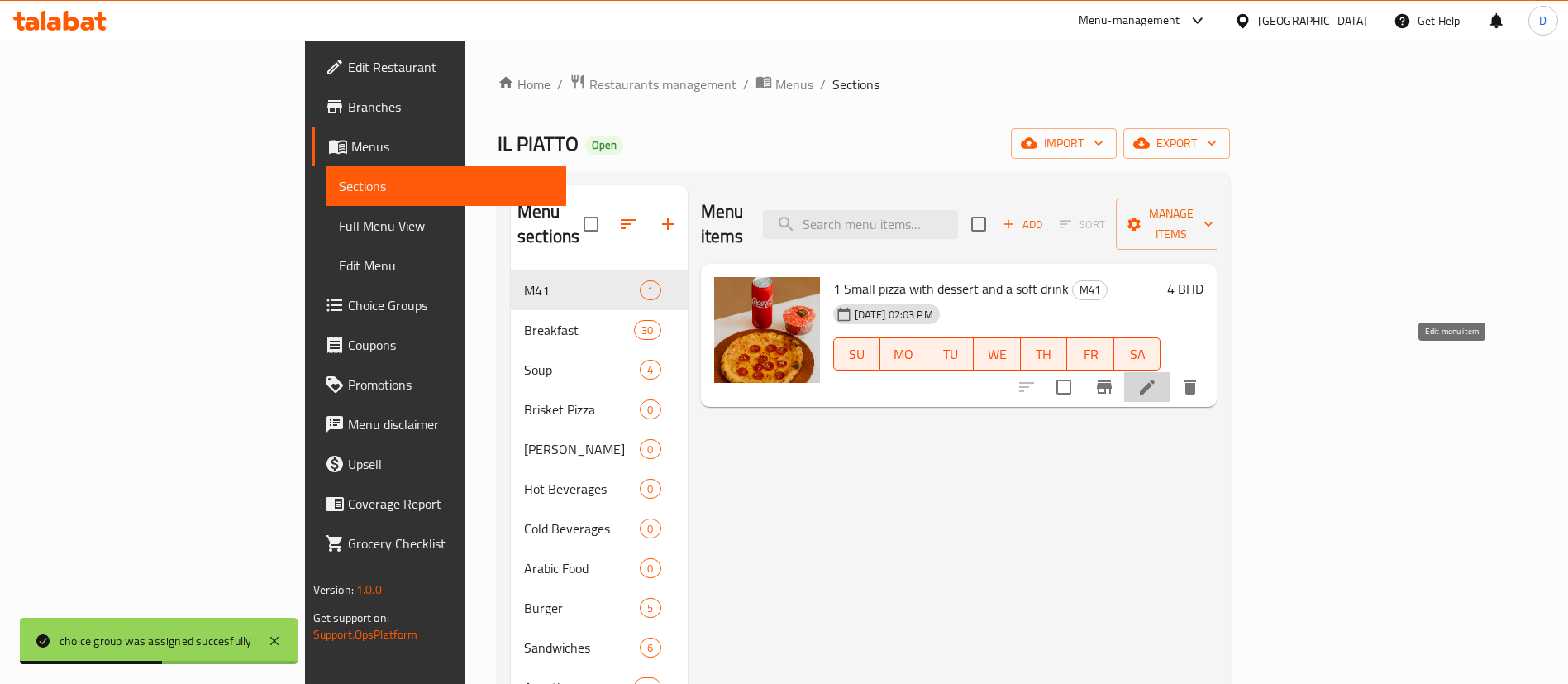
click at [1158, 377] on icon at bounding box center [1147, 386] width 20 height 20
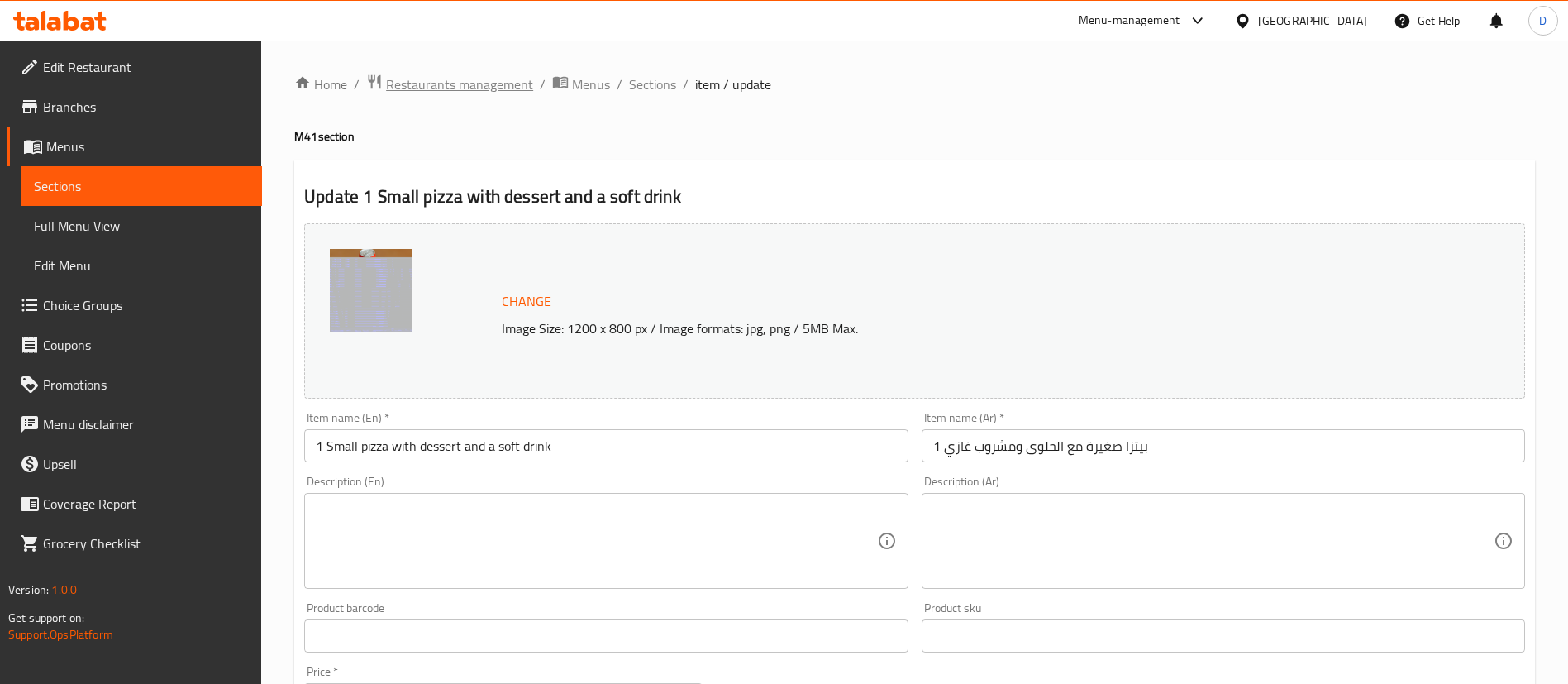
click at [455, 83] on span "Restaurants management" at bounding box center [460, 84] width 147 height 20
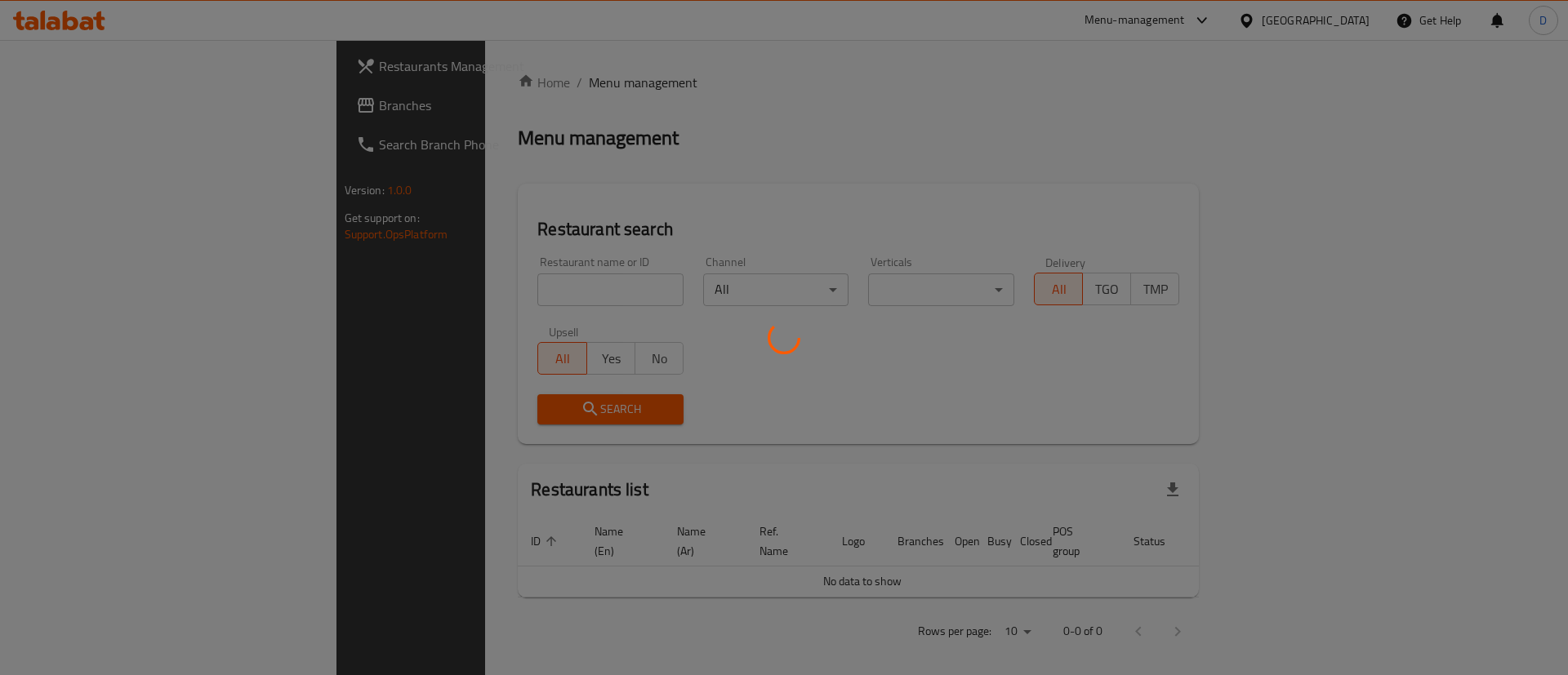
click at [487, 295] on div at bounding box center [784, 337] width 1568 height 675
click at [476, 287] on div at bounding box center [784, 337] width 1568 height 675
click at [485, 283] on div at bounding box center [784, 337] width 1568 height 675
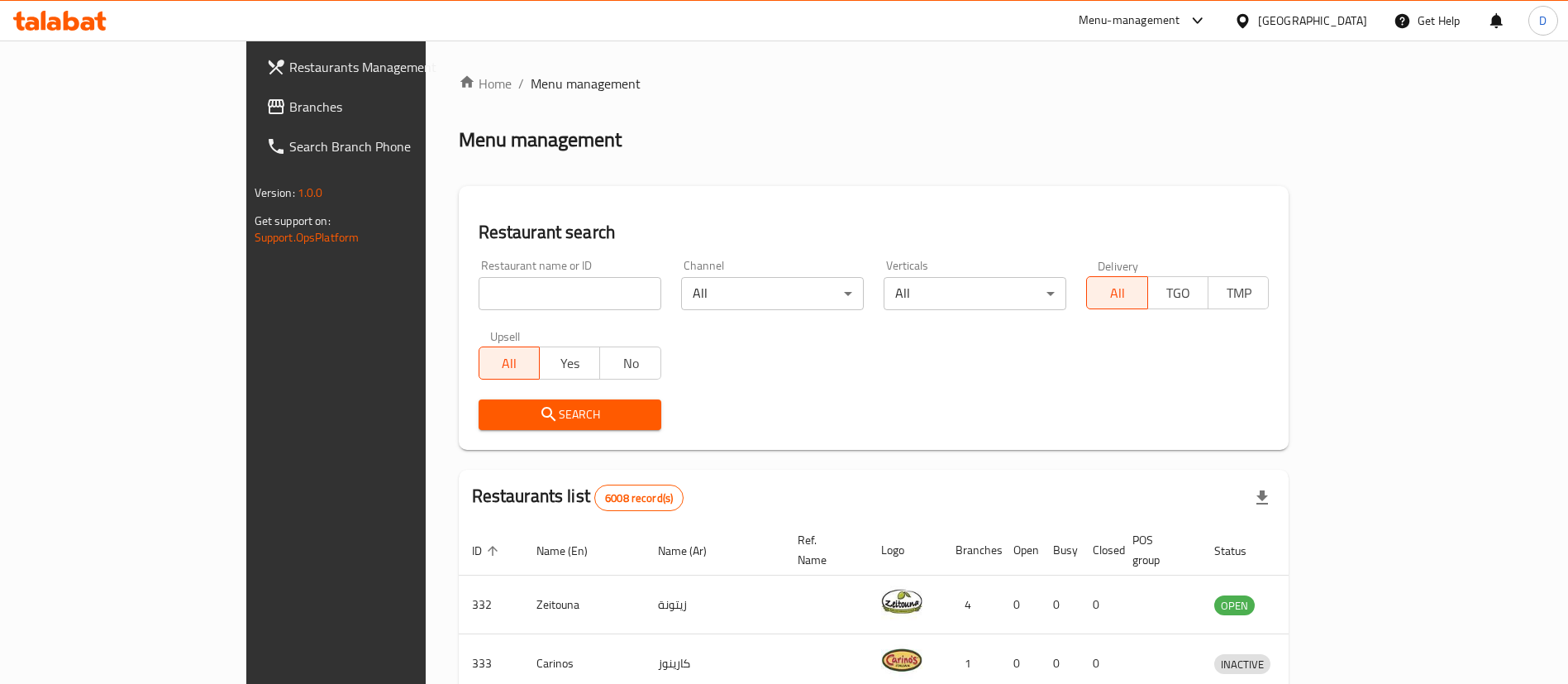
click at [490, 287] on input "search" at bounding box center [570, 294] width 183 height 33
type input "lofty"
click button "Search" at bounding box center [570, 415] width 183 height 31
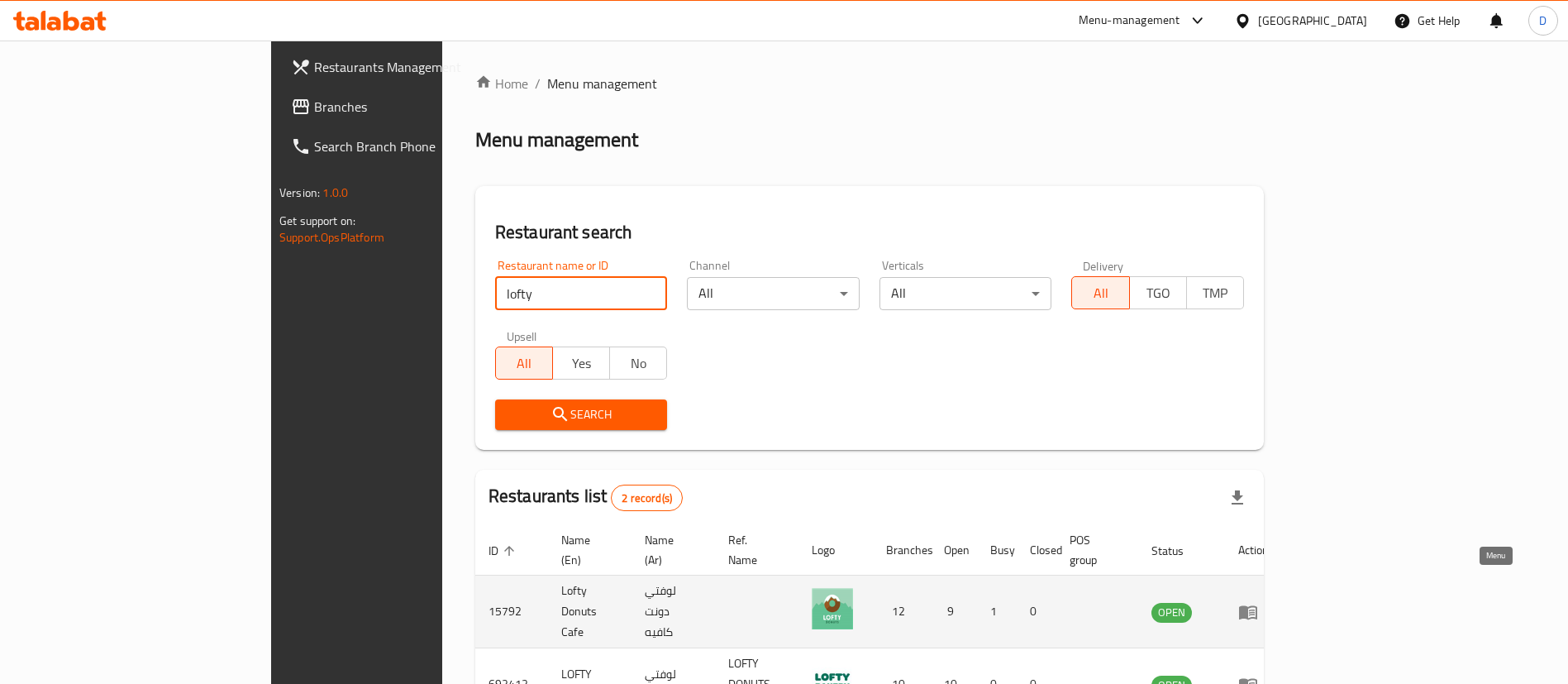
click at [1258, 603] on icon "enhanced table" at bounding box center [1248, 612] width 20 height 20
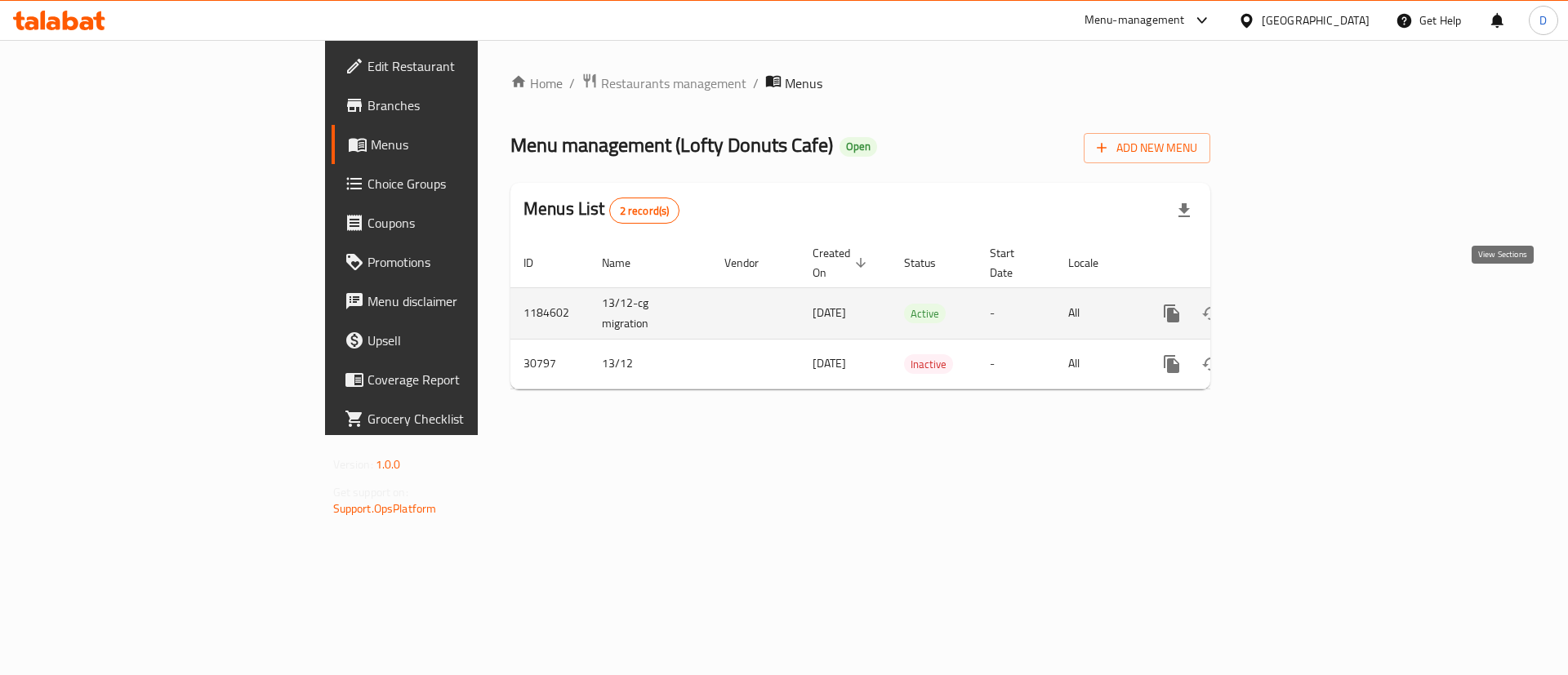
click at [1300, 304] on icon "enhanced table" at bounding box center [1289, 313] width 20 height 20
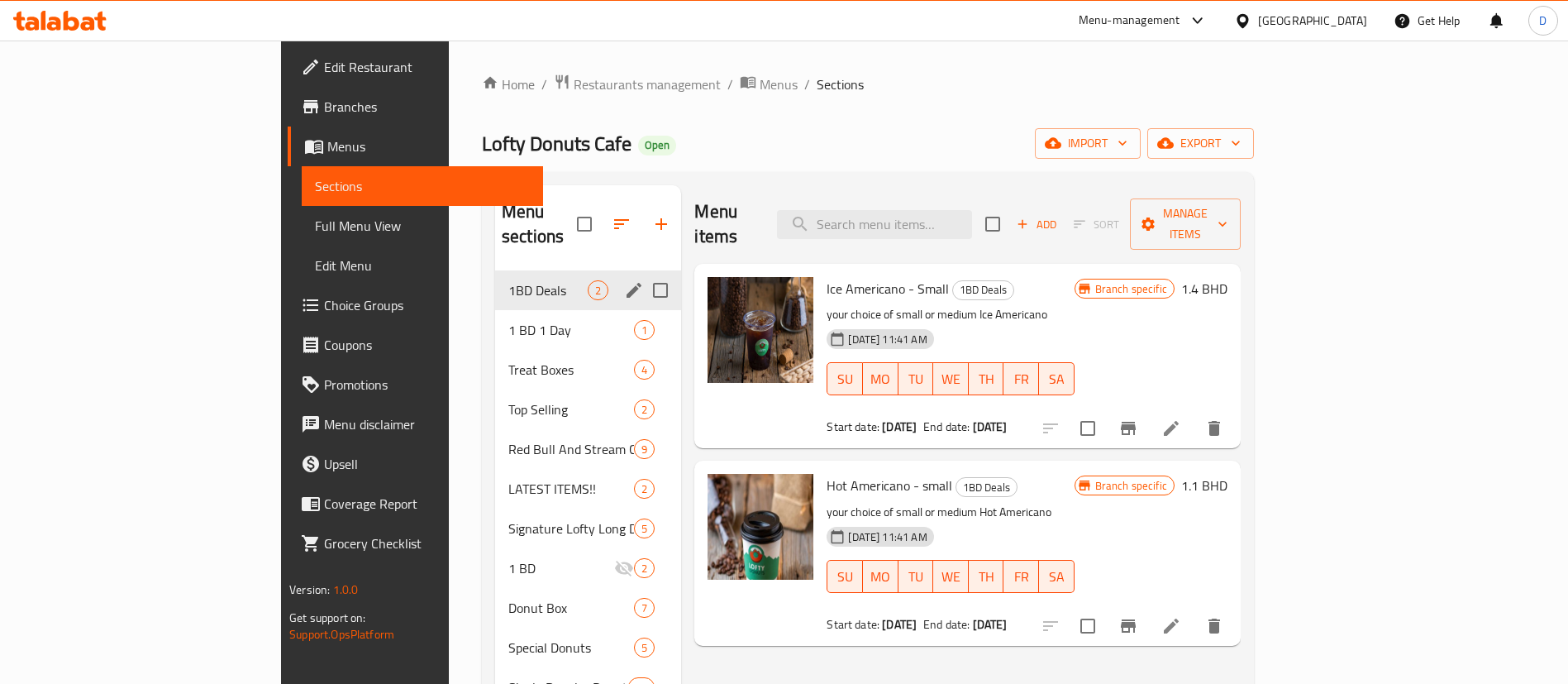
click at [643, 273] on input "Menu sections" at bounding box center [661, 290] width 34 height 34
checkbox input "true"
click at [643, 313] on input "Menu sections" at bounding box center [661, 330] width 34 height 34
checkbox input "true"
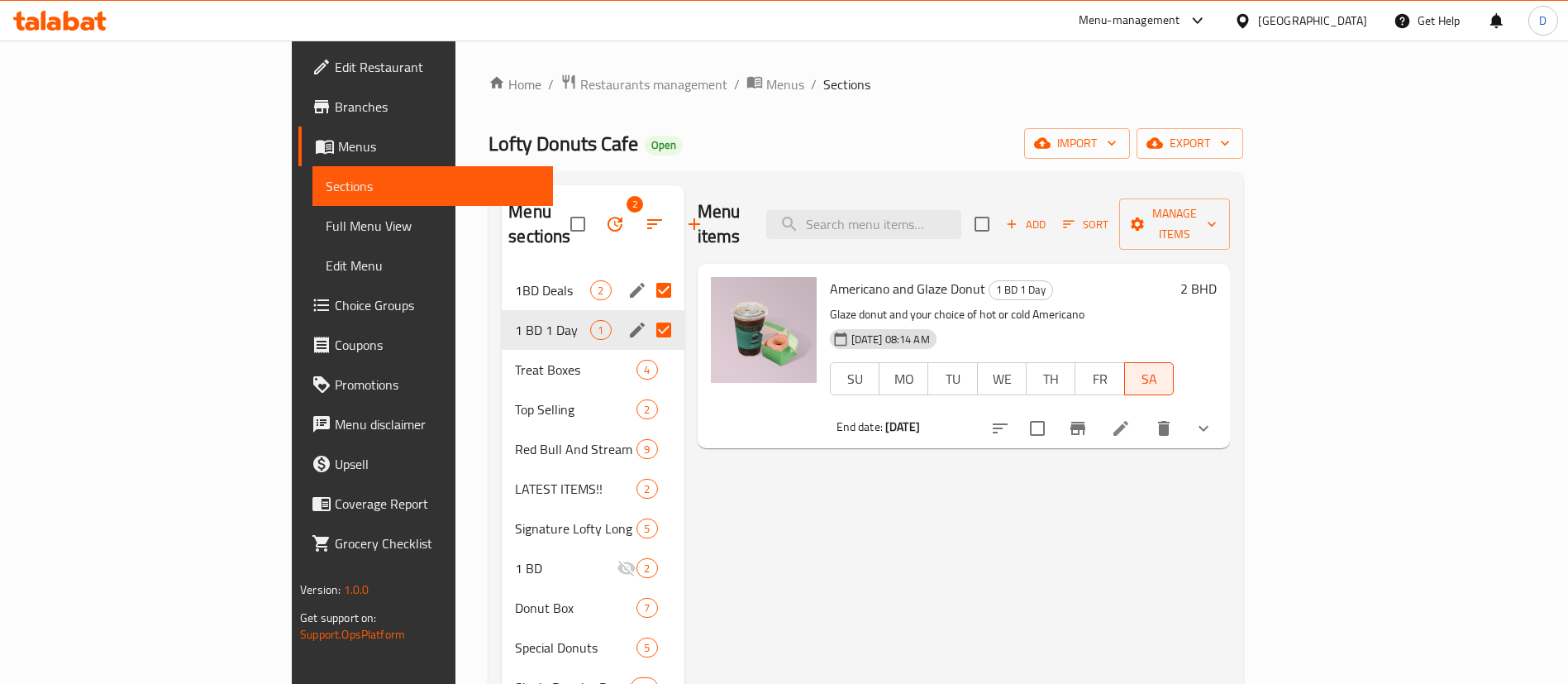
click at [608, 217] on icon "button" at bounding box center [616, 225] width 15 height 15
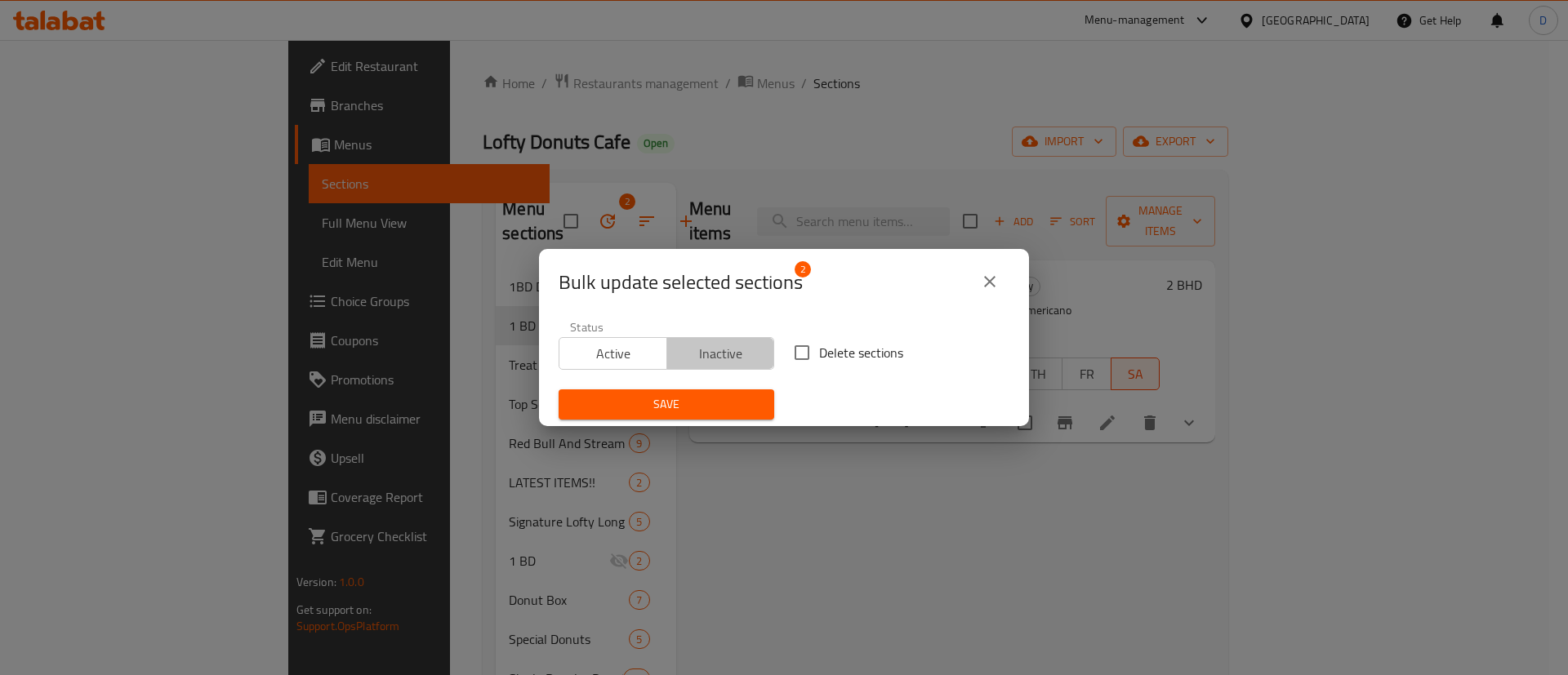
click at [725, 359] on span "Inactive" at bounding box center [721, 353] width 94 height 24
click at [720, 397] on span "Save" at bounding box center [666, 405] width 190 height 21
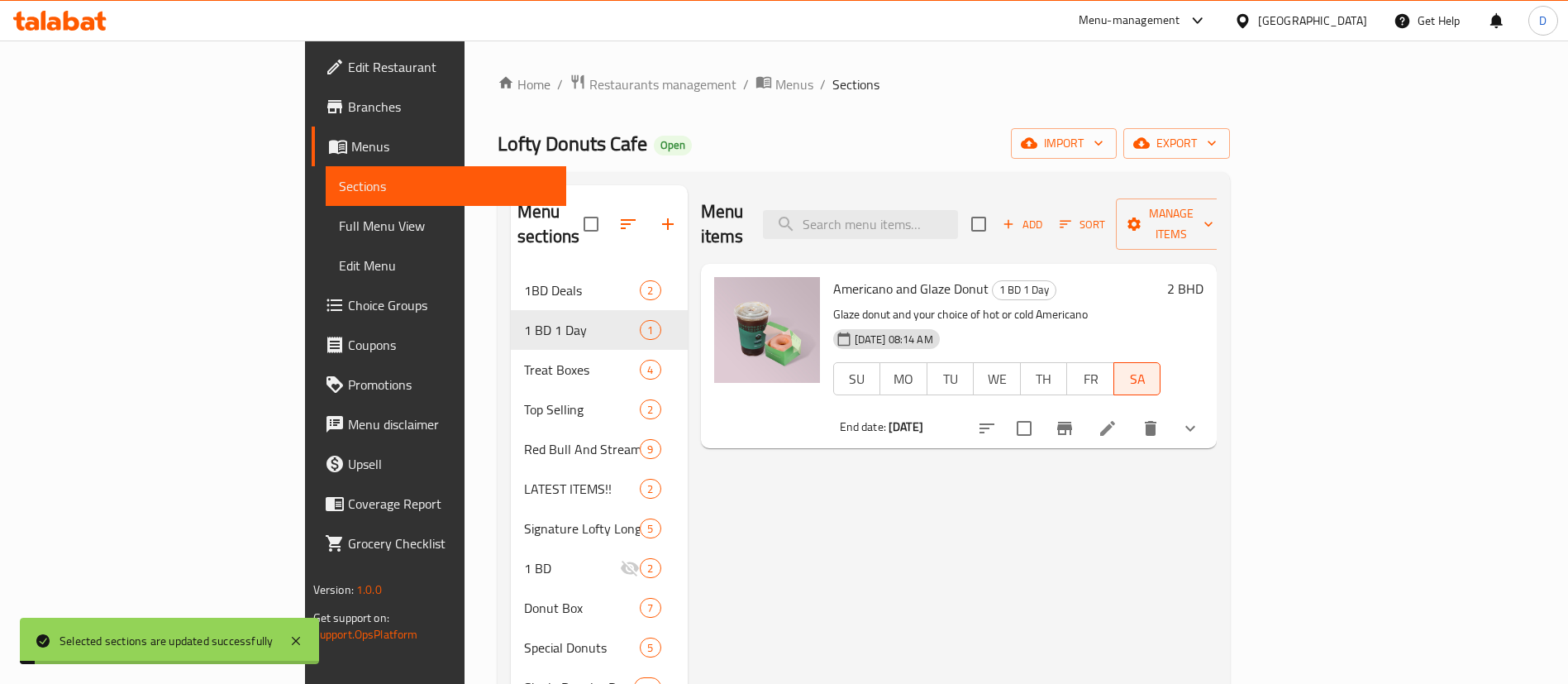
click at [675, 114] on div "Home / Restaurants management / Menus / Sections Lofty Donuts Cafe Open import …" at bounding box center [864, 599] width 732 height 1050
click at [553, 170] on div "Home / Restaurants management / Menus / Sections Lofty Donuts Cafe Open import …" at bounding box center [864, 599] width 732 height 1050
click at [658, 215] on icon "button" at bounding box center [667, 224] width 20 height 20
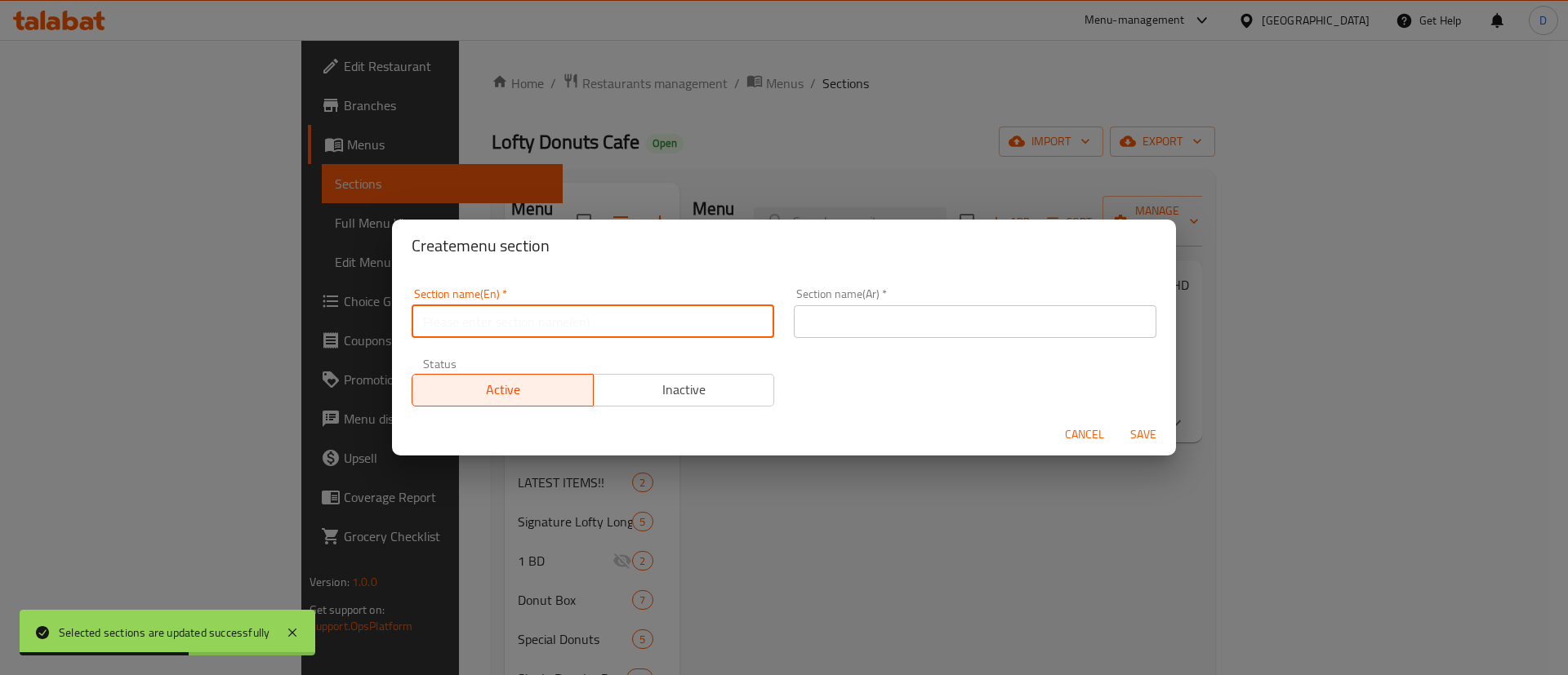
click at [596, 324] on input "text" at bounding box center [593, 321] width 363 height 33
type input "M41"
click at [852, 321] on input "text" at bounding box center [976, 321] width 363 height 33
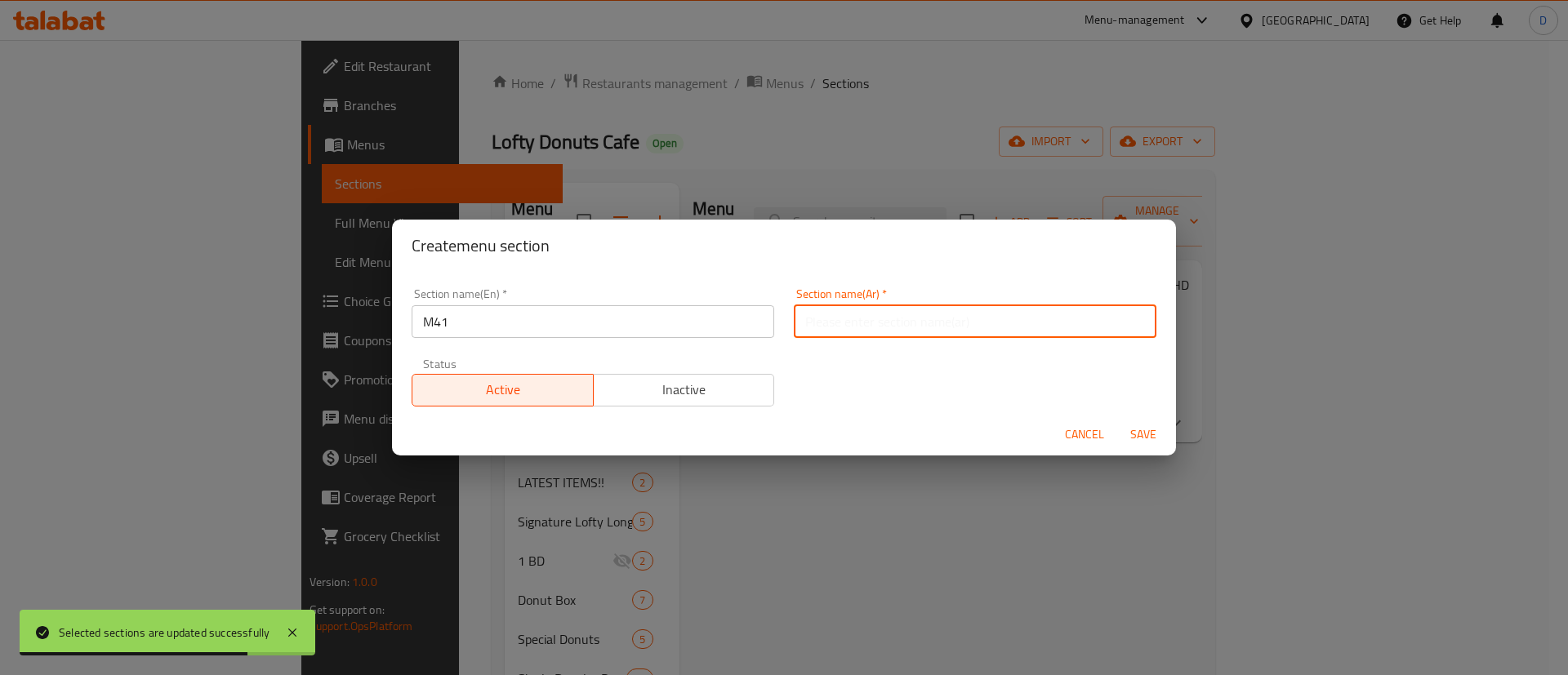
type input "وجبة لشخص واحد"
click at [1138, 425] on button "Save" at bounding box center [1143, 434] width 52 height 30
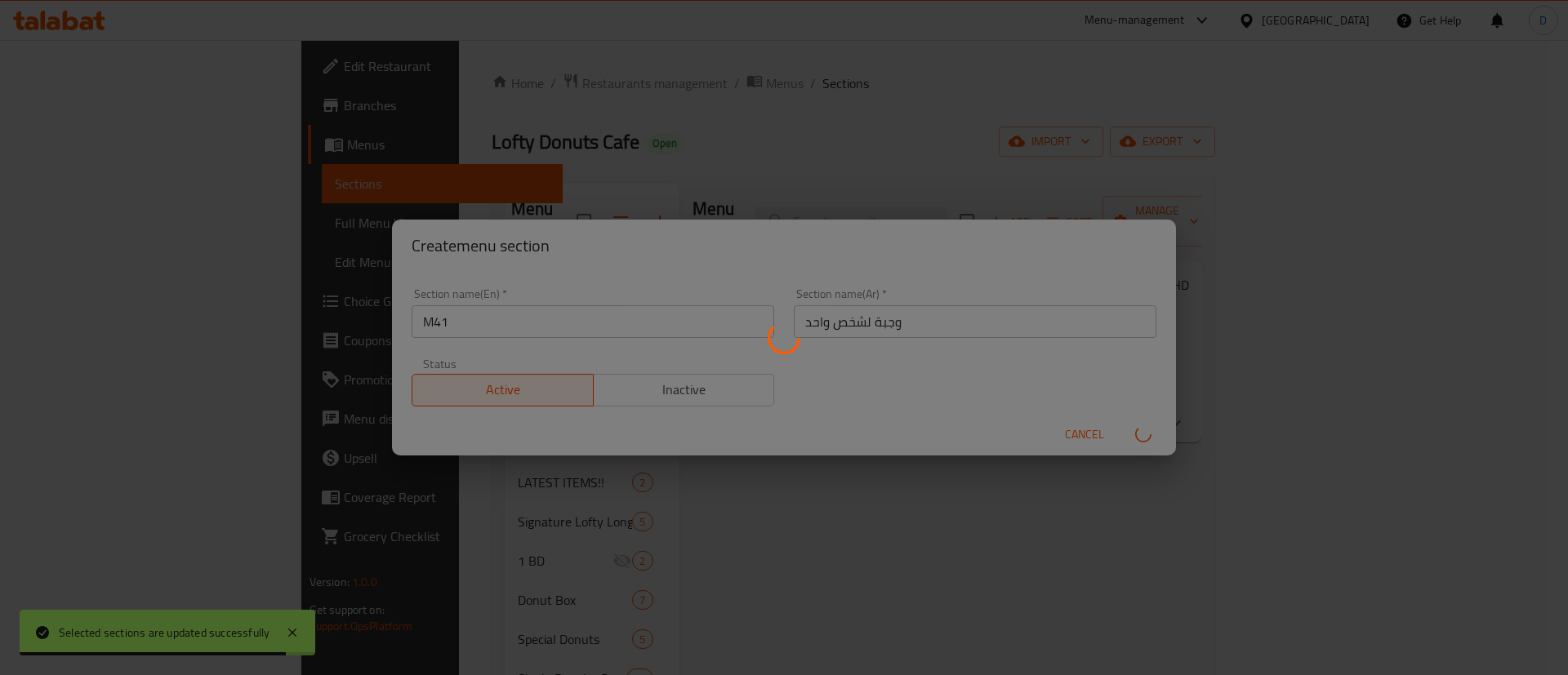
click at [827, 142] on div at bounding box center [784, 337] width 1568 height 675
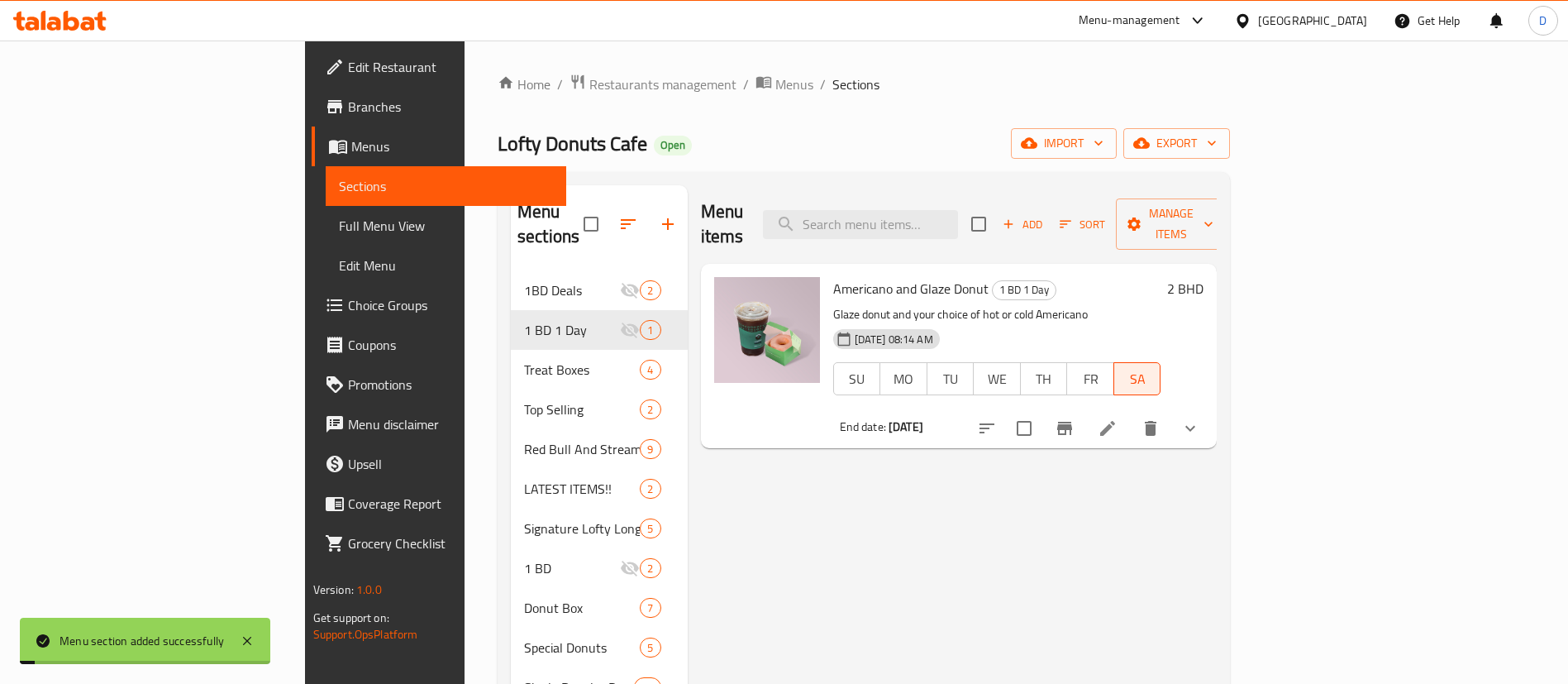
click at [551, 162] on div "Home / Restaurants management / Menus / Sections Lofty Donuts Cafe Open import …" at bounding box center [864, 599] width 732 height 1050
click at [568, 158] on div "Lofty Donuts Cafe Open import export" at bounding box center [864, 143] width 732 height 31
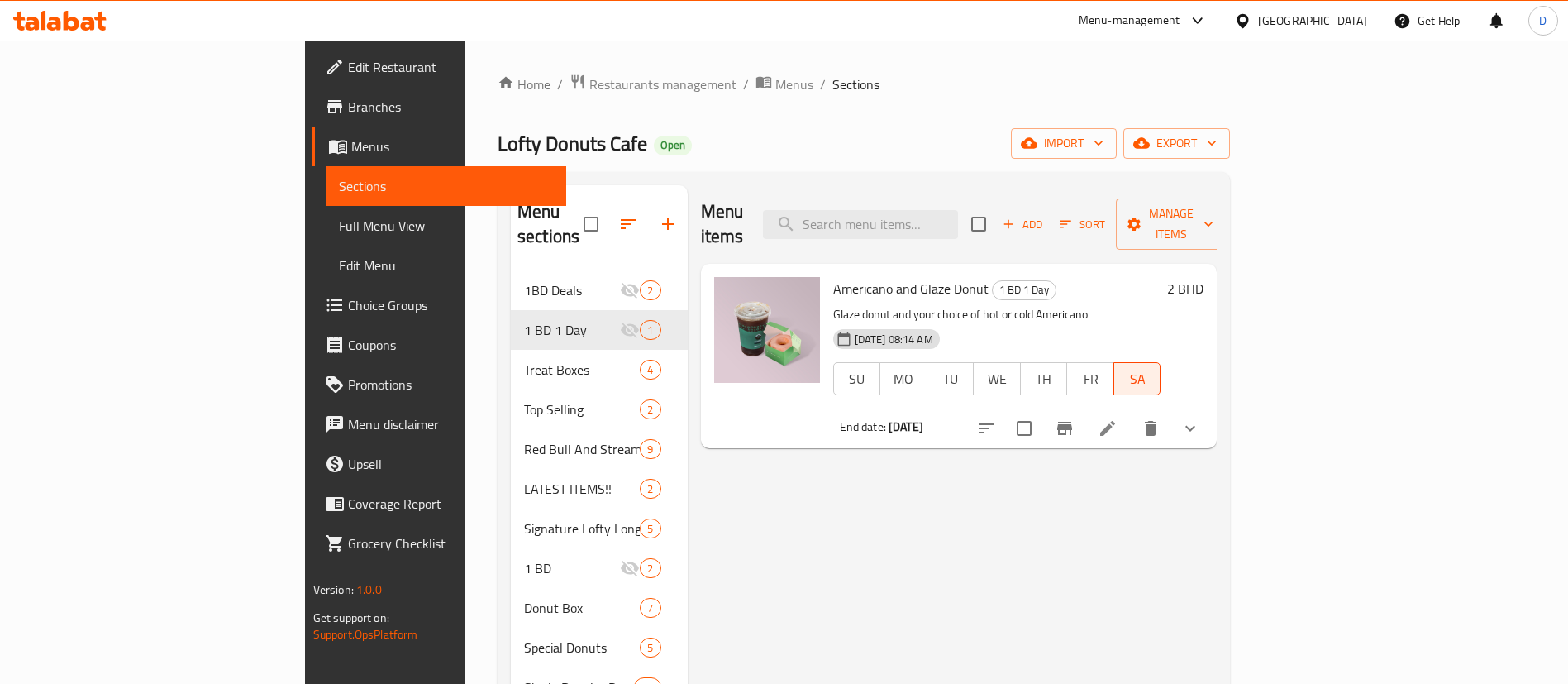
click at [617, 165] on div "Home / Restaurants management / Menus / Sections Lofty Donuts Cafe Open import …" at bounding box center [864, 599] width 732 height 1050
click at [619, 214] on icon "button" at bounding box center [628, 224] width 20 height 20
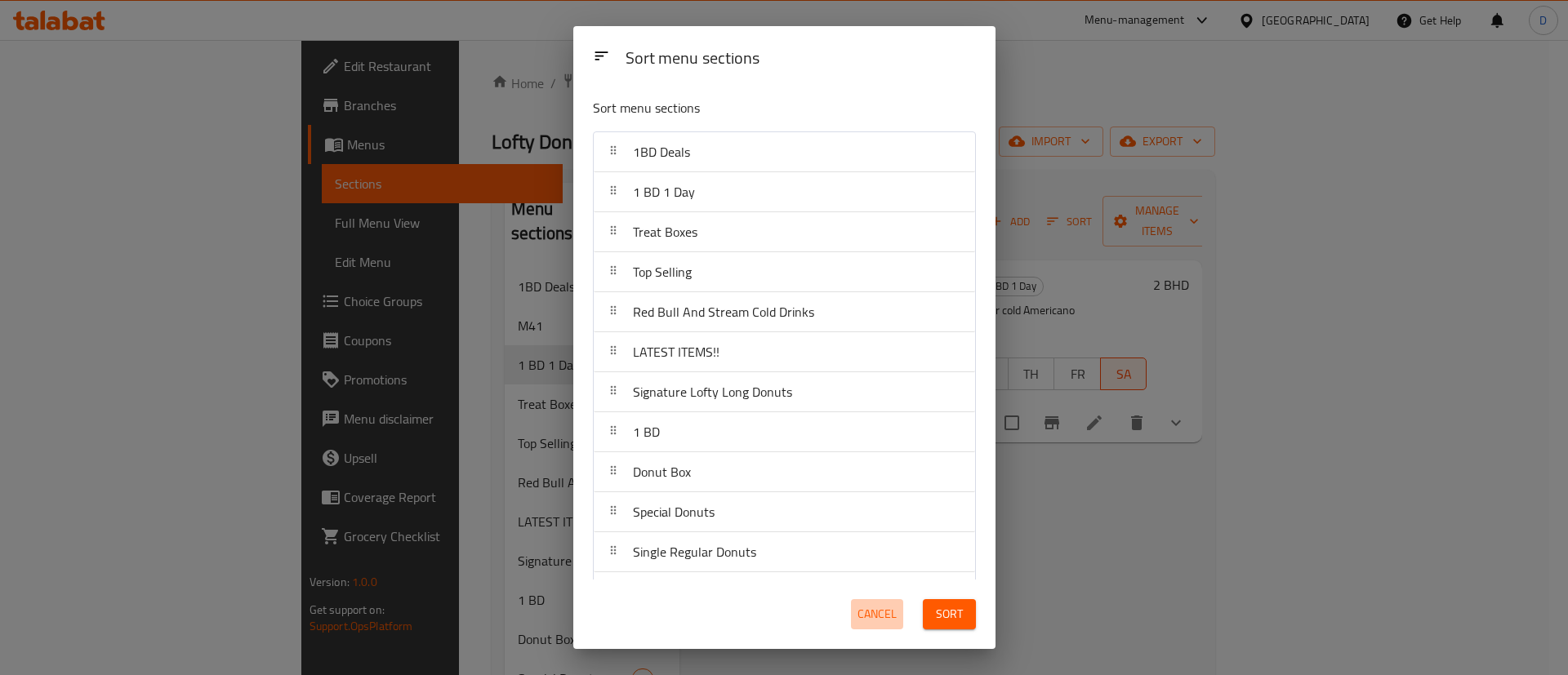
click at [872, 607] on span "Cancel" at bounding box center [878, 615] width 40 height 21
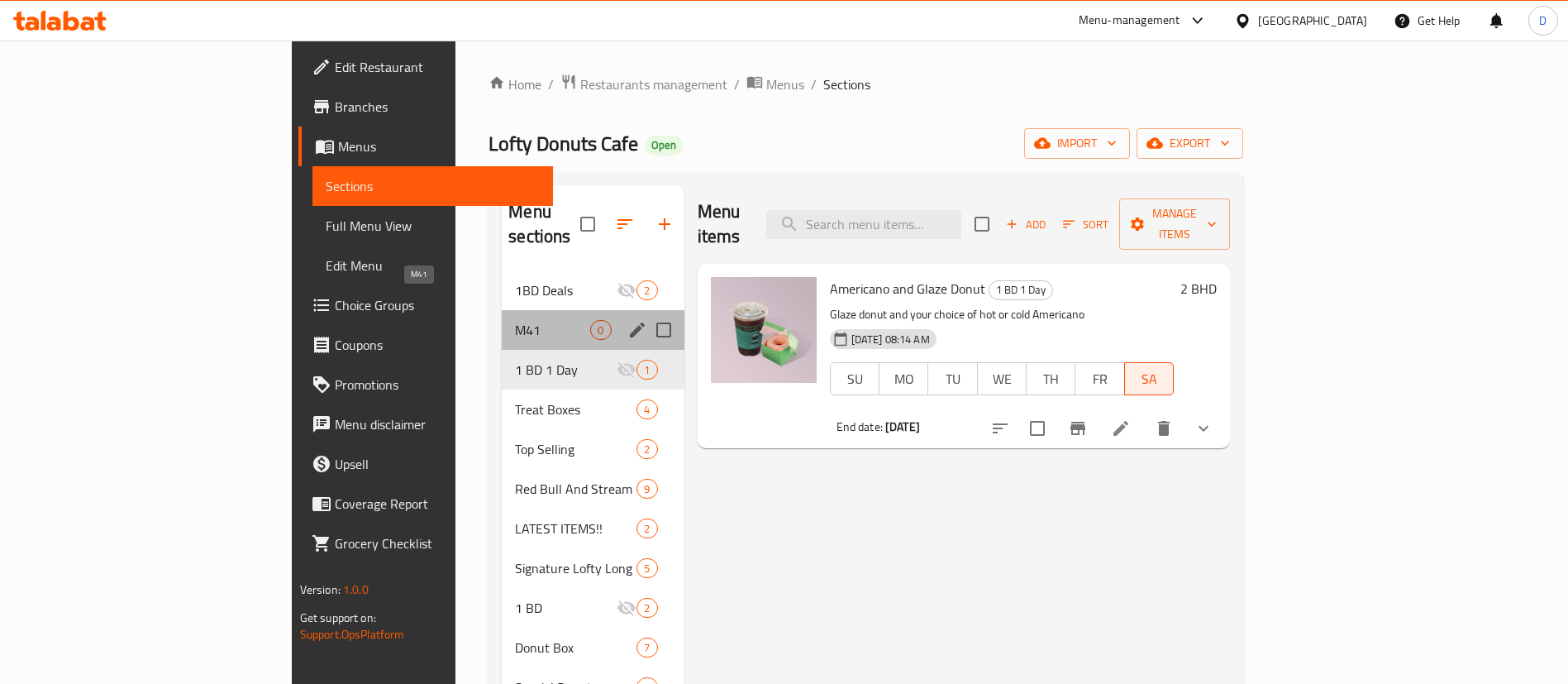
click at [515, 320] on span "M41" at bounding box center [553, 330] width 76 height 20
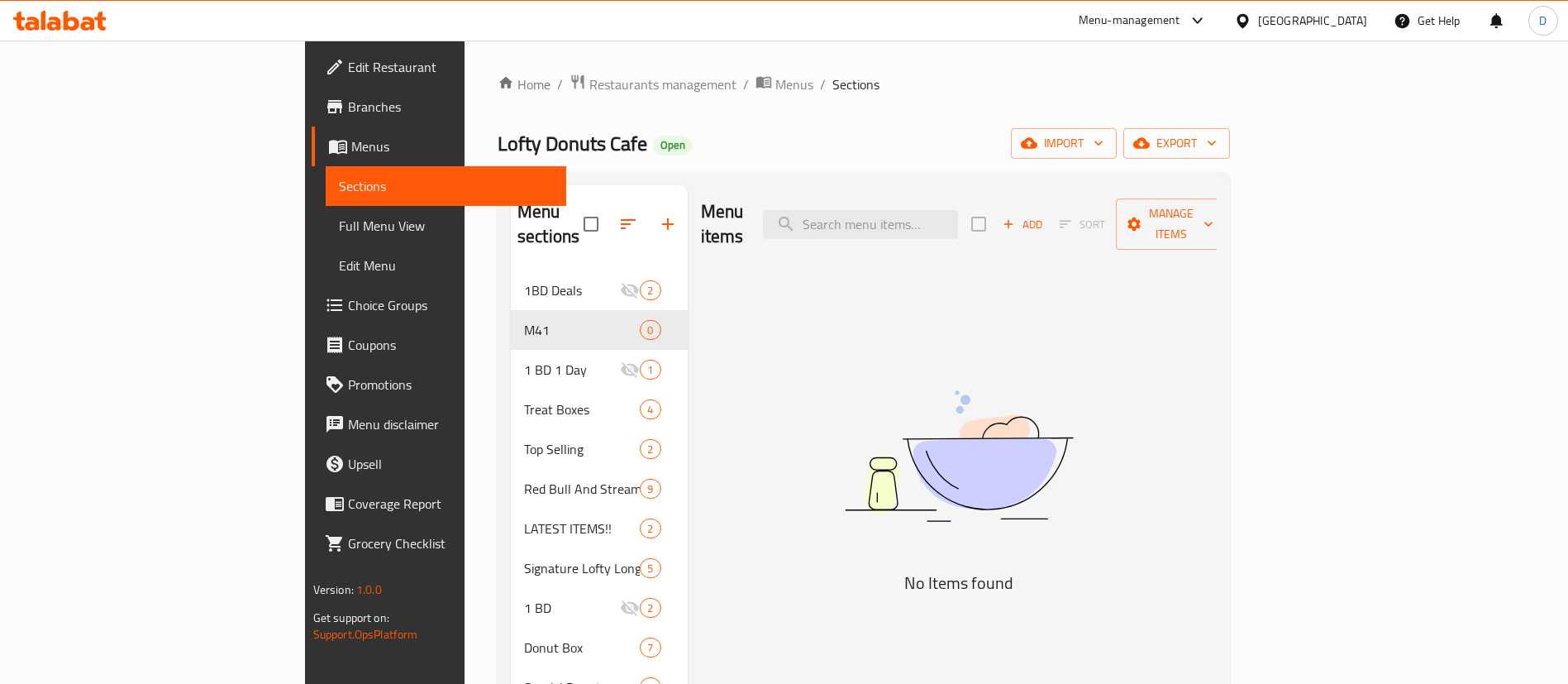
click at [1049, 213] on button "Add" at bounding box center [1022, 224] width 53 height 26
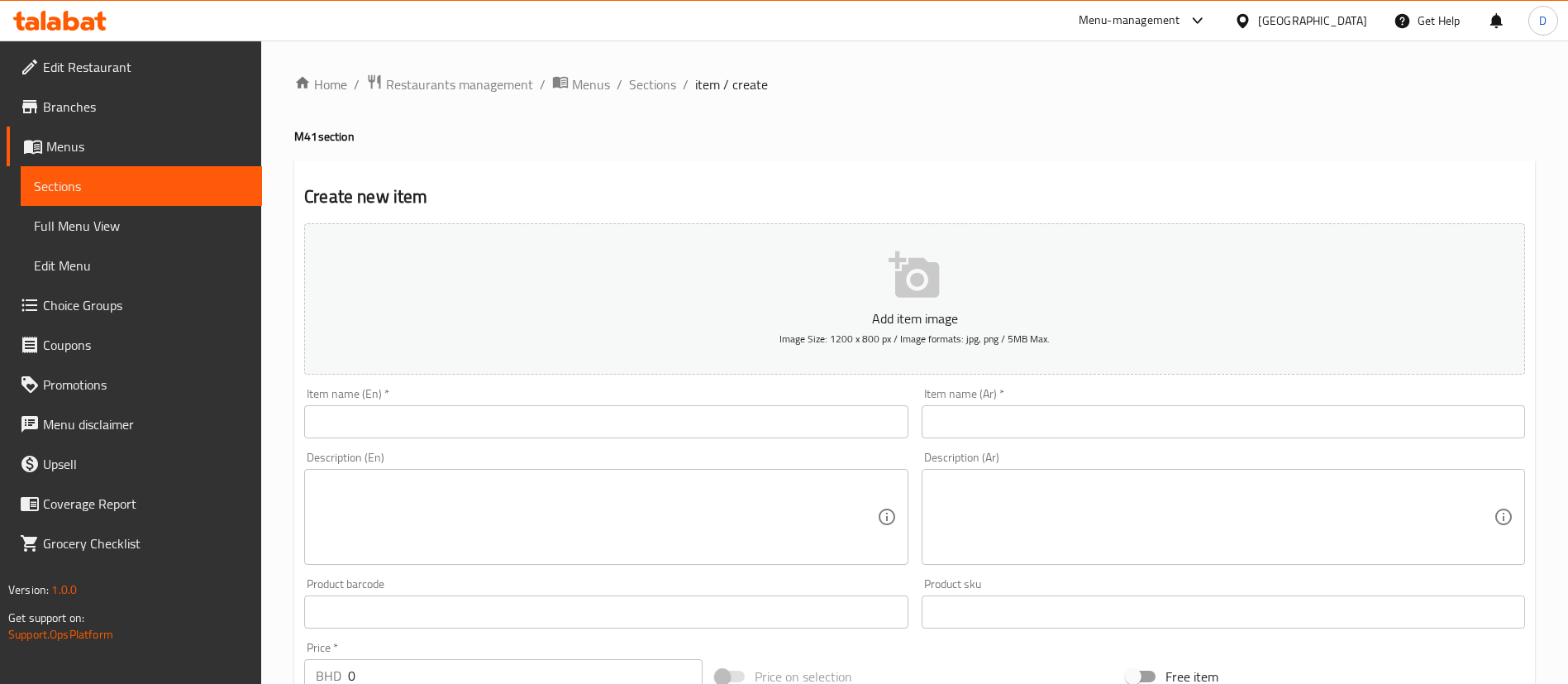
click at [431, 428] on input "text" at bounding box center [605, 422] width 603 height 33
paste input "Coffee + Donuts Combo"
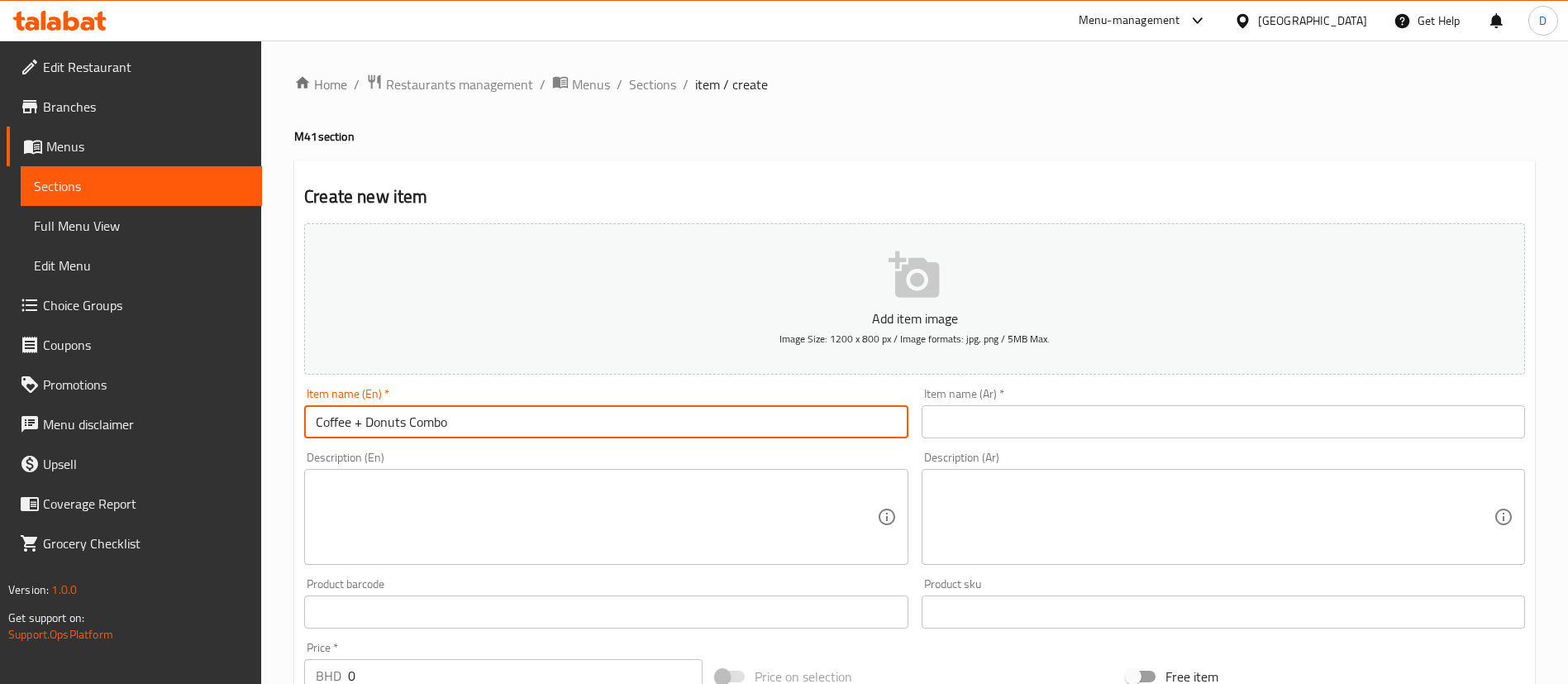
type input "Coffee + Donuts Combo"
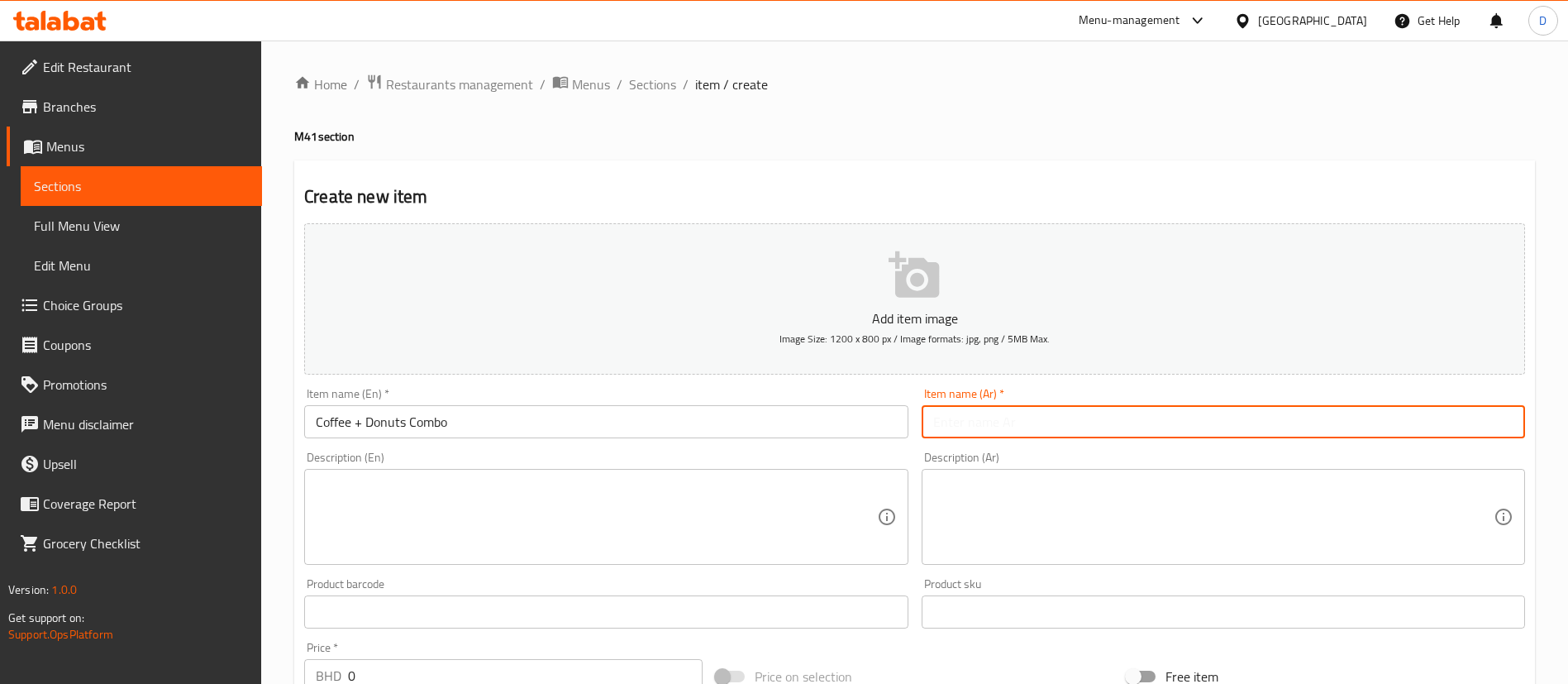
click at [963, 421] on input "text" at bounding box center [1223, 422] width 603 height 33
paste input "كومبو القهوة والكعك"
type input "كومبو القهوة والكعك"
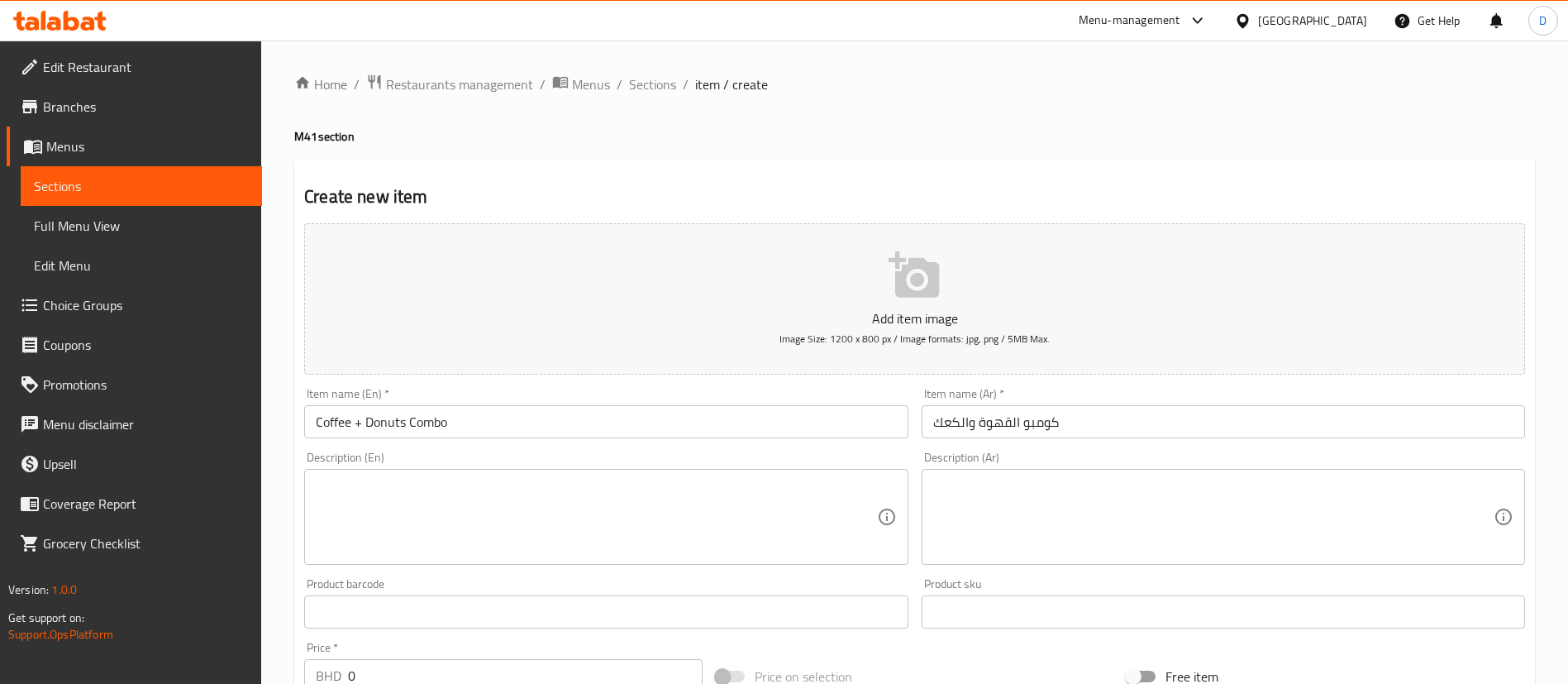
click at [877, 171] on div "Create new item Add item image Image Size: 1200 x 800 px / Image formats: jpg, …" at bounding box center [915, 642] width 1241 height 963
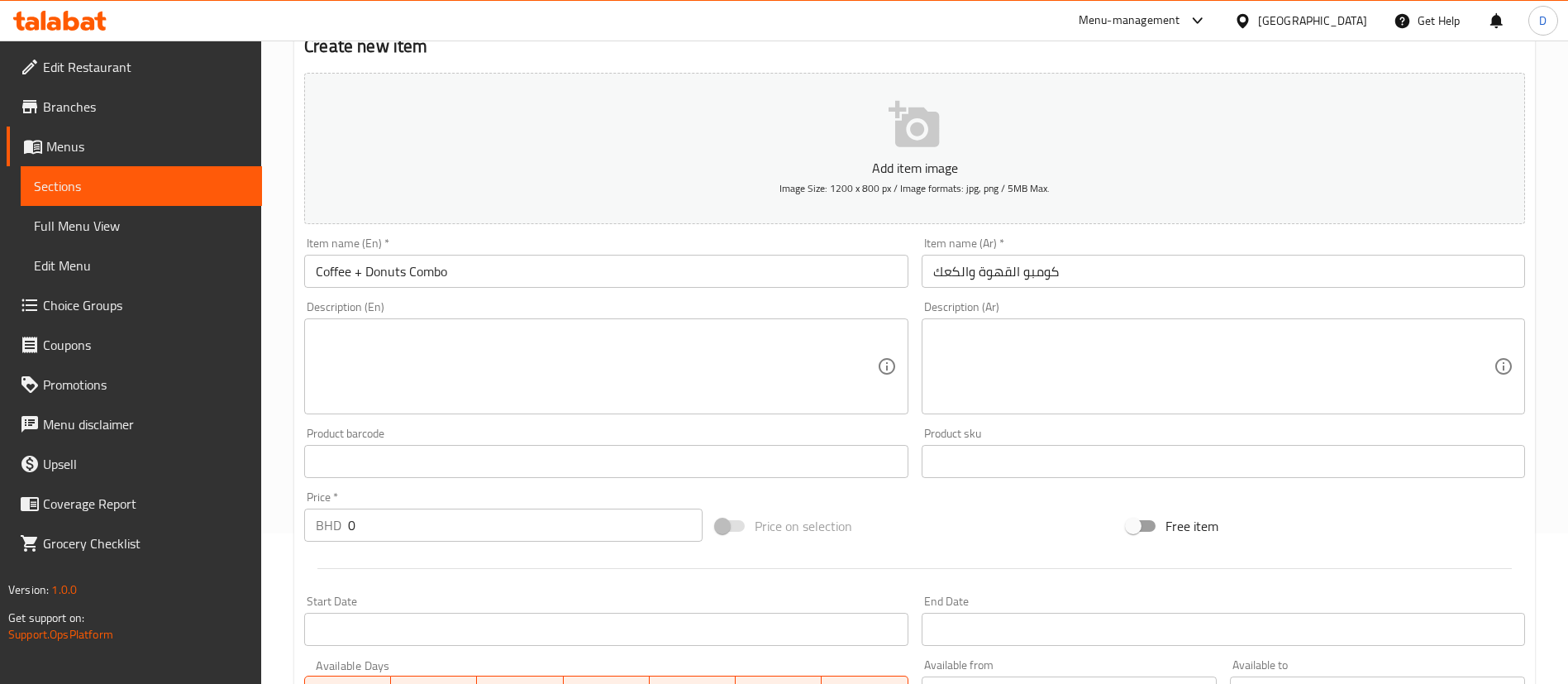
scroll to position [248, 0]
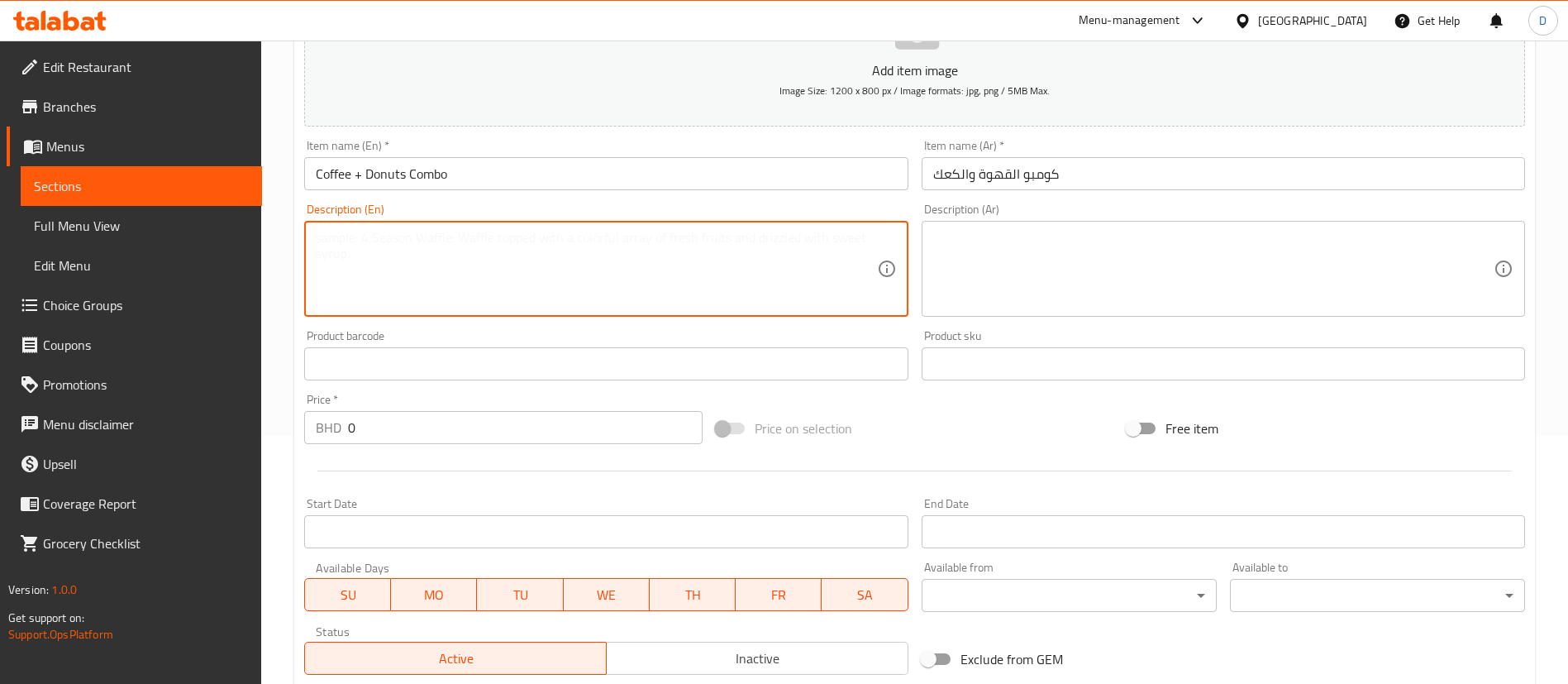
drag, startPoint x: 587, startPoint y: 284, endPoint x: 596, endPoint y: 274, distance: 13.5
click at [587, 284] on textarea at bounding box center [596, 269] width 560 height 78
paste textarea "A box of 3 glazed donuts and your choice of coffee"
type textarea "A box of 3 glazed donuts and your choice of coffee"
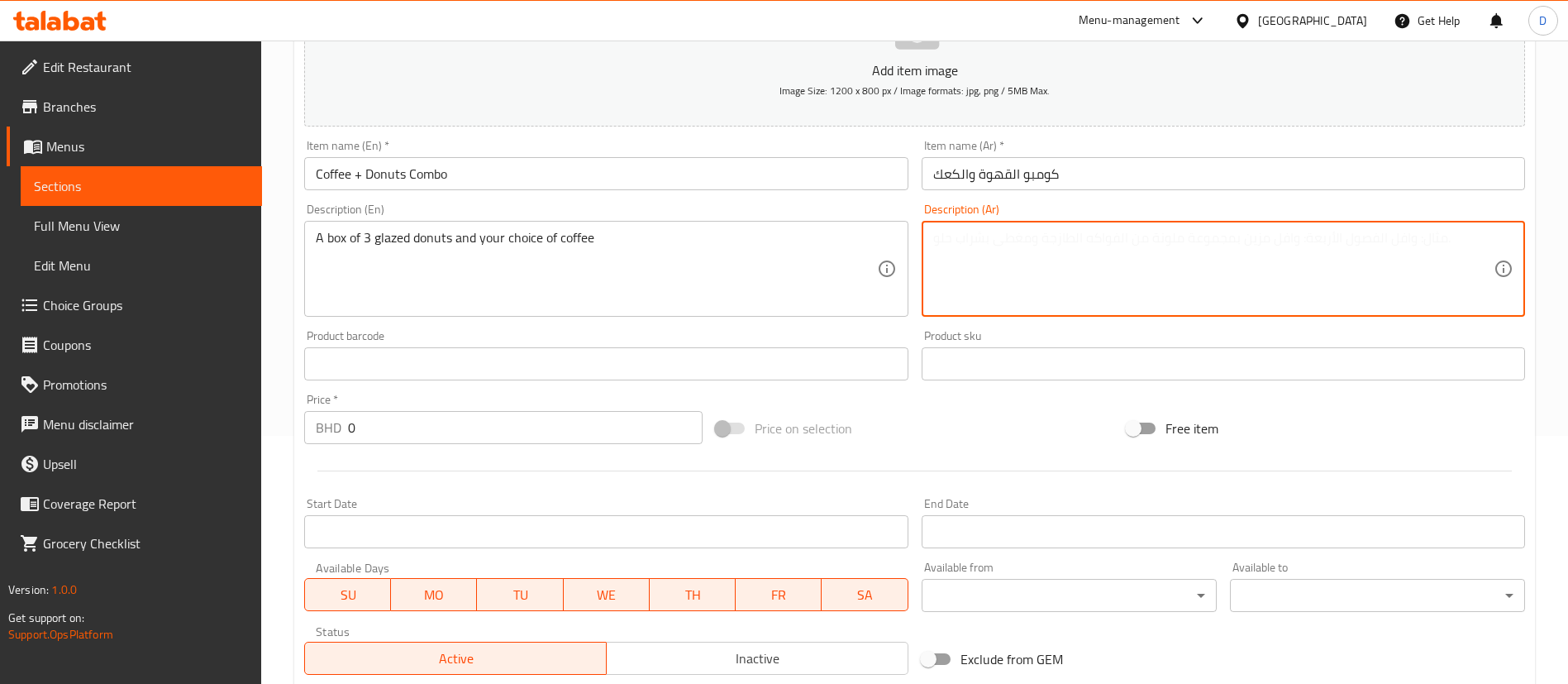
click at [1036, 285] on textarea at bounding box center [1213, 269] width 560 height 78
paste textarea "صندوق من 3 قطع دونات مزججة مع اختيارك من القهوة"
type textarea "صندوق من 3 قطع دونات مزججة مع اختيارك من القهوة"
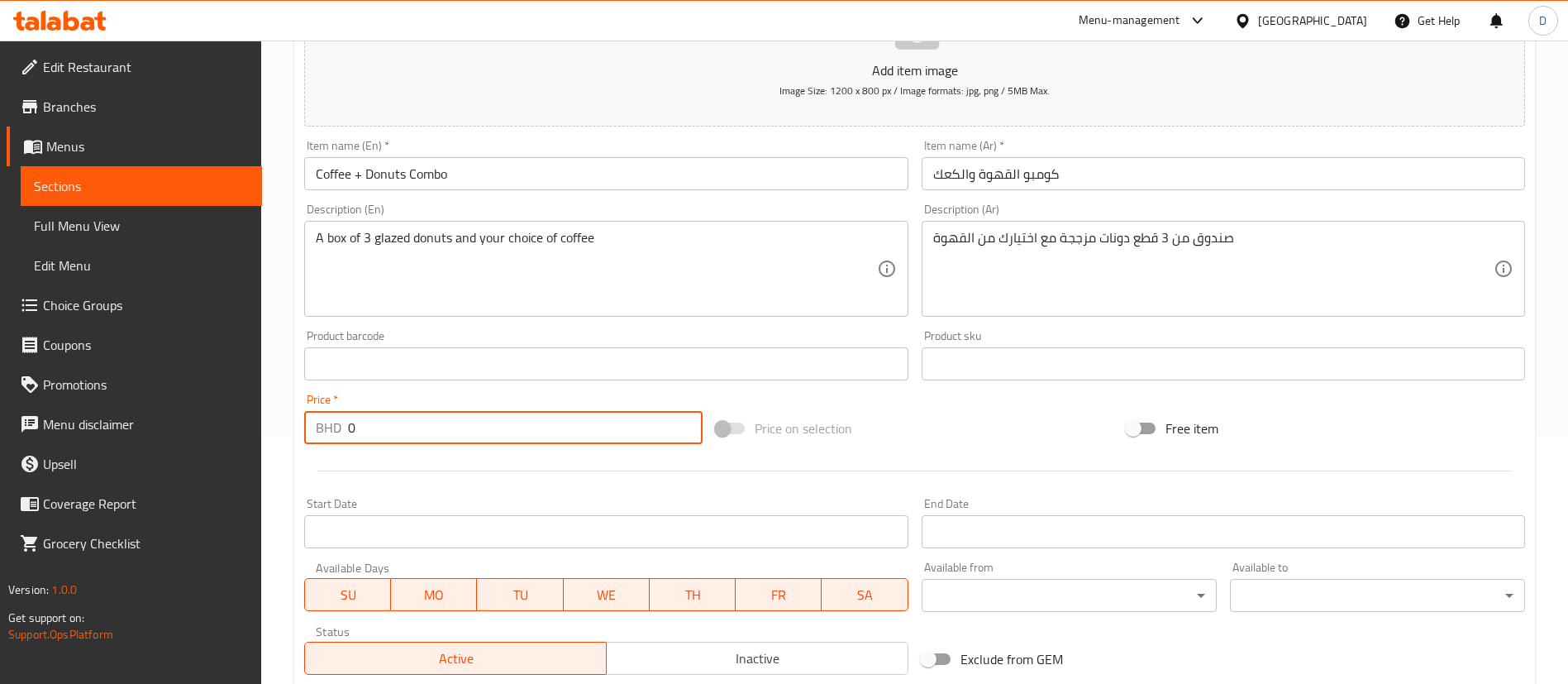
drag, startPoint x: 414, startPoint y: 420, endPoint x: 260, endPoint y: 442, distance: 155.6
click at [260, 442] on div "Edit Restaurant Branches Menus Sections Full Menu View Edit Menu Choice Groups …" at bounding box center [784, 357] width 1568 height 1129
type input "3"
click at [295, 397] on div "Create new item Add item image Image Size: 1200 x 800 px / Image formats: jpg, …" at bounding box center [915, 393] width 1241 height 963
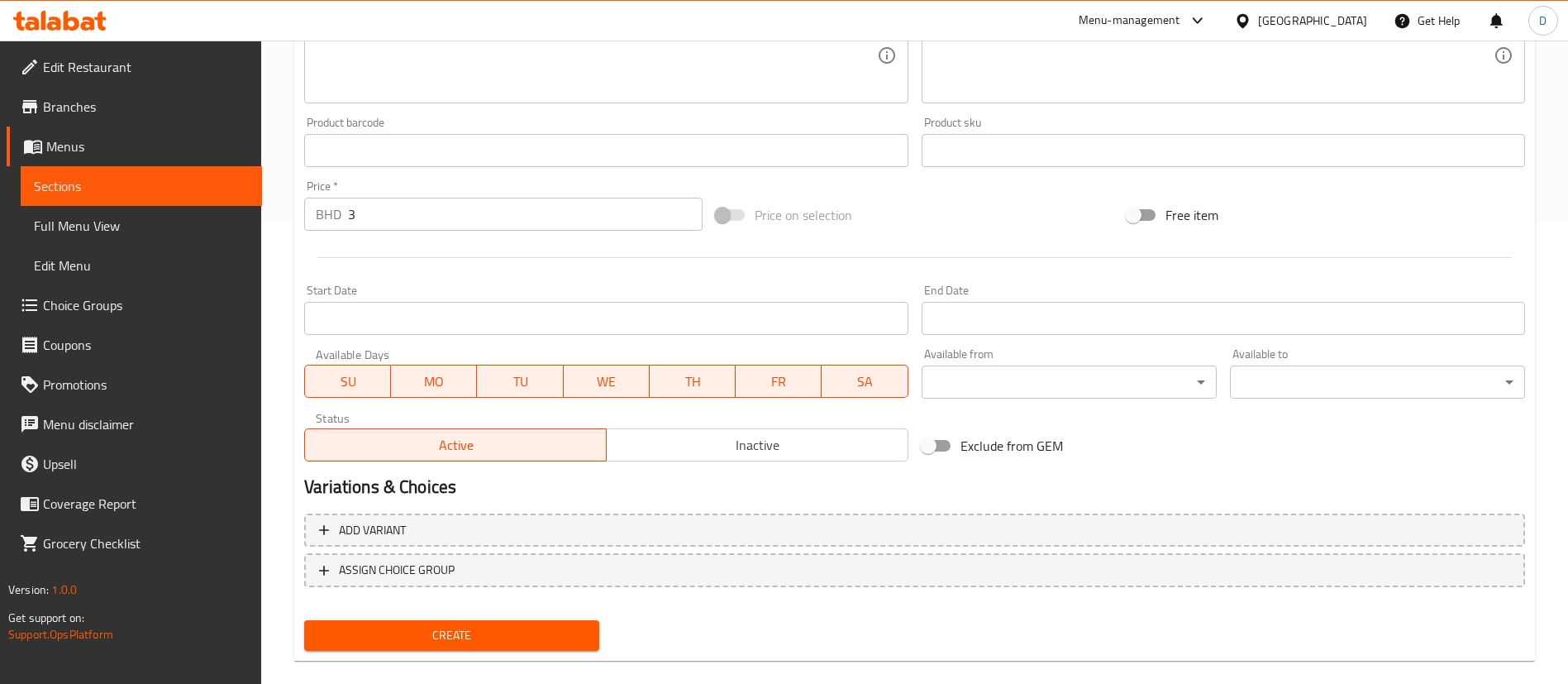
scroll to position [485, 0]
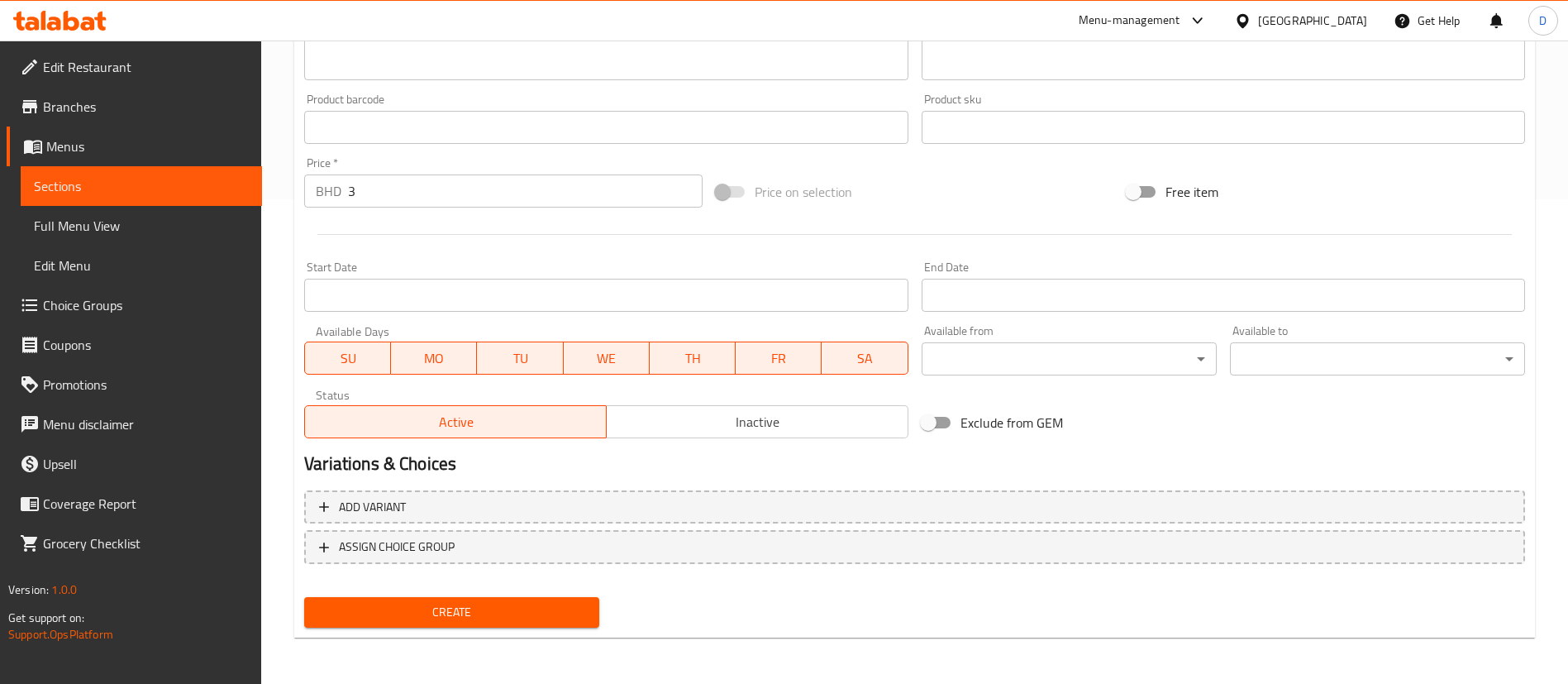
click at [509, 610] on span "Create" at bounding box center [451, 613] width 269 height 21
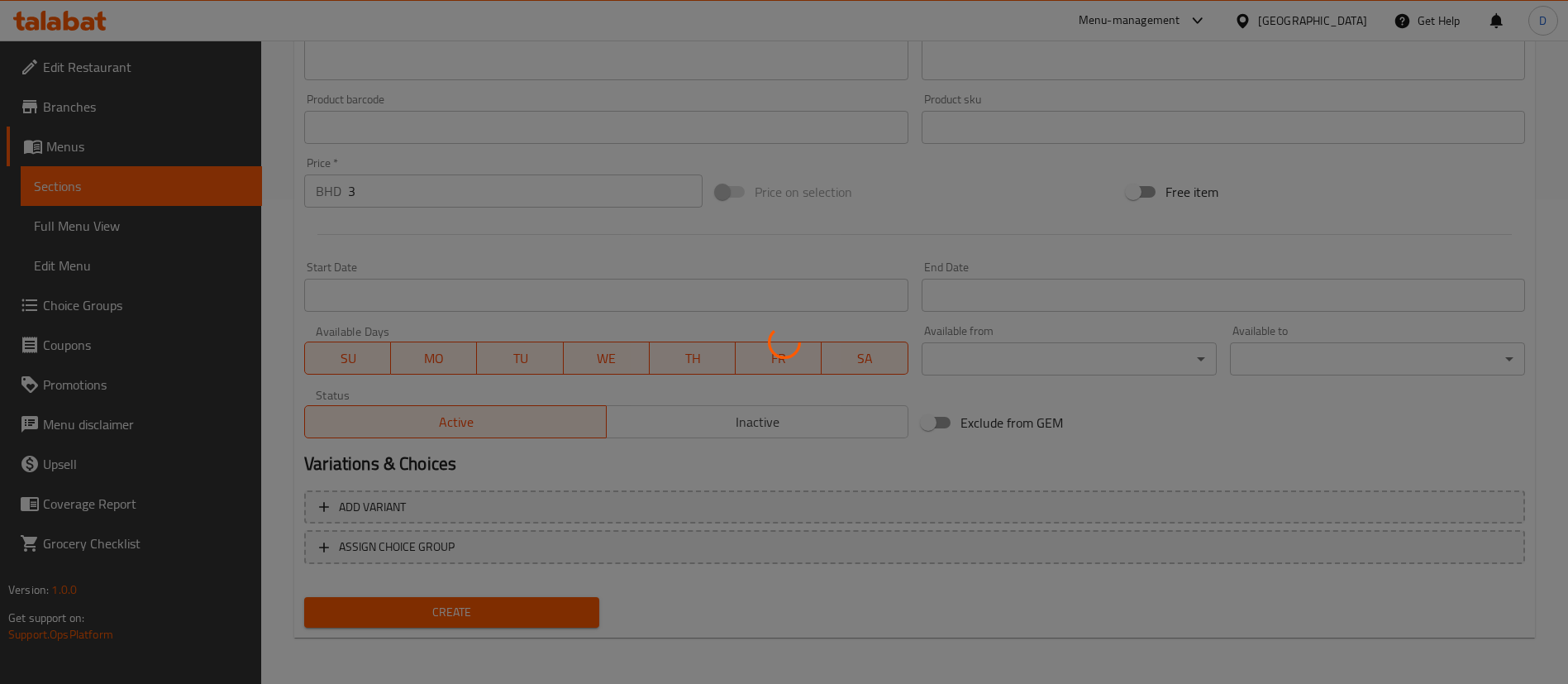
type input "0"
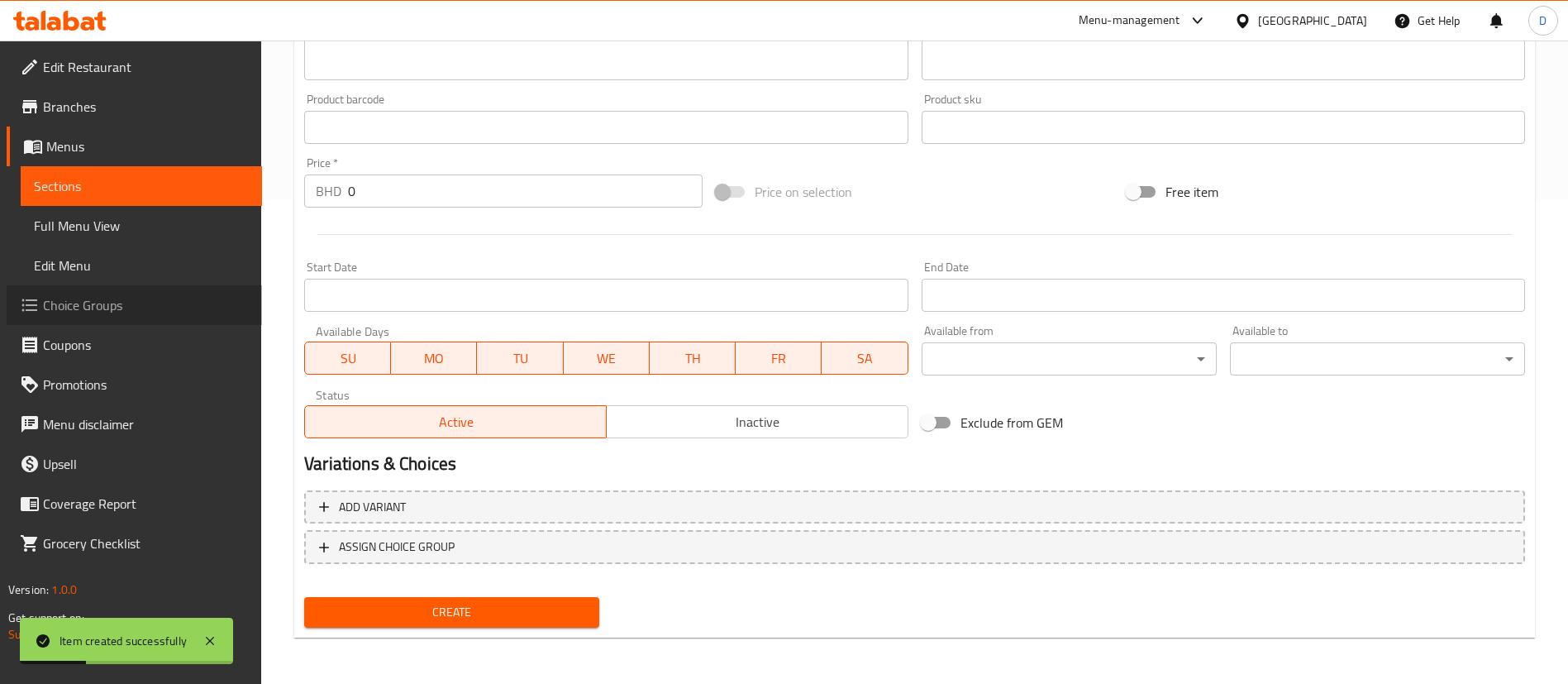
click at [69, 312] on span "Choice Groups" at bounding box center [145, 305] width 206 height 20
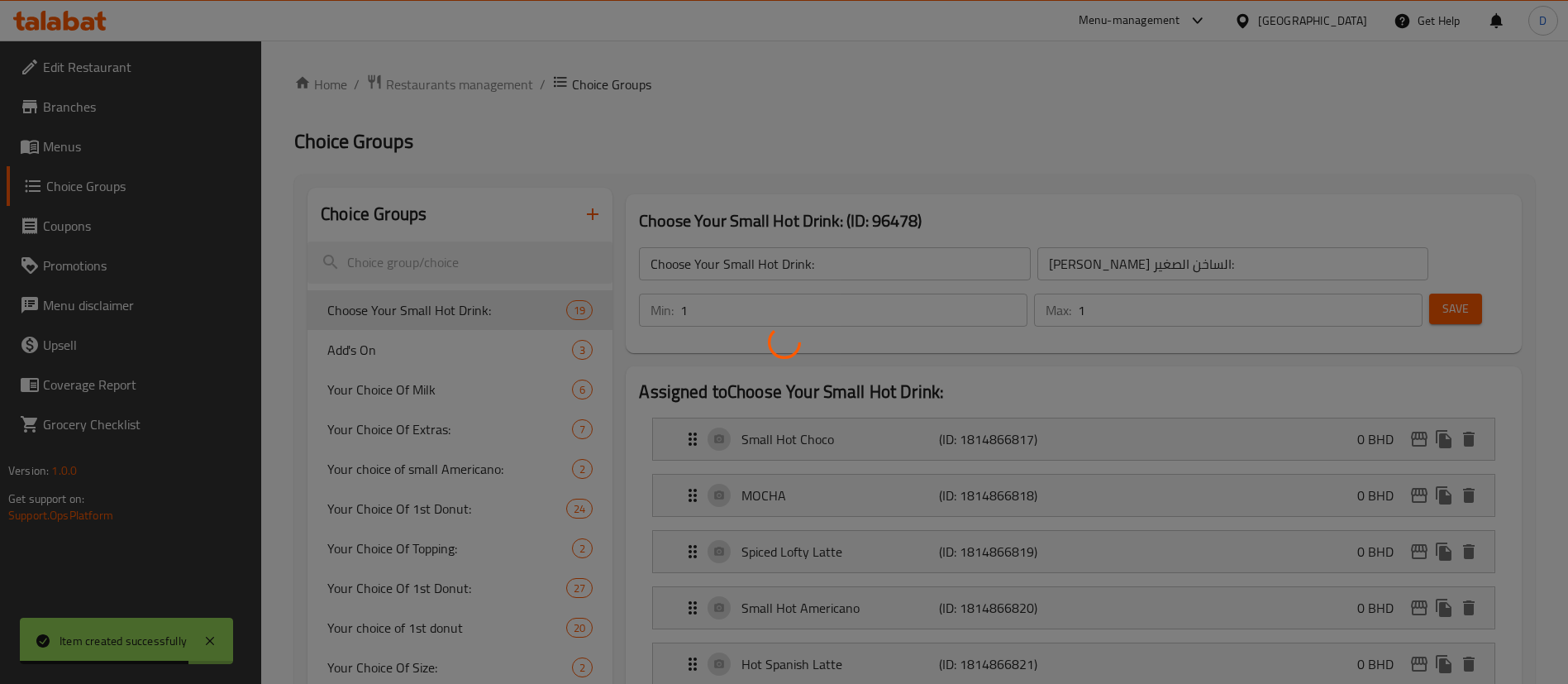
click at [602, 143] on div at bounding box center [784, 342] width 1568 height 684
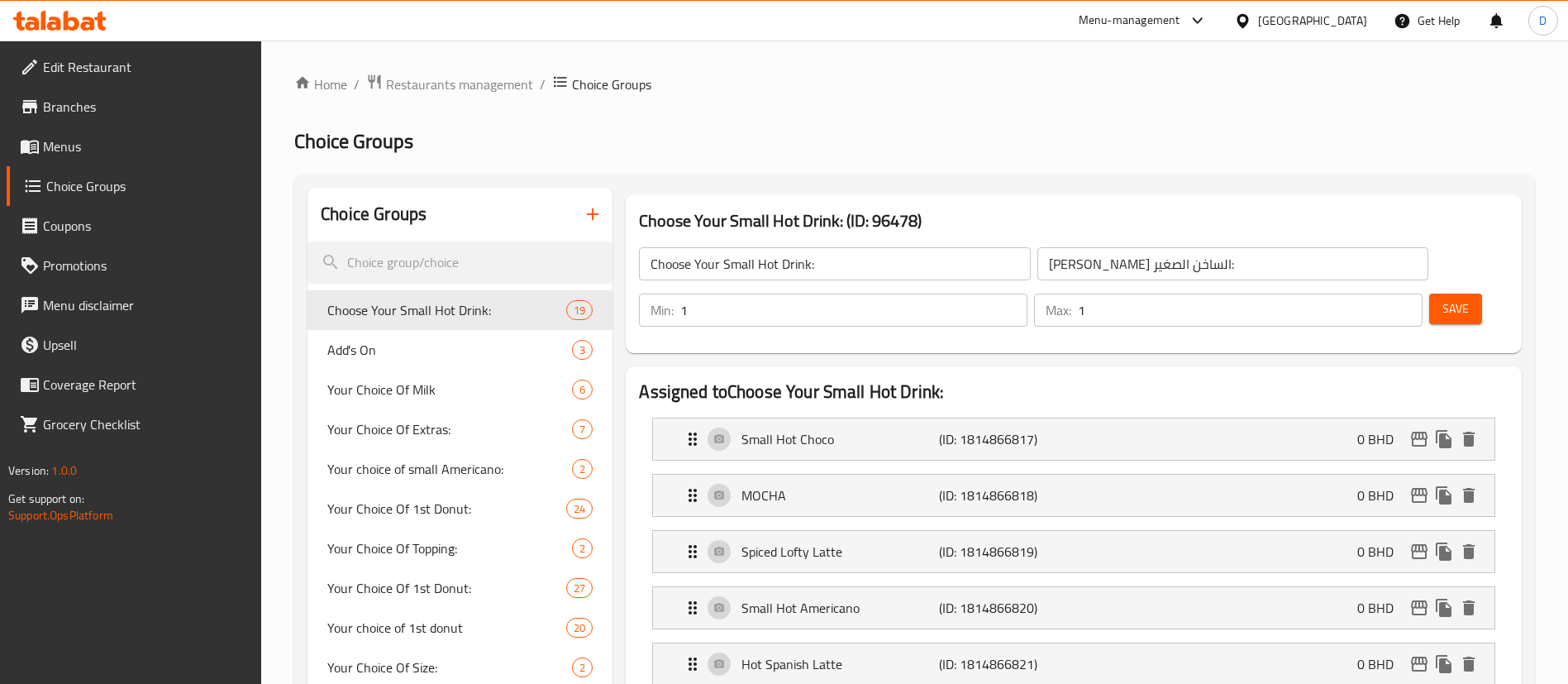
click at [590, 210] on icon "button" at bounding box center [593, 214] width 20 height 20
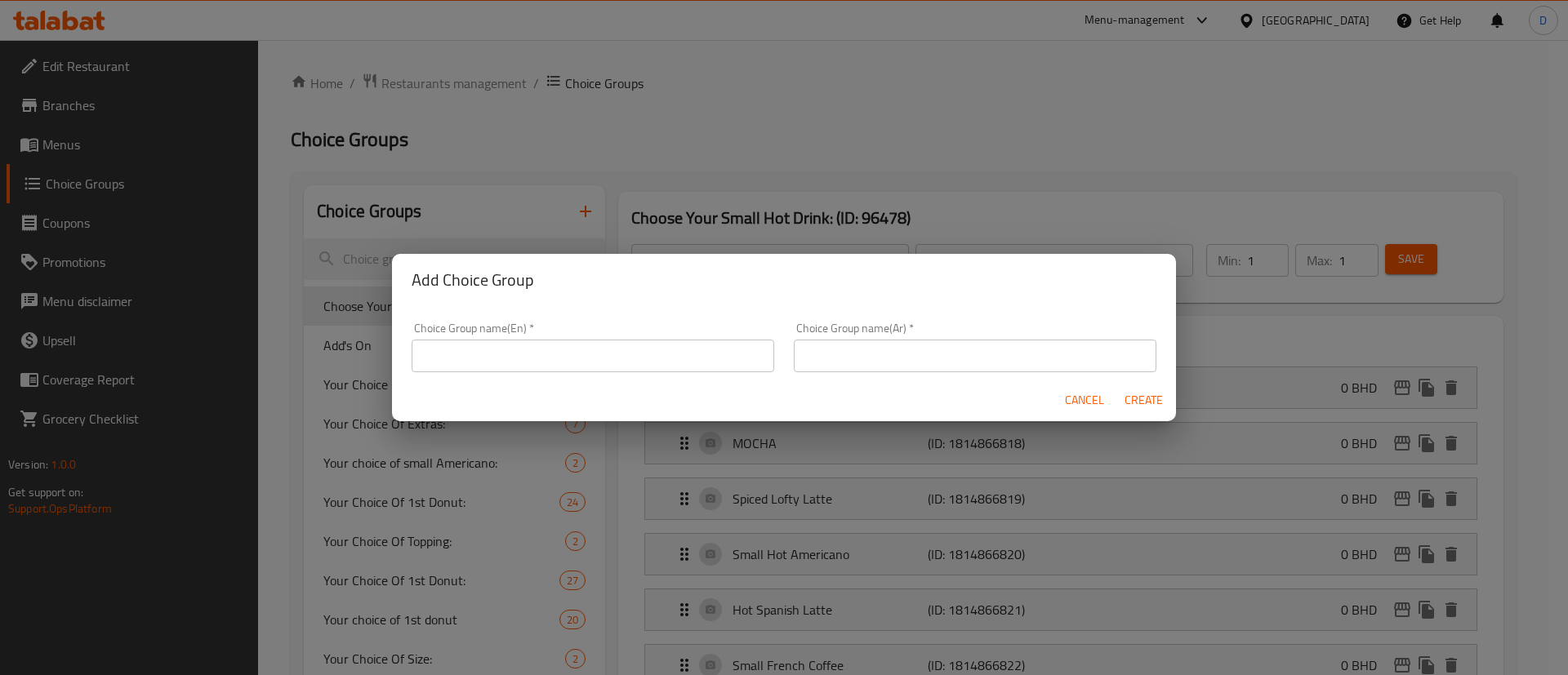
click at [558, 333] on div "Choice Group name(En)   * Choice Group name(En) *" at bounding box center [593, 347] width 363 height 50
click at [568, 354] on input "text" at bounding box center [593, 356] width 363 height 33
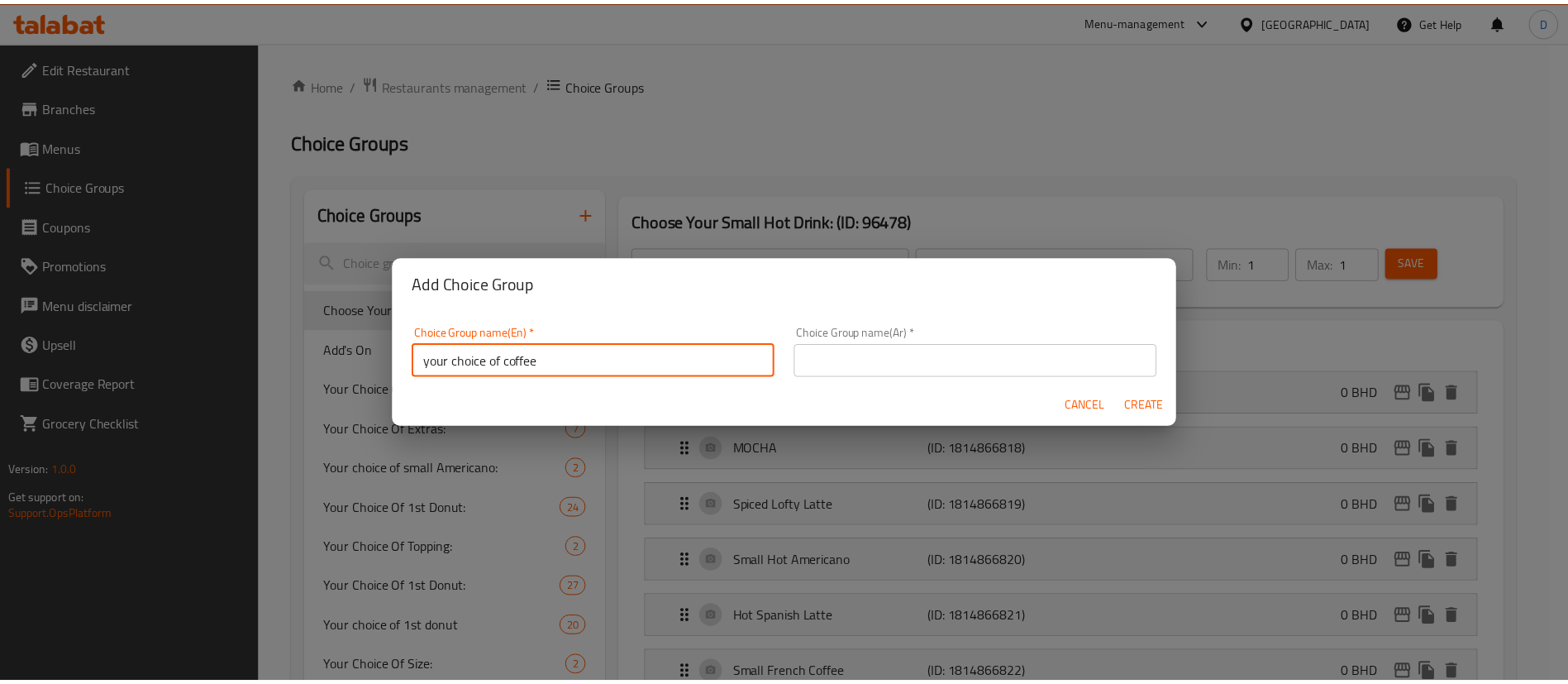
scroll to position [5, 0]
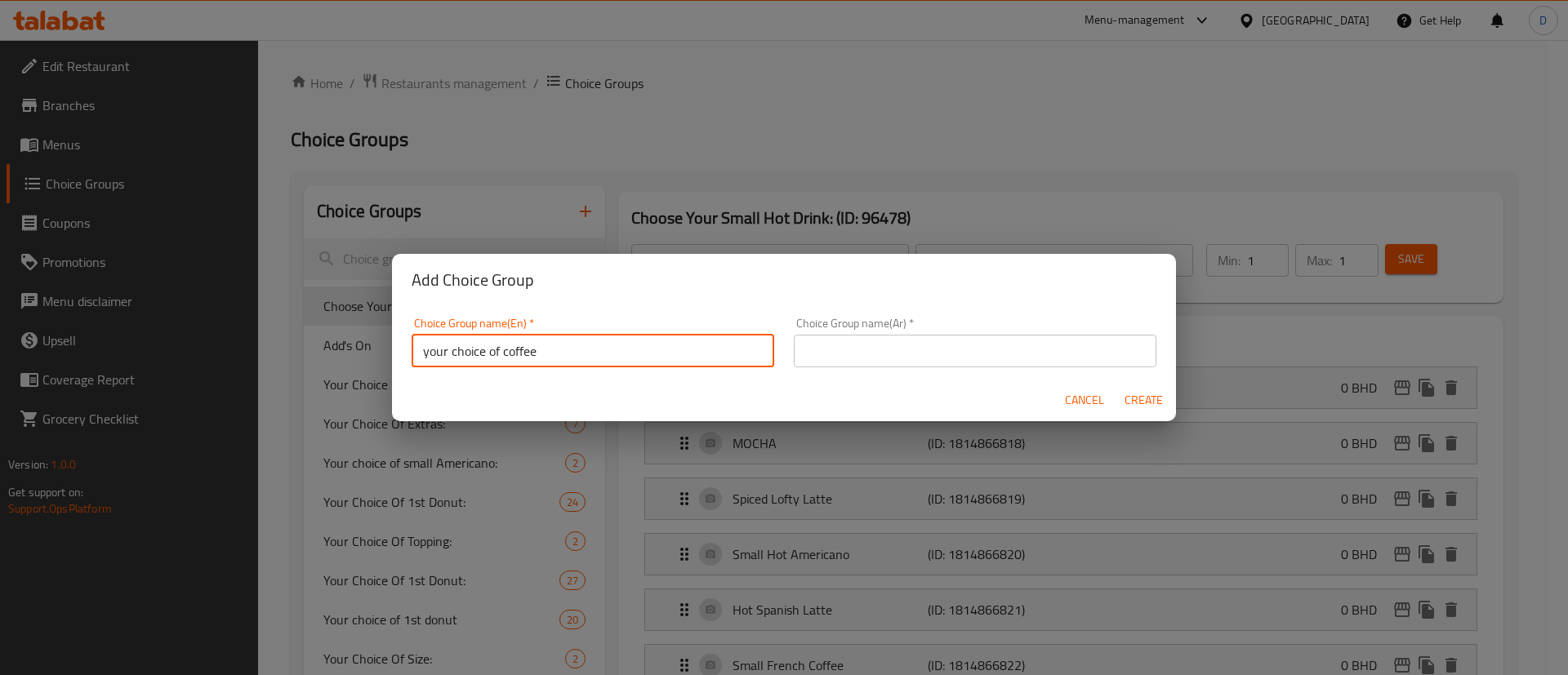
drag, startPoint x: 562, startPoint y: 361, endPoint x: 369, endPoint y: 378, distance: 193.7
click at [369, 378] on div "Add Choice Group Choice Group name(En)   * your choice of coffee Choice Group n…" at bounding box center [784, 337] width 1568 height 675
type input "your choice of coffee"
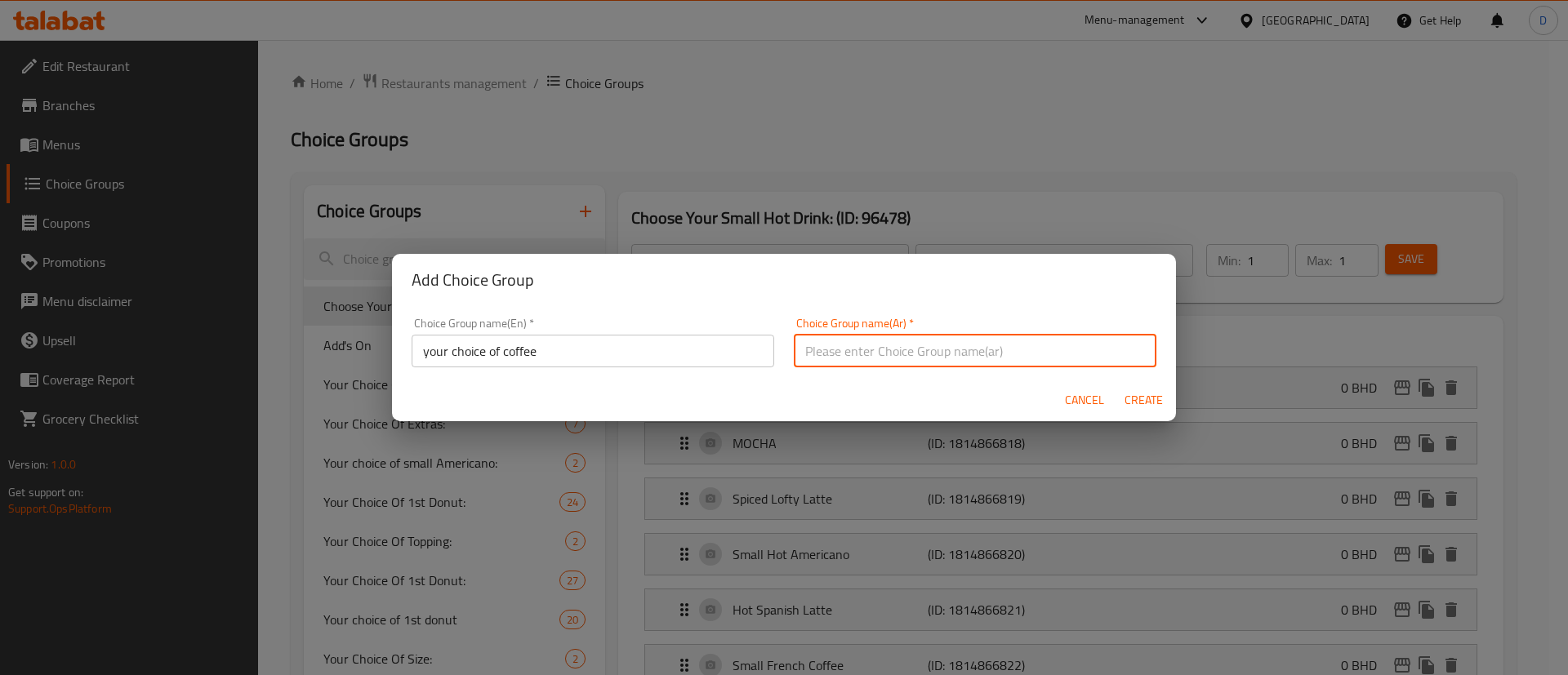
click at [855, 340] on input "text" at bounding box center [976, 351] width 363 height 33
paste input "اختيارك من القهوة"
type input "اختيارك من القهوة"
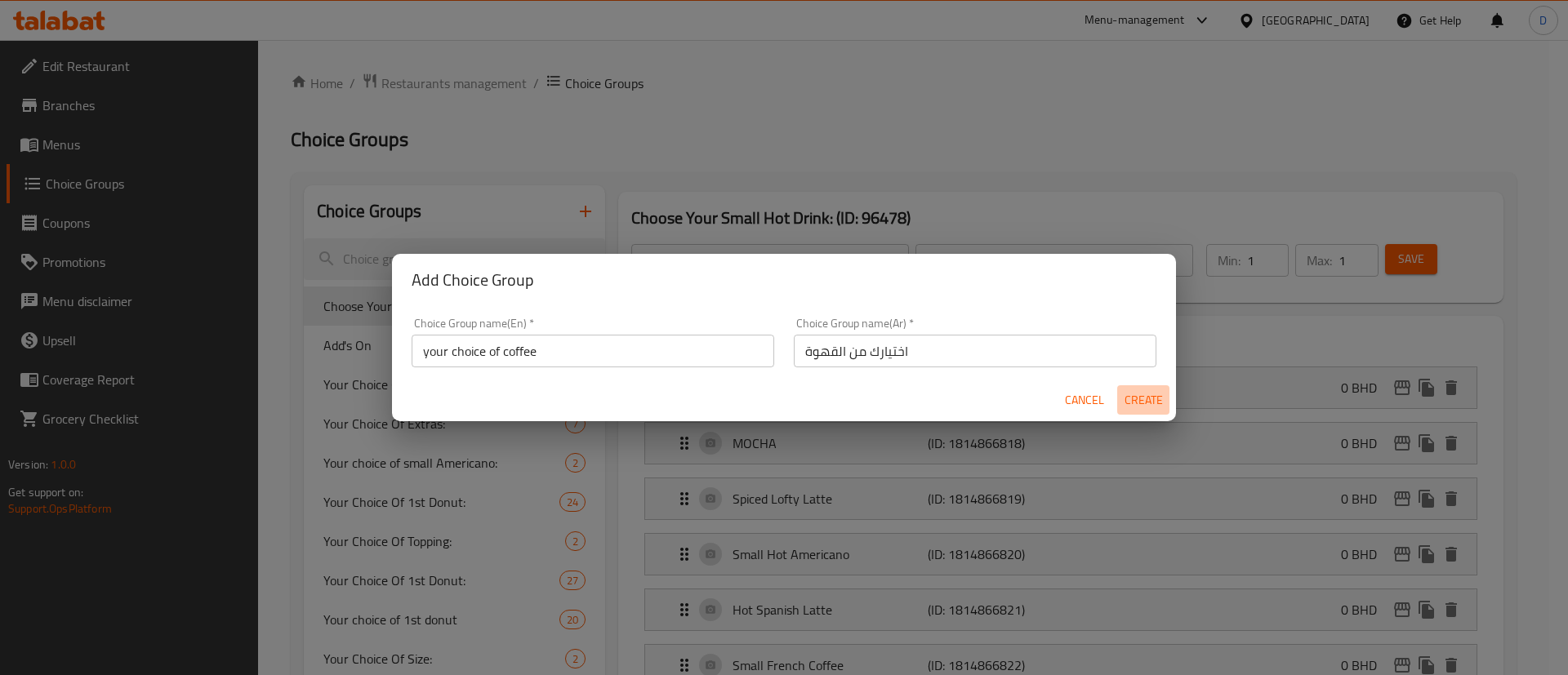
click at [1151, 397] on span "Create" at bounding box center [1144, 400] width 40 height 21
type input "your choice of coffee"
type input "اختيارك من القهوة"
type input "0"
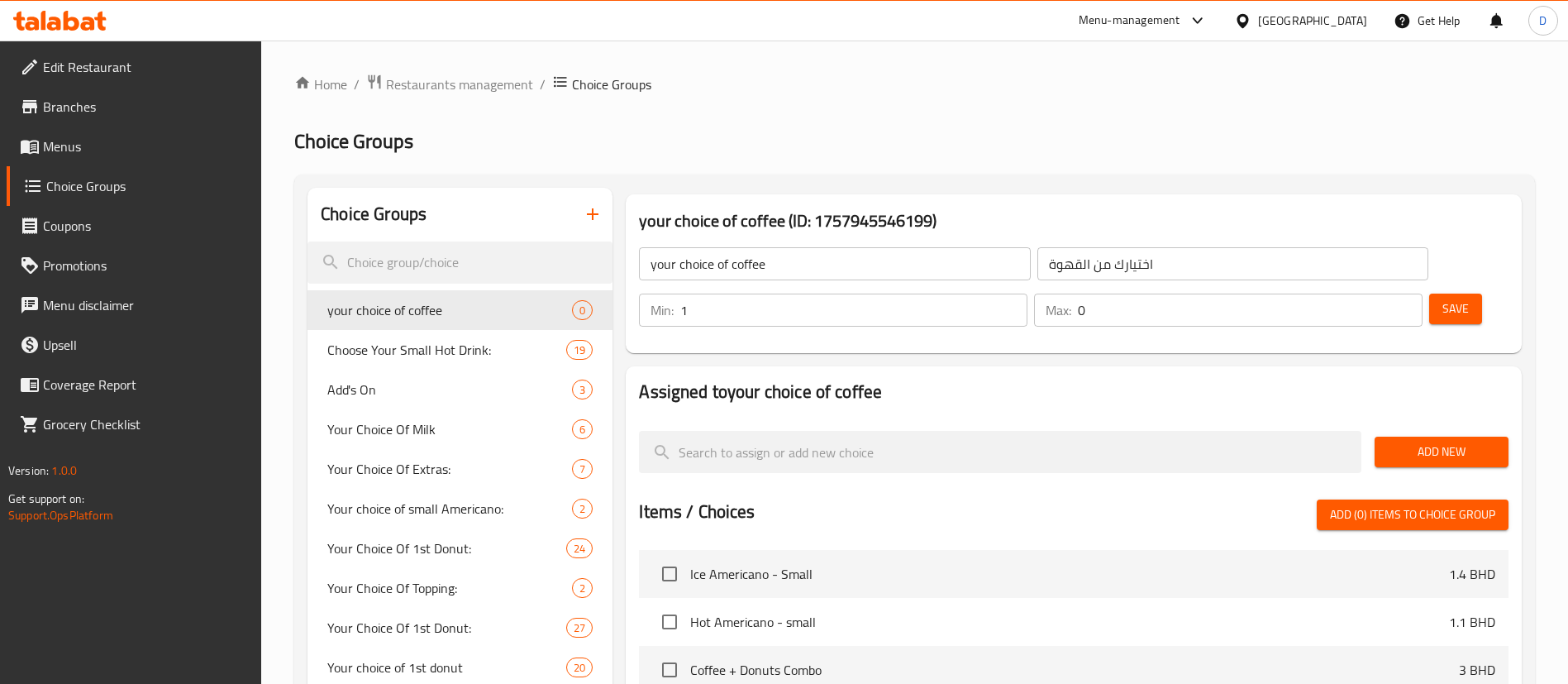
type input "1"
click at [1028, 294] on input "1" at bounding box center [854, 310] width 347 height 33
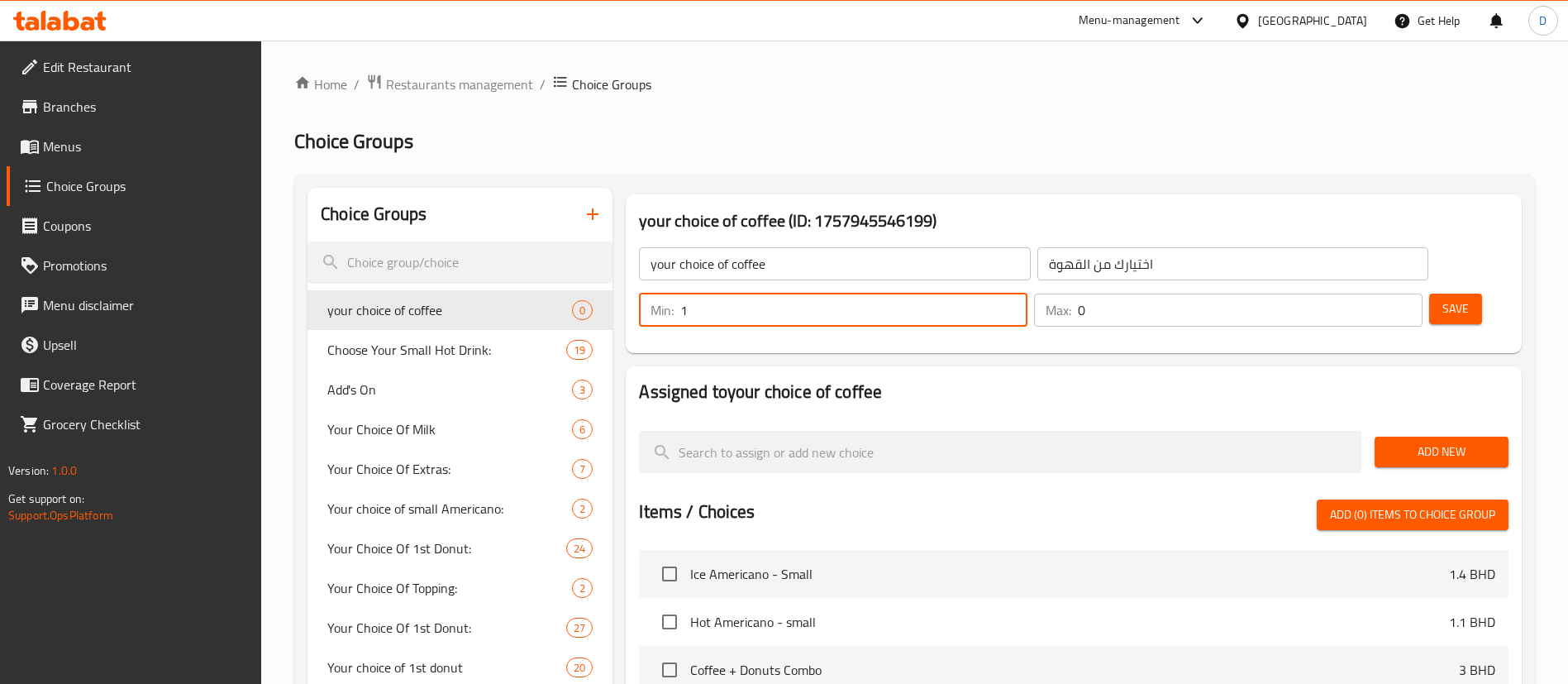
type input "1"
click at [1377, 294] on input "1" at bounding box center [1251, 310] width 345 height 33
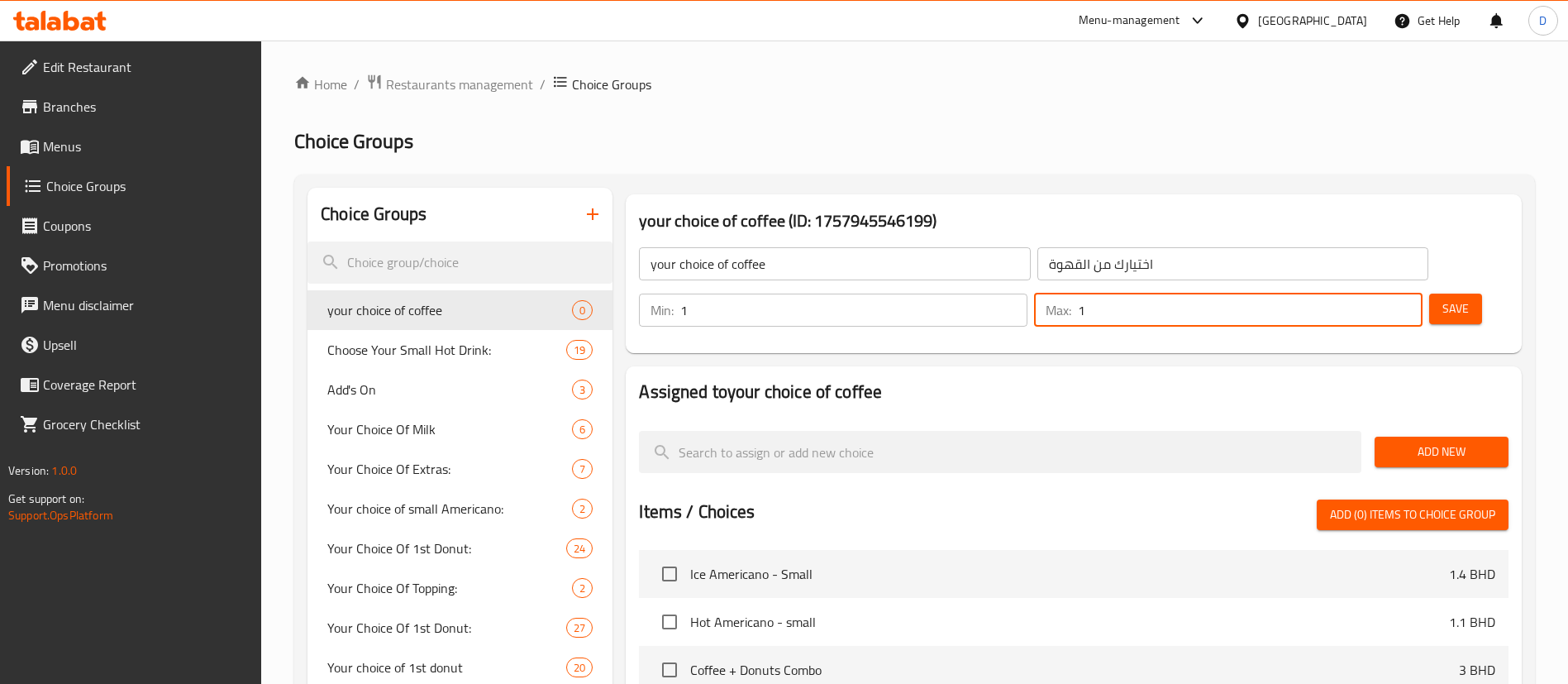
click at [1409, 442] on span "Add New" at bounding box center [1442, 452] width 107 height 21
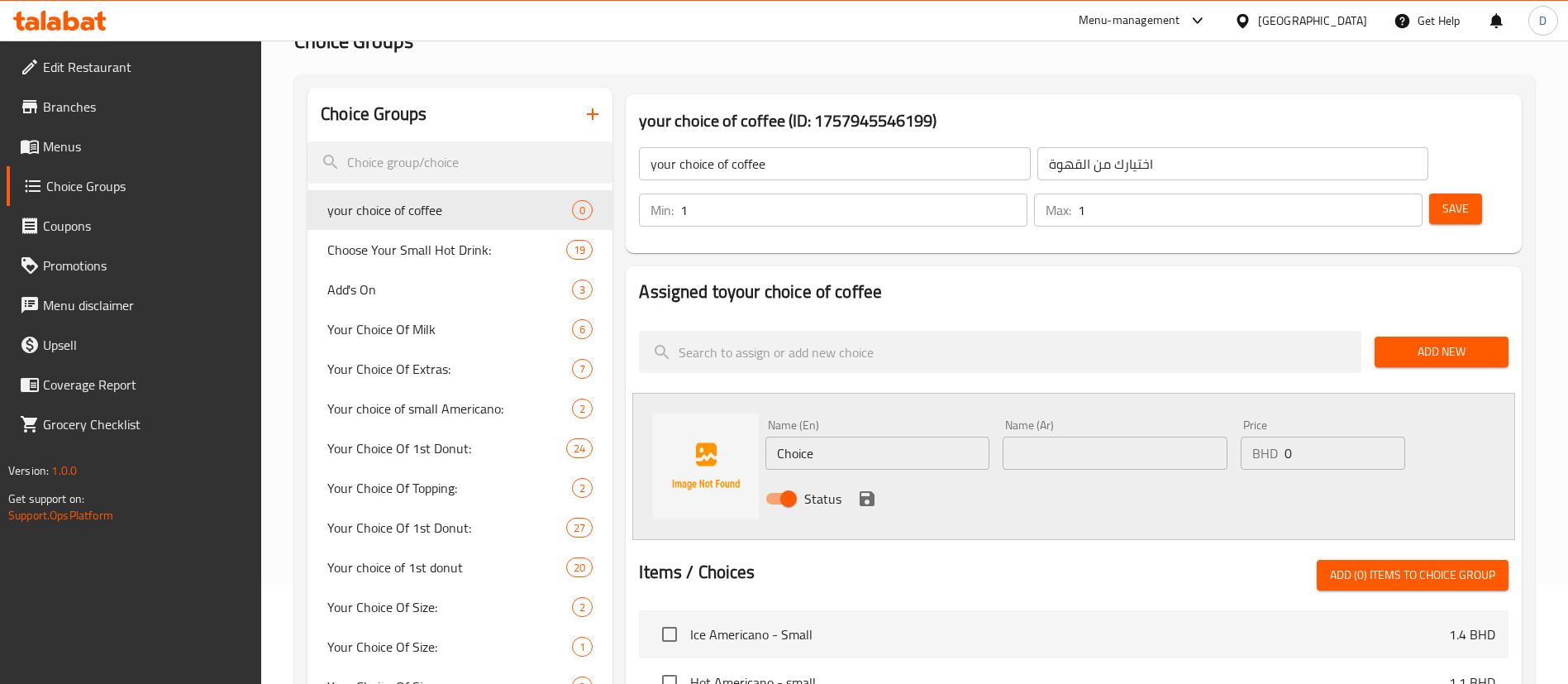
scroll to position [124, 0]
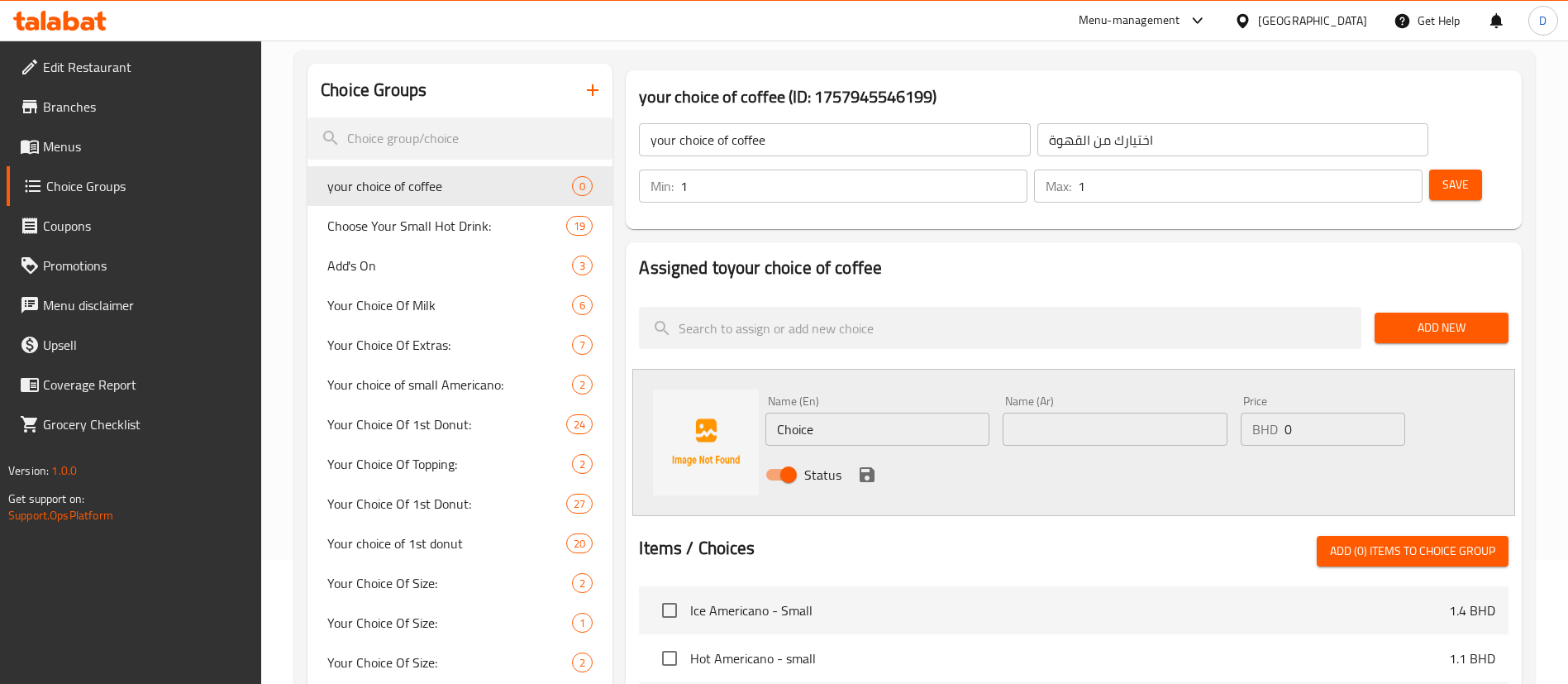
drag, startPoint x: 853, startPoint y: 379, endPoint x: 690, endPoint y: 399, distance: 164.2
click at [690, 399] on div "Name (En) Choice Name (En) Name (Ar) Name (Ar) Price BHD 0 Price Status" at bounding box center [1075, 443] width 883 height 147
paste input "Iced Americano"
type input "Iced Americano"
click at [1077, 395] on div "Name (Ar) Name (Ar)" at bounding box center [1115, 420] width 224 height 51
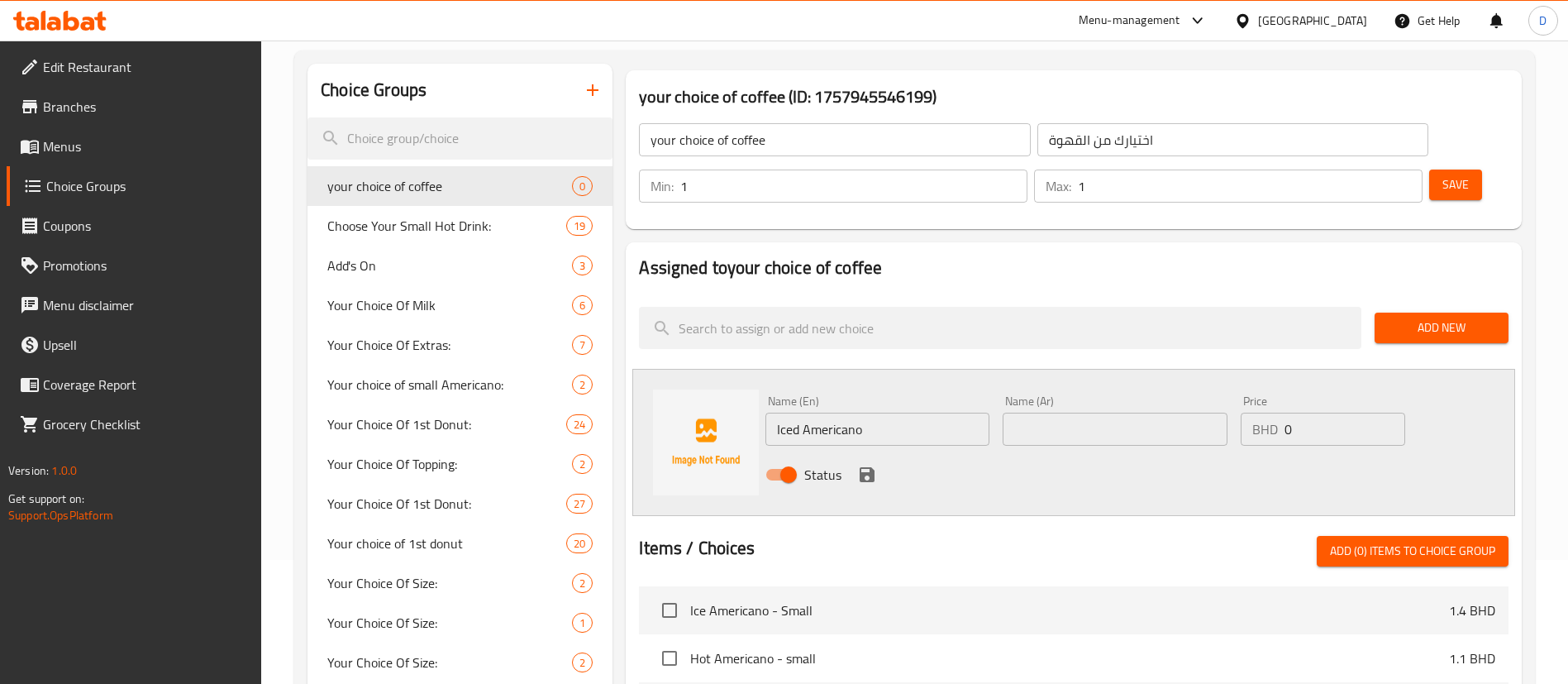
click at [1060, 413] on input "text" at bounding box center [1115, 430] width 224 height 33
paste input "Iced Americano"
type input "Iced Americano"
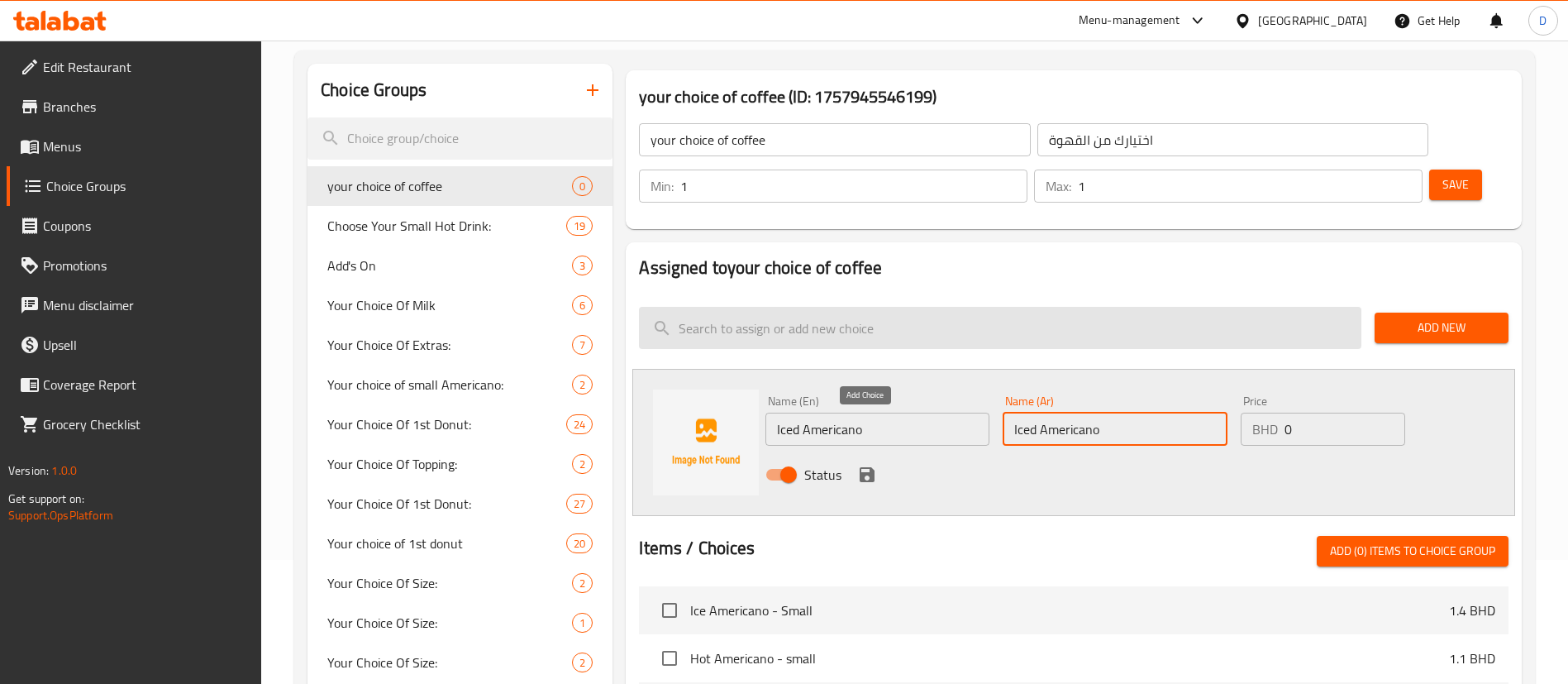
drag, startPoint x: 875, startPoint y: 426, endPoint x: 1348, endPoint y: 345, distance: 479.9
click at [875, 465] on icon "save" at bounding box center [867, 474] width 20 height 20
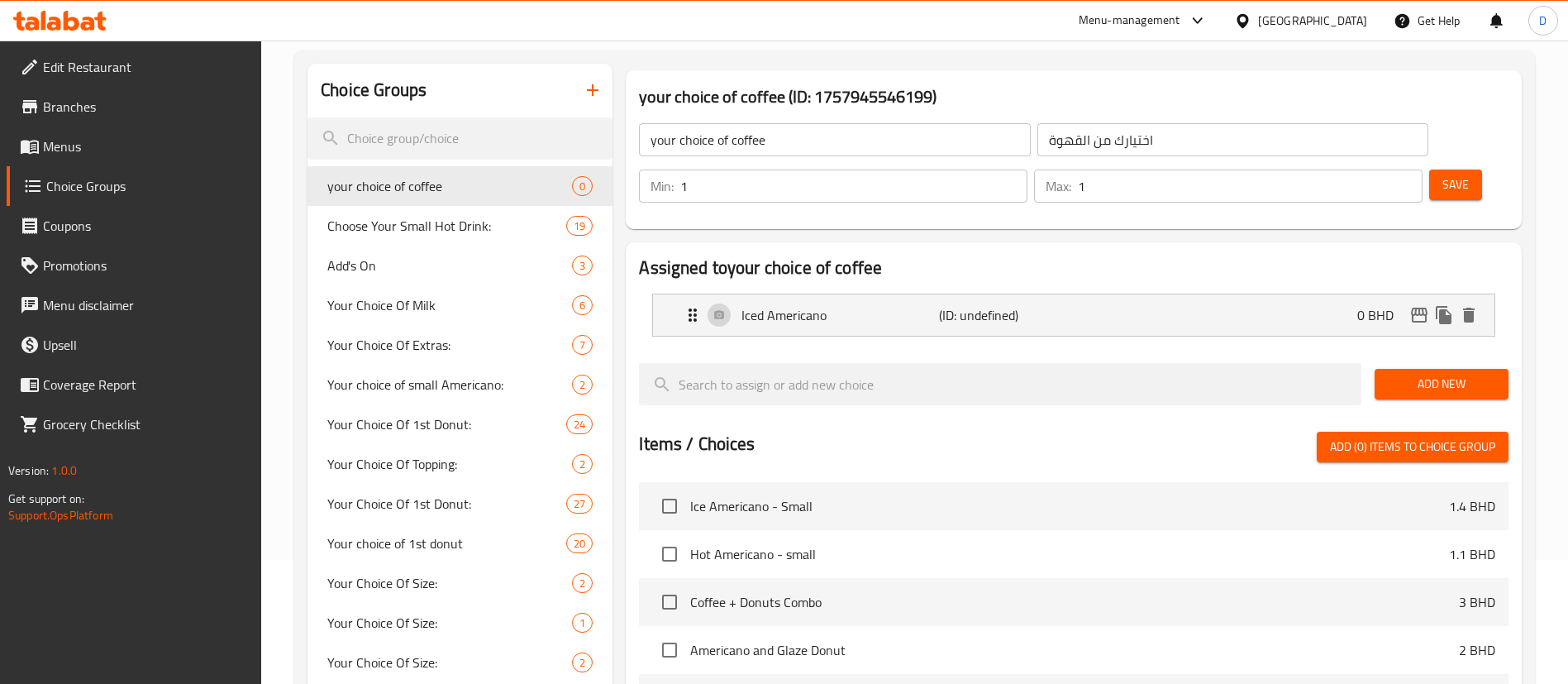
click at [1411, 374] on span "Add New" at bounding box center [1442, 385] width 107 height 21
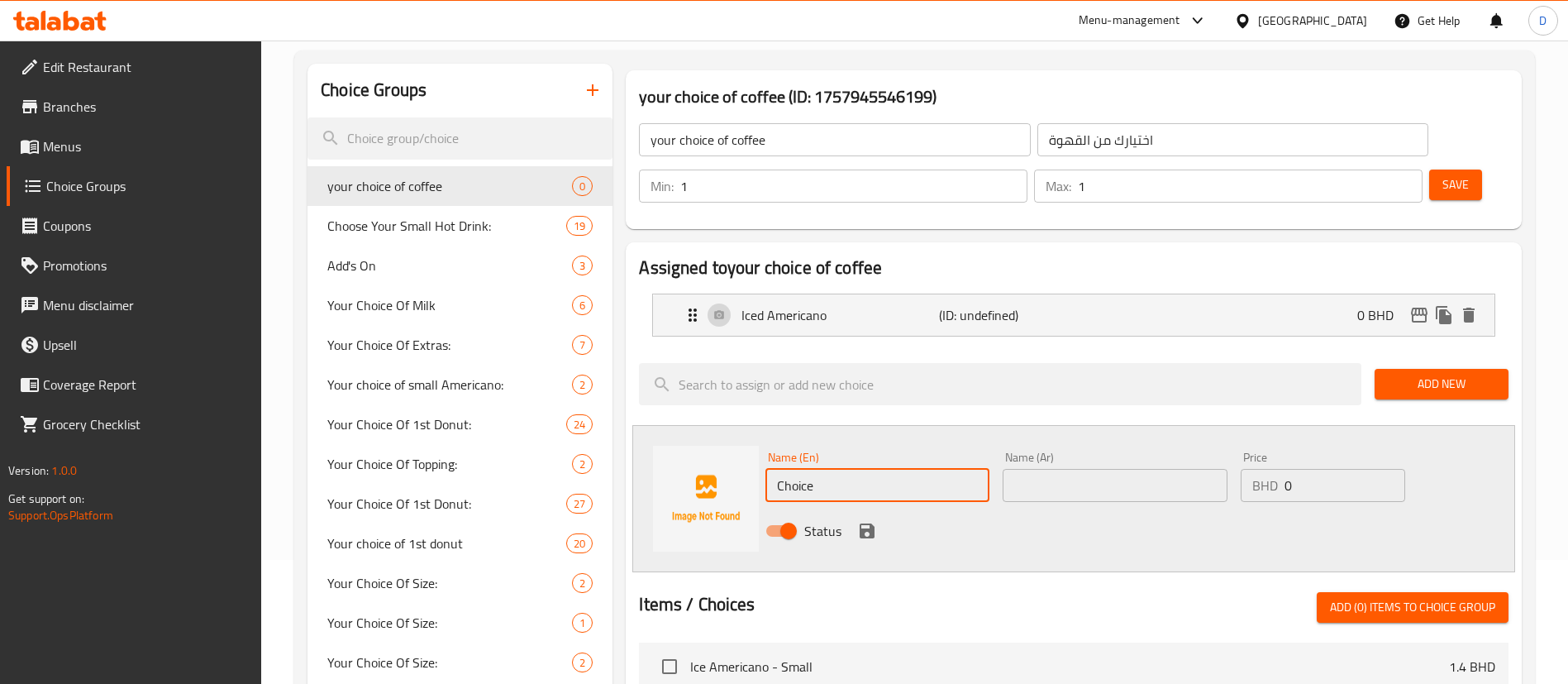
drag, startPoint x: 836, startPoint y: 438, endPoint x: 705, endPoint y: 457, distance: 132.4
click at [705, 457] on div "Name (En) Choice Name (En) Name (Ar) Name (Ar) Price BHD 0 Price Status" at bounding box center [1075, 498] width 883 height 147
paste input "Hot Americano"
type input "Hot Americano"
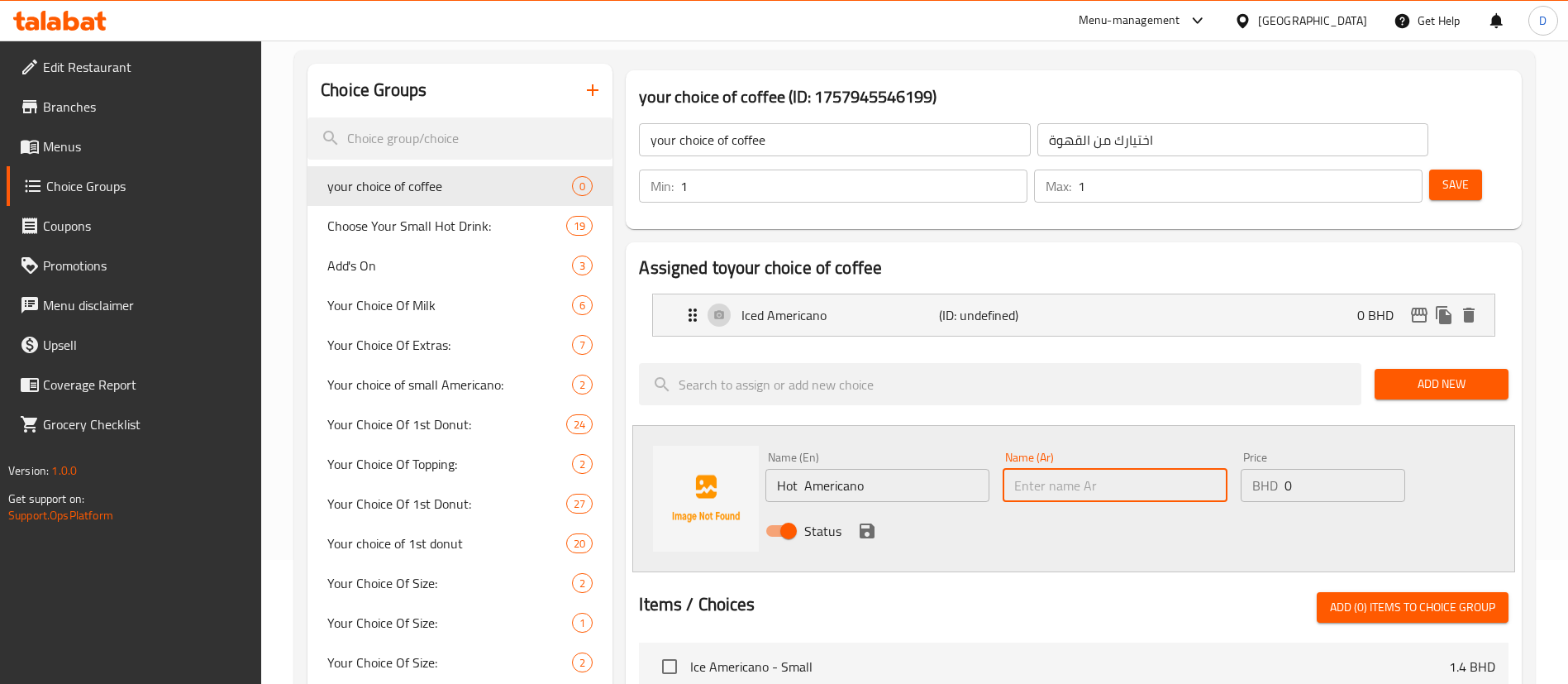
click at [1028, 469] on input "text" at bounding box center [1115, 485] width 224 height 33
paste input "Hot Americano"
type input "Hot Americano"
drag, startPoint x: 871, startPoint y: 485, endPoint x: 1395, endPoint y: 388, distance: 532.9
click at [871, 523] on icon "save" at bounding box center [867, 531] width 15 height 15
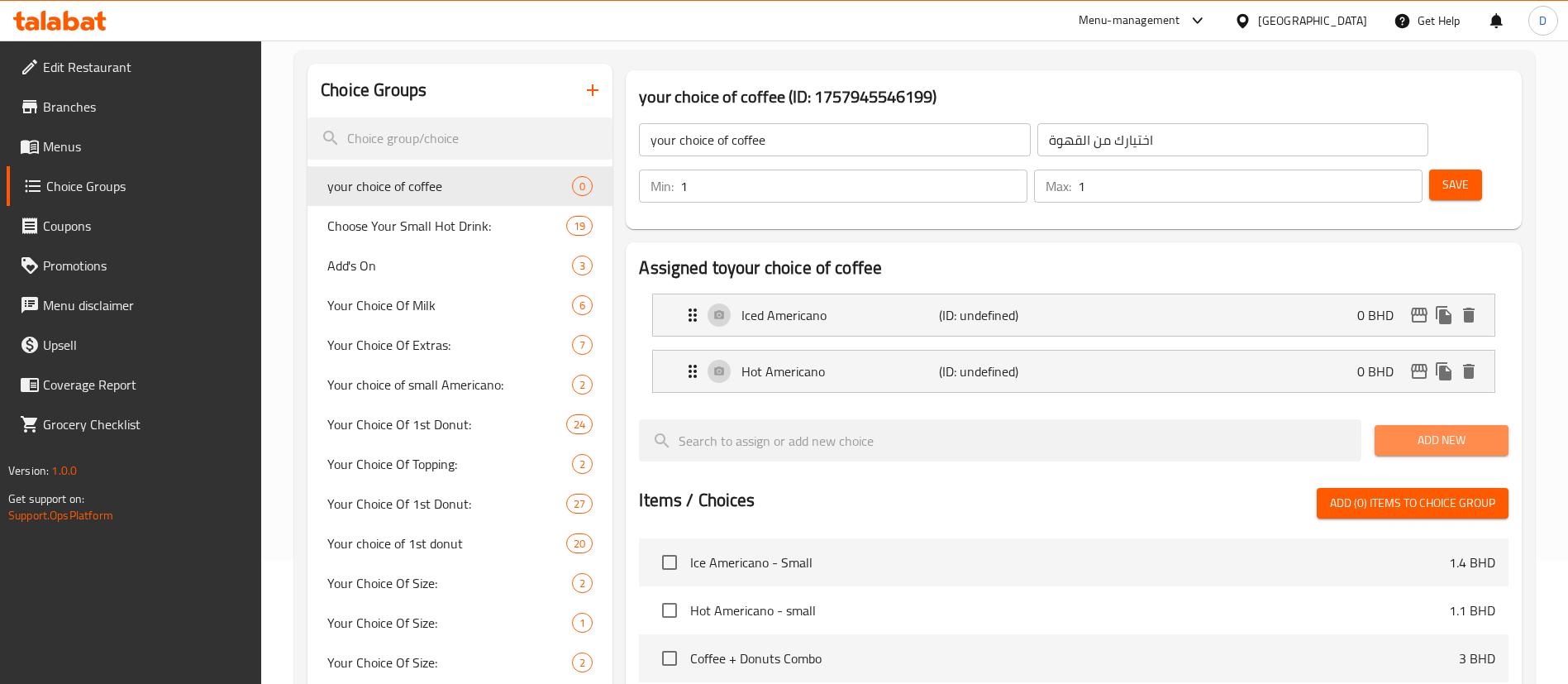
click at [1411, 430] on span "Add New" at bounding box center [1442, 441] width 107 height 21
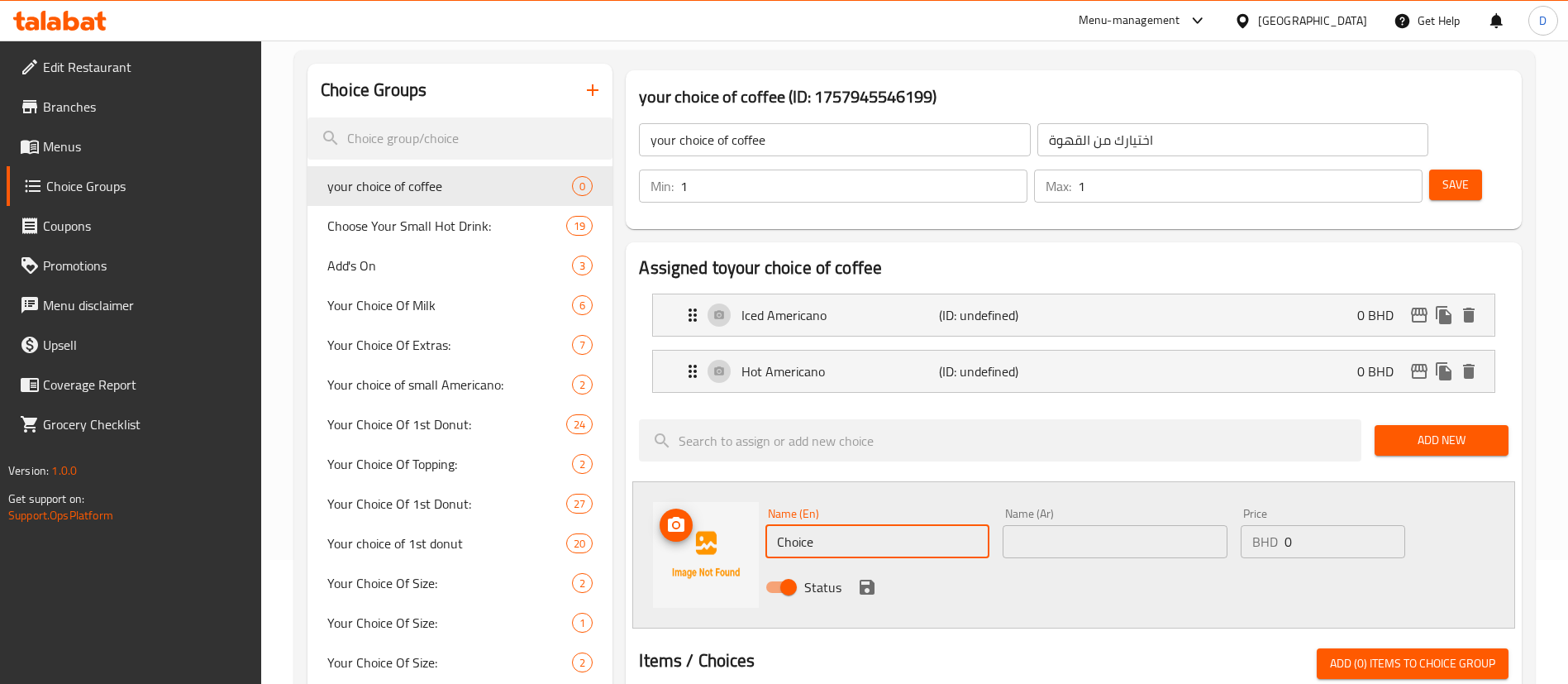
drag, startPoint x: 827, startPoint y: 493, endPoint x: 692, endPoint y: 478, distance: 135.8
click at [684, 481] on div "Name (En) Choice Name (En) Name (Ar) Name (Ar) Price BHD 0 Price Status" at bounding box center [1075, 555] width 883 height 147
paste input "Iced Latt"
type input "Iced Latte"
click at [1017, 508] on div "Name (Ar) Name (Ar)" at bounding box center [1115, 533] width 224 height 51
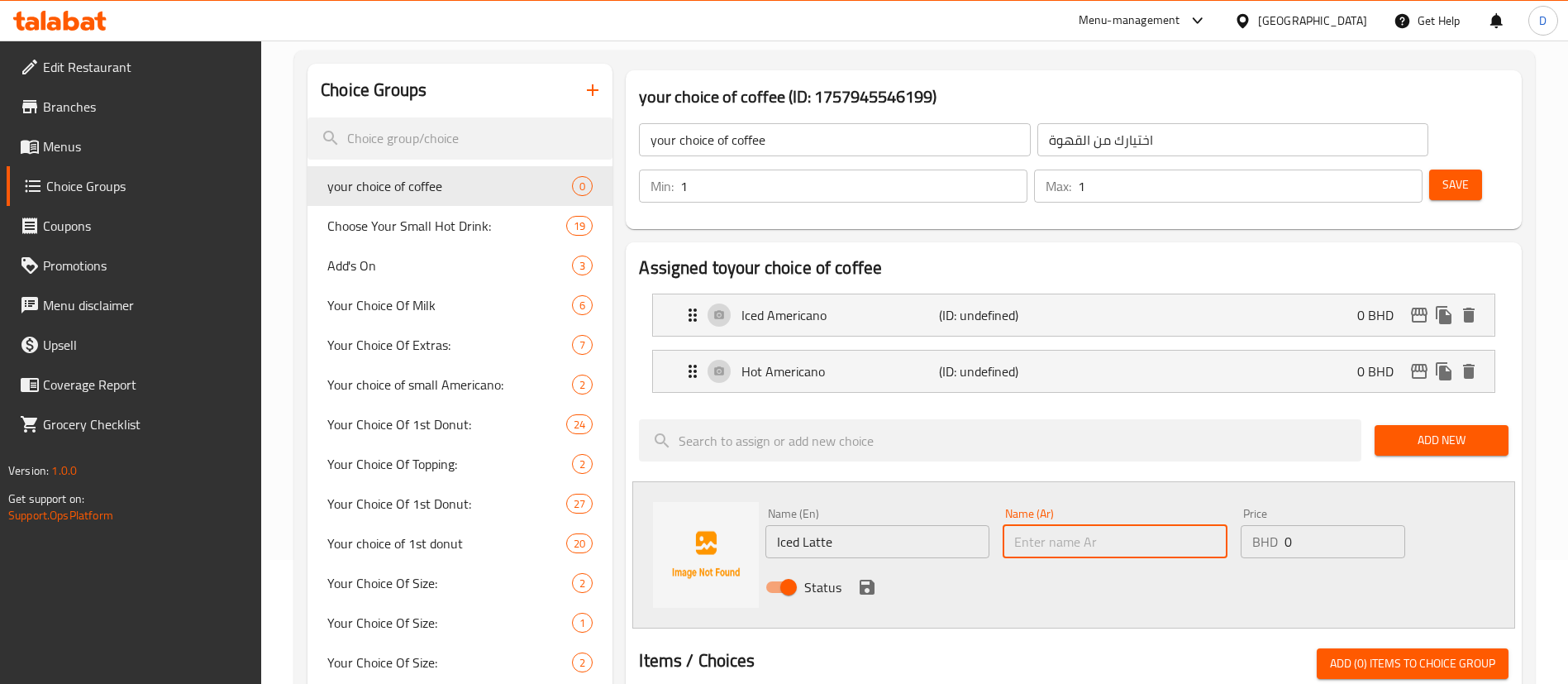
click at [1022, 525] on input "text" at bounding box center [1115, 541] width 224 height 33
paste input "Iced Latte"
type input "Iced Latte"
click at [868, 578] on icon "save" at bounding box center [867, 587] width 20 height 20
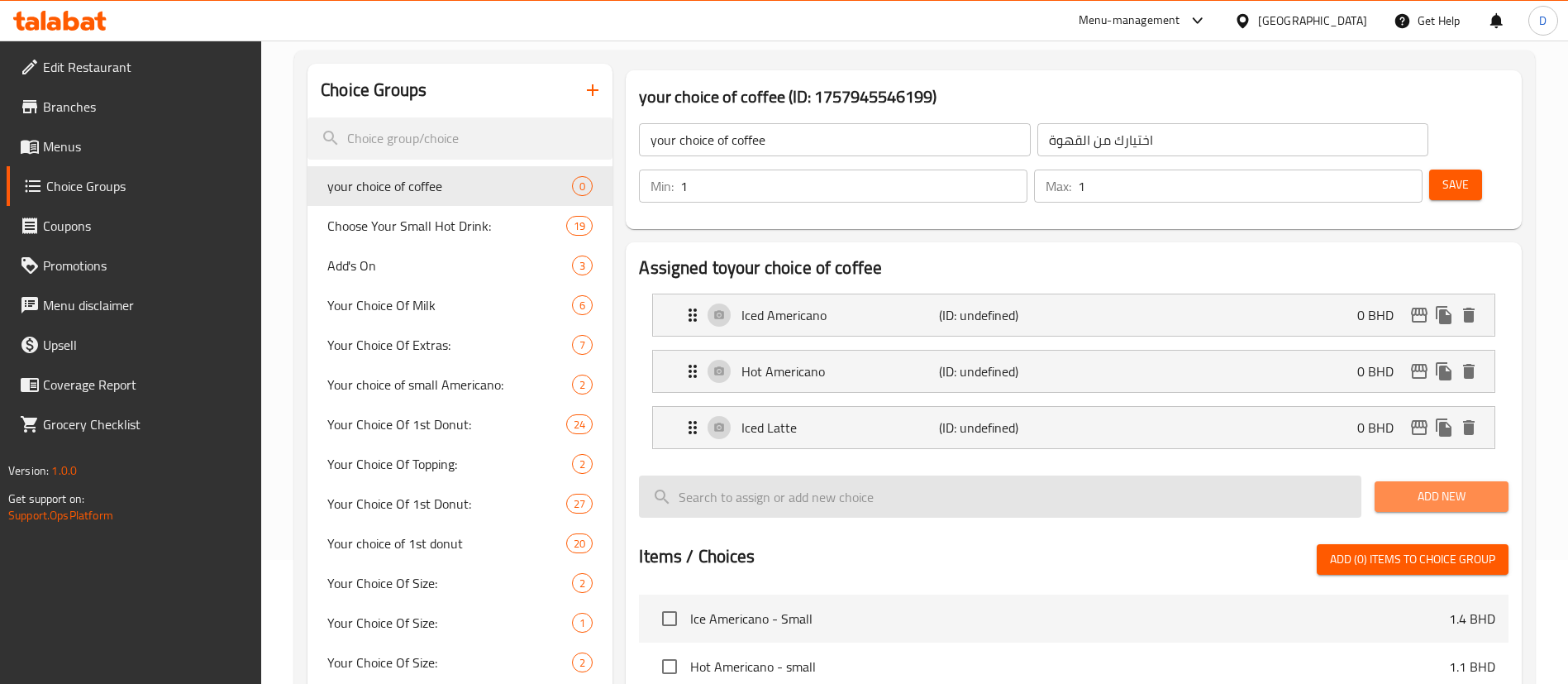
drag, startPoint x: 1407, startPoint y: 445, endPoint x: 1250, endPoint y: 439, distance: 157.1
click at [1403, 486] on span "Add New" at bounding box center [1442, 496] width 107 height 21
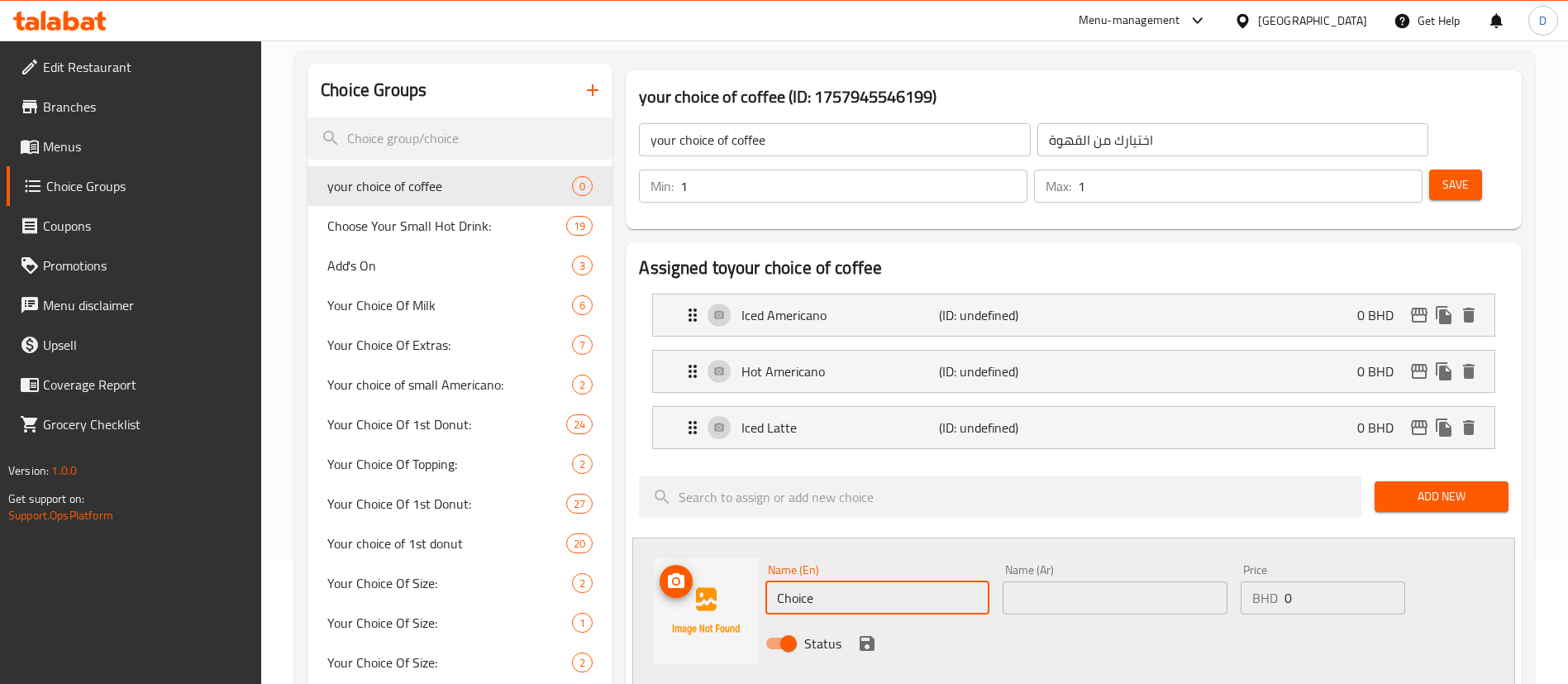
drag, startPoint x: 824, startPoint y: 541, endPoint x: 729, endPoint y: 563, distance: 97.5
click at [729, 563] on div "Name (En) Choice Name (En) Name (Ar) Name (Ar) Price BHD 0 Price Status" at bounding box center [1075, 611] width 883 height 147
paste input "Hot Latt"
type input "Hot Latte"
click at [1103, 582] on input "text" at bounding box center [1115, 598] width 224 height 33
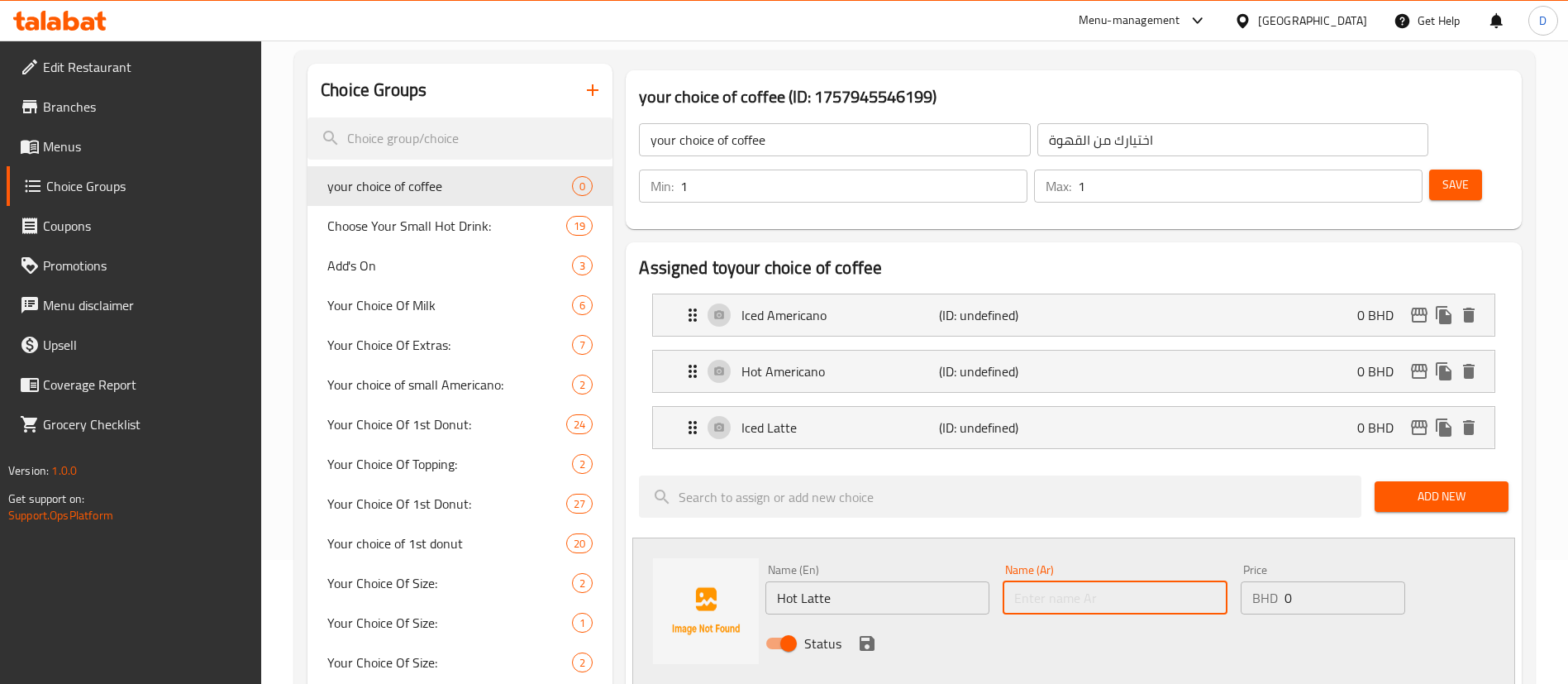
paste input "Hot Latte"
type input "Hot Latte"
click at [876, 633] on icon "save" at bounding box center [867, 643] width 20 height 20
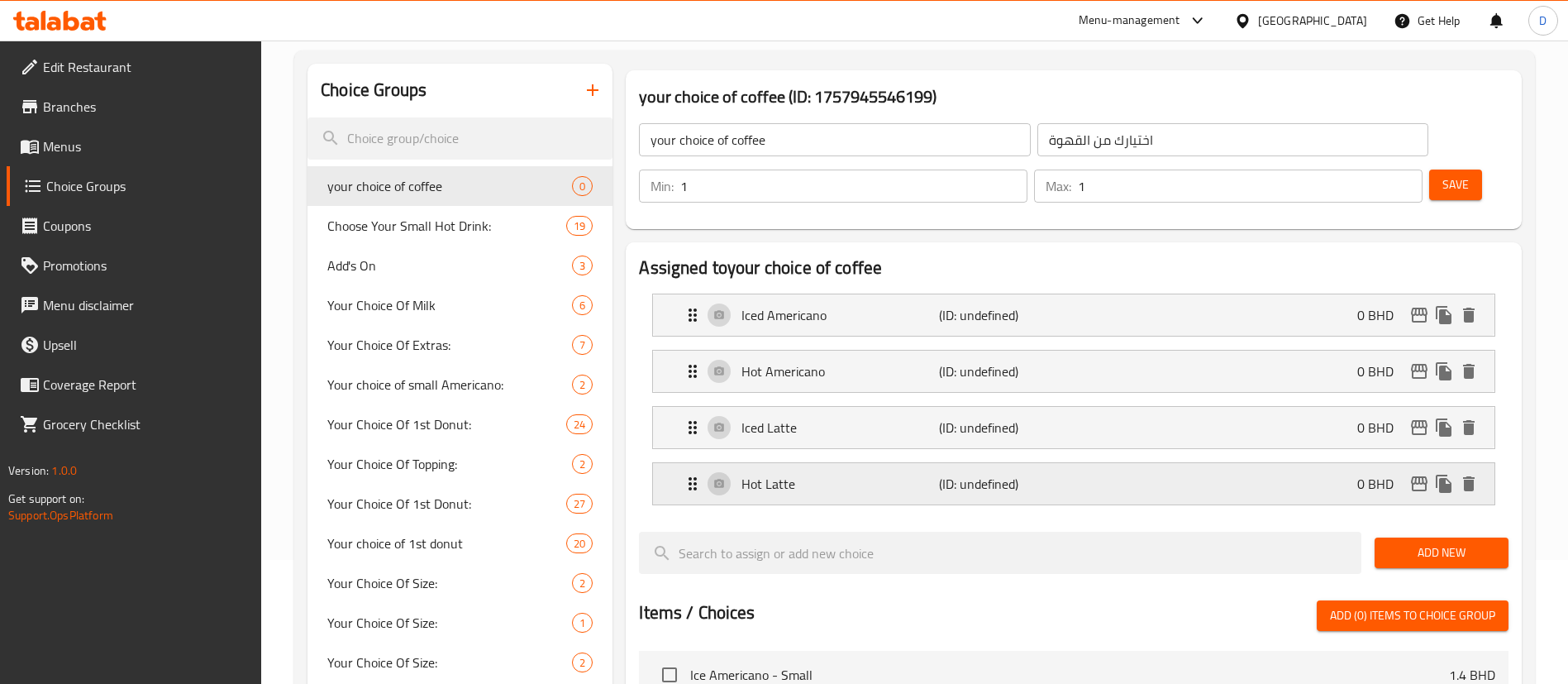
drag, startPoint x: 1421, startPoint y: 509, endPoint x: 1285, endPoint y: 435, distance: 154.8
click at [1421, 542] on span "Add New" at bounding box center [1442, 553] width 107 height 21
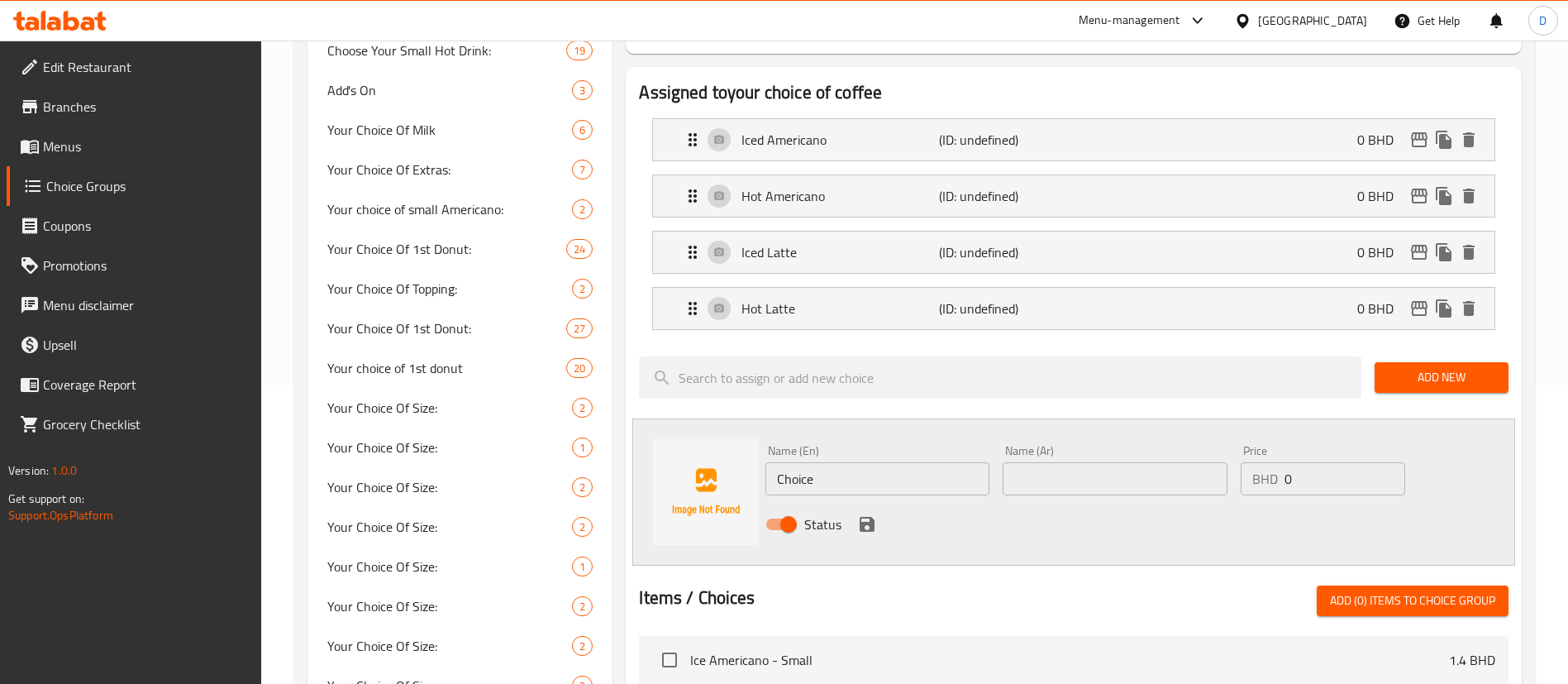
scroll to position [372, 0]
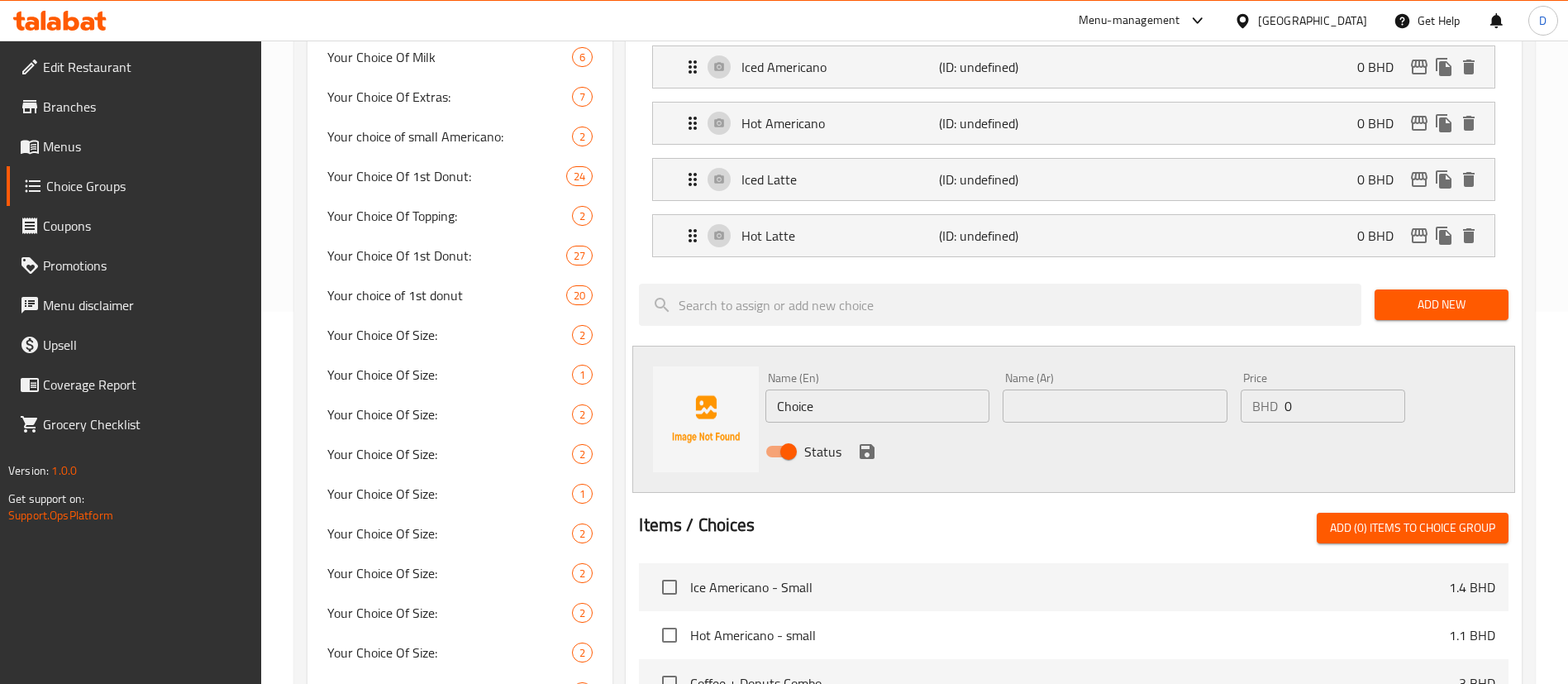
drag, startPoint x: 837, startPoint y: 357, endPoint x: 750, endPoint y: 361, distance: 87.1
click at [688, 376] on div "Name (En) Choice Name (En) Name (Ar) Name (Ar) Price BHD 0 Price Status" at bounding box center [1075, 419] width 883 height 147
paste input "Iced Cappuccino"
type input "Iced Cappuccino"
click at [1035, 389] on input "text" at bounding box center [1115, 406] width 224 height 33
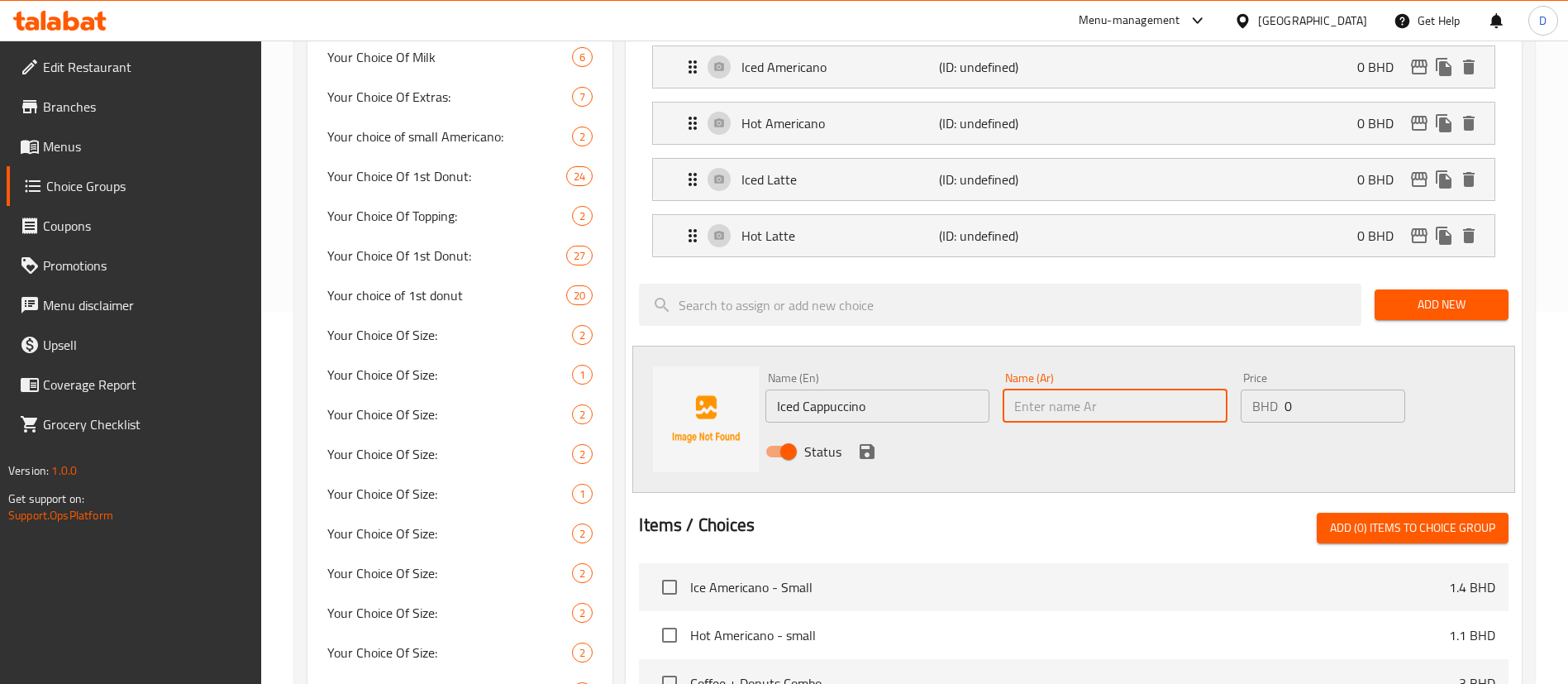
paste input "Iced Cappuccino"
type input "Iced Cappuccino"
click at [876, 430] on div "Status" at bounding box center [1115, 452] width 712 height 45
click at [876, 442] on icon "save" at bounding box center [867, 452] width 20 height 20
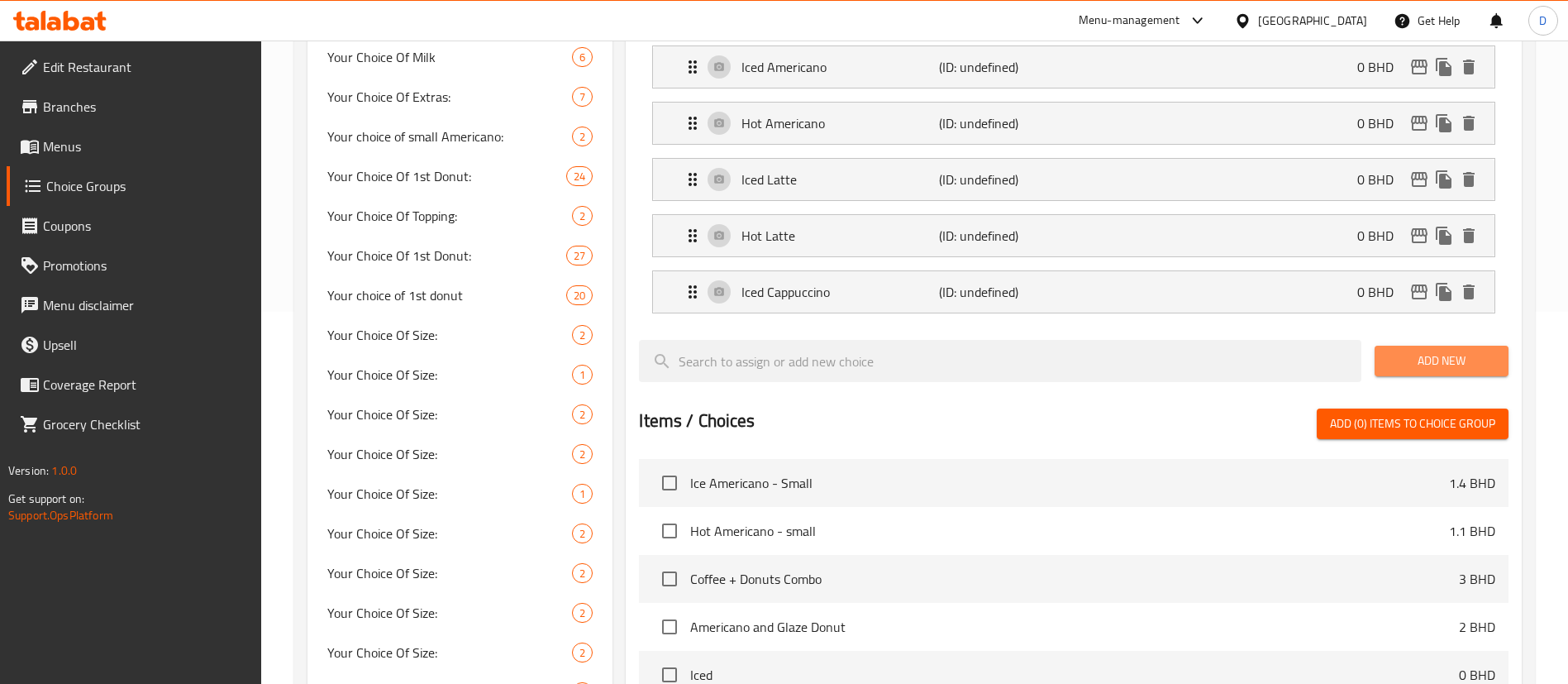
click at [1395, 351] on span "Add New" at bounding box center [1442, 362] width 107 height 21
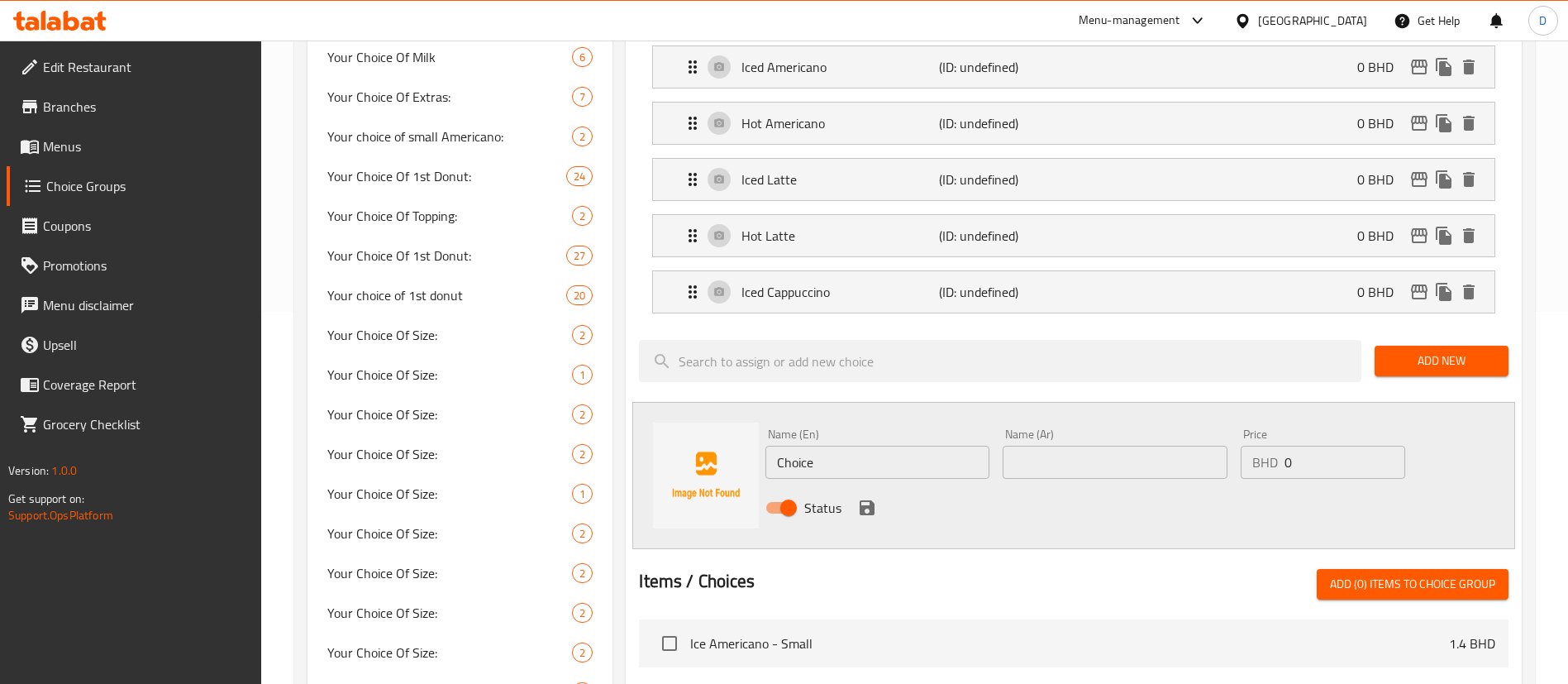
drag, startPoint x: 835, startPoint y: 401, endPoint x: 714, endPoint y: 418, distance: 122.2
click at [714, 418] on div "Name (En) Choice Name (En) Name (Ar) Name (Ar) Price BHD 0 Price Status" at bounding box center [1075, 475] width 883 height 147
paste input "Hot Cappuccino"
type input "Hot Cappuccino"
click at [1109, 429] on div "Name (Ar) Name (Ar)" at bounding box center [1115, 453] width 224 height 51
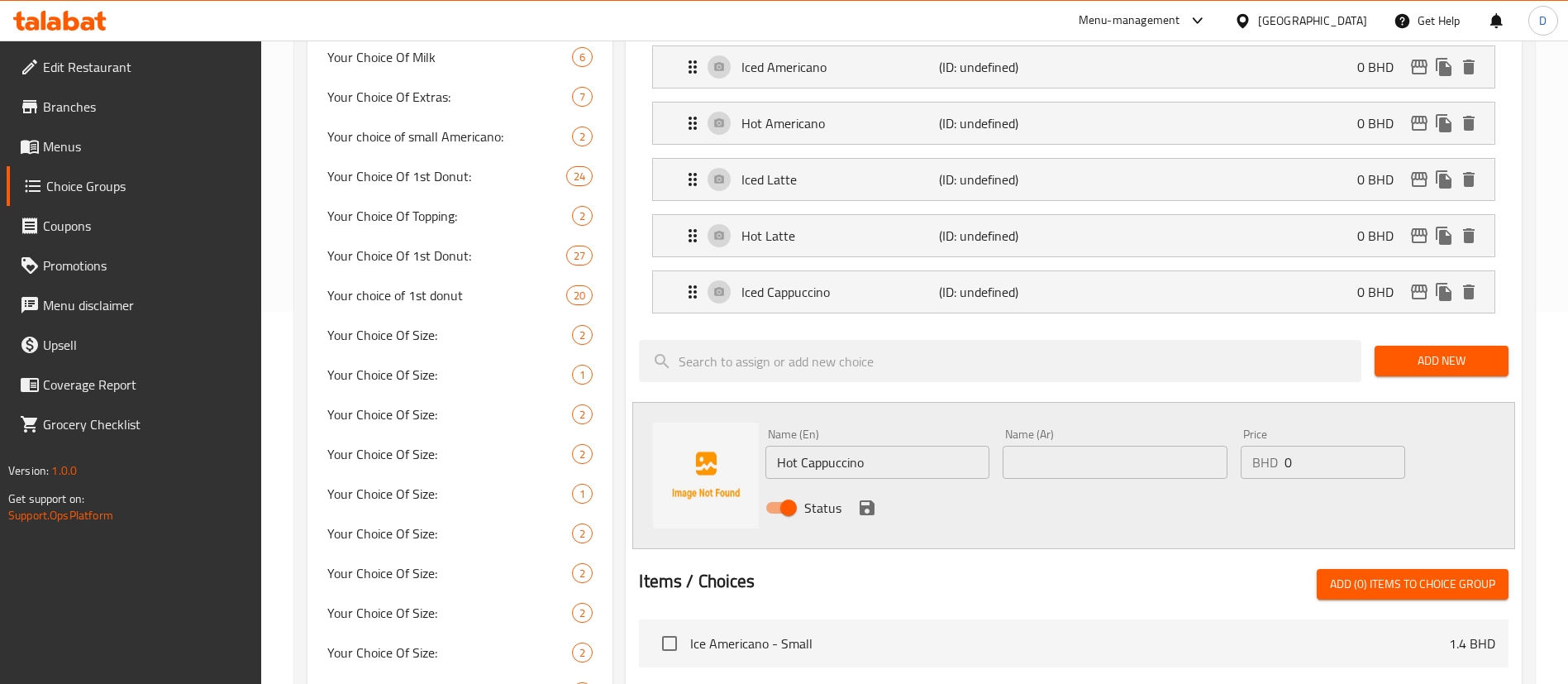
click at [1041, 446] on input "text" at bounding box center [1115, 462] width 224 height 33
paste input "Hot Cappuccino"
type input "Hot Cappuccino"
click at [845, 486] on div "Status" at bounding box center [1115, 508] width 712 height 45
click at [863, 500] on icon "save" at bounding box center [867, 508] width 15 height 15
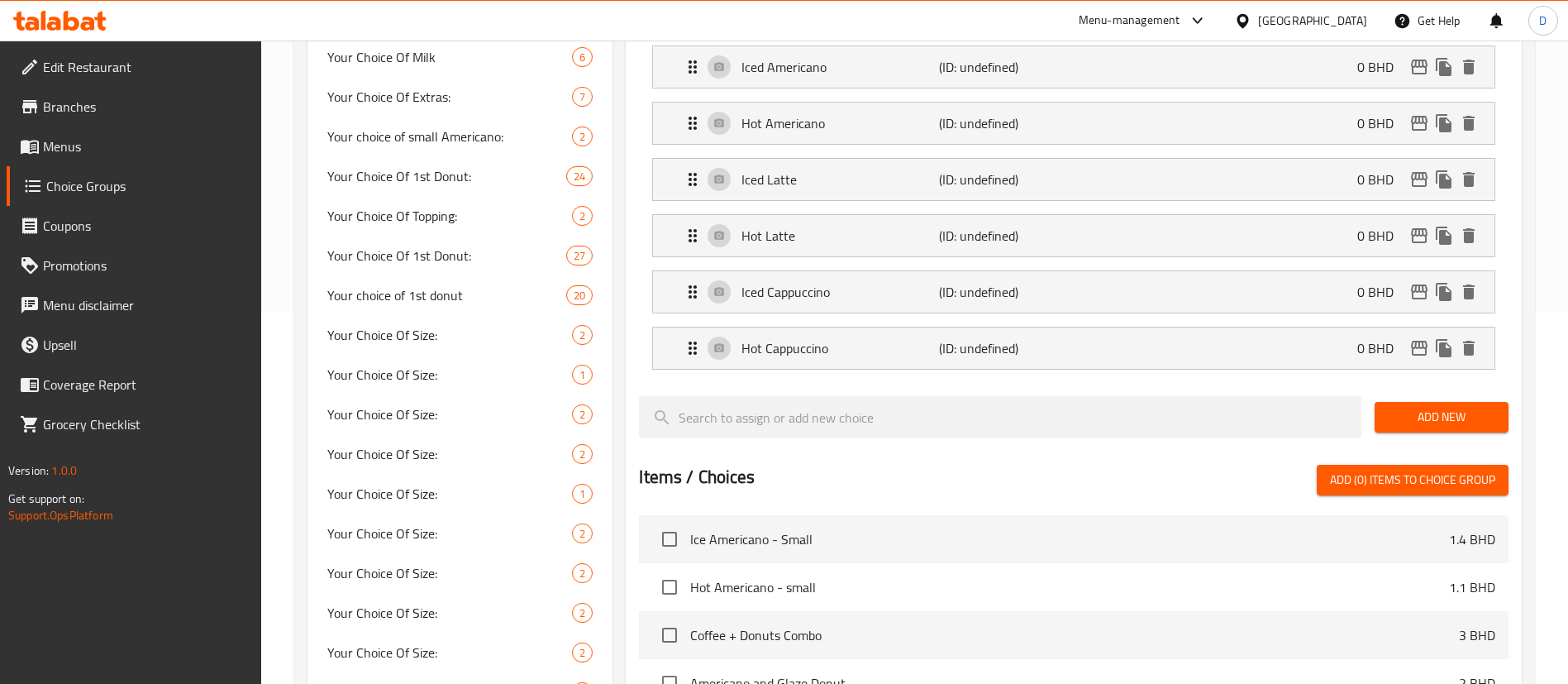
click at [1404, 407] on span "Add New" at bounding box center [1442, 417] width 107 height 21
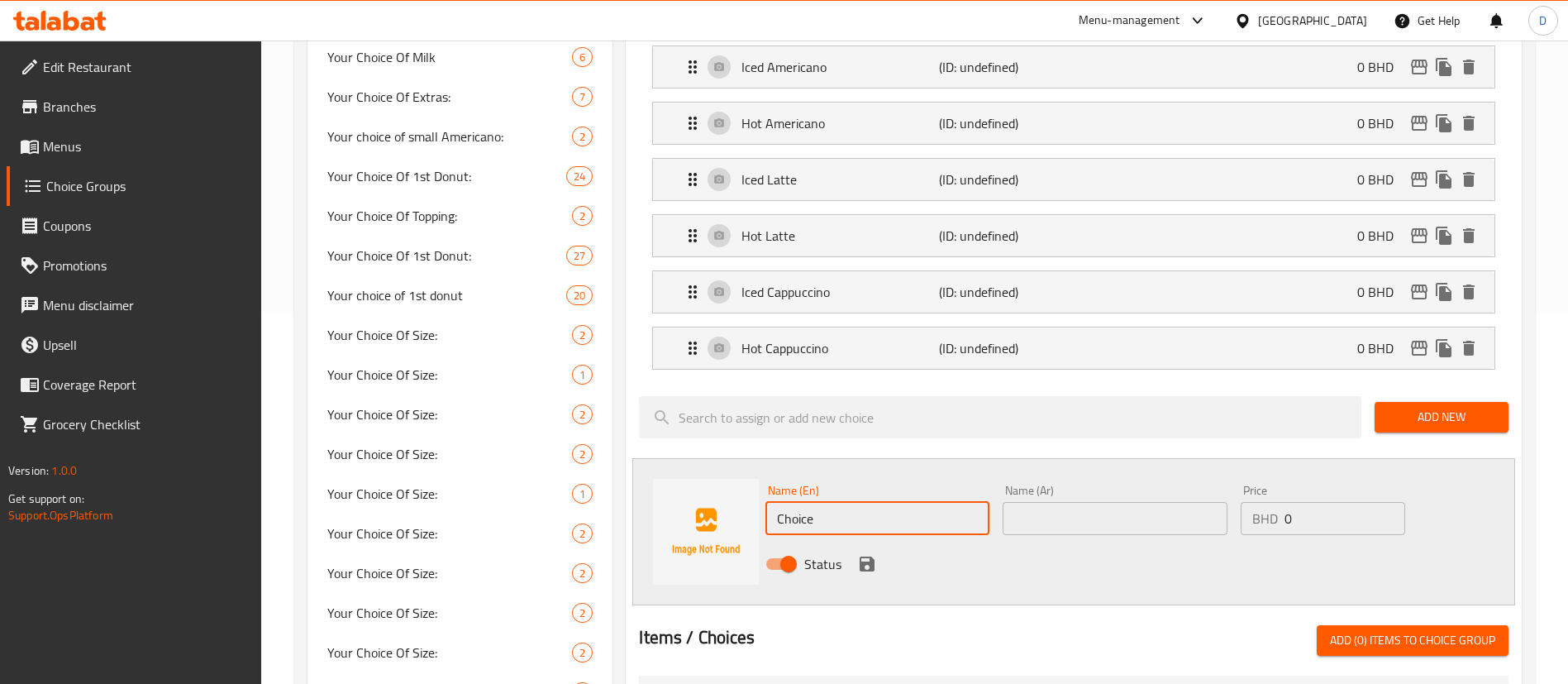
drag, startPoint x: 859, startPoint y: 485, endPoint x: 750, endPoint y: 490, distance: 109.1
click at [702, 498] on div "Name (En) Choice Name (En) Name (Ar) Name (Ar) Price BHD 0 Price Status" at bounding box center [1075, 532] width 883 height 147
paste input "Iced Spanish Latt"
type input "Iced Spanish Latte"
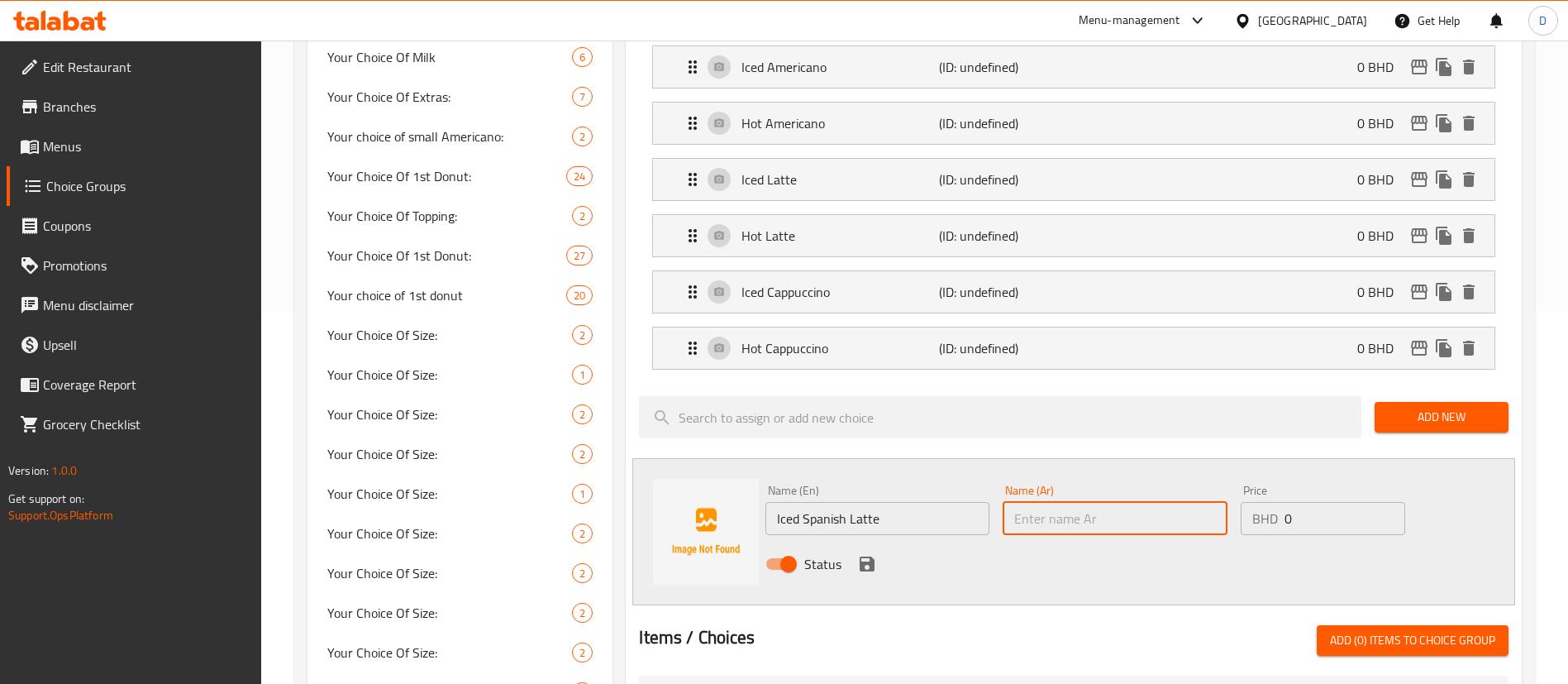
click at [1024, 502] on input "text" at bounding box center [1115, 519] width 224 height 33
paste input "Iced Spanish Latte"
type input "Iced Spanish Latte"
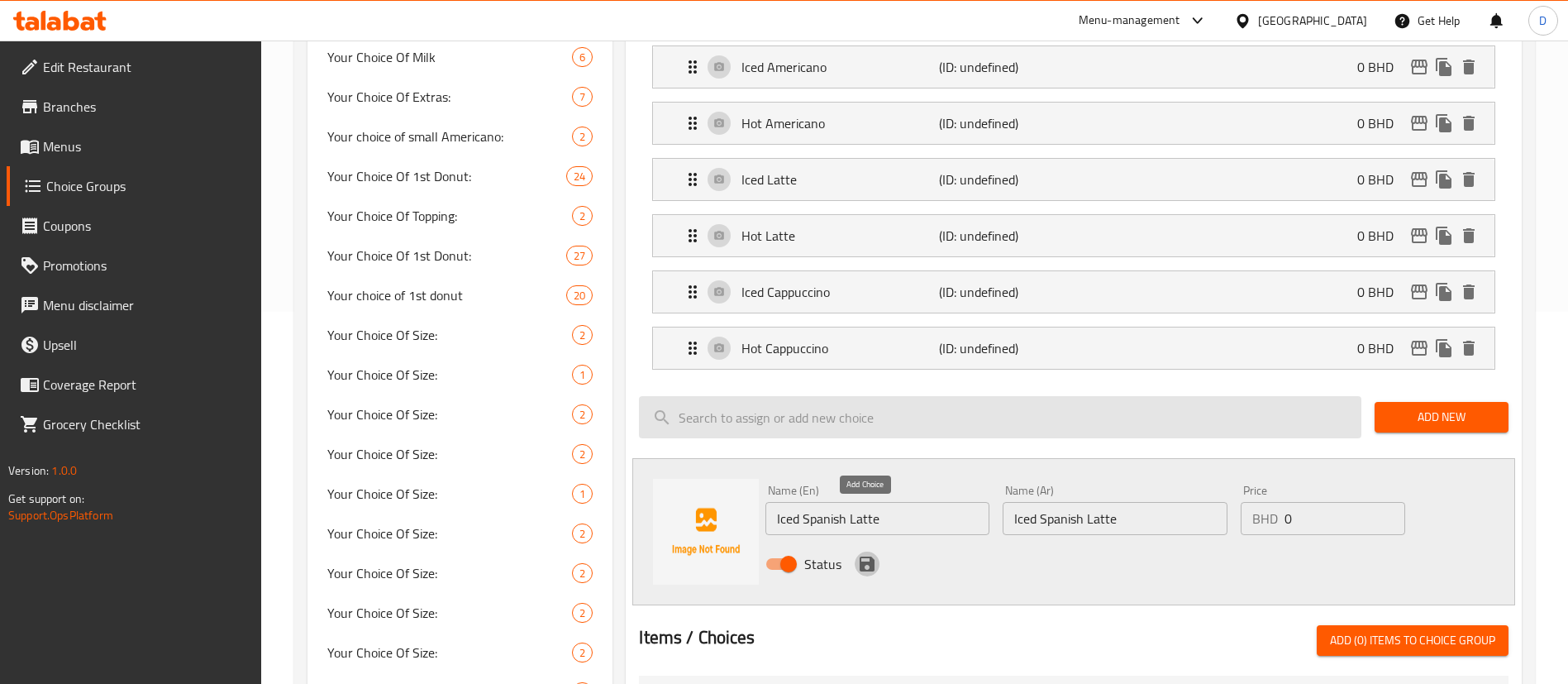
drag, startPoint x: 860, startPoint y: 517, endPoint x: 1341, endPoint y: 431, distance: 488.6
click at [860, 557] on icon "save" at bounding box center [867, 564] width 15 height 15
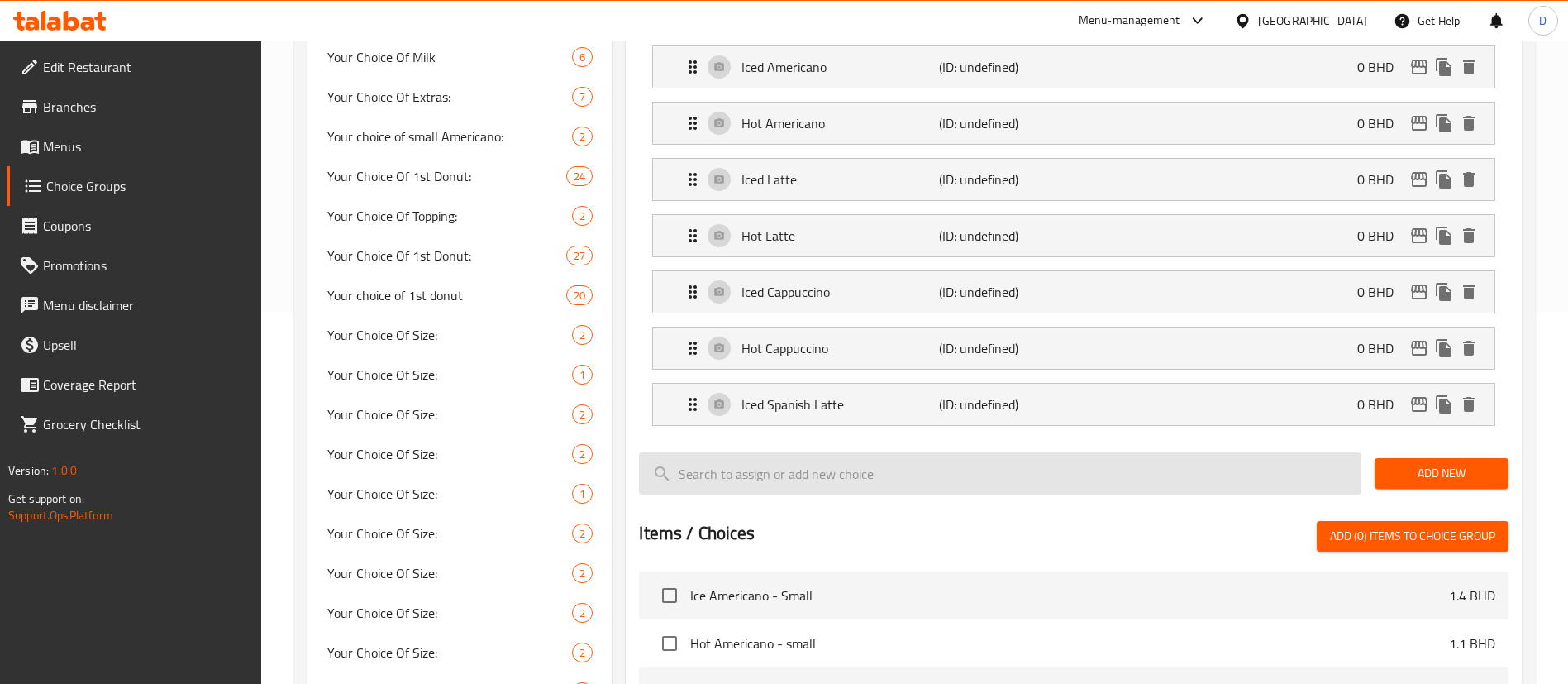
drag, startPoint x: 1431, startPoint y: 415, endPoint x: 929, endPoint y: 447, distance: 503.0
click at [1427, 463] on span "Add New" at bounding box center [1442, 474] width 107 height 21
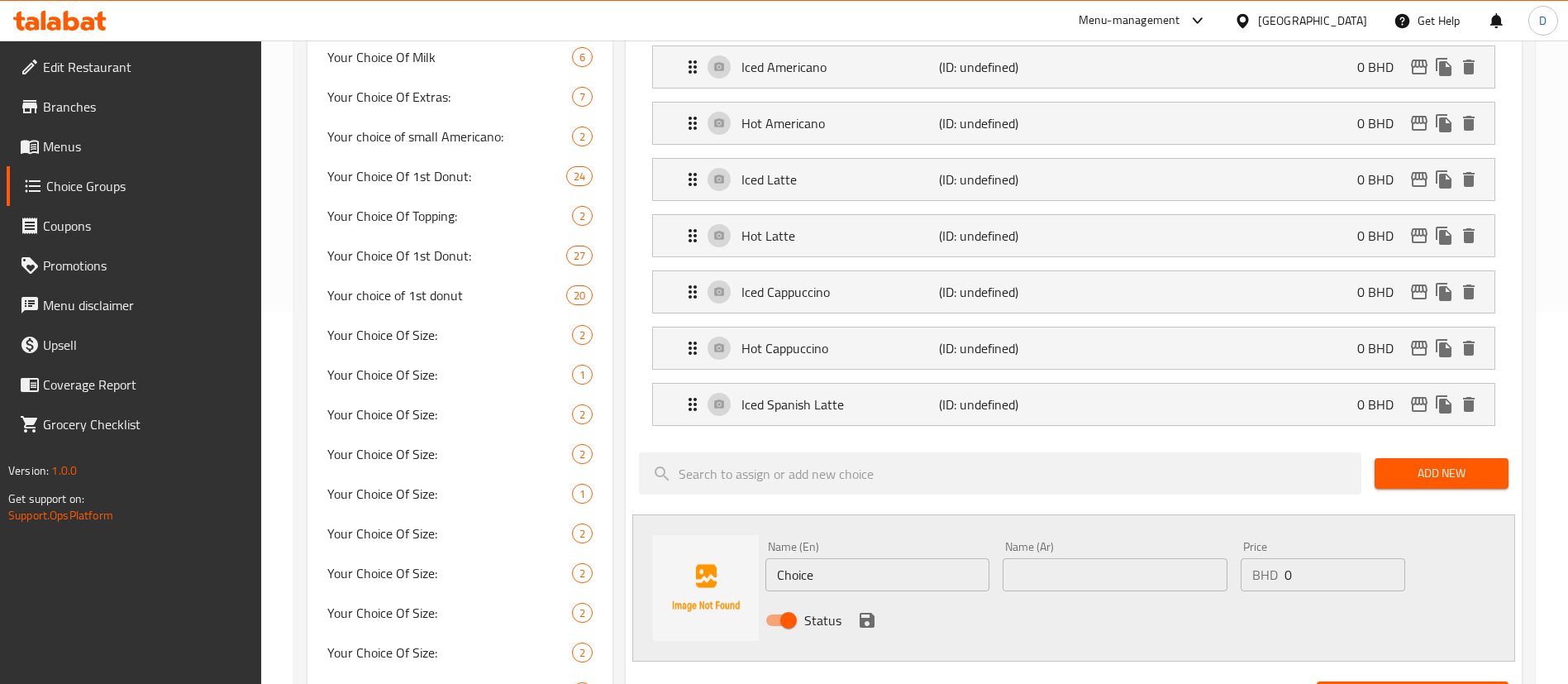
drag, startPoint x: 817, startPoint y: 528, endPoint x: 753, endPoint y: 534, distance: 64.3
click at [755, 534] on div "Name (En) Choice Name (En) Name (Ar) Name (Ar) Price BHD 0 Price Status" at bounding box center [1075, 588] width 883 height 147
paste input "Hot Spanish Latt"
type input "Hot Spanish Latte"
click at [1012, 559] on input "text" at bounding box center [1115, 575] width 224 height 33
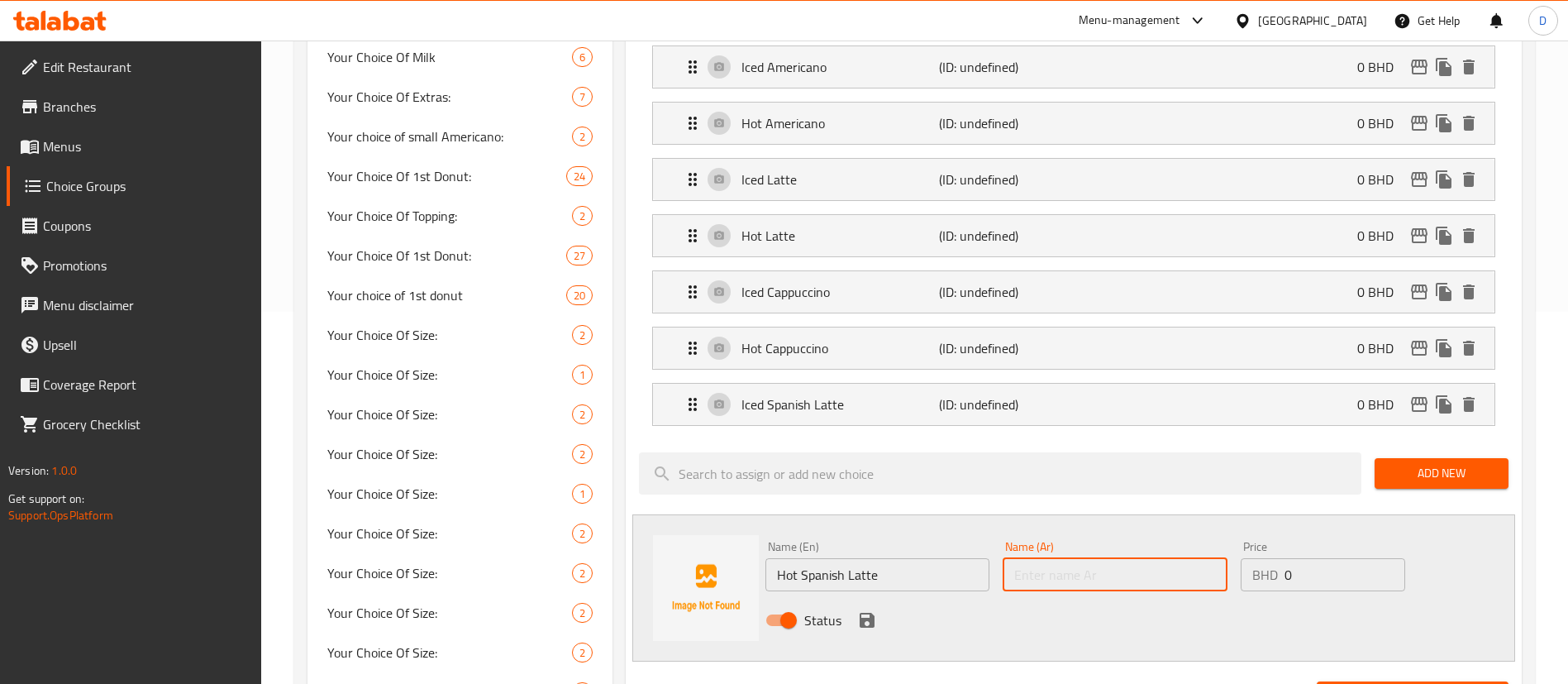
paste input "Hot Spanish Latte"
type input "Hot Spanish Latte"
click at [861, 598] on div "Status" at bounding box center [1115, 620] width 712 height 45
click at [872, 613] on icon "save" at bounding box center [867, 621] width 15 height 15
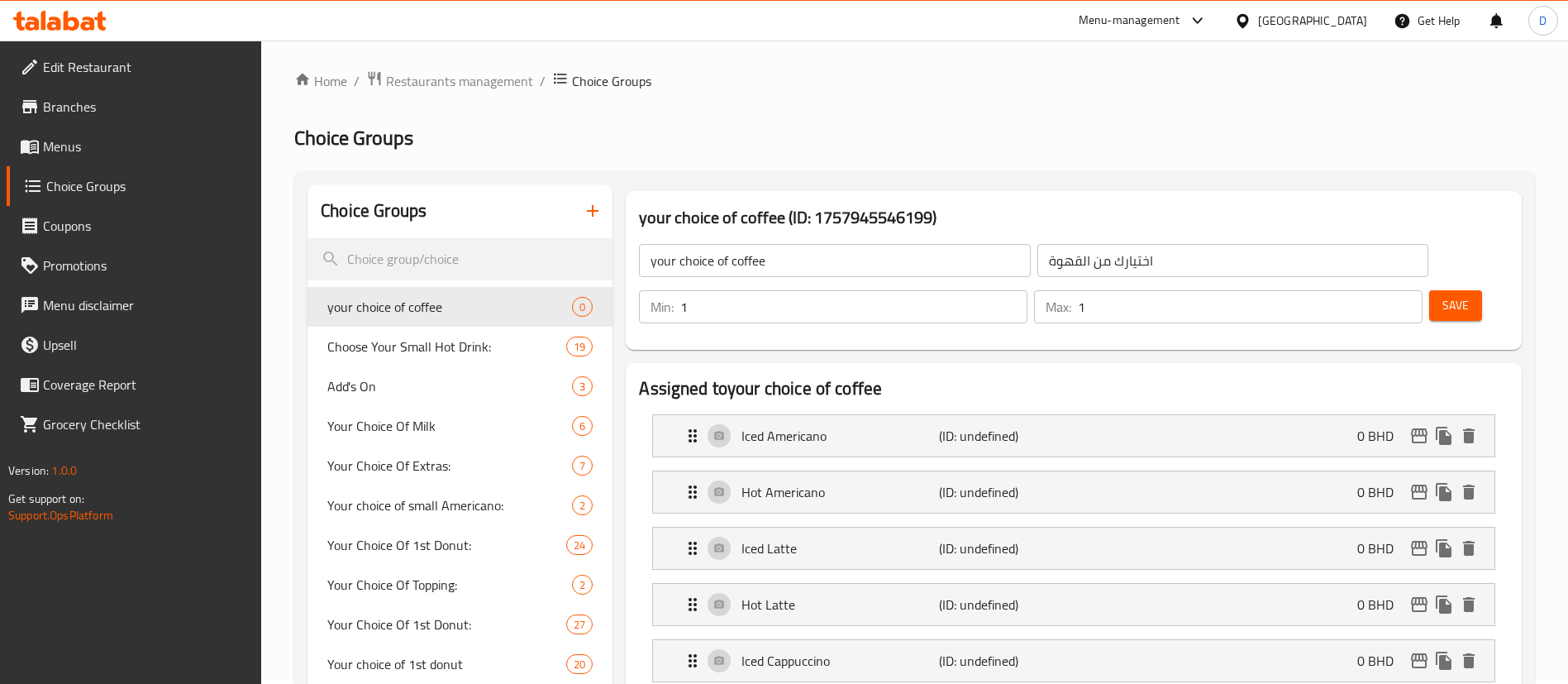
scroll to position [0, 0]
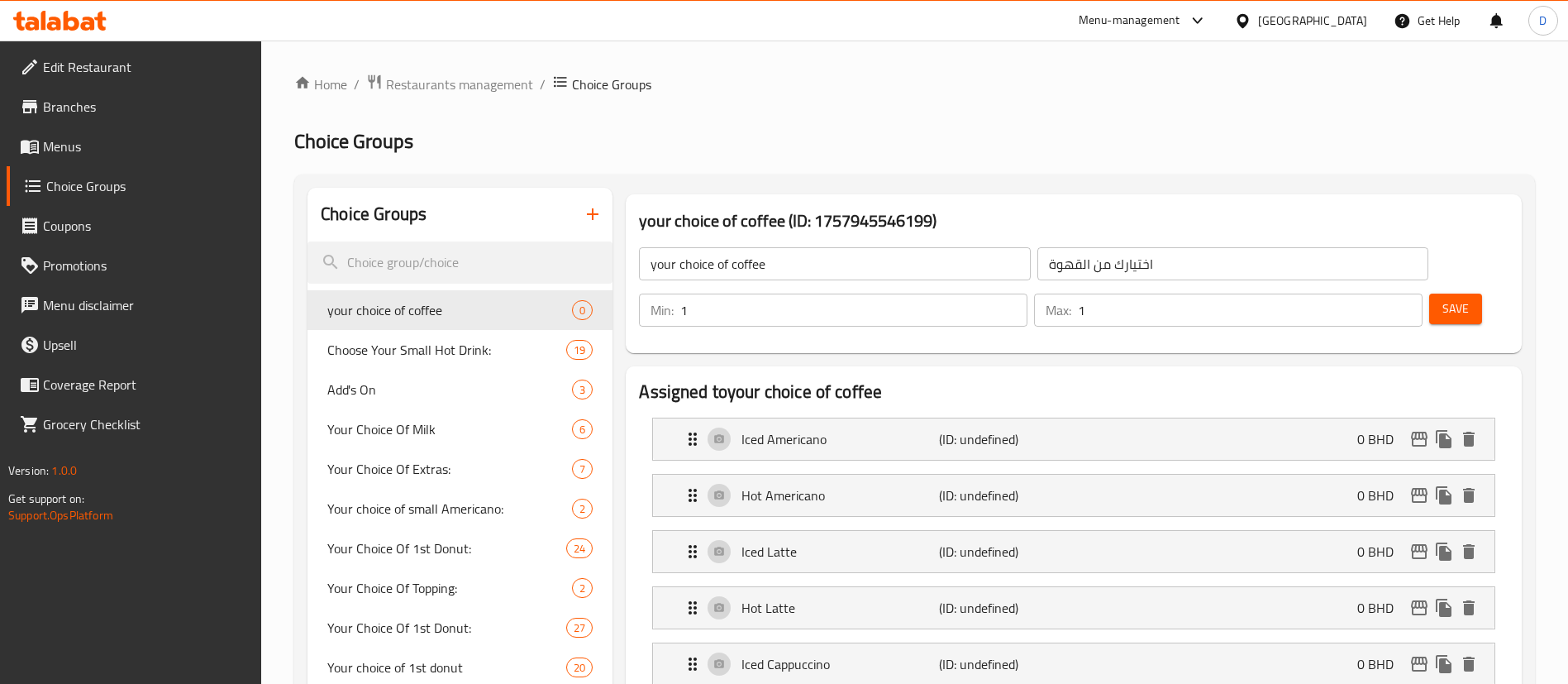
click at [1429, 294] on button "Save" at bounding box center [1455, 309] width 53 height 31
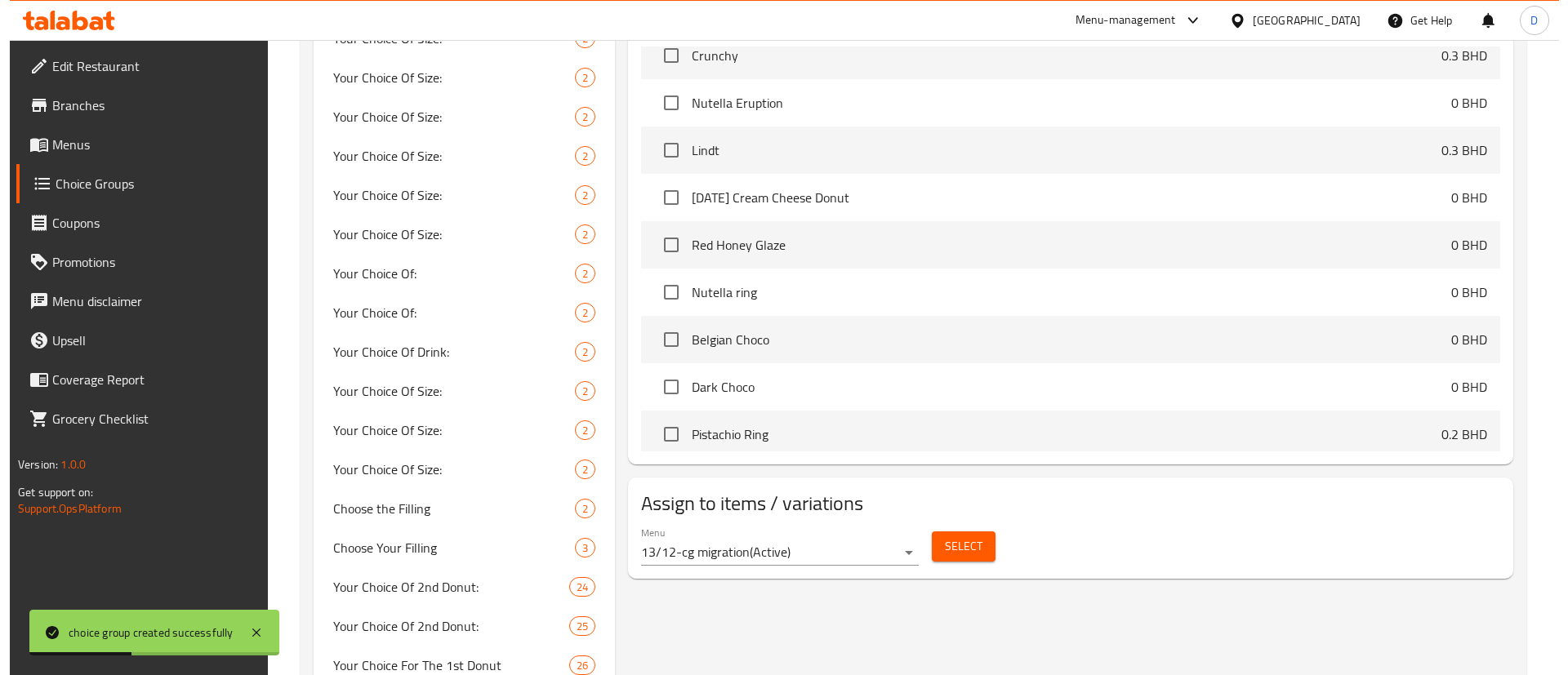
scroll to position [1102, 0]
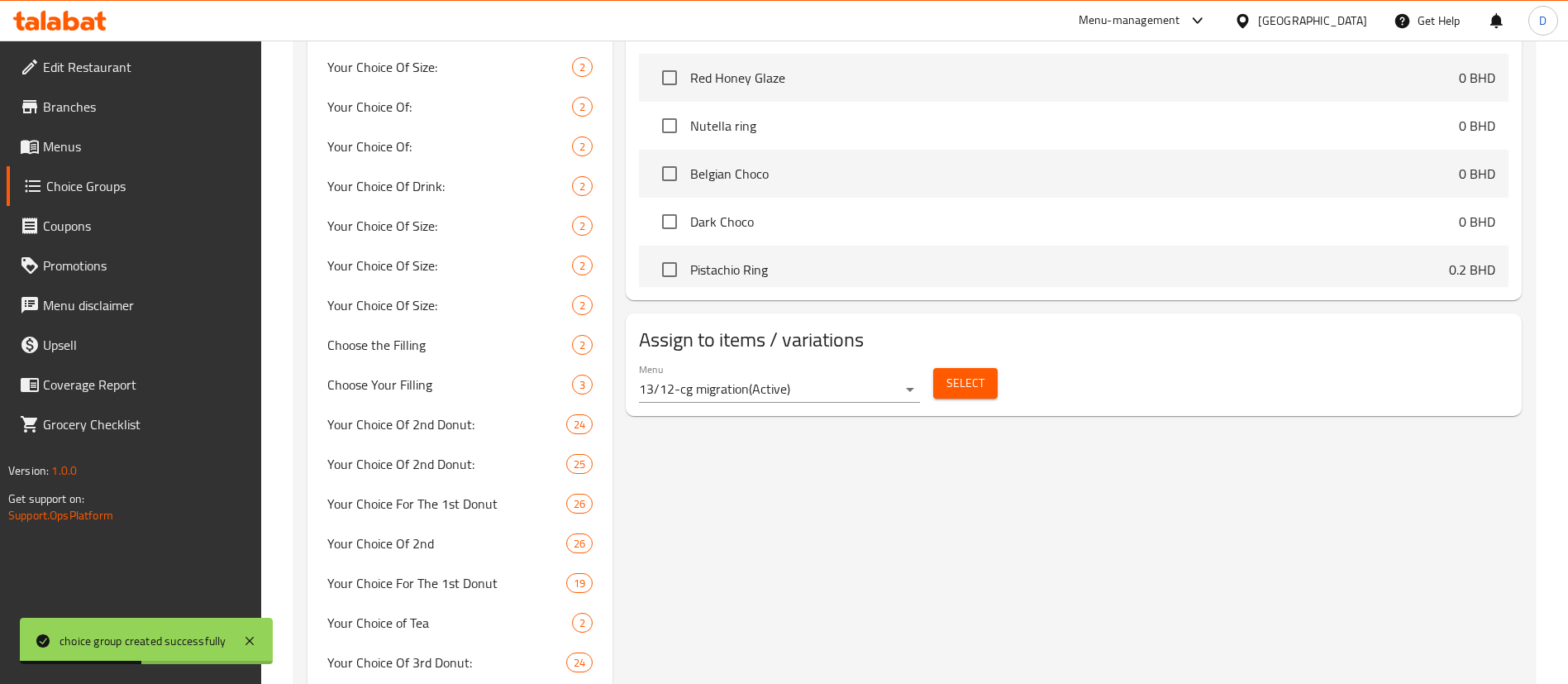
click at [959, 362] on div "Select" at bounding box center [965, 384] width 77 height 44
click at [957, 373] on span "Select" at bounding box center [966, 384] width 38 height 21
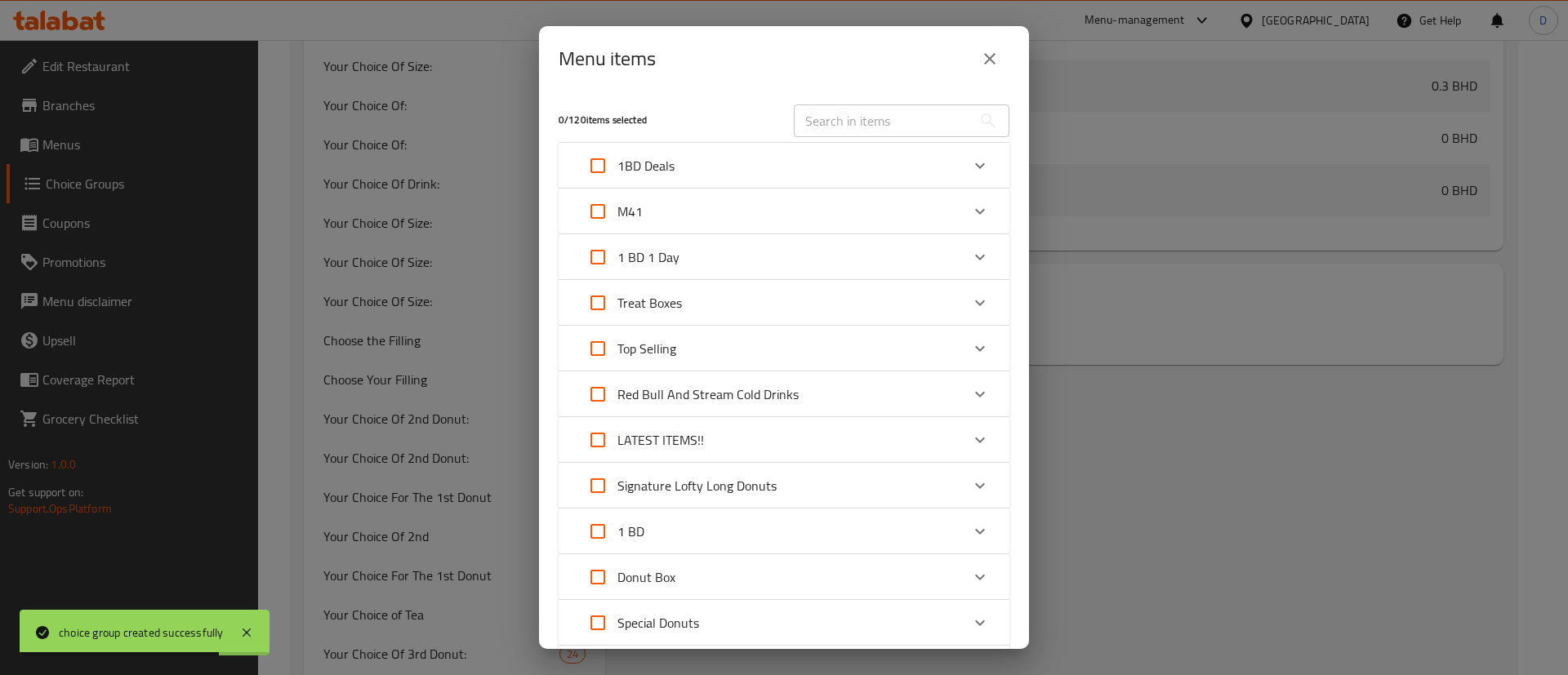
click at [970, 205] on icon "Expand" at bounding box center [980, 211] width 20 height 20
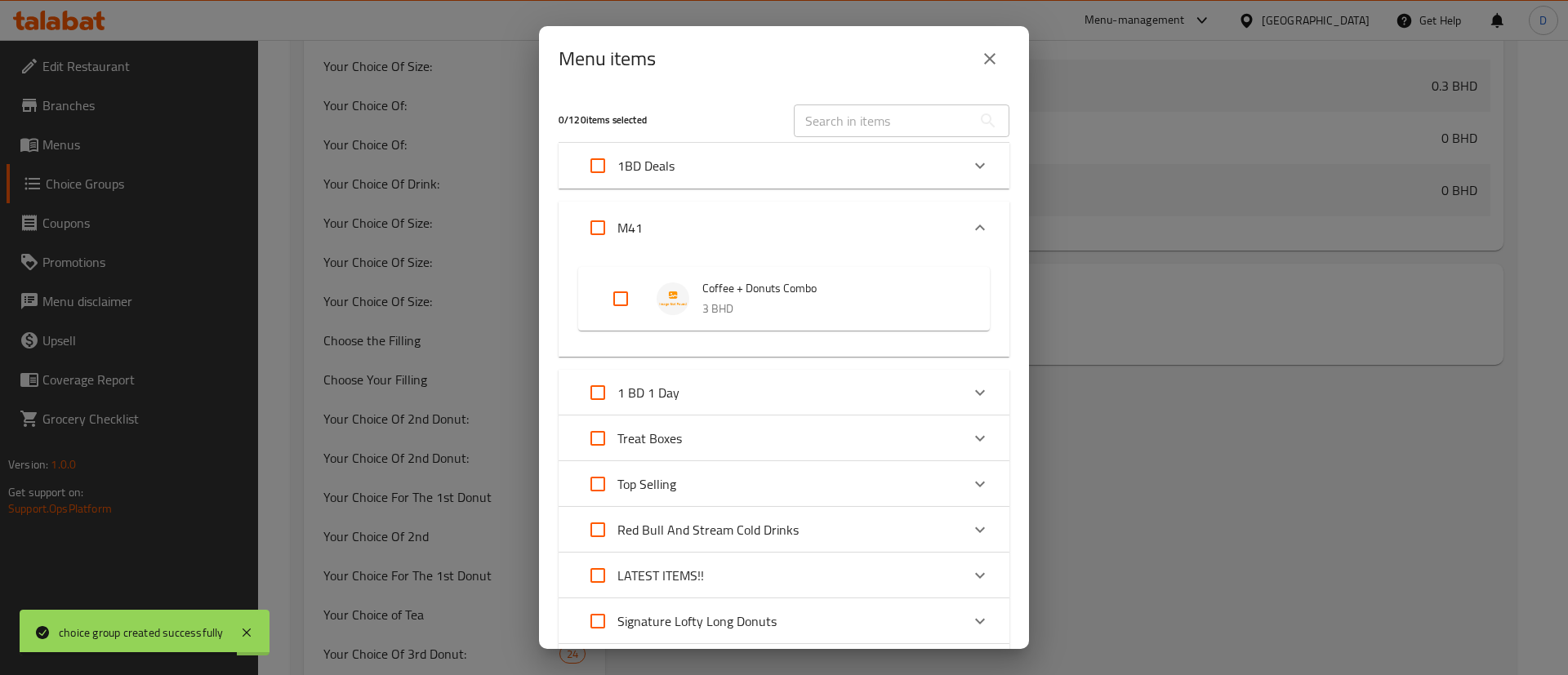
click at [621, 298] on input "Expand" at bounding box center [621, 299] width 40 height 40
checkbox input "true"
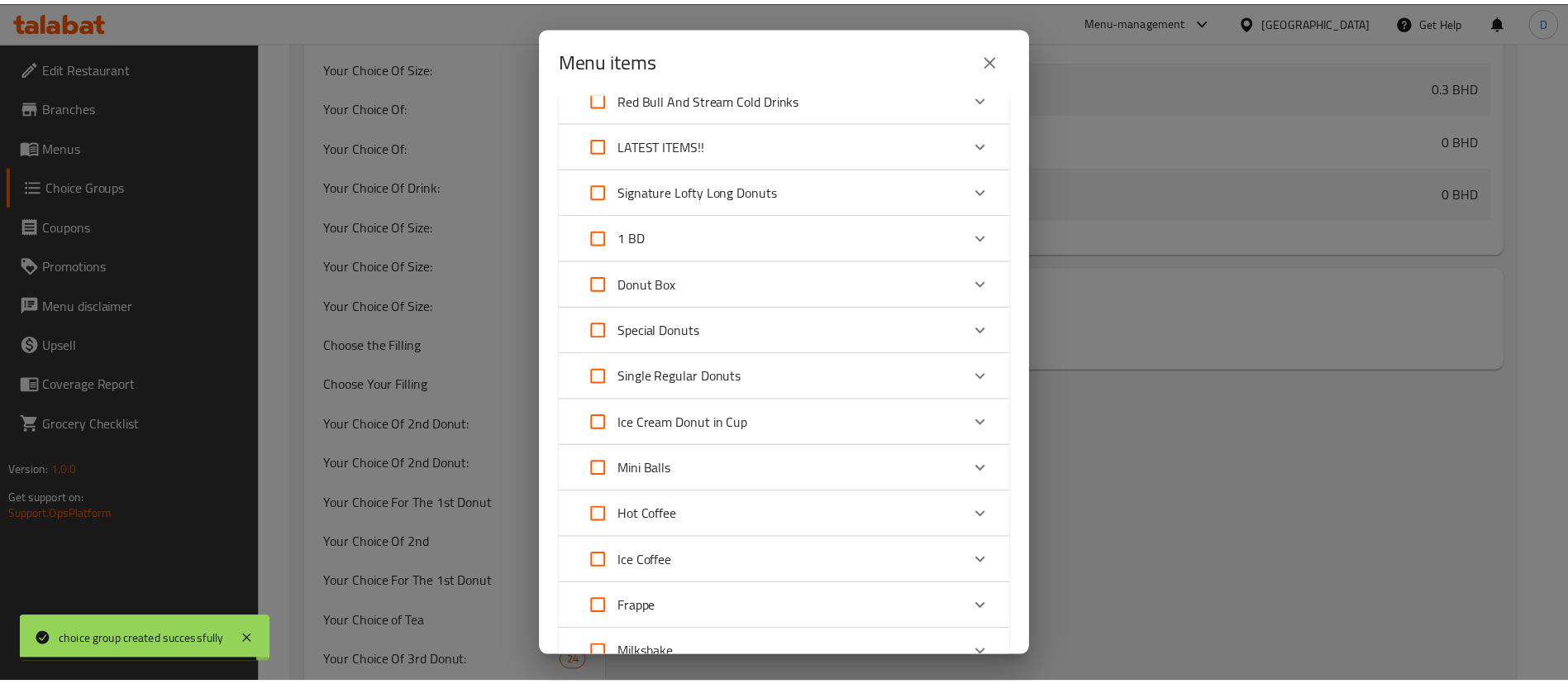
scroll to position [759, 0]
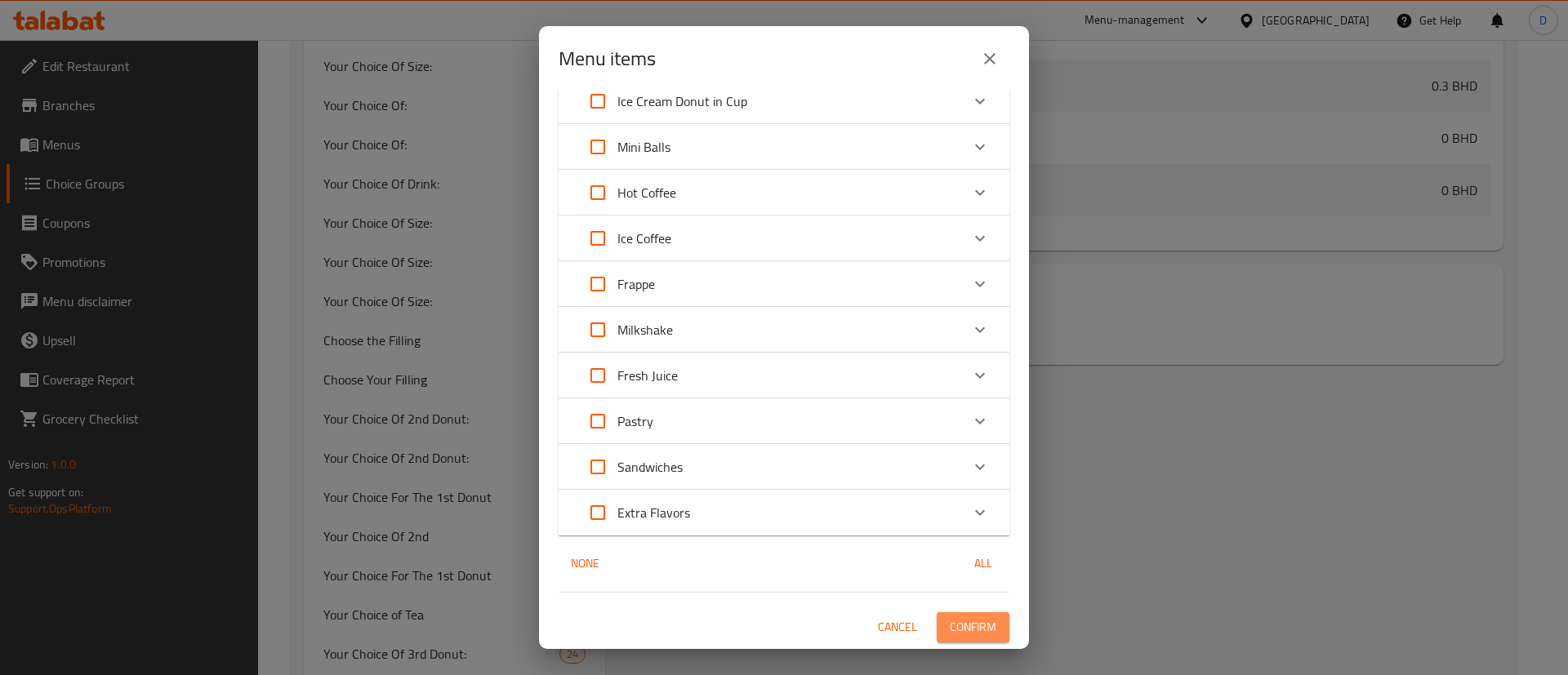
click at [960, 624] on span "Confirm" at bounding box center [973, 628] width 46 height 21
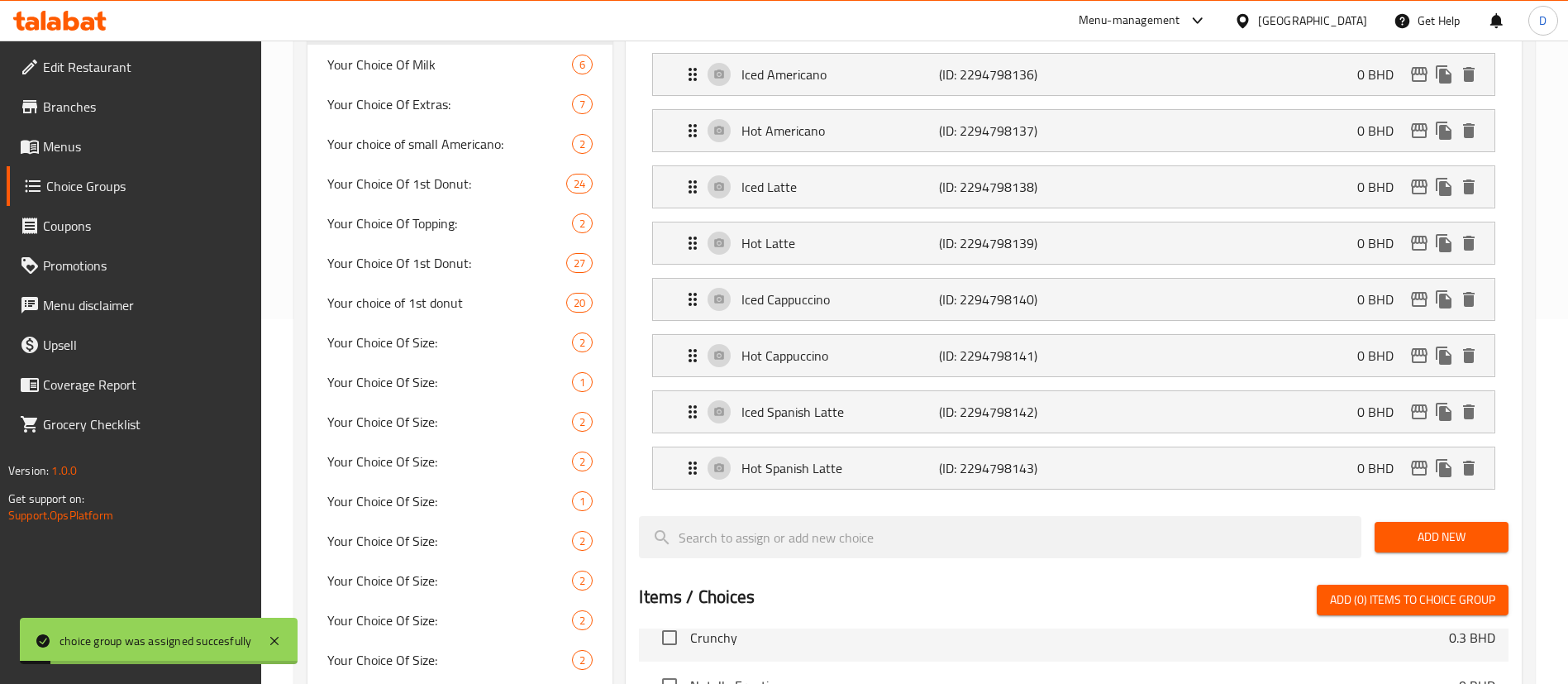
scroll to position [0, 0]
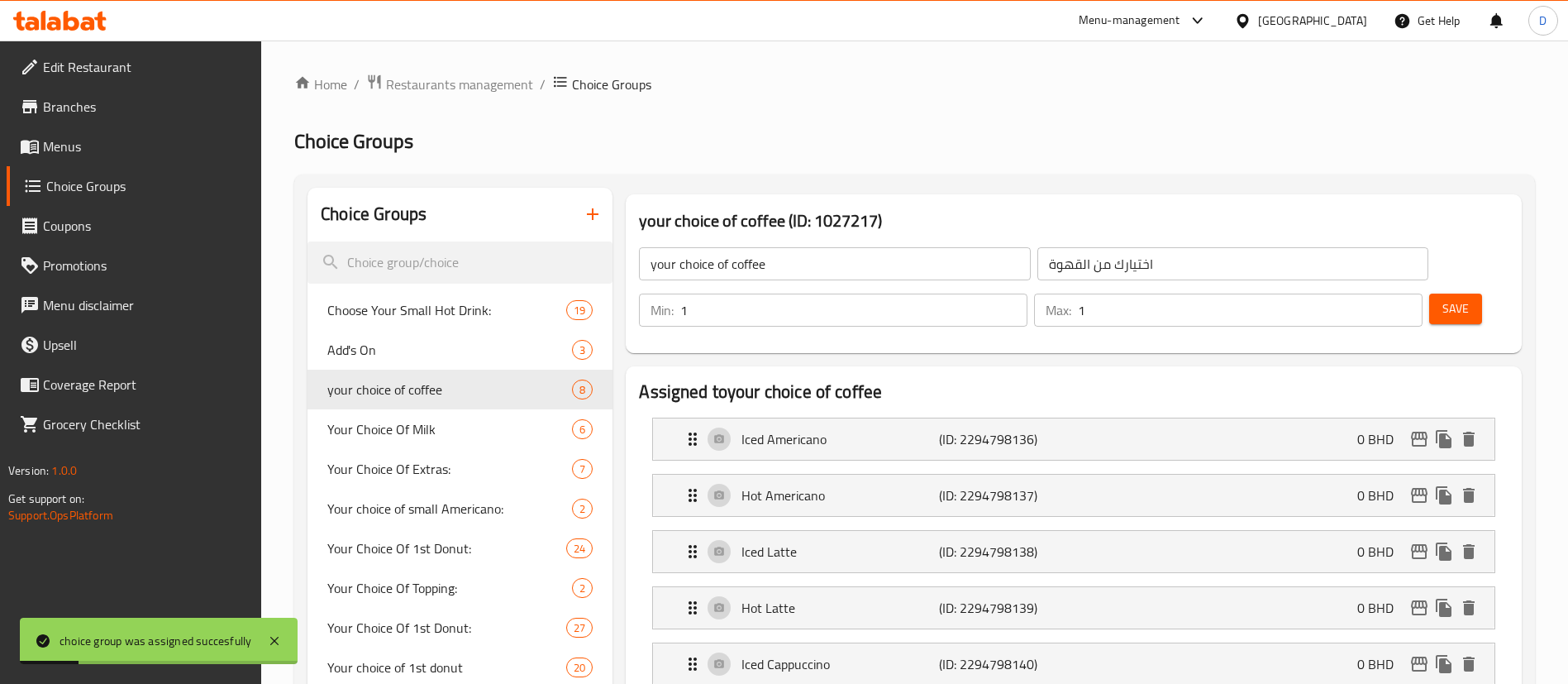
click at [111, 180] on span "Choice Groups" at bounding box center [147, 186] width 203 height 20
click at [98, 157] on link "Menus" at bounding box center [134, 146] width 255 height 40
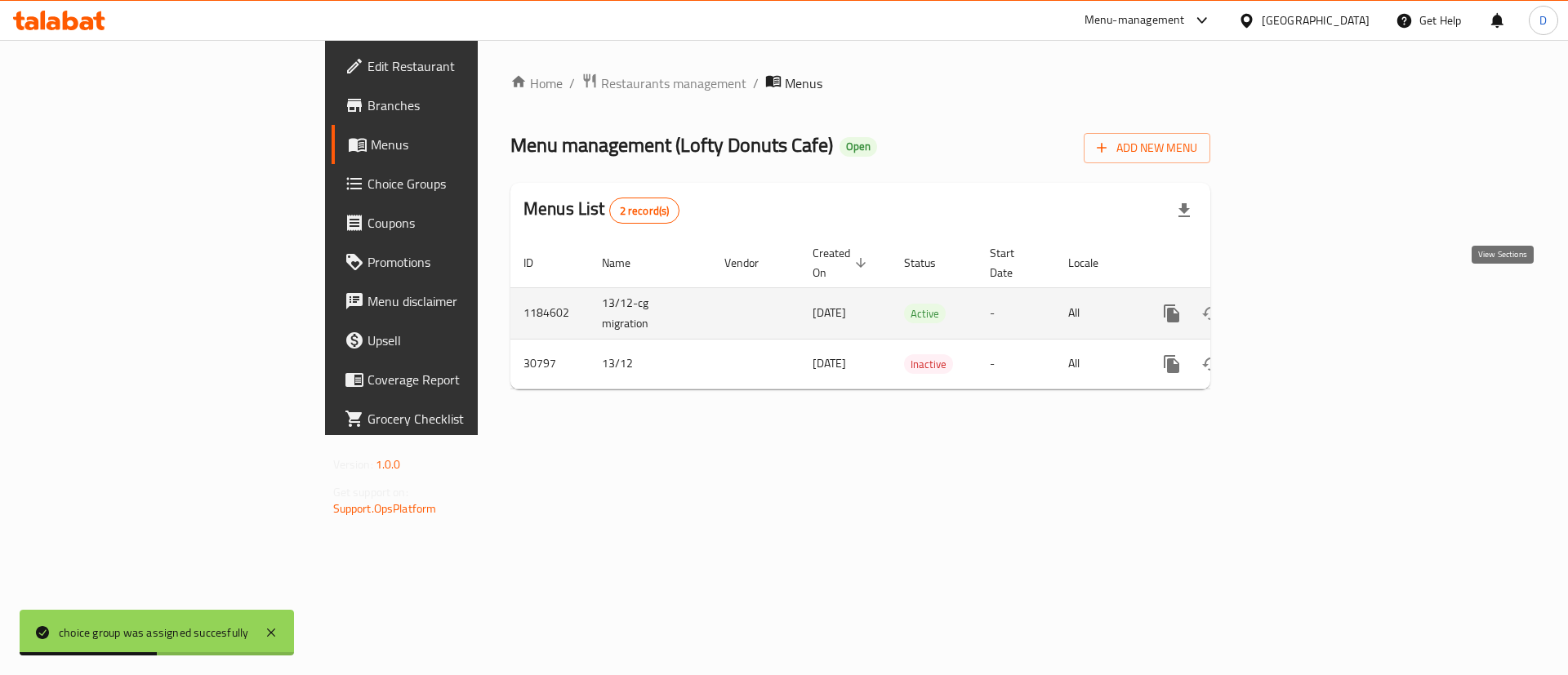
click at [1300, 304] on icon "enhanced table" at bounding box center [1289, 313] width 20 height 20
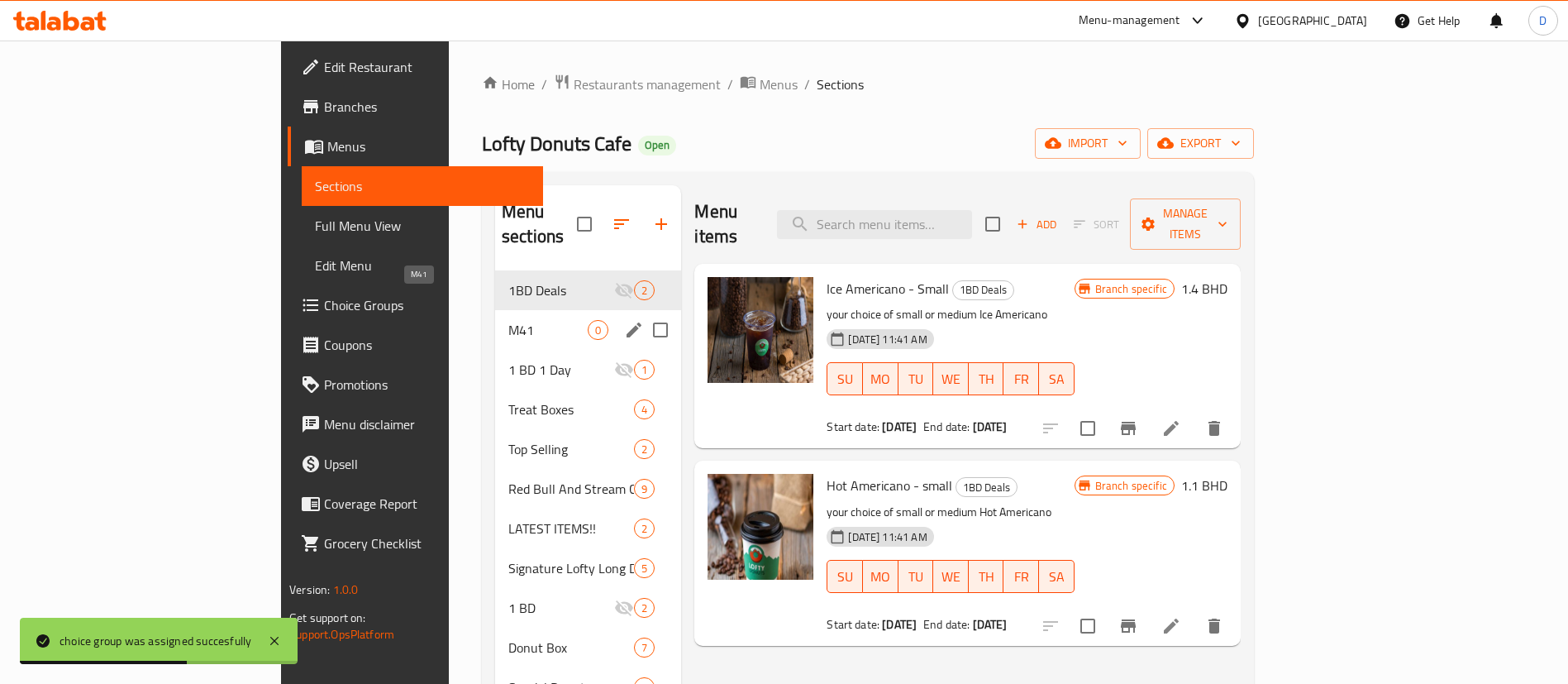
click at [509, 320] on span "M41" at bounding box center [548, 330] width 79 height 20
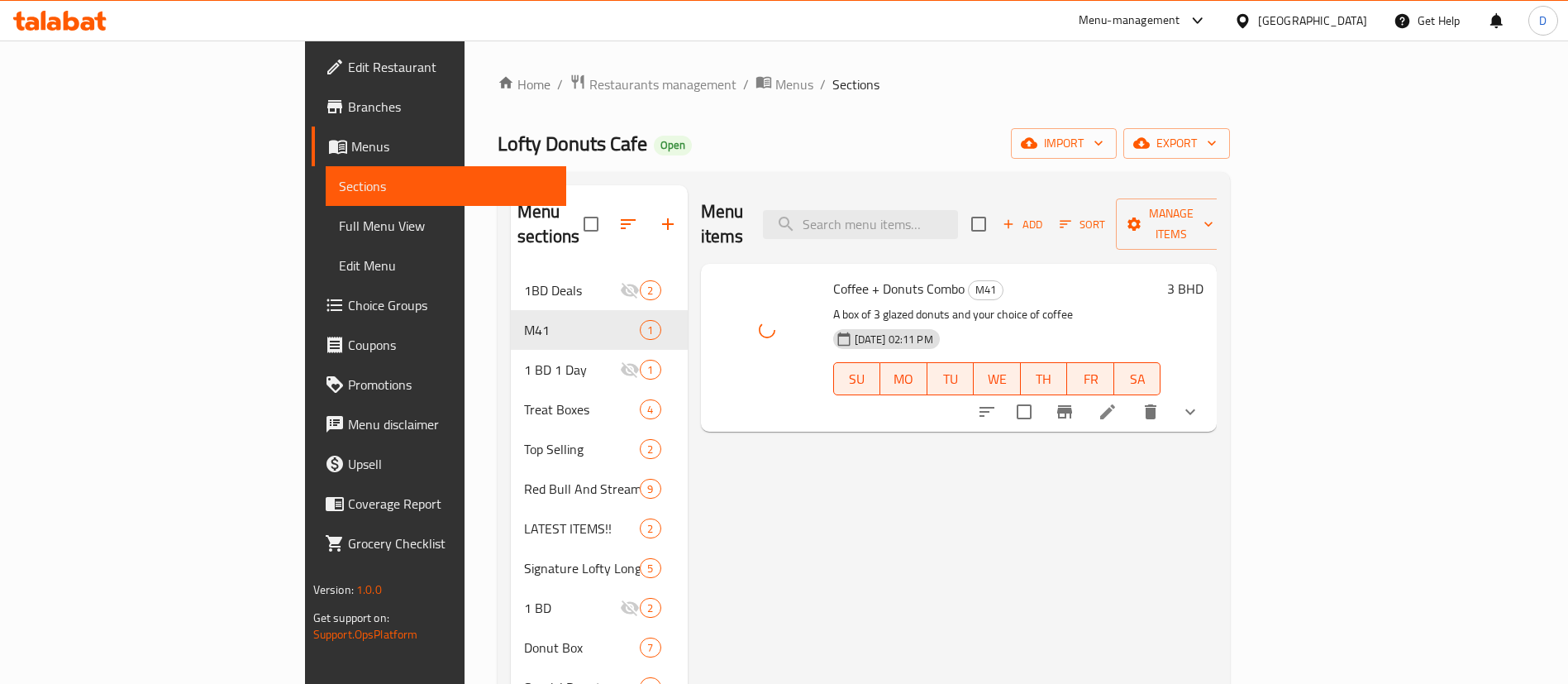
drag, startPoint x: 1083, startPoint y: 462, endPoint x: 1114, endPoint y: 450, distance: 33.2
click at [1083, 462] on div "Menu items Add Sort Manage items Coffee + Donuts Combo M41 A box of 3 glazed do…" at bounding box center [952, 668] width 530 height 965
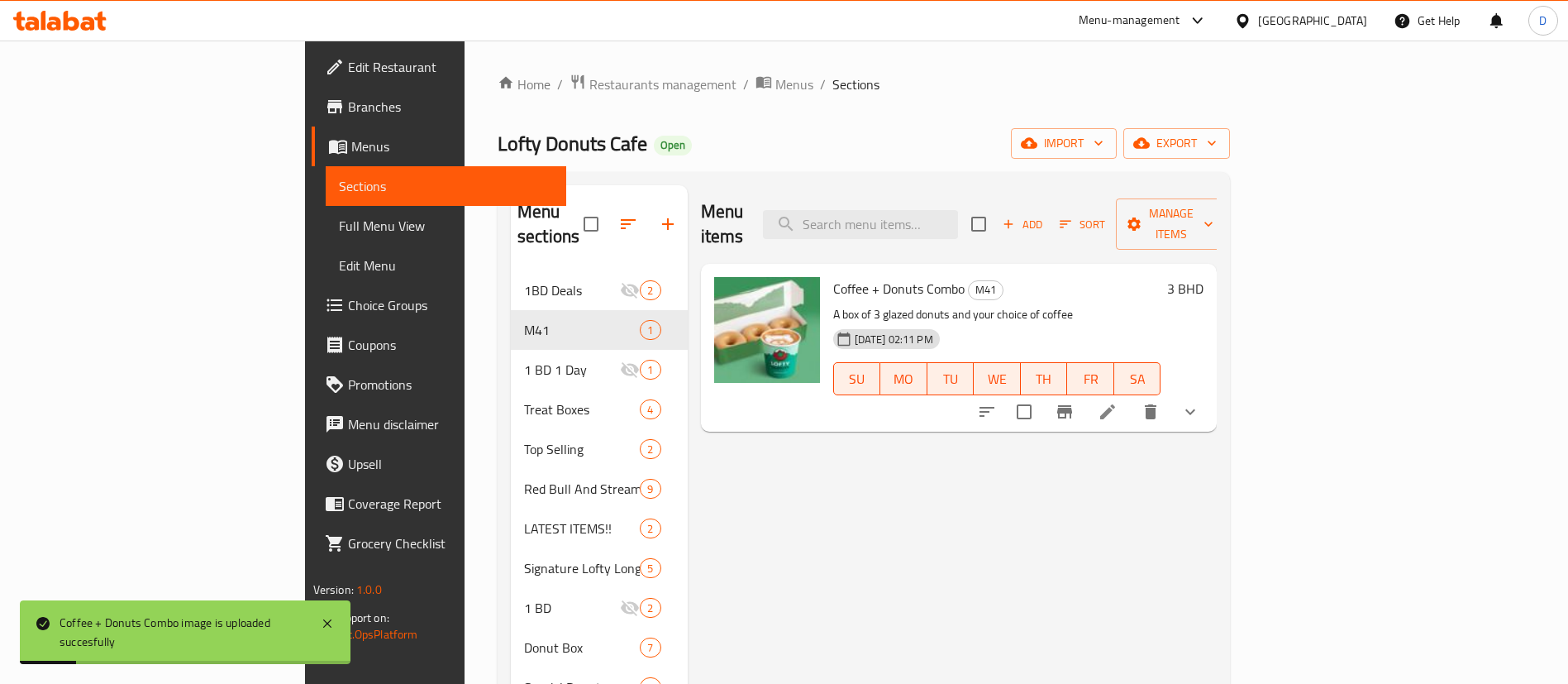
click at [1131, 397] on li at bounding box center [1108, 411] width 46 height 30
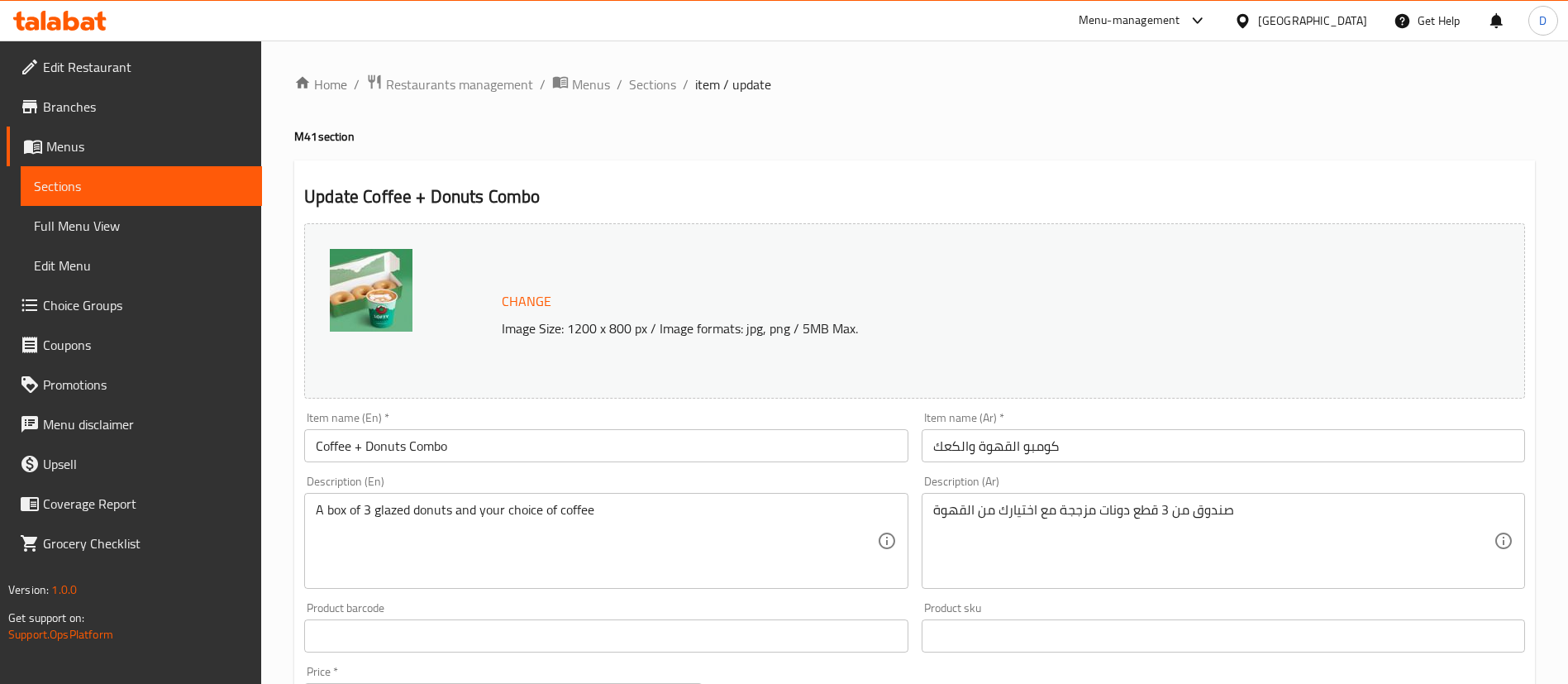
click at [89, 120] on link "Branches" at bounding box center [134, 107] width 255 height 40
